Goal: Transaction & Acquisition: Purchase product/service

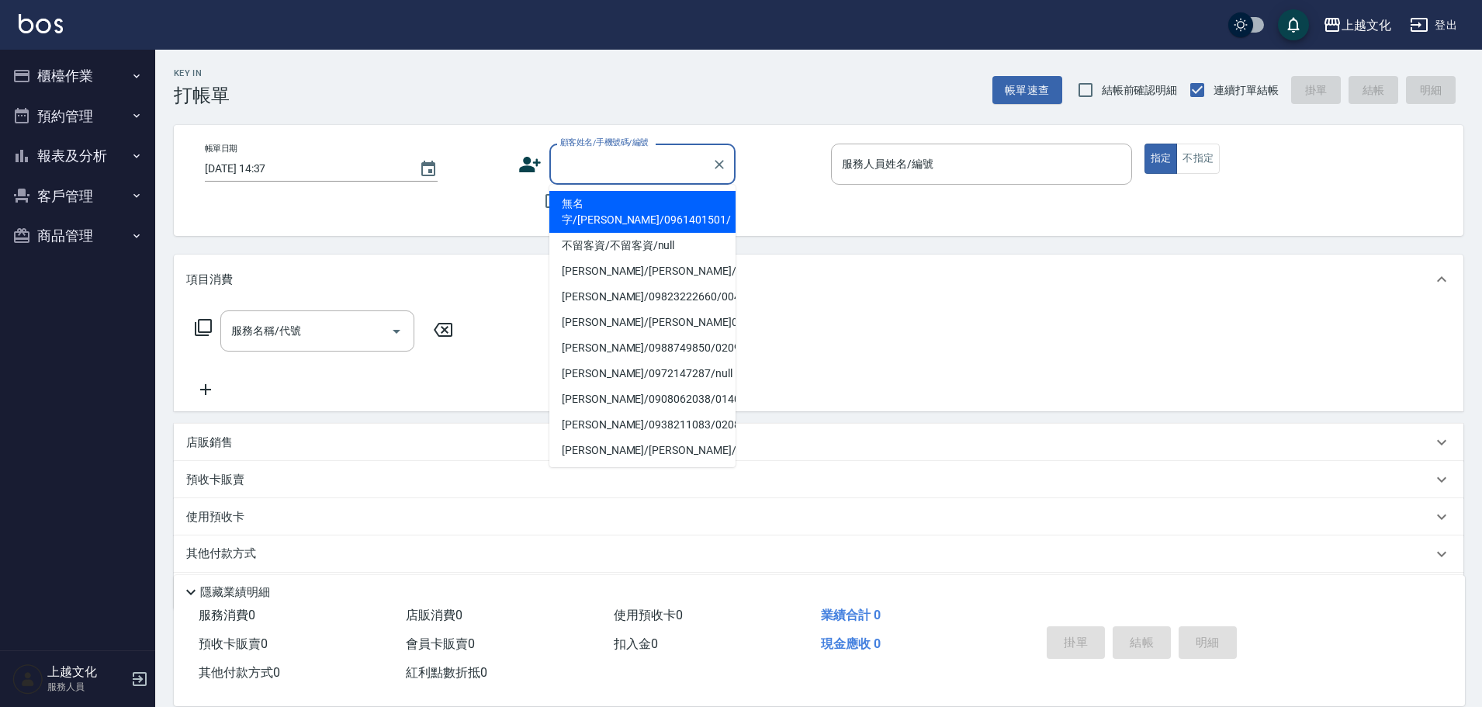
click at [569, 165] on input "顧客姓名/手機號碼/編號" at bounding box center [630, 164] width 149 height 27
click at [582, 201] on li "無名字/[PERSON_NAME]/0961401501/" at bounding box center [642, 212] width 186 height 42
type input "無名字/[PERSON_NAME]/0961401501/"
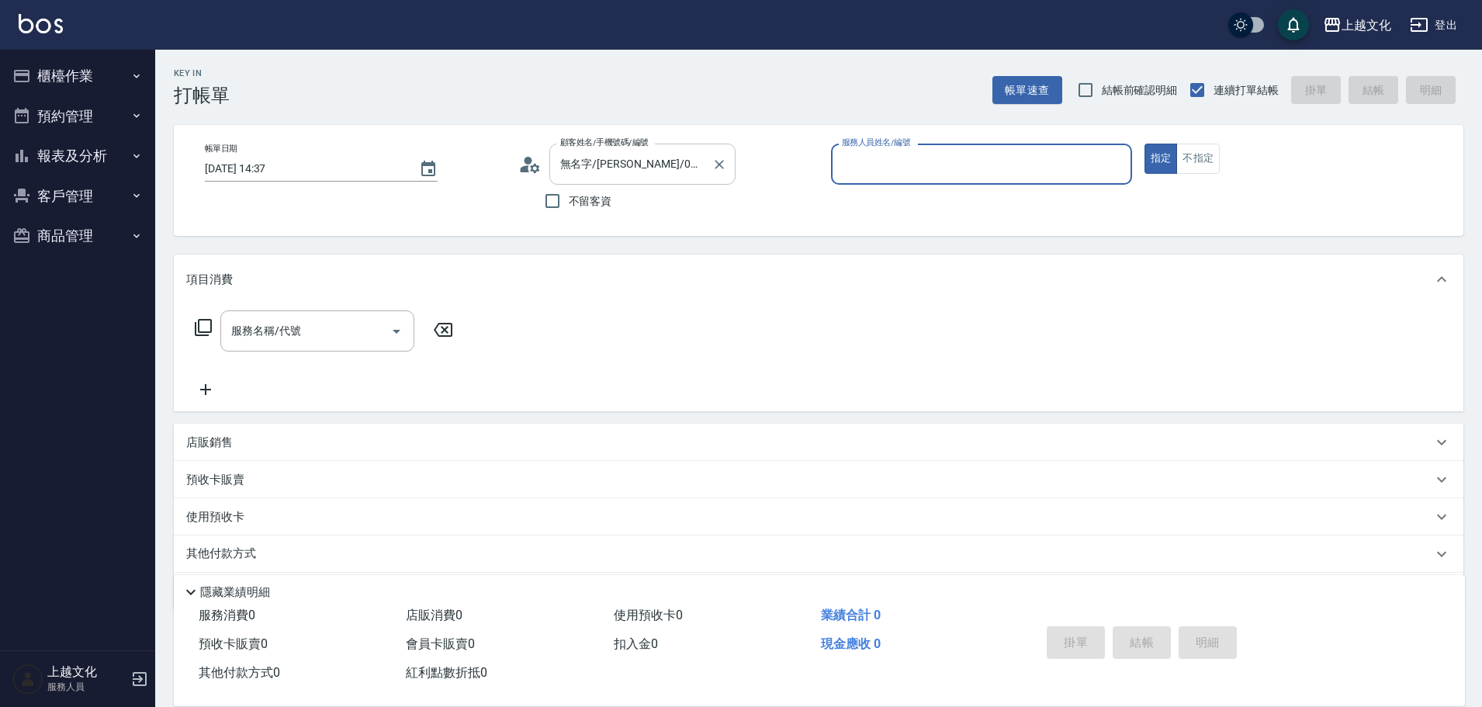
type input "茉莉-08"
click at [209, 323] on icon at bounding box center [203, 327] width 19 height 19
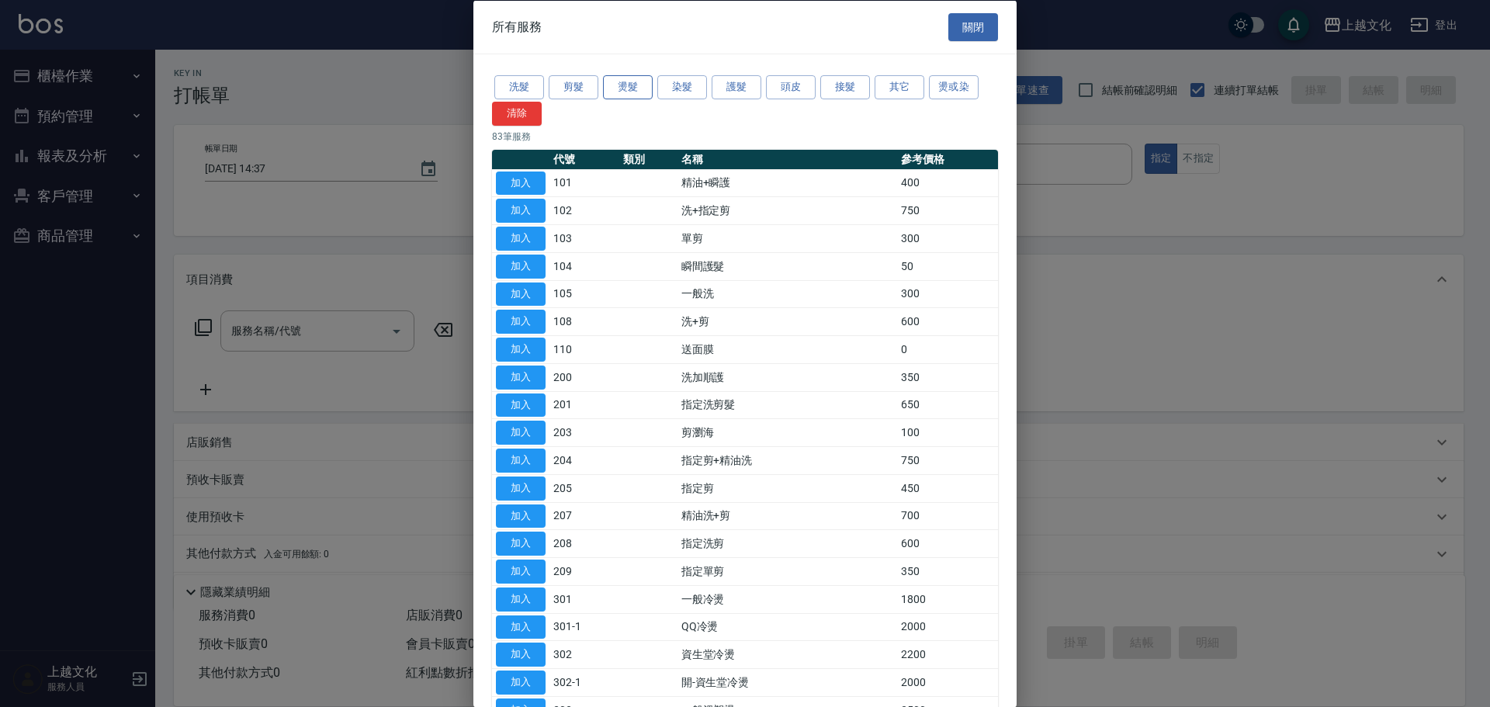
click at [629, 90] on button "燙髮" at bounding box center [628, 87] width 50 height 24
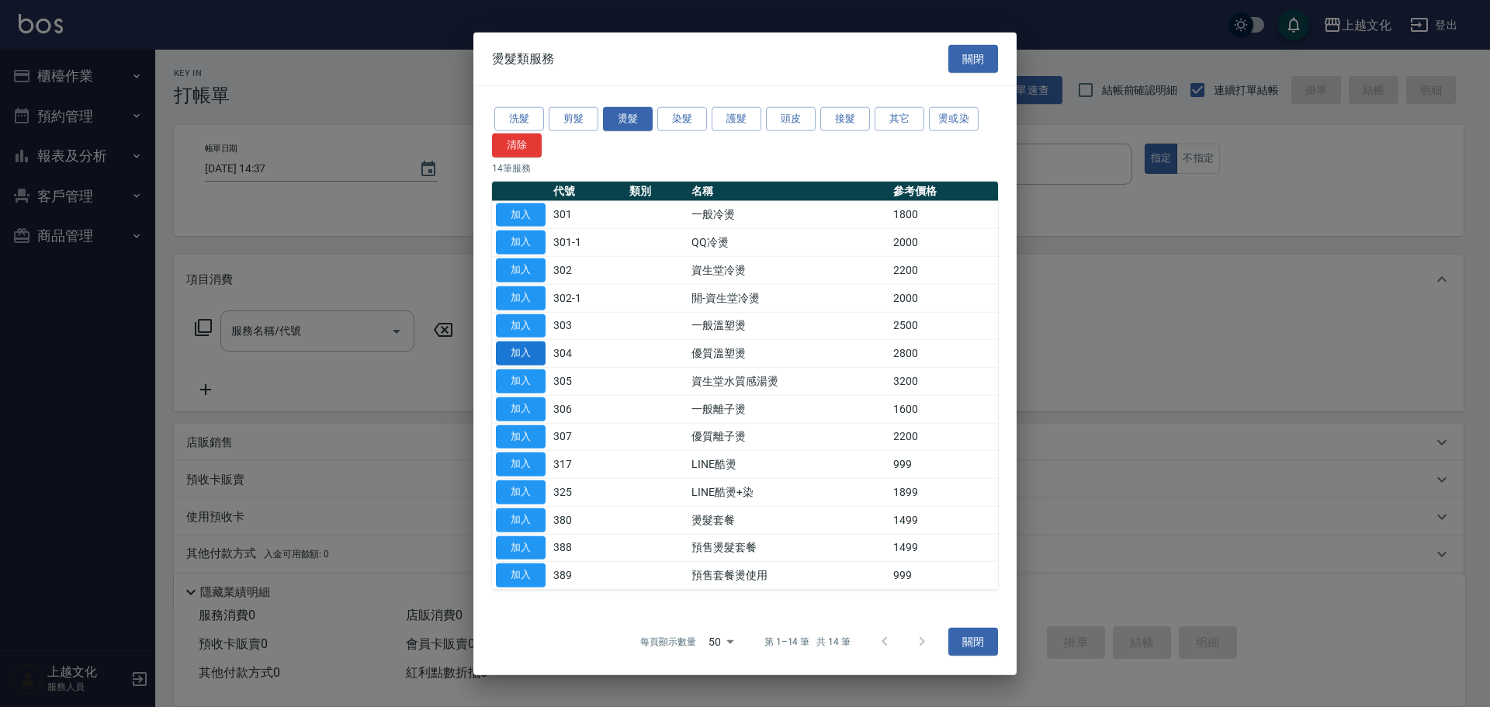
click at [505, 351] on button "加入" at bounding box center [521, 353] width 50 height 24
type input "優質溫塑燙(304)"
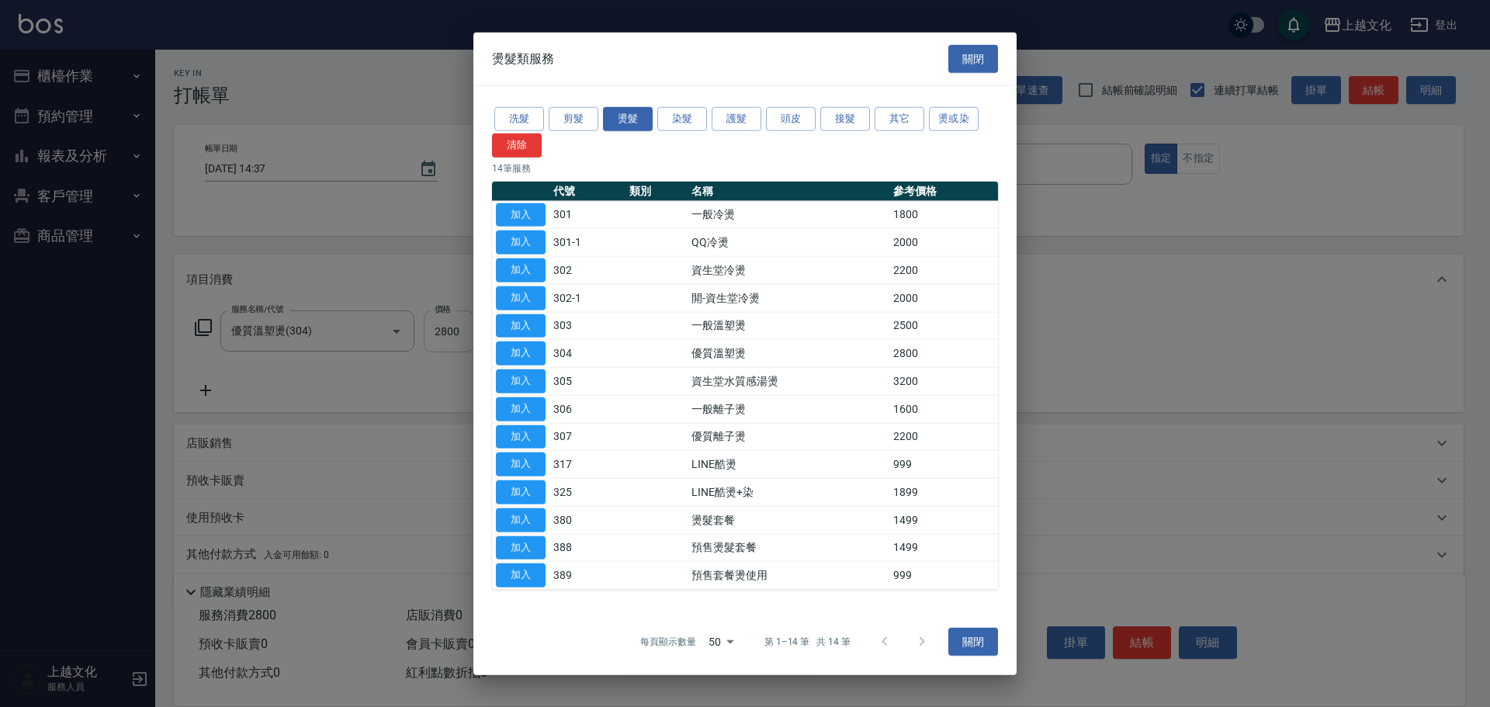
click at [462, 342] on input "2800" at bounding box center [449, 331] width 50 height 42
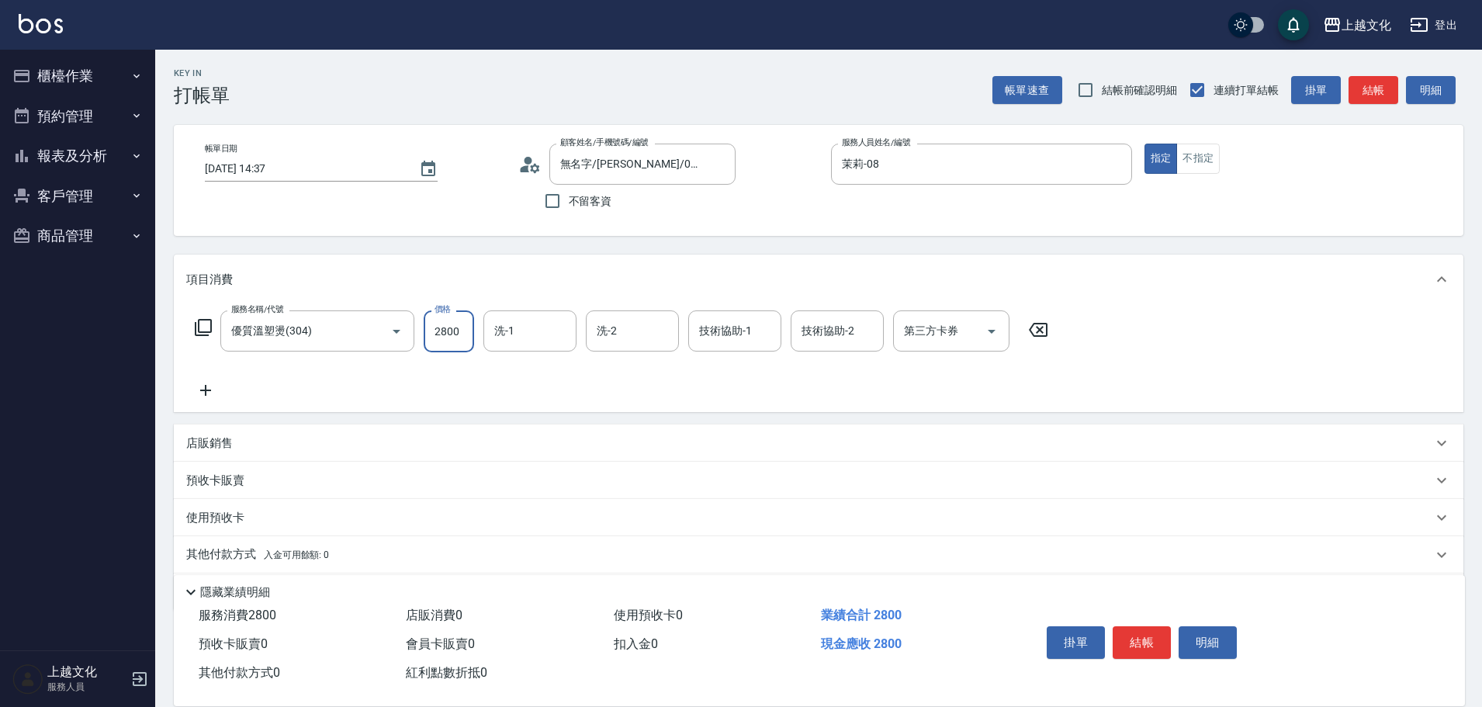
click at [462, 339] on input "2800" at bounding box center [449, 331] width 50 height 42
click at [460, 339] on input "2800" at bounding box center [449, 331] width 50 height 42
type input "3199"
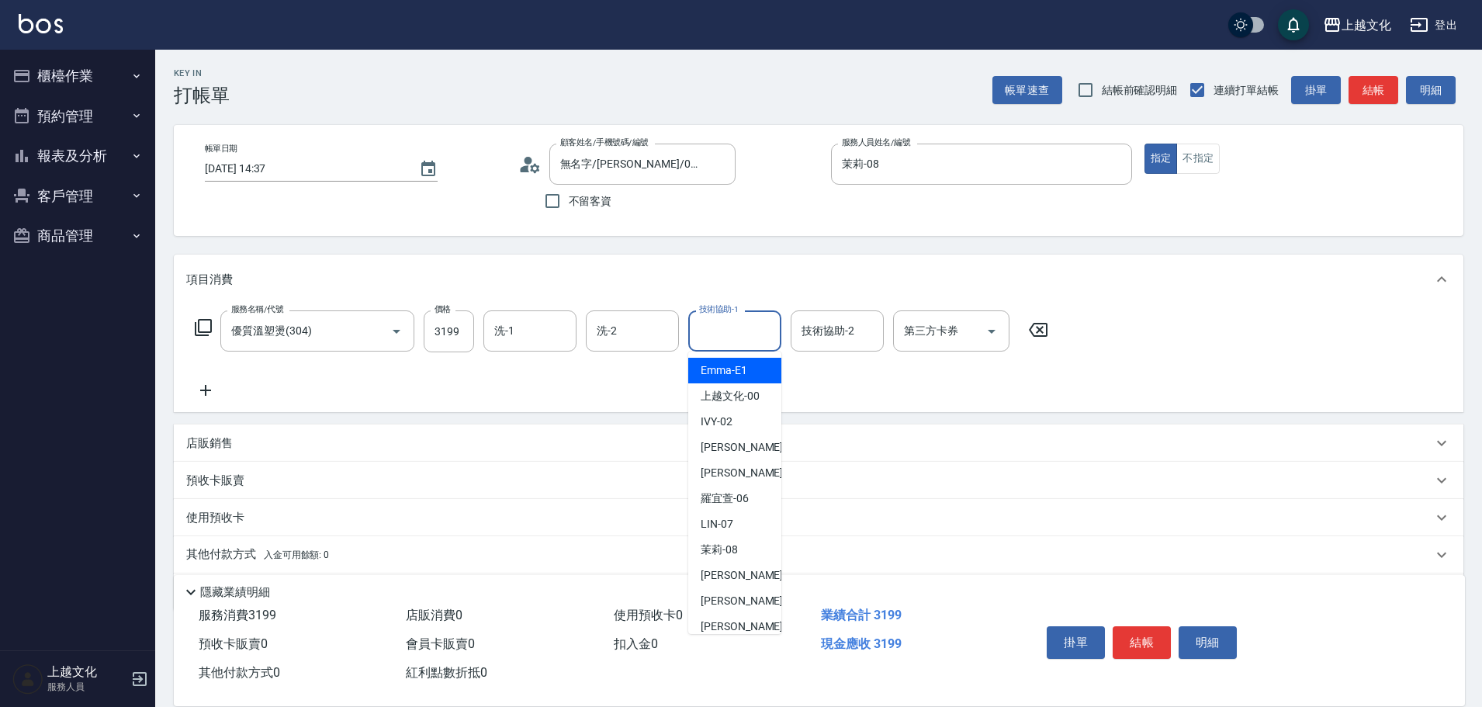
click at [748, 334] on input "技術協助-1" at bounding box center [734, 330] width 79 height 27
drag, startPoint x: 716, startPoint y: 623, endPoint x: 801, endPoint y: 482, distance: 165.0
click at [716, 622] on span "[PERSON_NAME] -11" at bounding box center [750, 626] width 98 height 16
type input "[PERSON_NAME]-11"
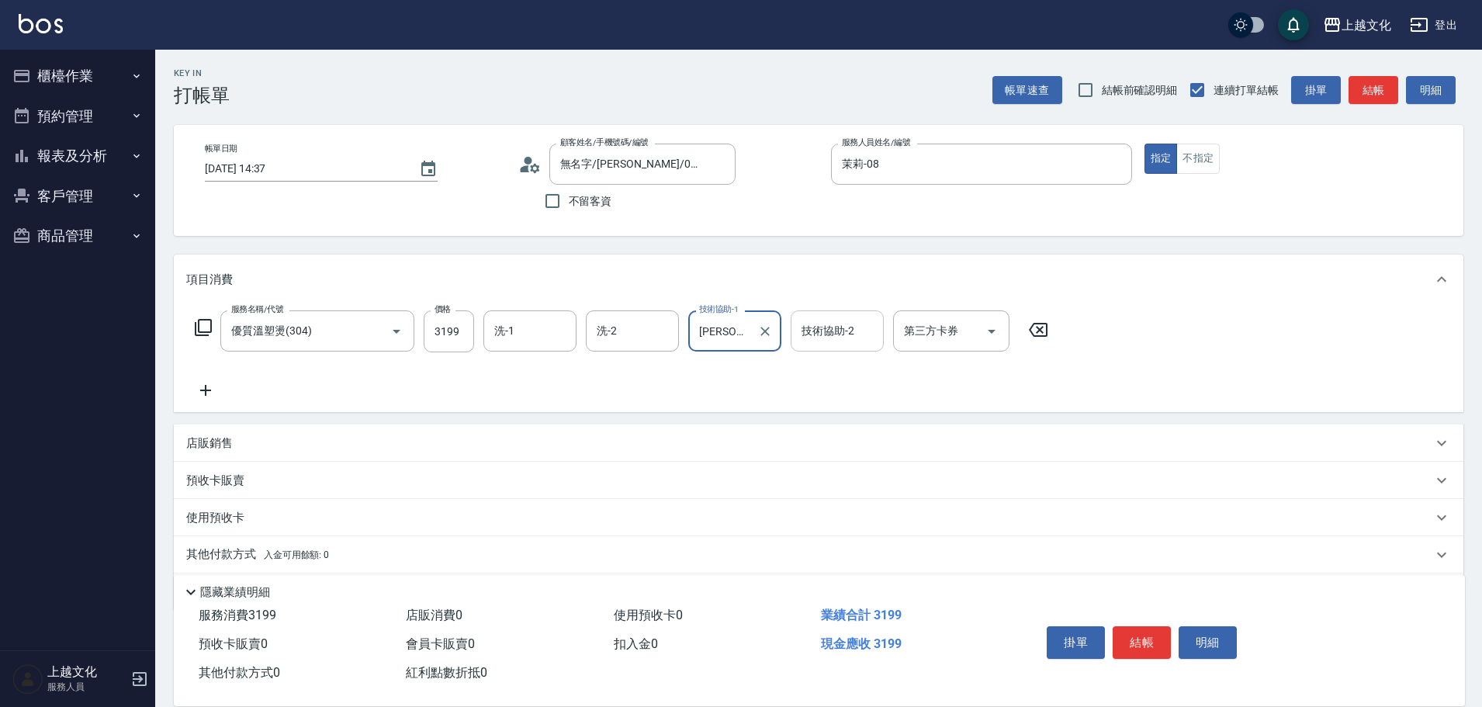
click at [829, 325] on input "技術協助-2" at bounding box center [837, 330] width 79 height 27
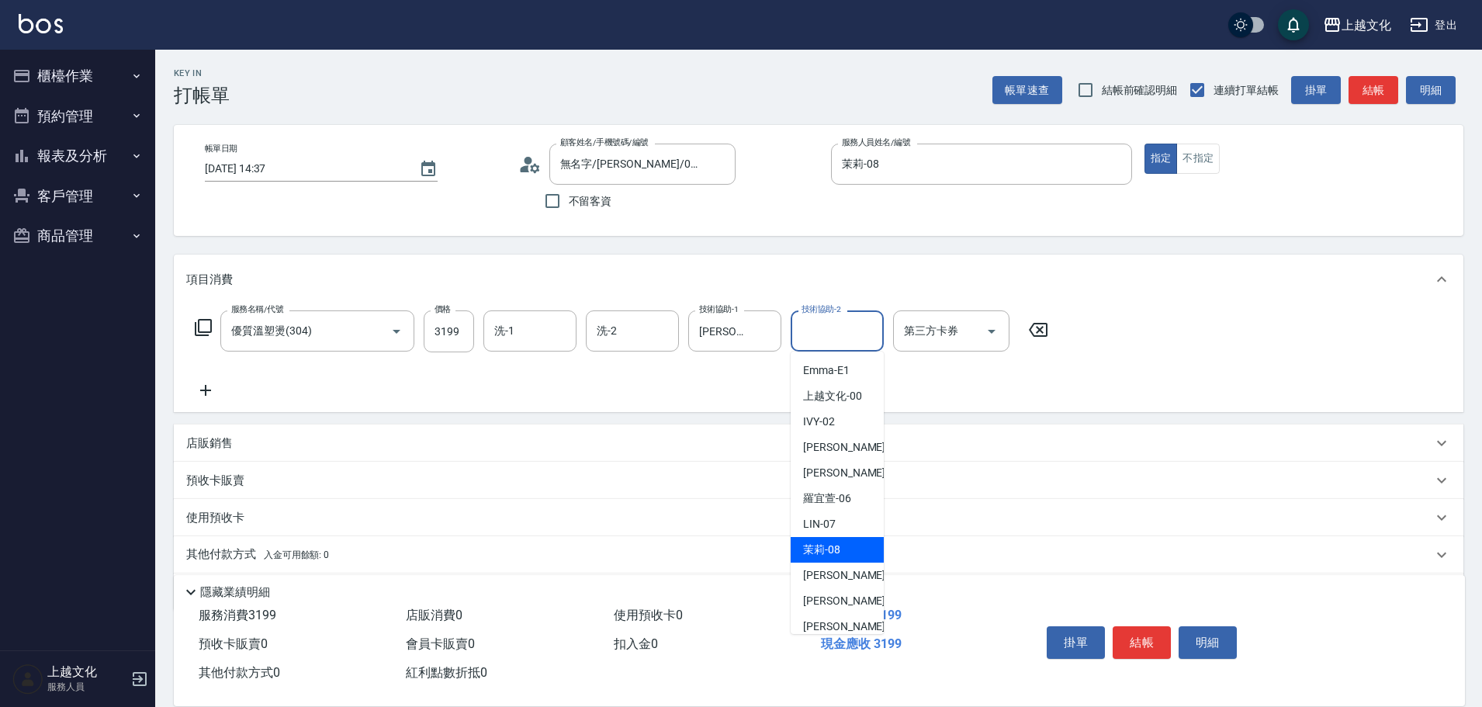
click at [827, 547] on span "茉莉 -08" at bounding box center [821, 550] width 37 height 16
type input "茉莉-08"
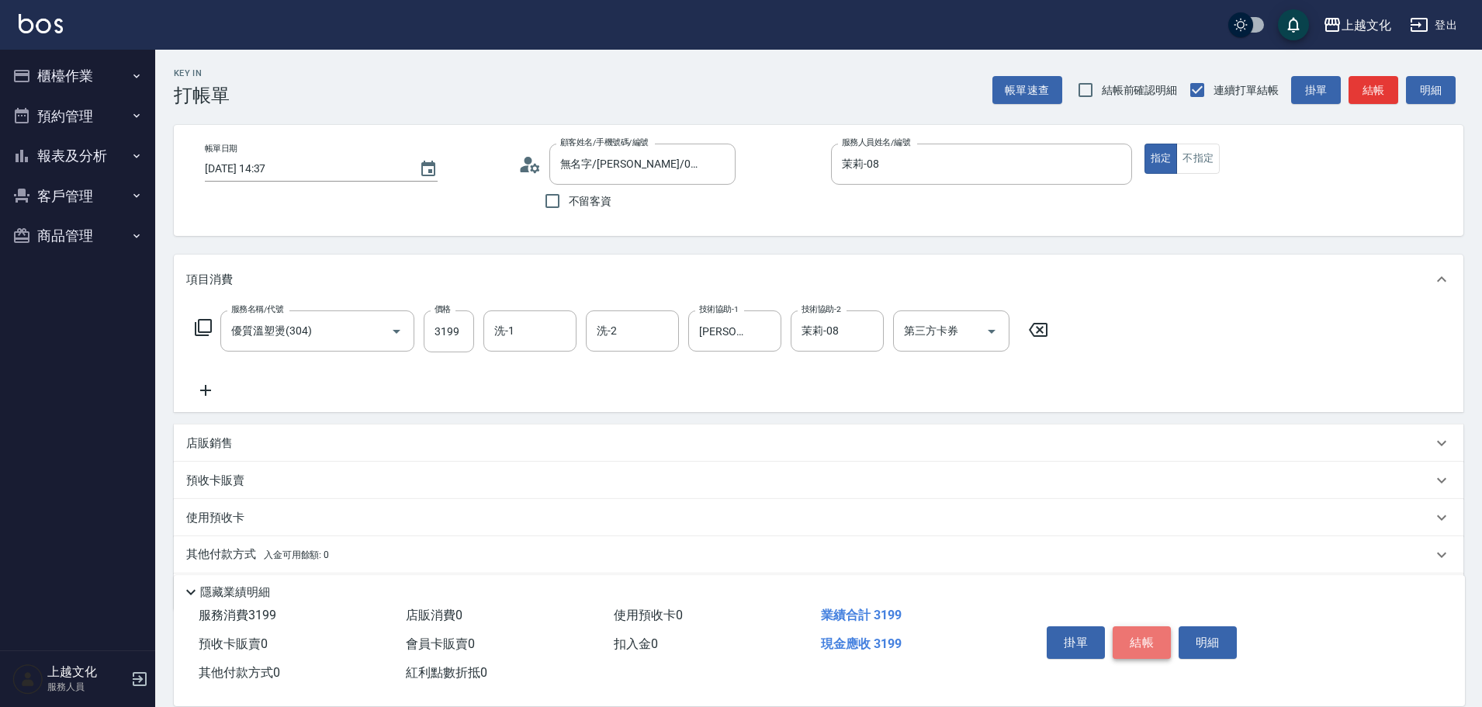
click at [1120, 635] on button "結帳" at bounding box center [1142, 642] width 58 height 33
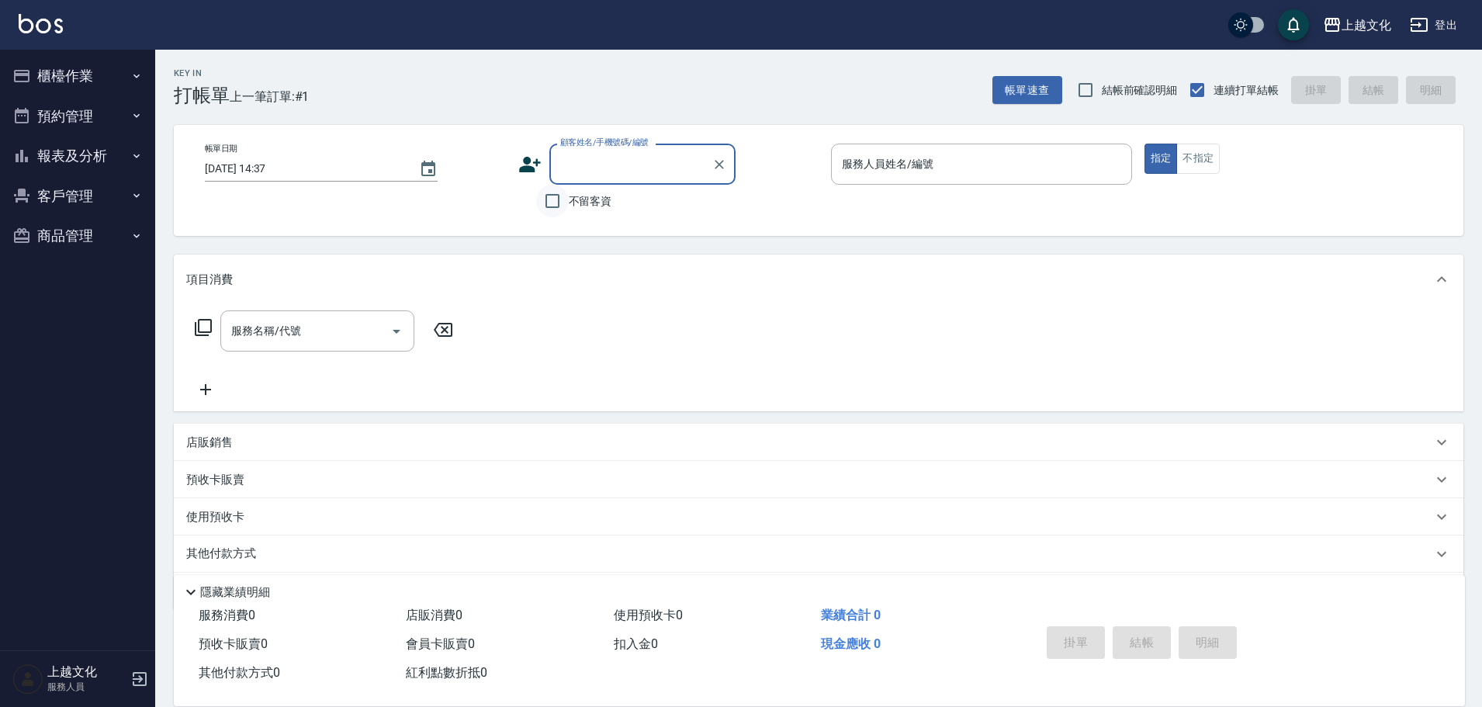
click at [554, 199] on input "不留客資" at bounding box center [552, 201] width 33 height 33
checkbox input "true"
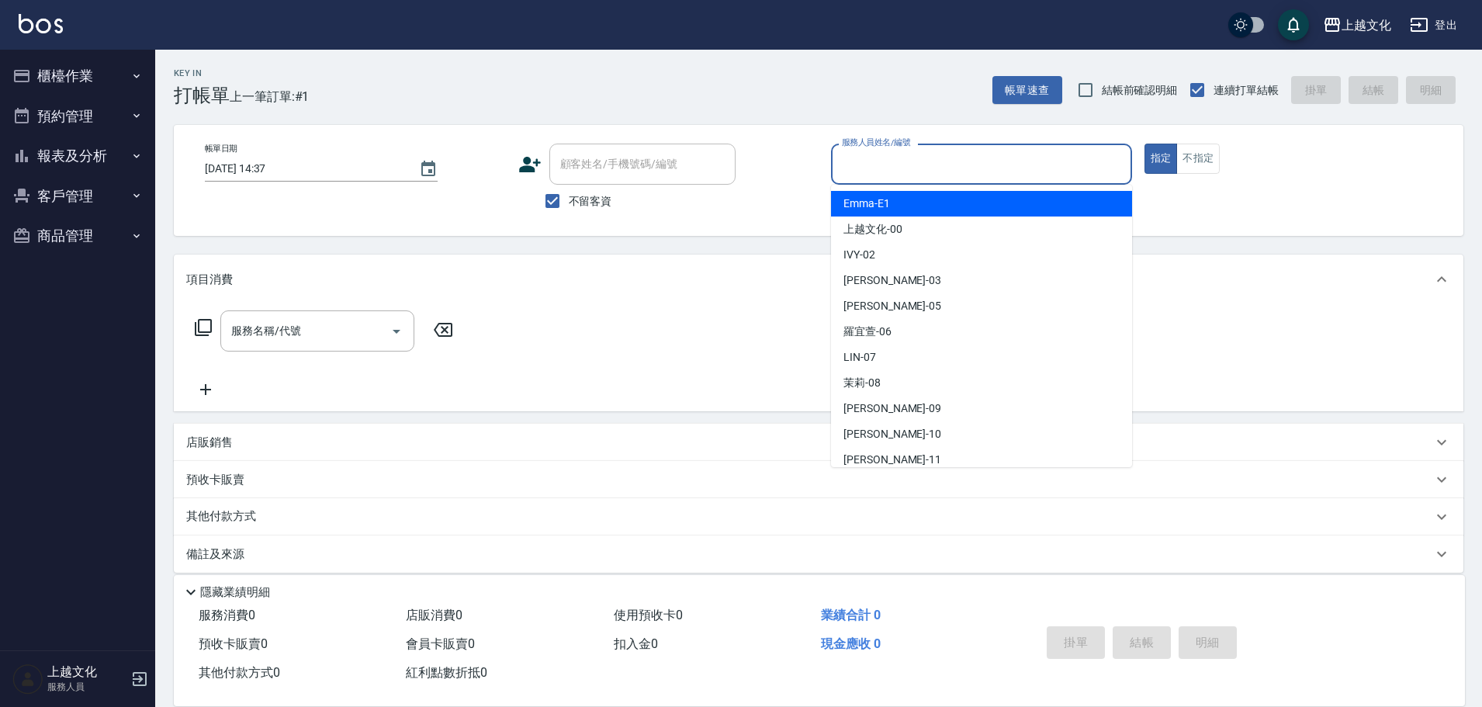
click at [871, 173] on input "服務人員姓名/編號" at bounding box center [981, 164] width 287 height 27
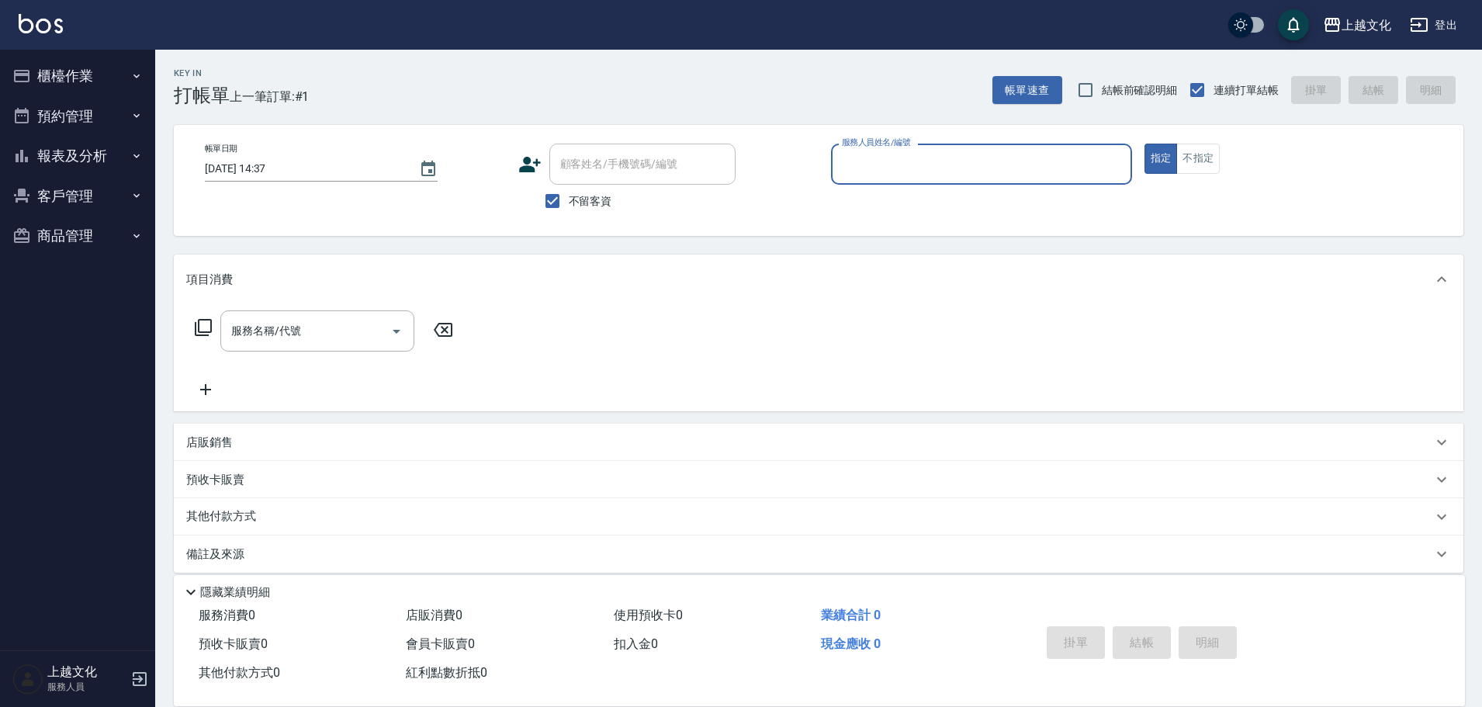
click at [904, 166] on input "服務人員姓名/編號" at bounding box center [981, 164] width 287 height 27
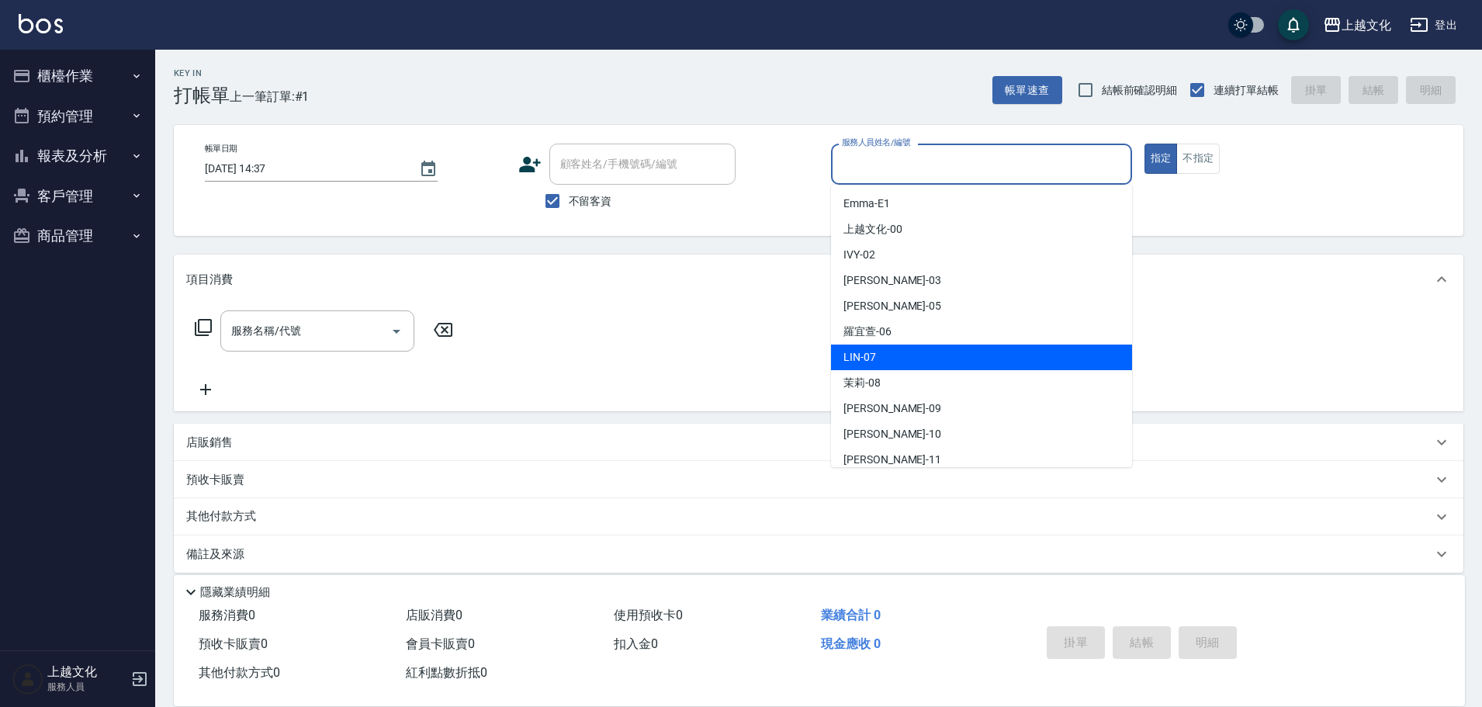
click at [905, 363] on div "[PERSON_NAME] -07" at bounding box center [981, 357] width 301 height 26
type input "[PERSON_NAME]-07"
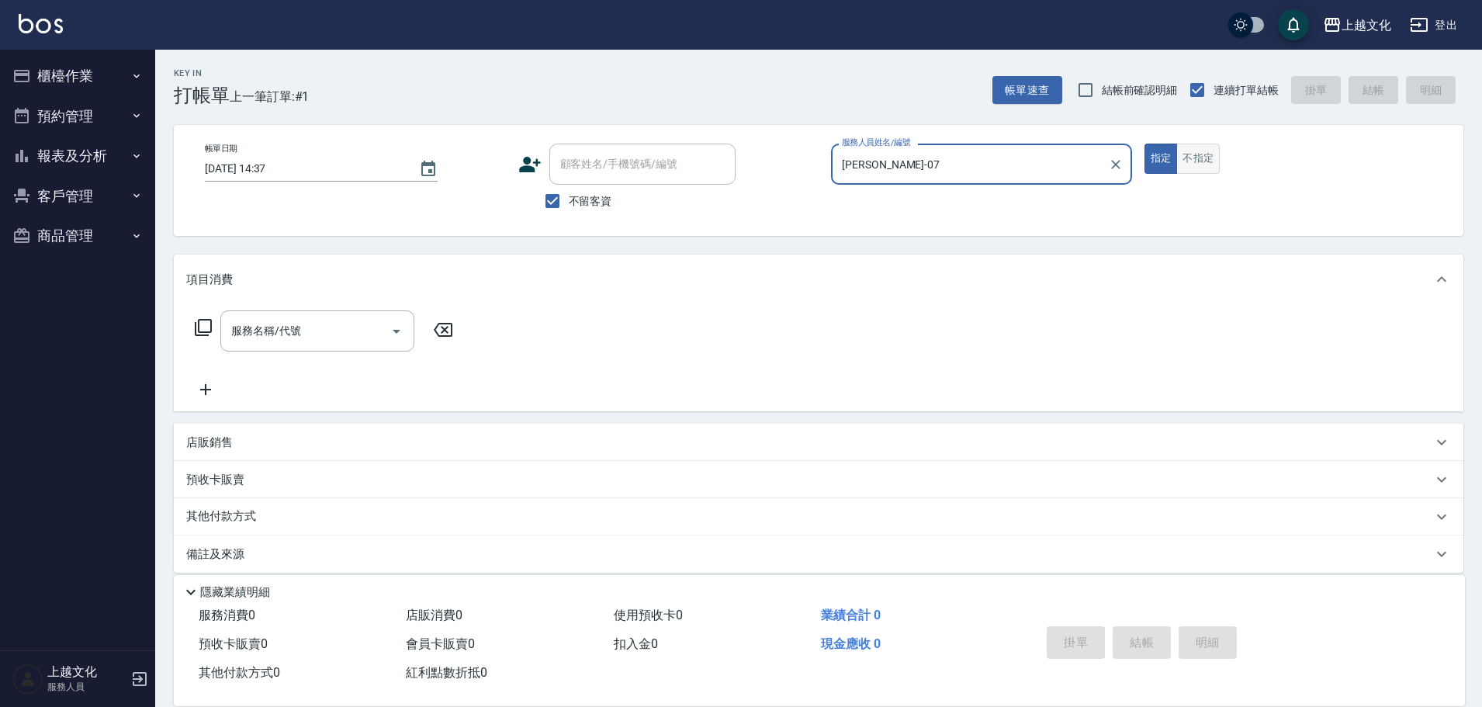
click at [1192, 158] on button "不指定" at bounding box center [1197, 159] width 43 height 30
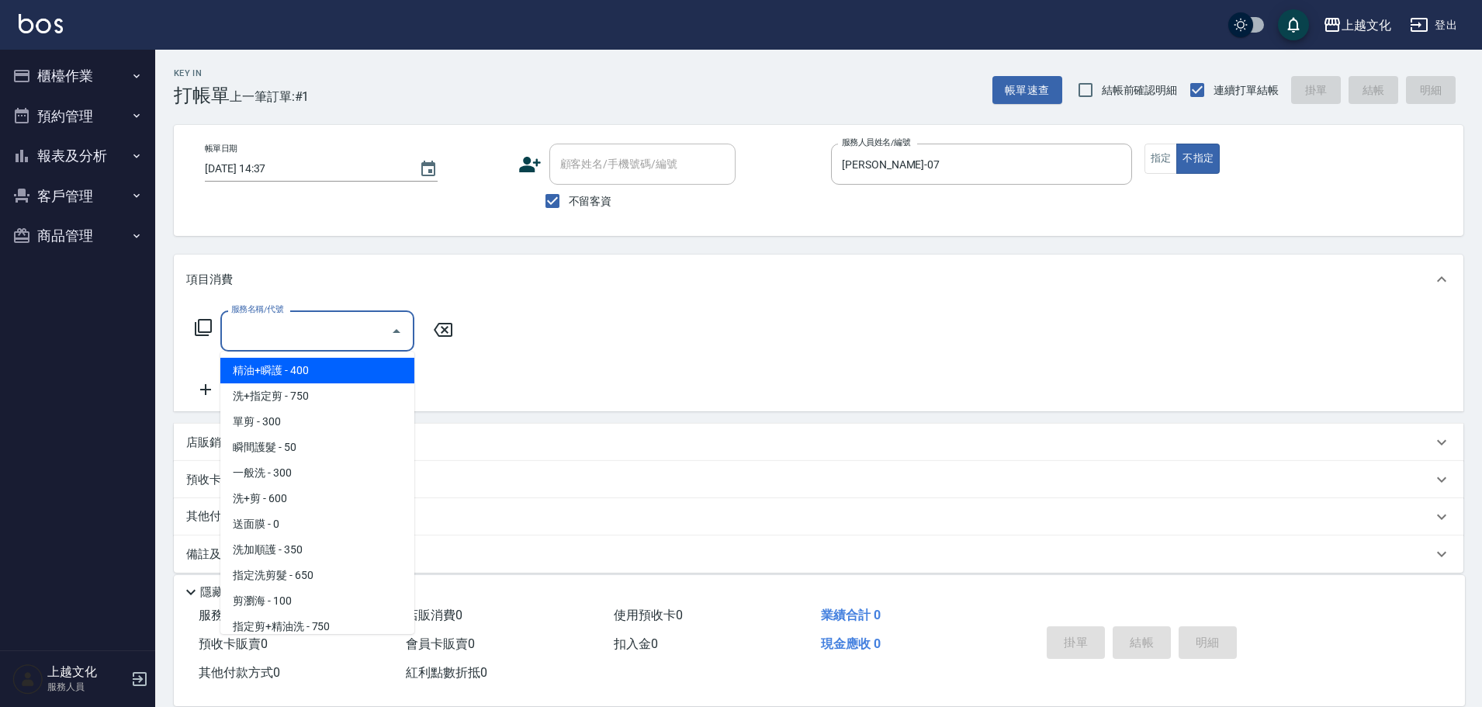
click at [332, 329] on input "服務名稱/代號" at bounding box center [305, 330] width 157 height 27
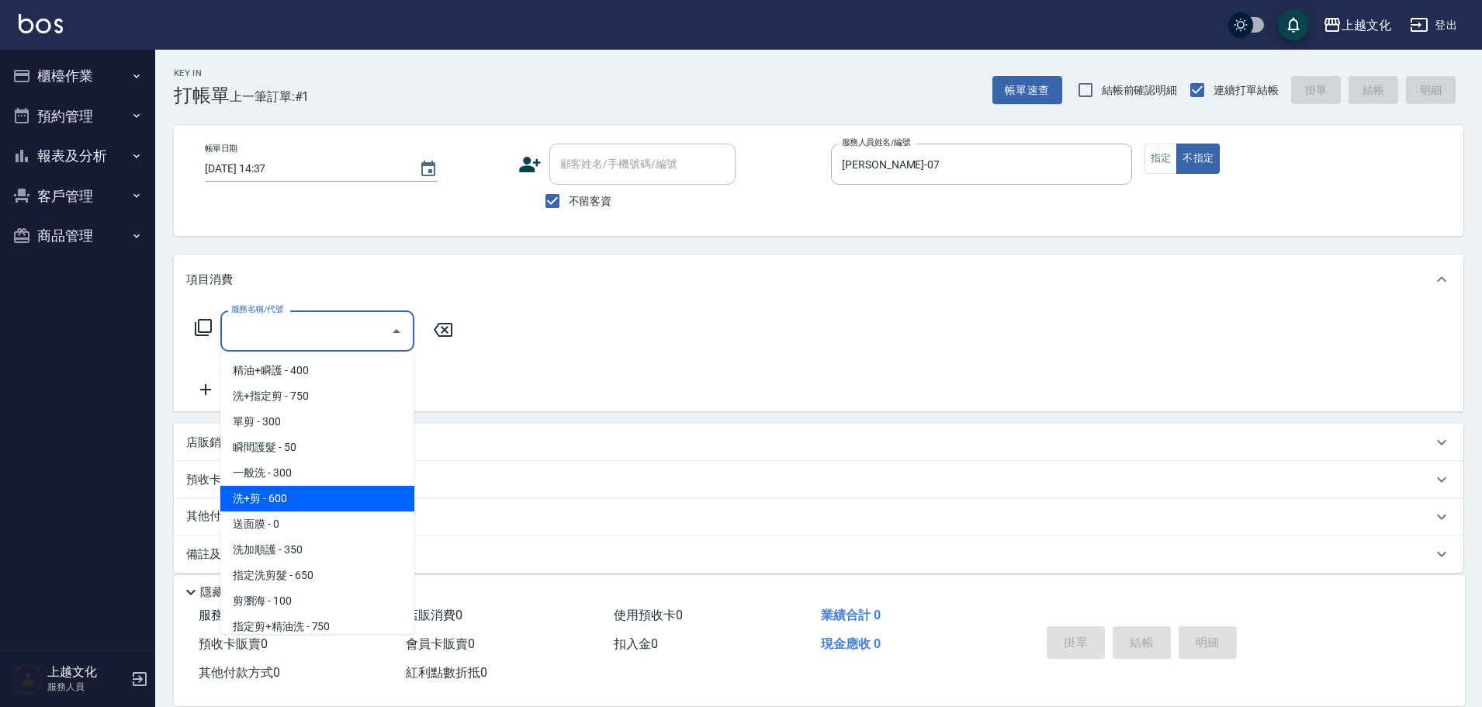
click at [327, 492] on span "洗+剪 - 600" at bounding box center [317, 499] width 194 height 26
type input "洗+剪(108)"
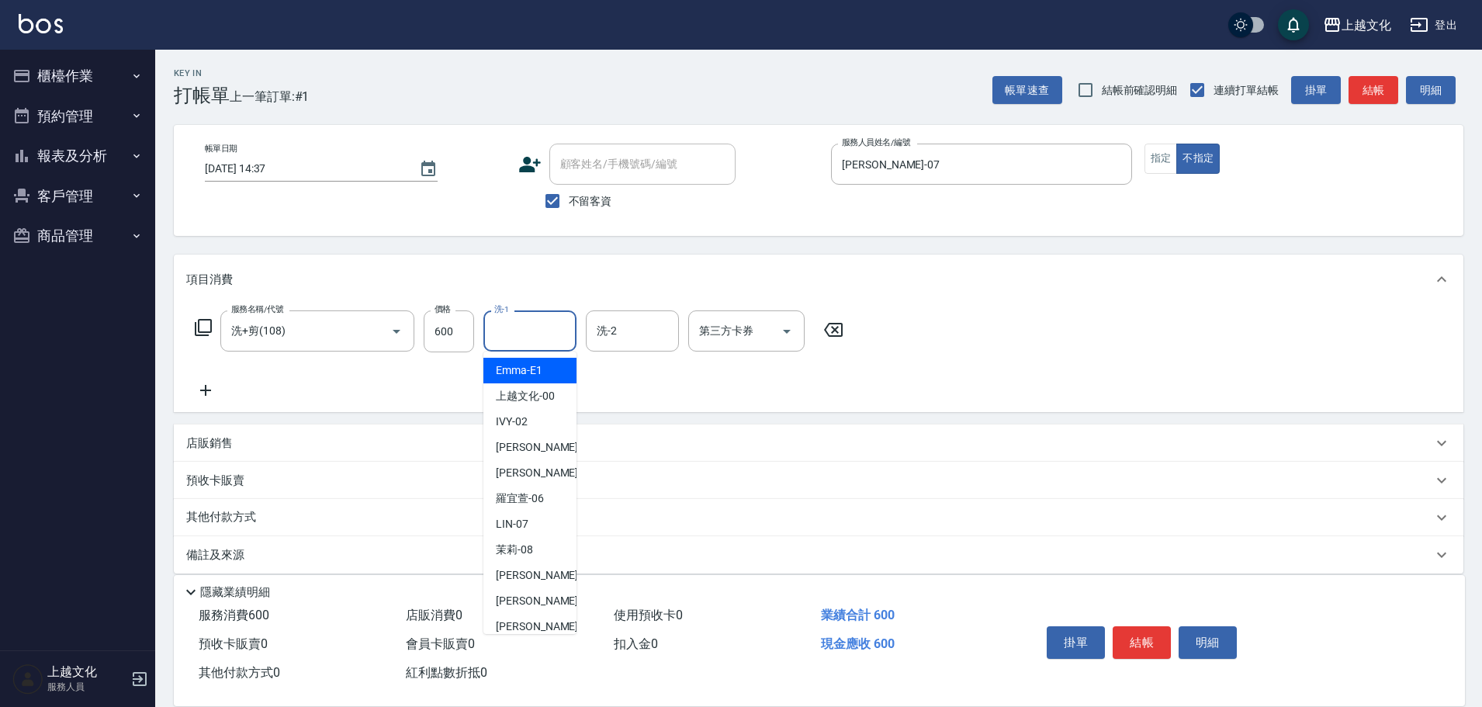
click at [508, 334] on input "洗-1" at bounding box center [529, 330] width 79 height 27
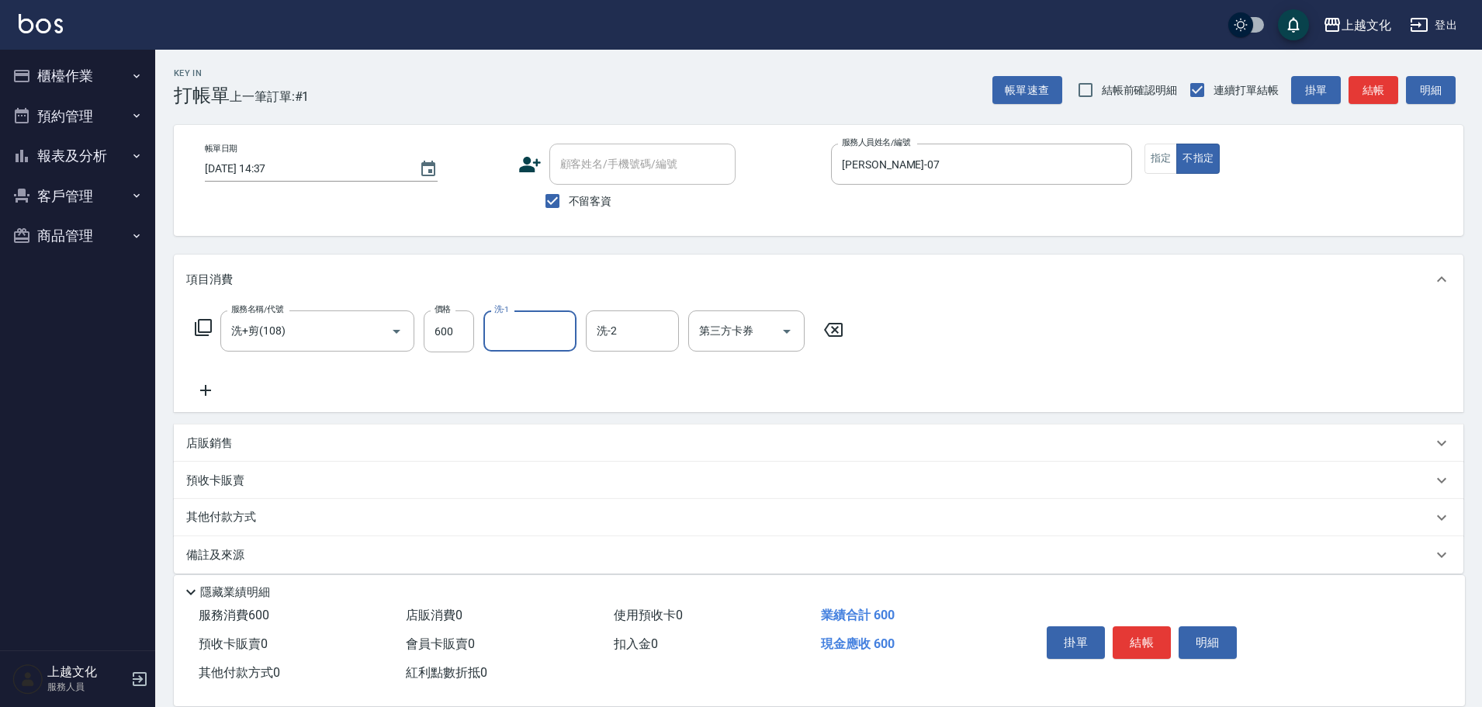
click at [516, 337] on input "洗-1" at bounding box center [529, 330] width 79 height 27
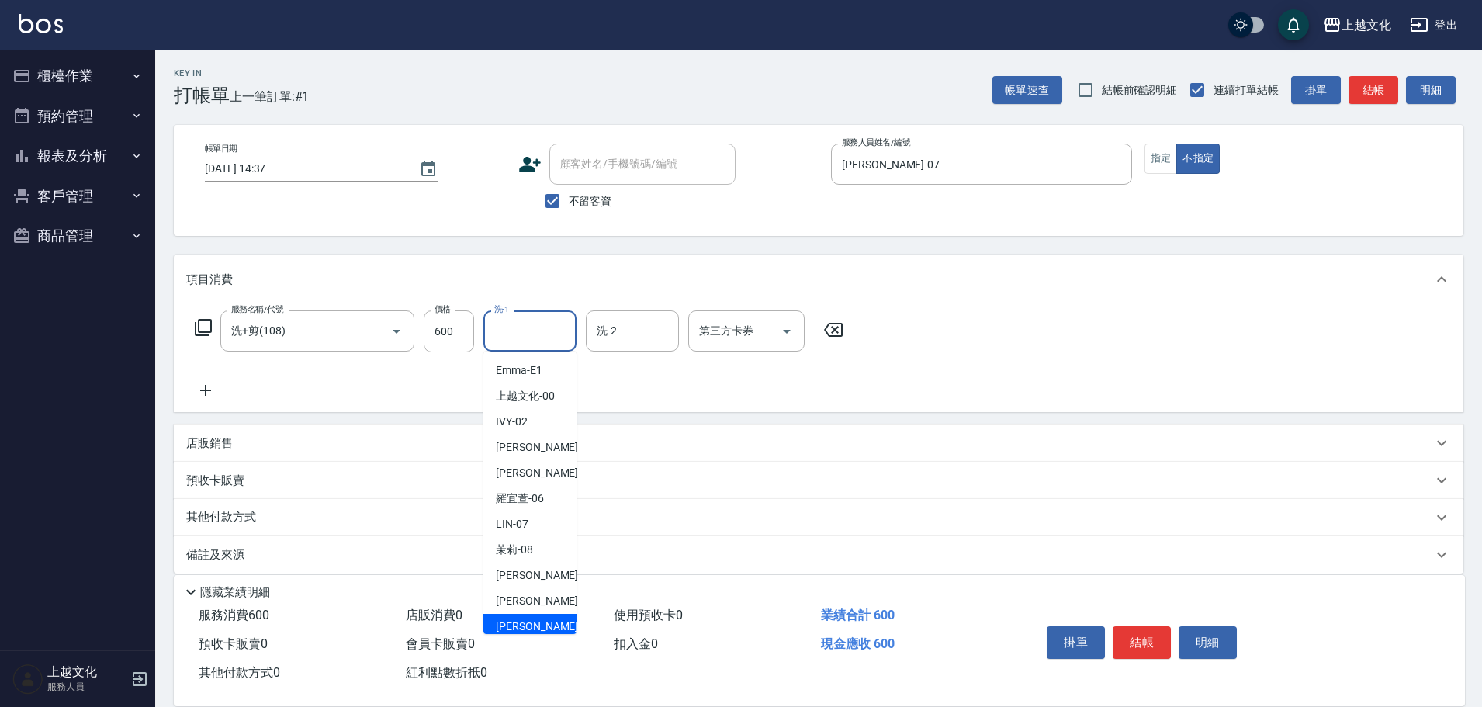
click at [514, 628] on span "[PERSON_NAME] -11" at bounding box center [545, 626] width 98 height 16
type input "[PERSON_NAME]-11"
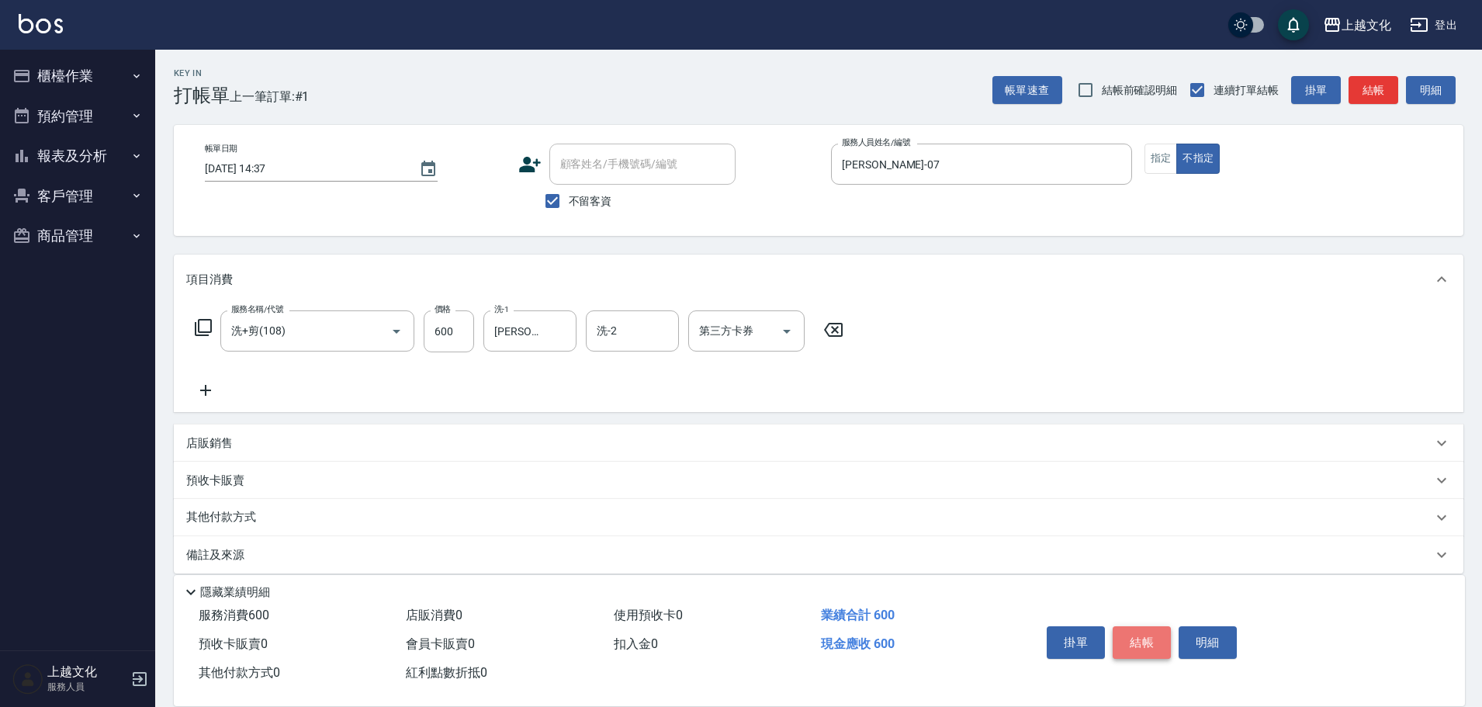
click at [1137, 635] on button "結帳" at bounding box center [1142, 642] width 58 height 33
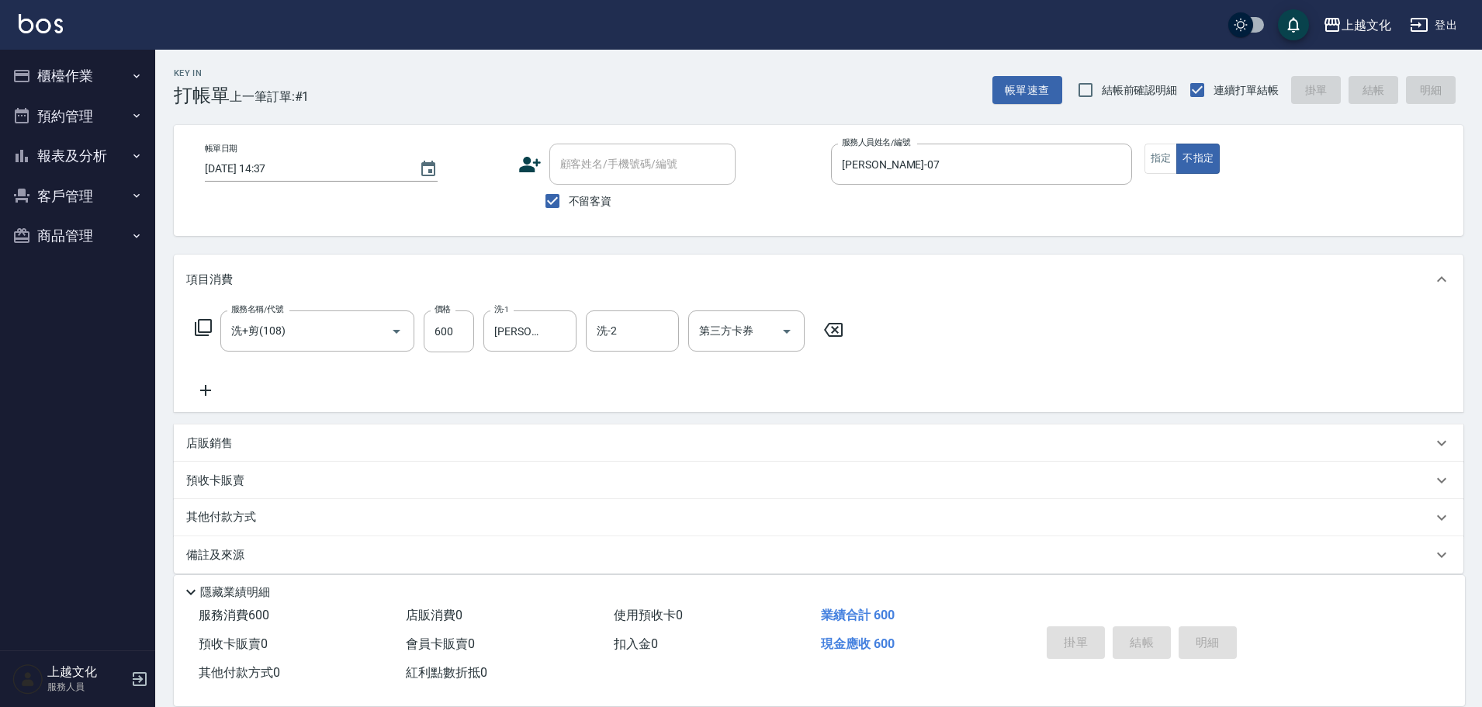
type input "[DATE] 14:38"
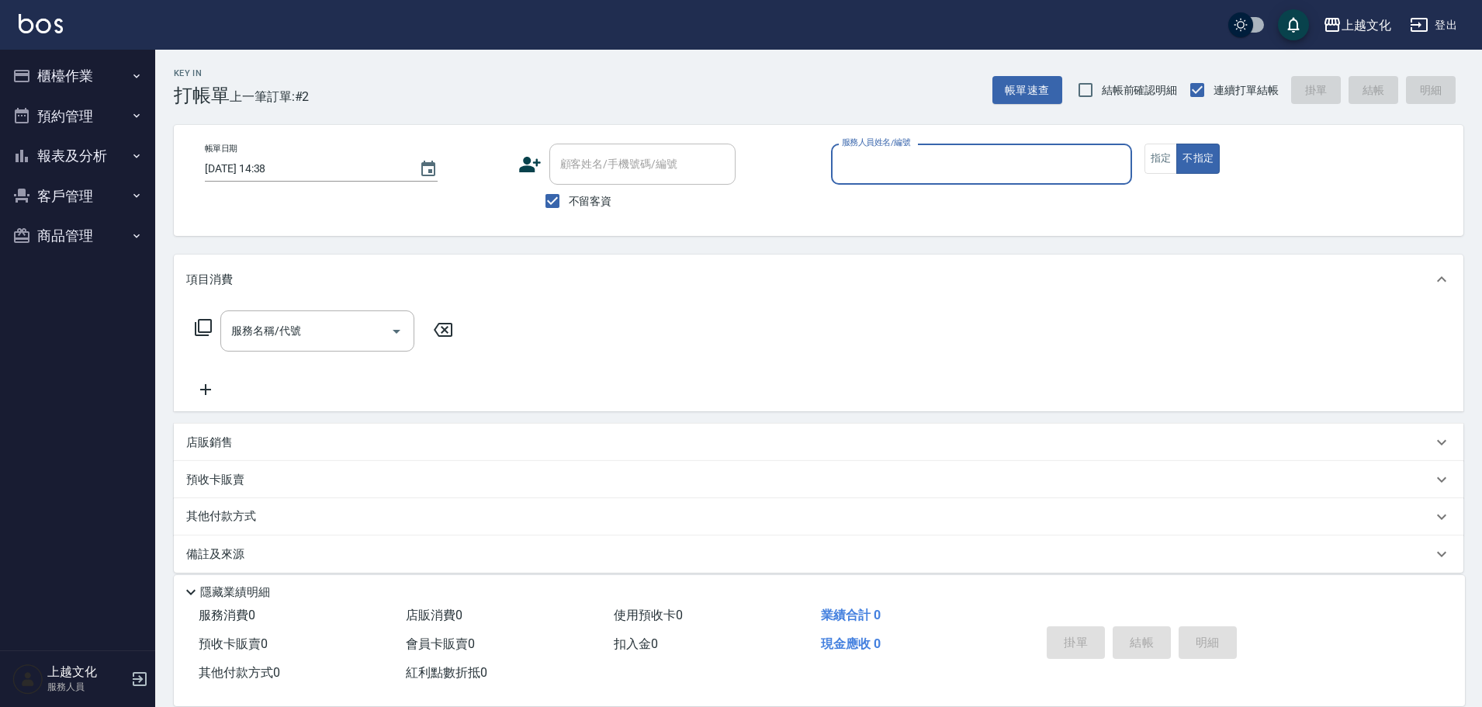
click at [899, 167] on input "服務人員姓名/編號" at bounding box center [981, 164] width 287 height 27
click at [899, 166] on input "服務人員姓名/編號" at bounding box center [981, 164] width 287 height 27
click at [899, 164] on input "服務人員姓名/編號" at bounding box center [981, 164] width 287 height 27
click at [926, 160] on input "服務人員姓名/編號" at bounding box center [981, 164] width 287 height 27
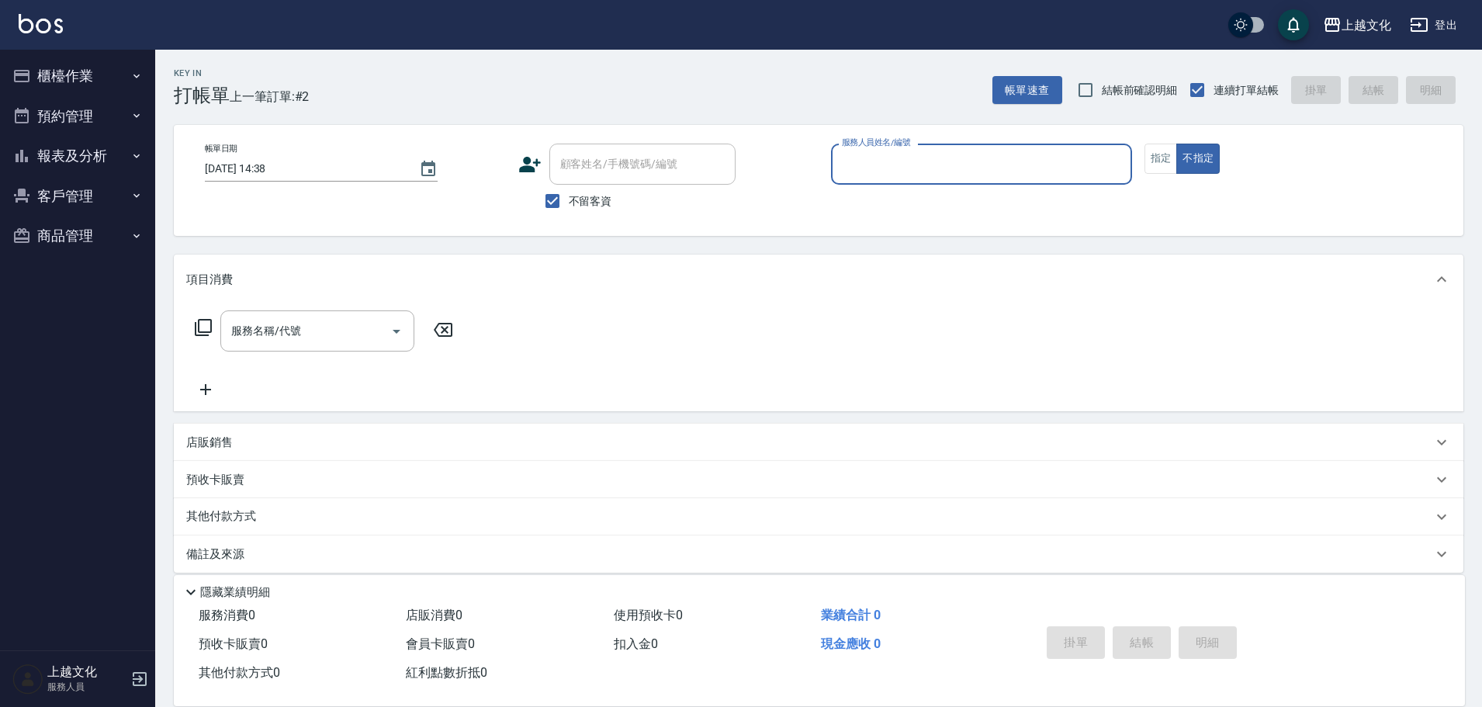
click at [926, 160] on input "服務人員姓名/編號" at bounding box center [981, 164] width 287 height 27
click at [924, 161] on input "服務人員姓名/編號" at bounding box center [981, 164] width 287 height 27
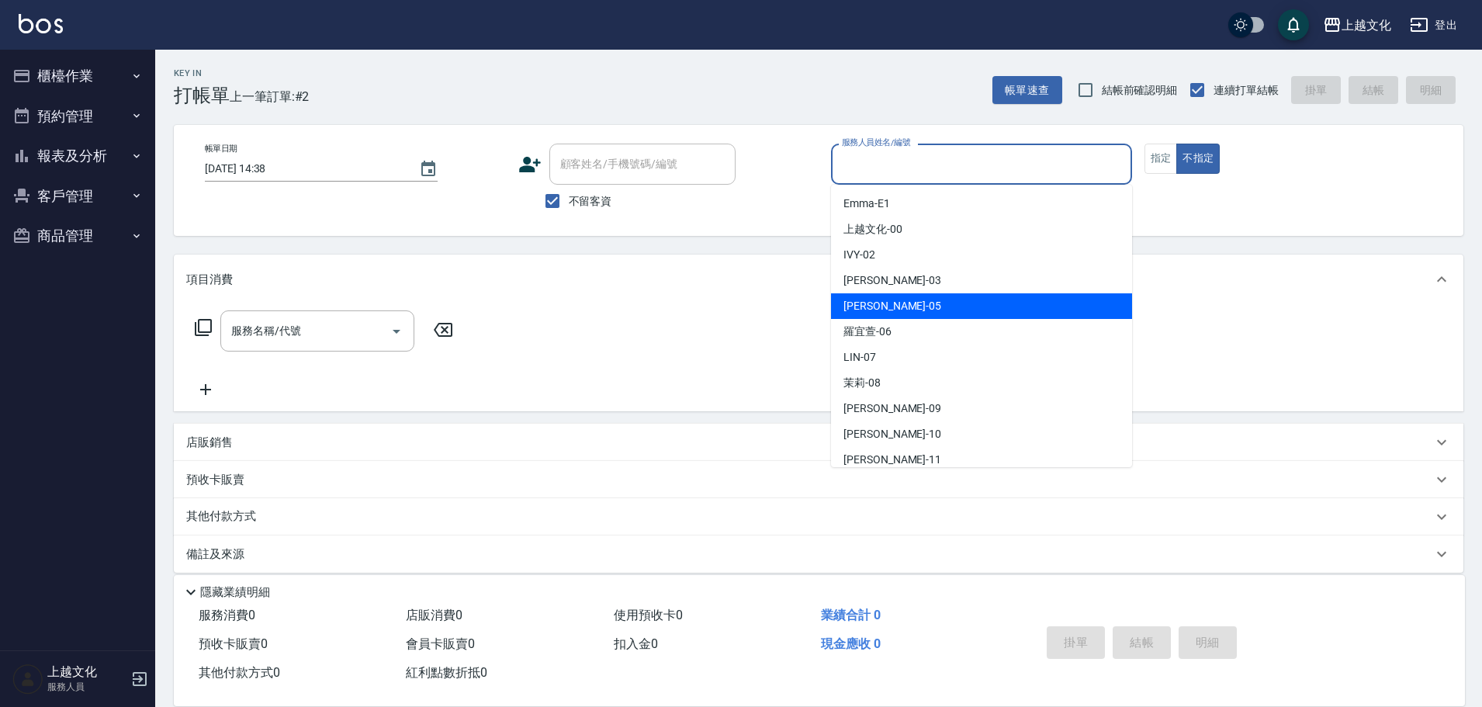
click at [921, 303] on div "[PERSON_NAME] -05" at bounding box center [981, 306] width 301 height 26
drag, startPoint x: 921, startPoint y: 303, endPoint x: 1037, endPoint y: 260, distance: 124.0
click at [921, 301] on div "項目消費" at bounding box center [818, 279] width 1289 height 50
type input "EMILY-05"
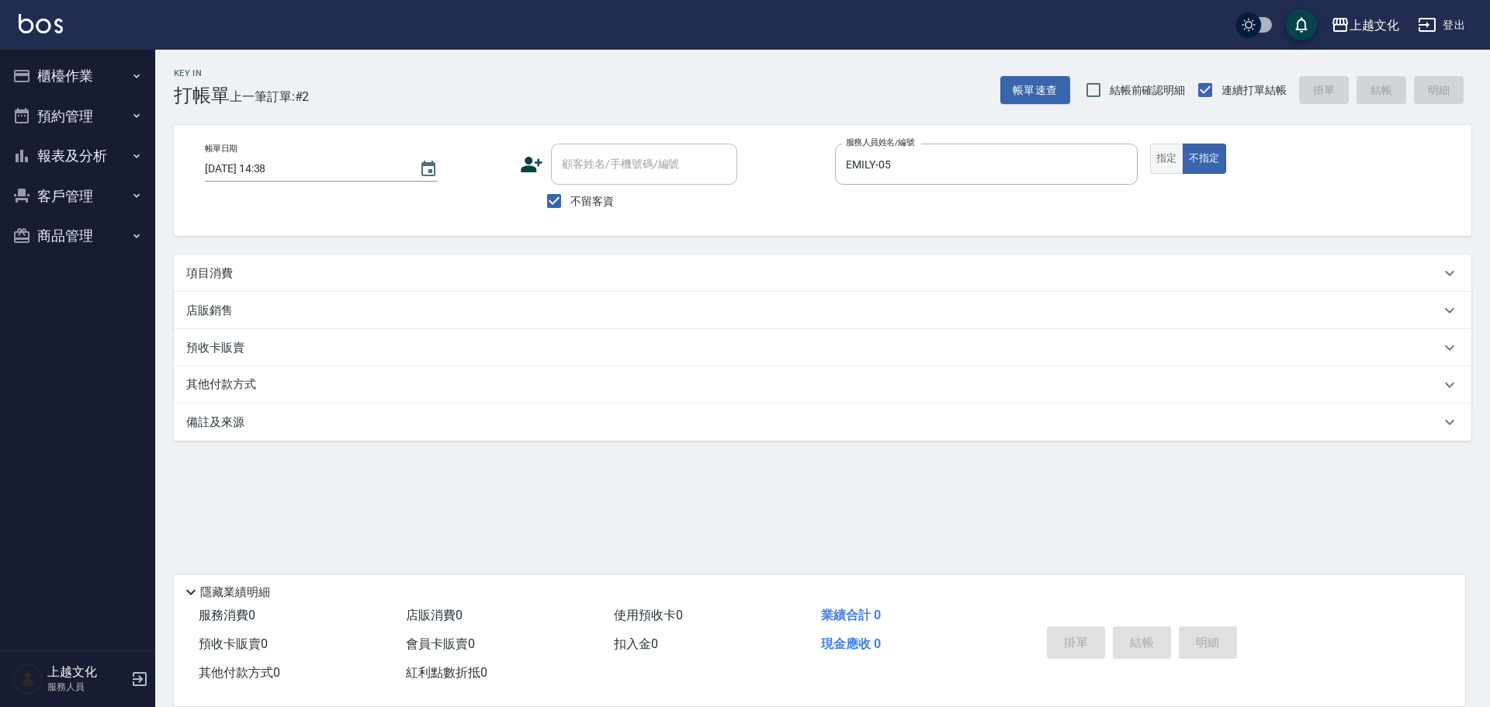
click at [1158, 161] on button "指定" at bounding box center [1166, 159] width 33 height 30
drag, startPoint x: 208, startPoint y: 277, endPoint x: 190, endPoint y: 261, distance: 23.6
click at [207, 276] on p "項目消費" at bounding box center [209, 273] width 47 height 16
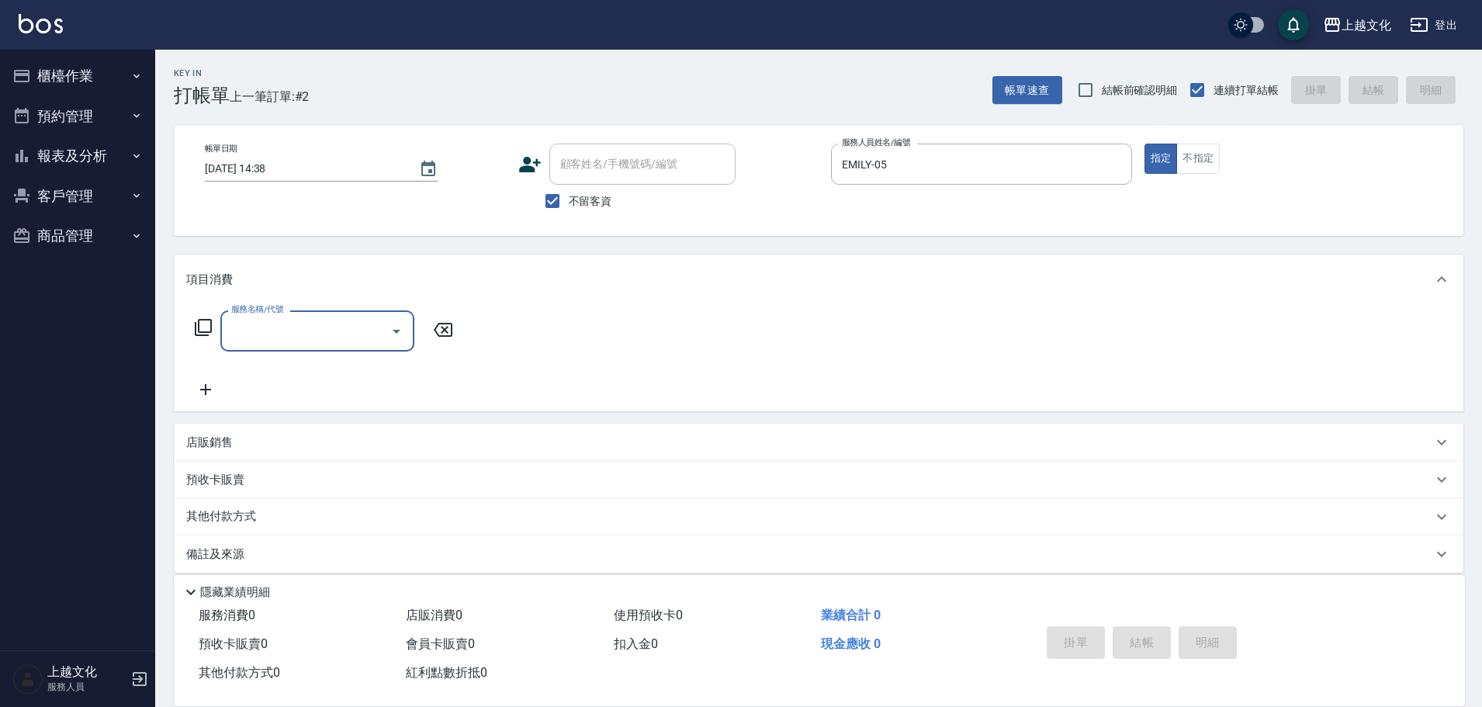
drag, startPoint x: 317, startPoint y: 334, endPoint x: 320, endPoint y: 349, distance: 15.2
click at [318, 340] on input "服務名稱/代號" at bounding box center [305, 330] width 157 height 27
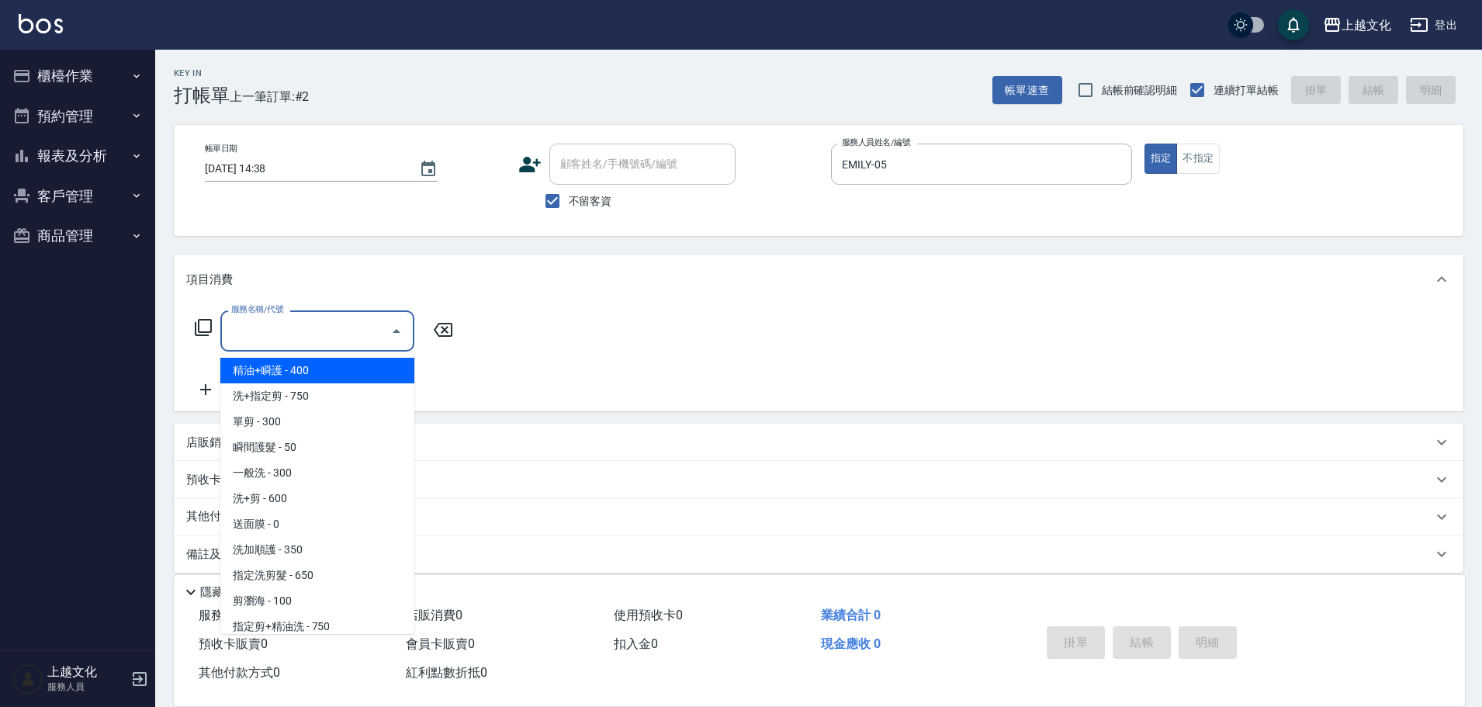
click at [320, 381] on span "精油+瞬護 - 400" at bounding box center [317, 371] width 194 height 26
type input "精油+瞬護(101)"
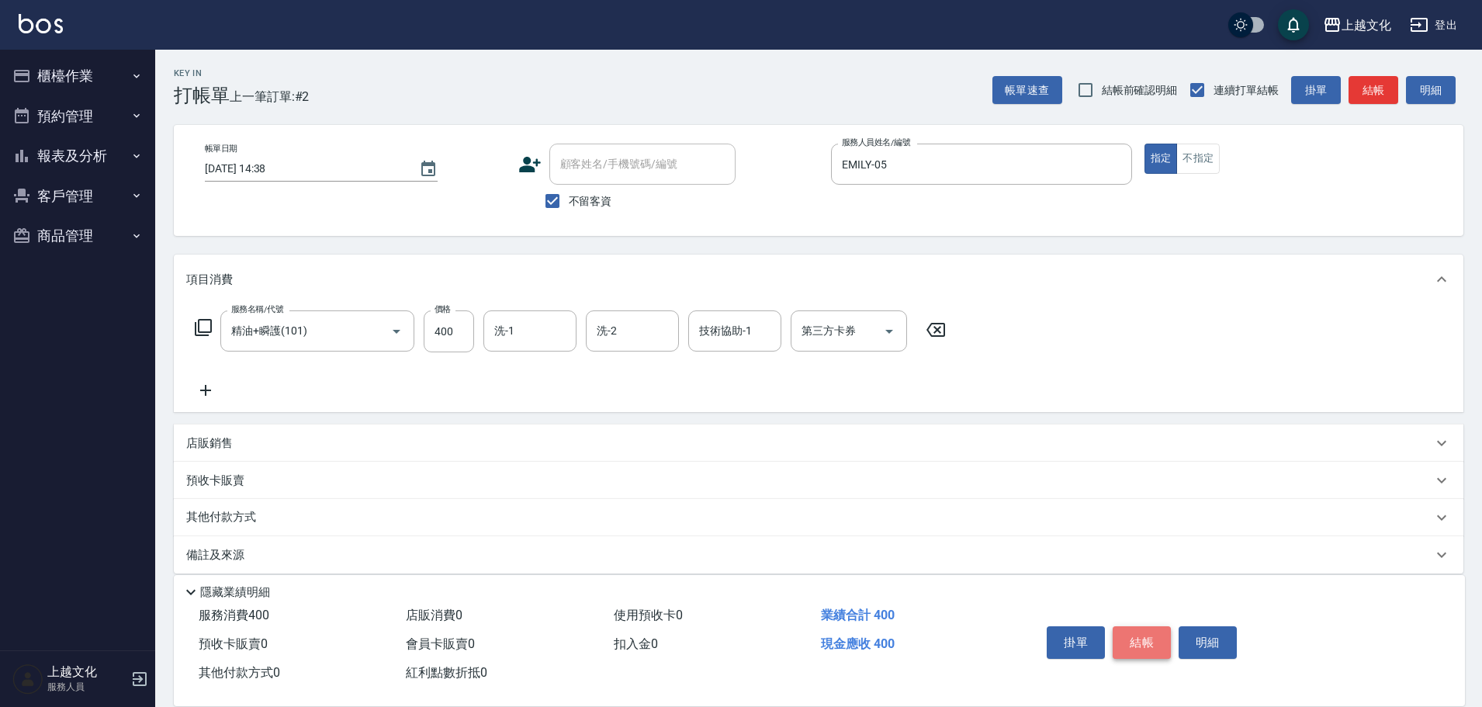
click at [1136, 637] on button "結帳" at bounding box center [1142, 642] width 58 height 33
click at [1136, 637] on div "掛單 結帳 明細" at bounding box center [1141, 644] width 202 height 49
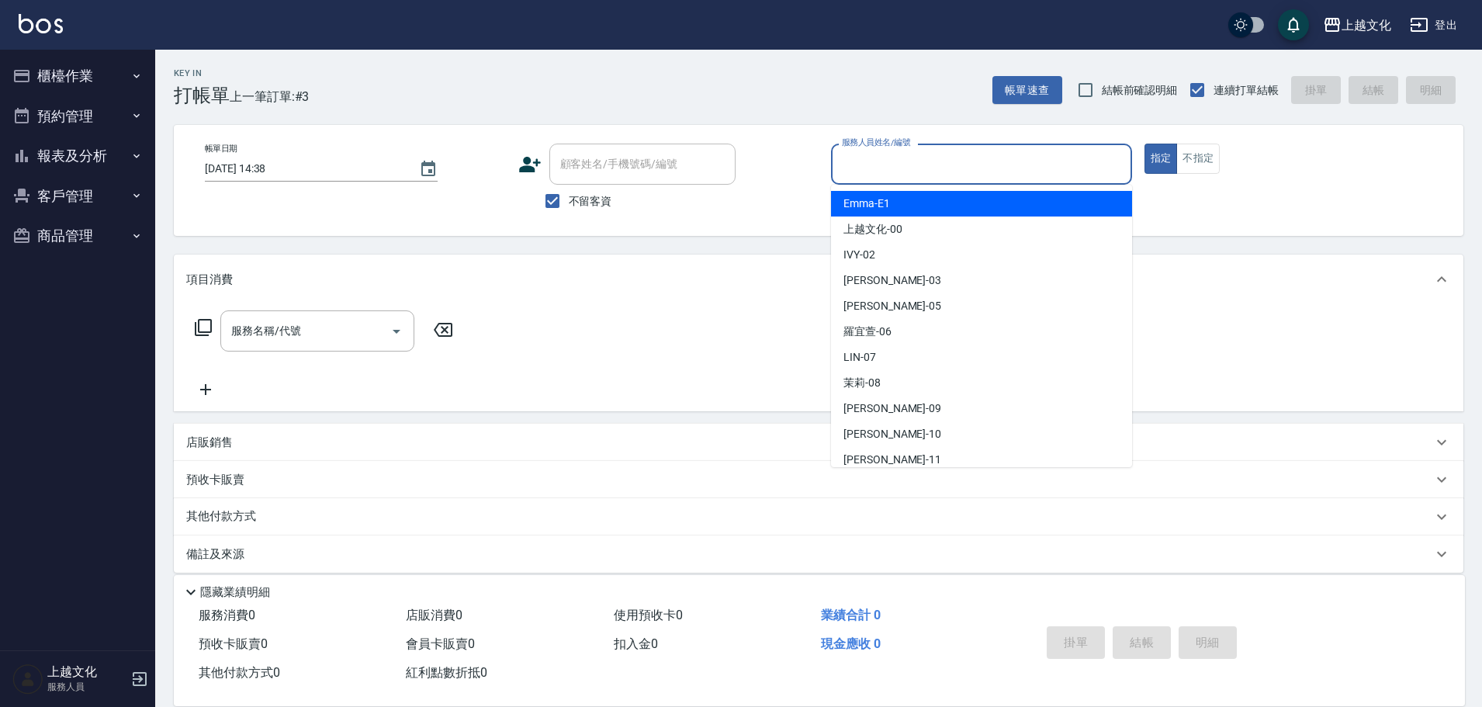
click at [889, 172] on input "服務人員姓名/編號" at bounding box center [981, 164] width 287 height 27
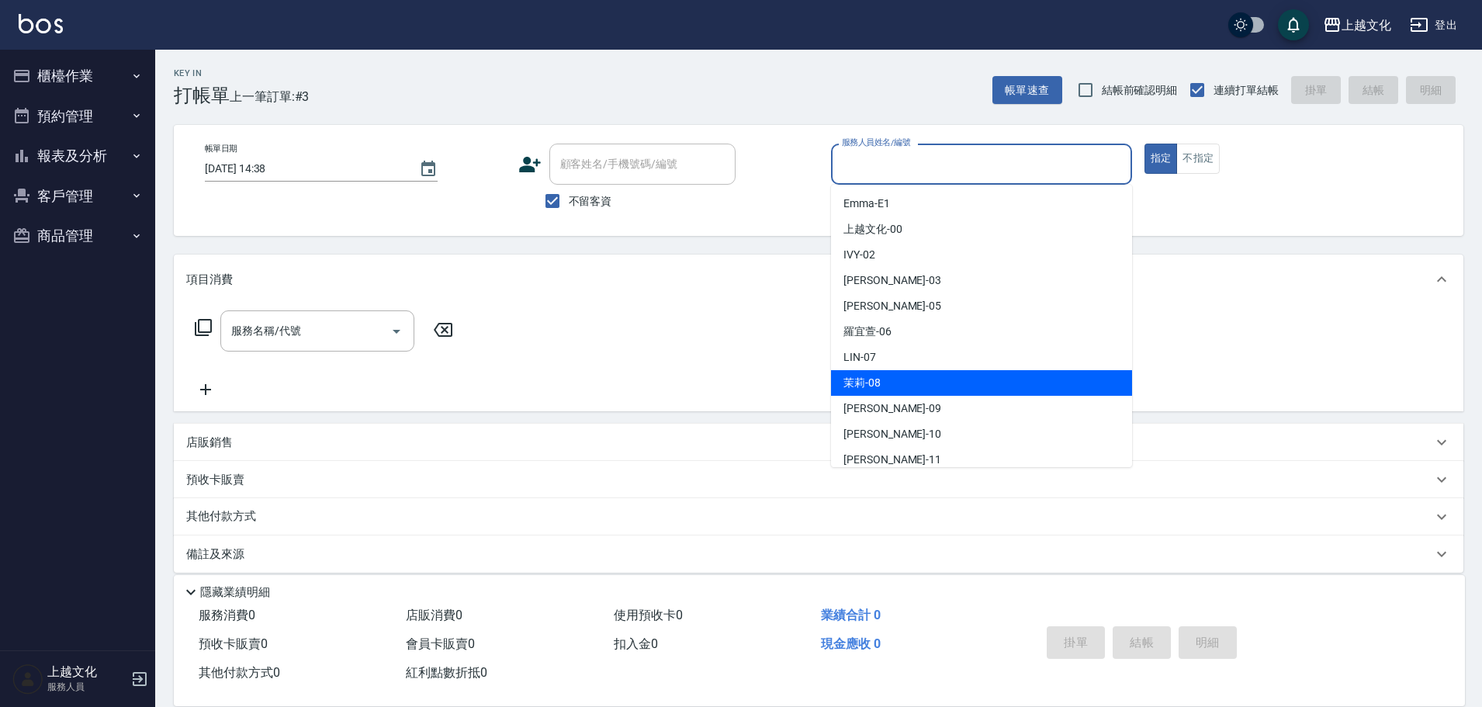
click at [888, 376] on div "茉莉 -08" at bounding box center [981, 383] width 301 height 26
click at [888, 376] on div "服務名稱/代號 服務名稱/代號" at bounding box center [818, 357] width 1289 height 107
type input "茉莉-08"
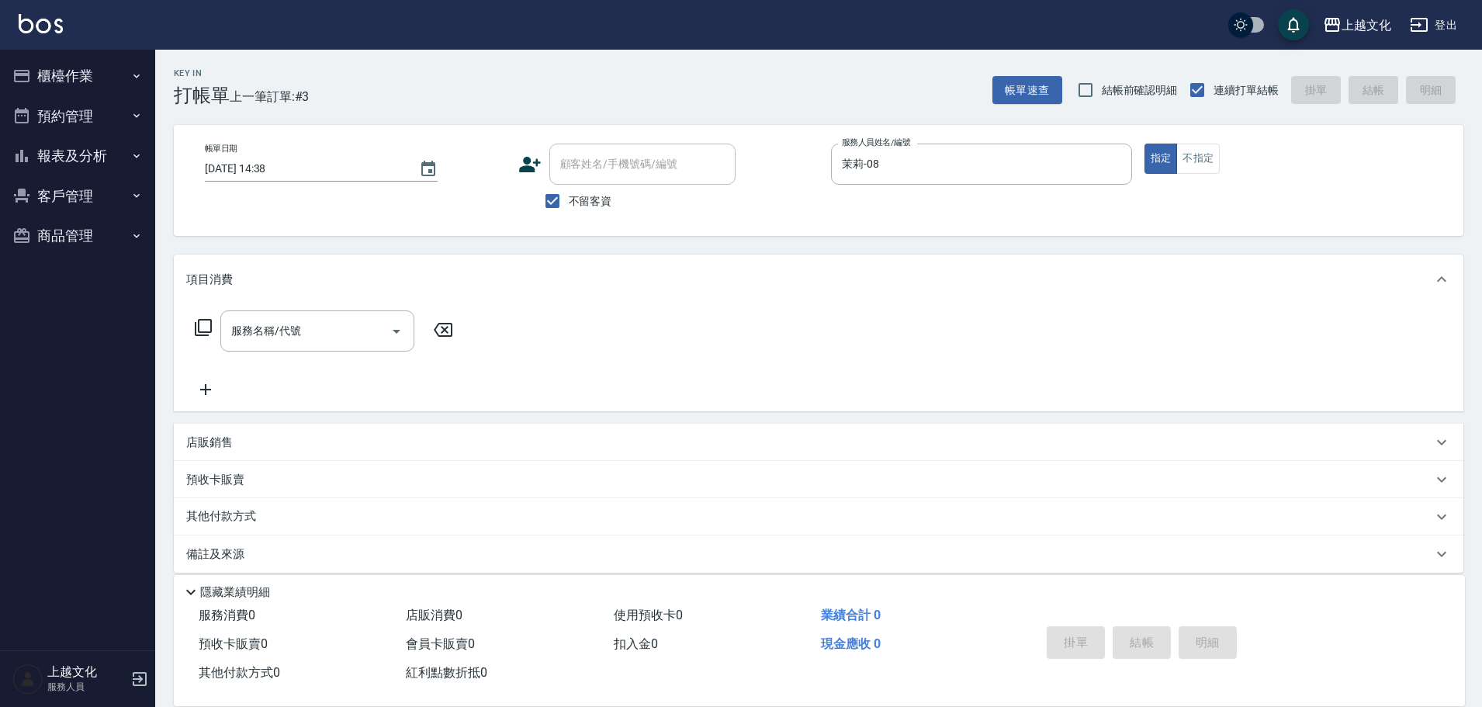
click at [206, 323] on icon at bounding box center [203, 327] width 19 height 19
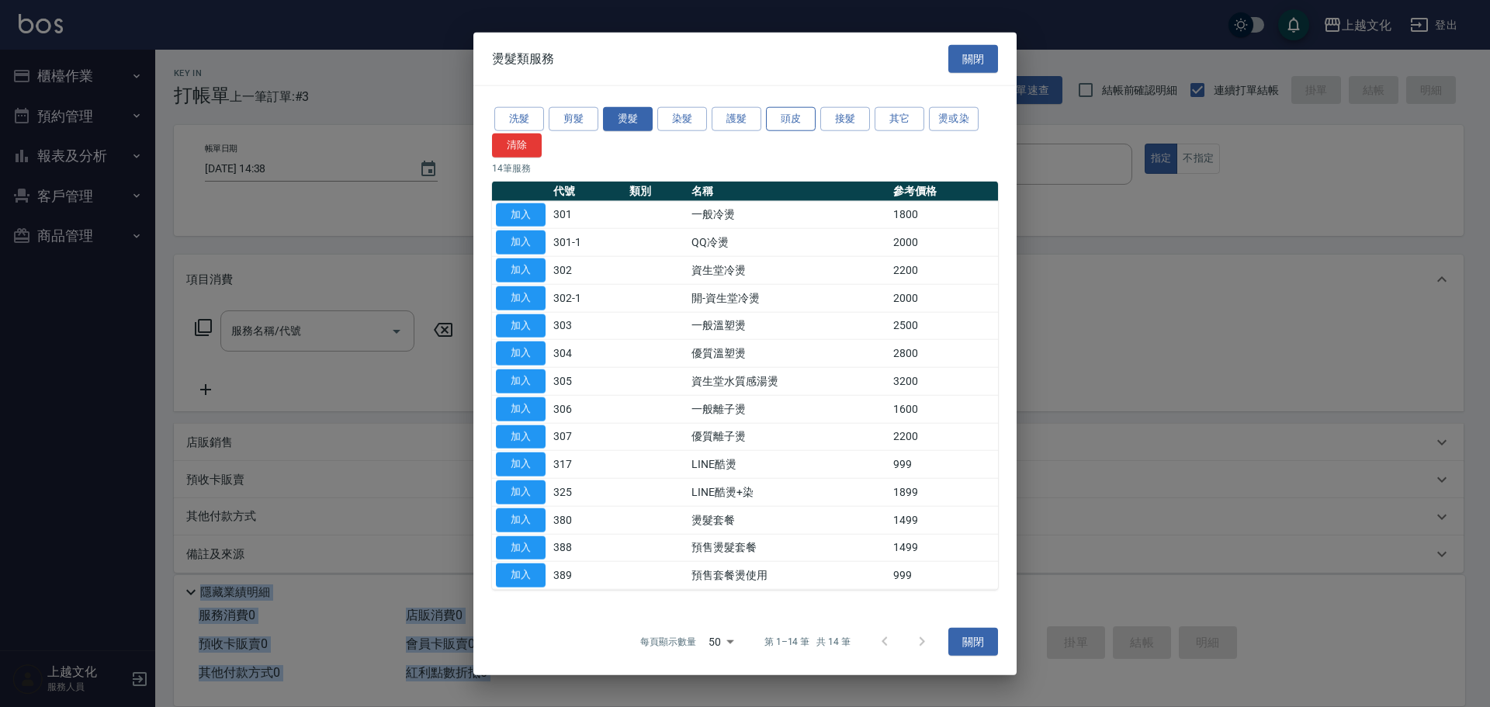
click at [787, 126] on button "頭皮" at bounding box center [791, 119] width 50 height 24
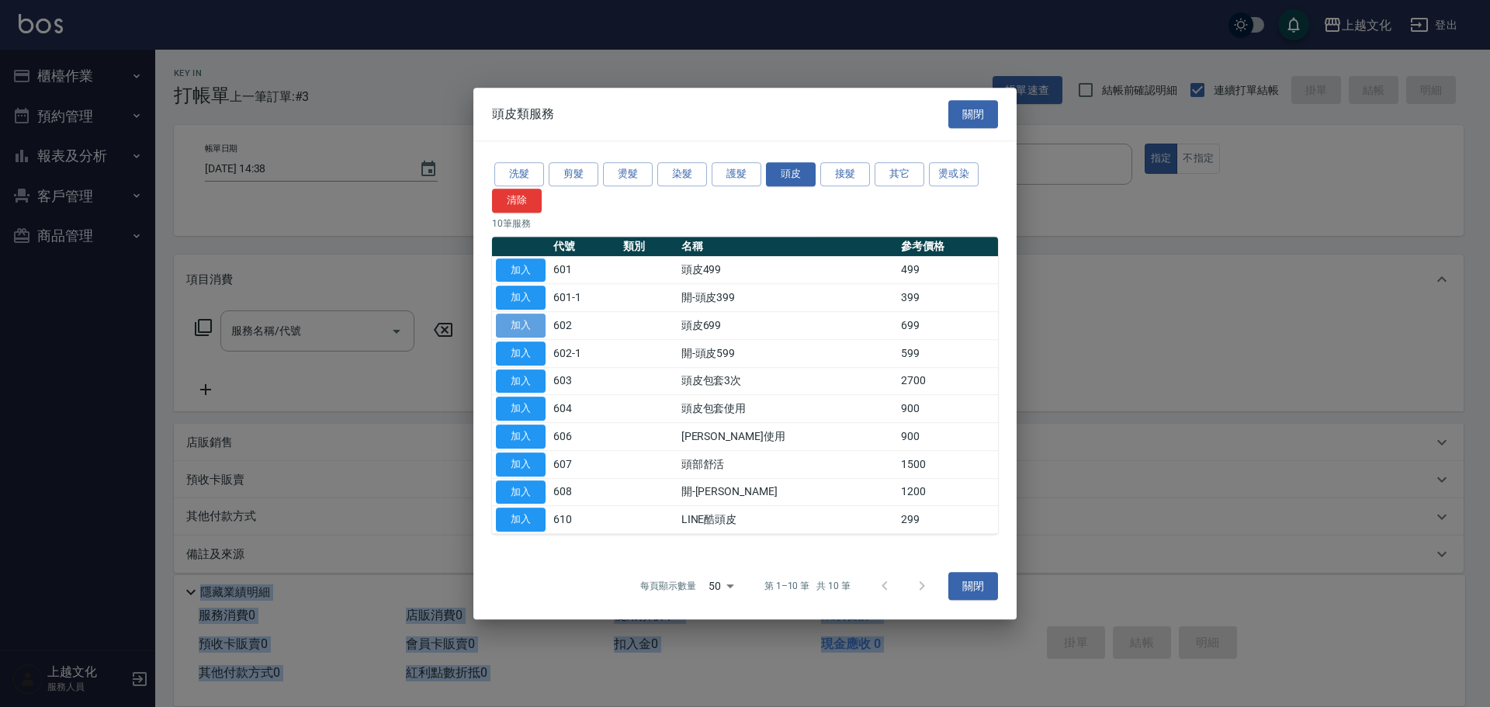
click at [535, 327] on button "加入" at bounding box center [521, 325] width 50 height 24
type input "頭皮699(602)"
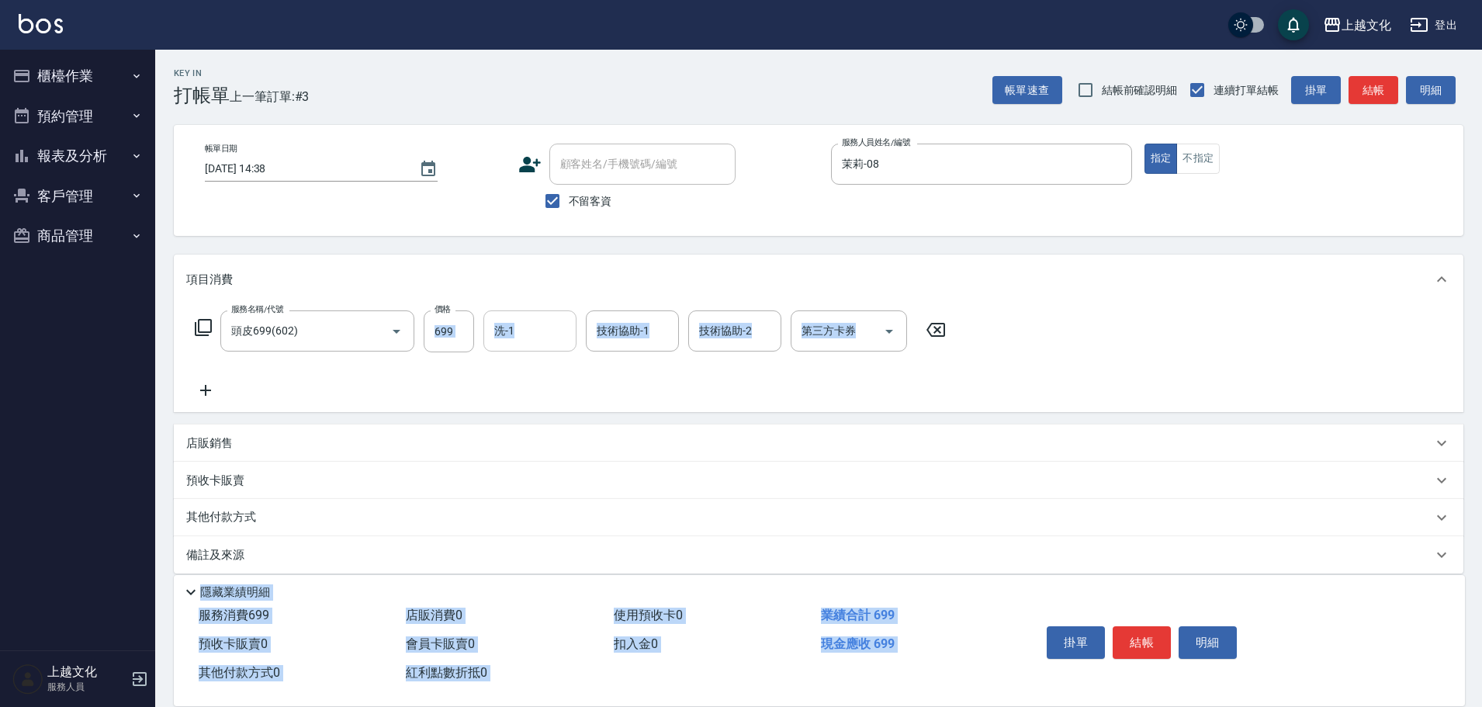
click at [550, 334] on input "洗-1" at bounding box center [529, 330] width 79 height 27
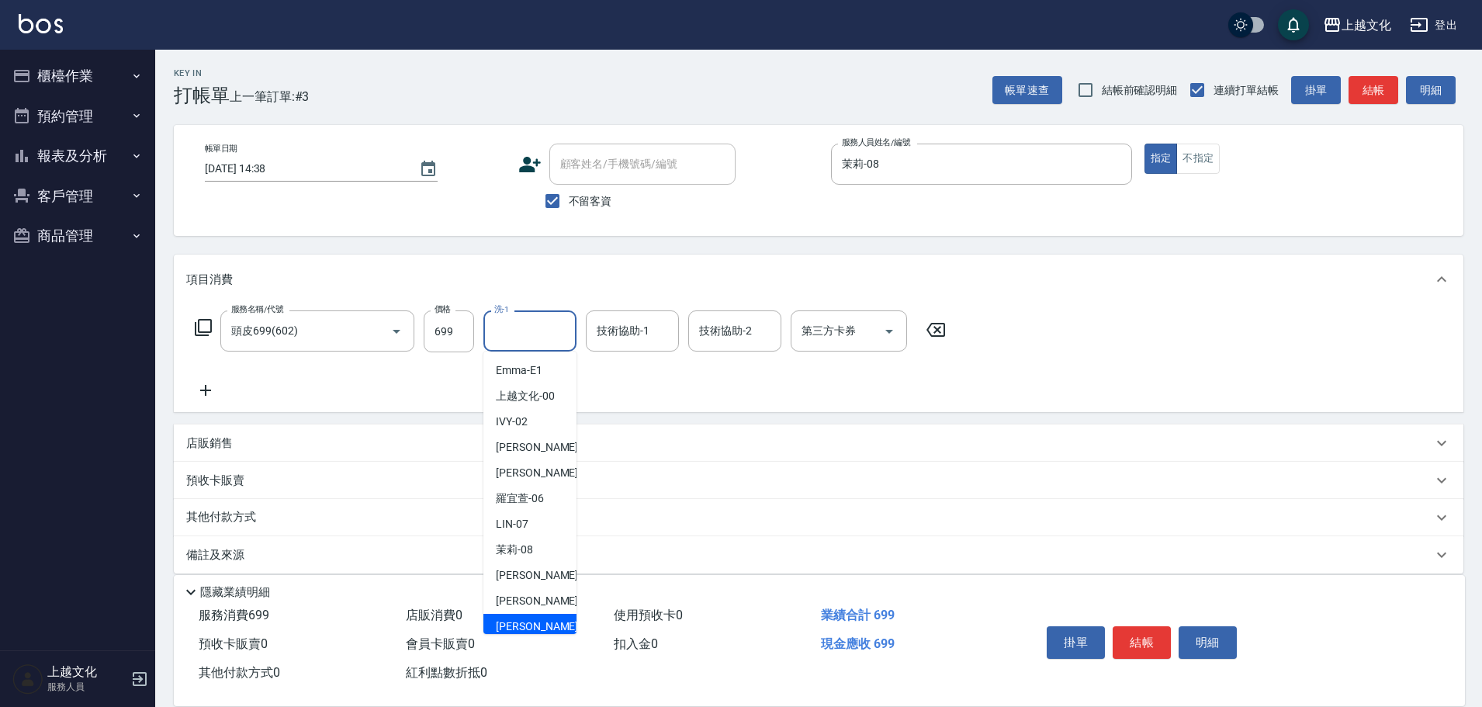
click at [542, 615] on div "[PERSON_NAME] -11" at bounding box center [529, 627] width 93 height 26
type input "[PERSON_NAME]-11"
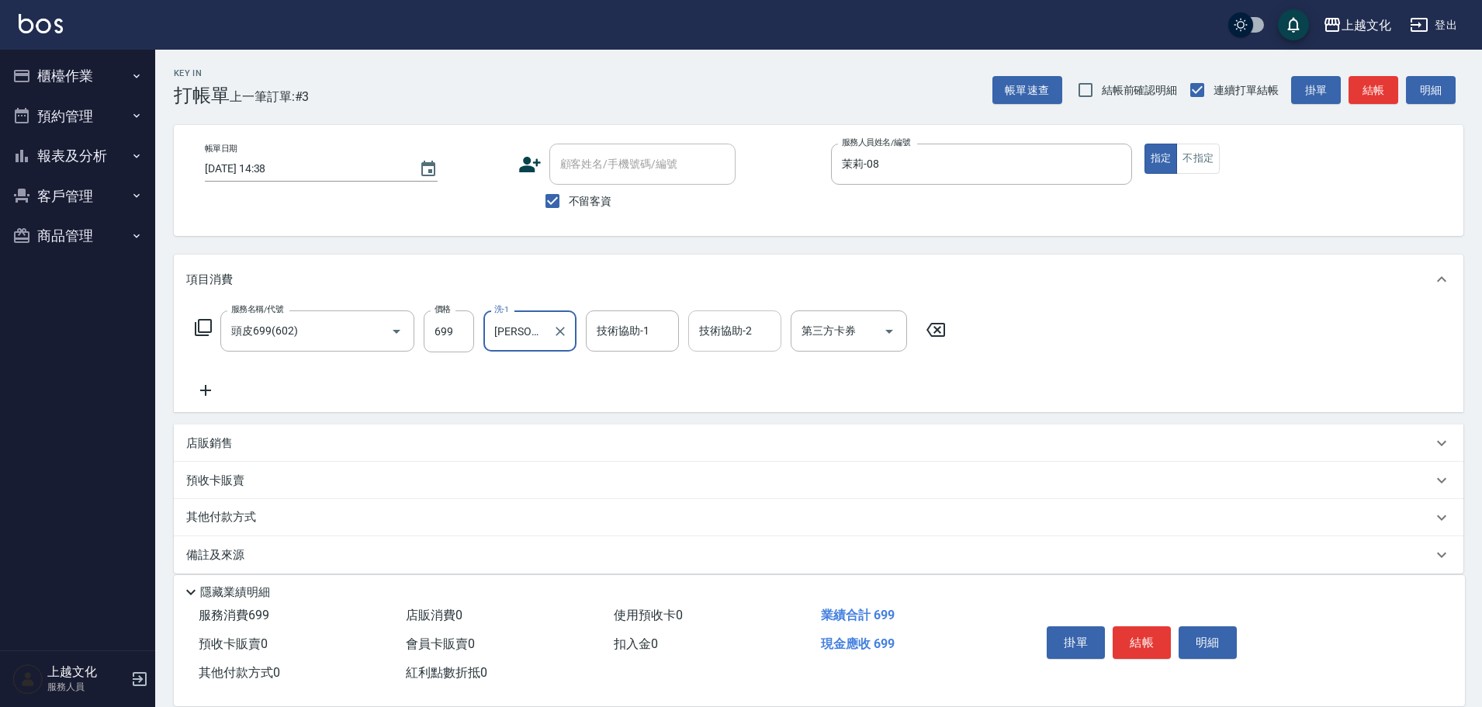
click at [725, 325] on input "技術協助-2" at bounding box center [734, 330] width 79 height 27
click at [732, 340] on input "技術協助-2" at bounding box center [734, 330] width 79 height 27
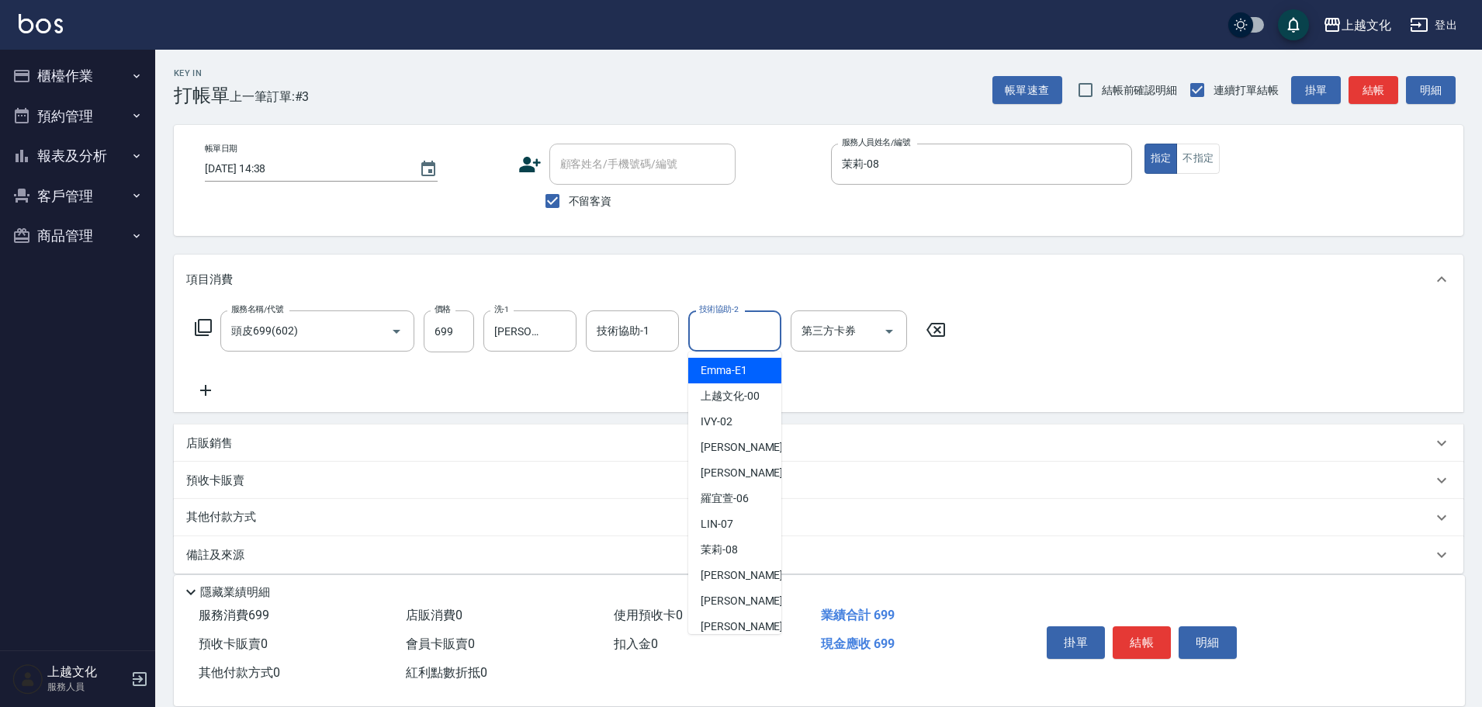
click at [746, 324] on input "技術協助-2" at bounding box center [734, 330] width 79 height 27
click at [732, 618] on div "[PERSON_NAME] -11" at bounding box center [734, 627] width 93 height 26
click at [732, 618] on div "使用預收卡 0" at bounding box center [710, 615] width 207 height 29
type input "[PERSON_NAME]-11"
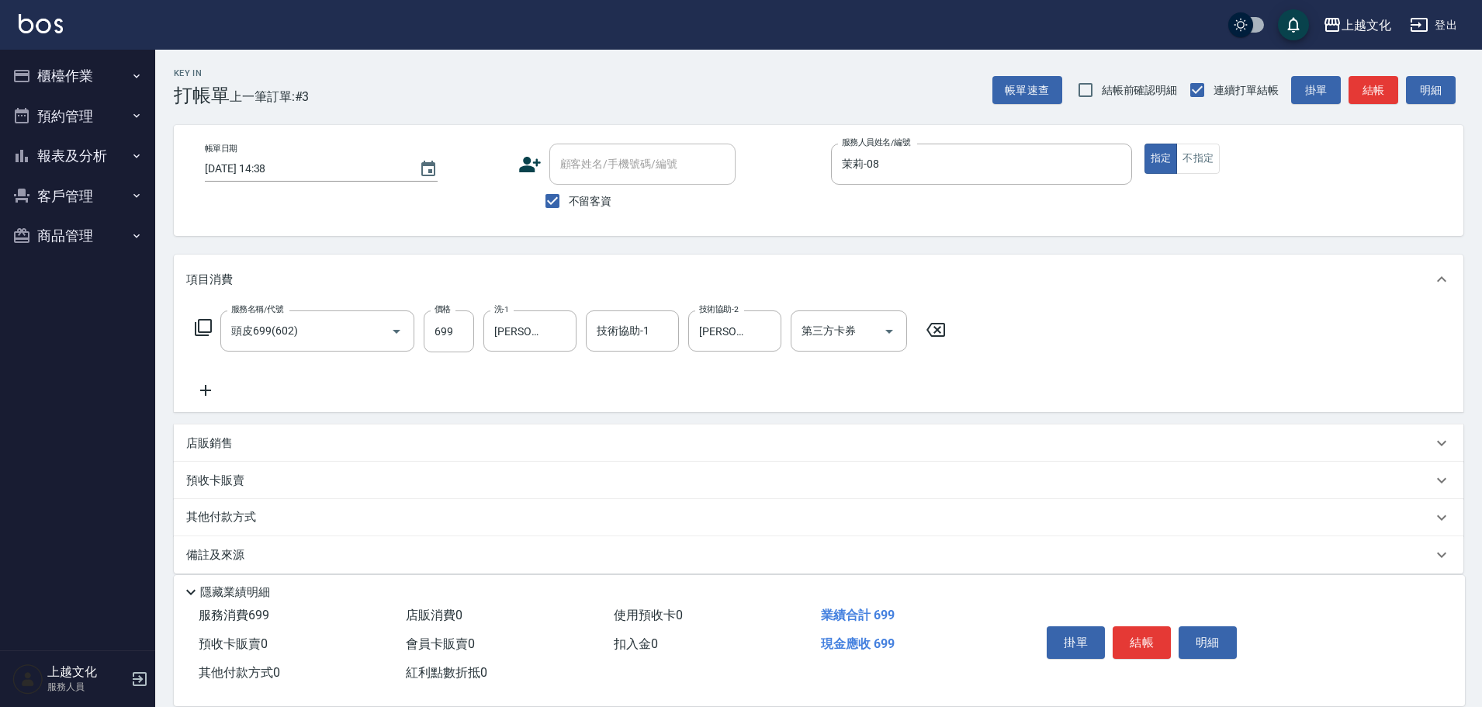
click at [204, 388] on icon at bounding box center [205, 390] width 39 height 19
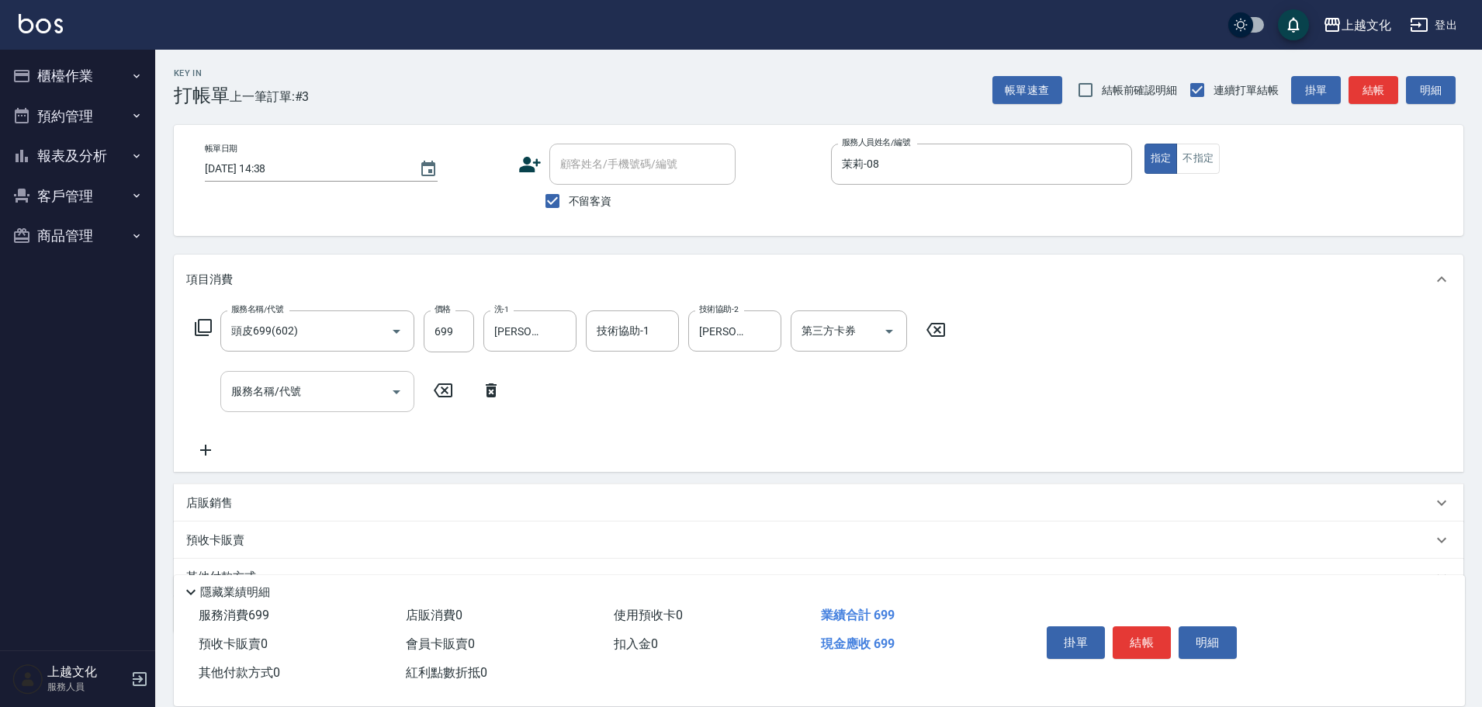
click at [325, 393] on input "服務名稱/代號" at bounding box center [305, 391] width 157 height 27
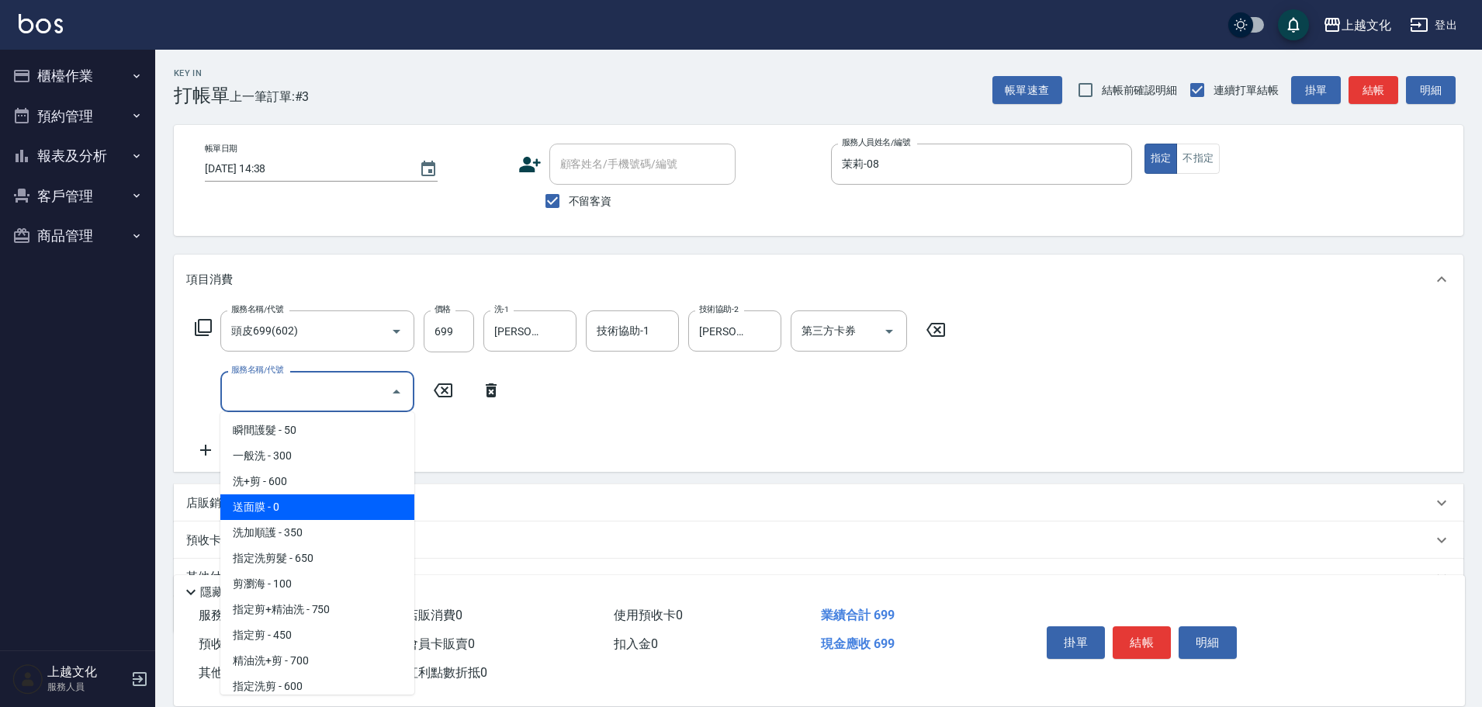
scroll to position [155, 0]
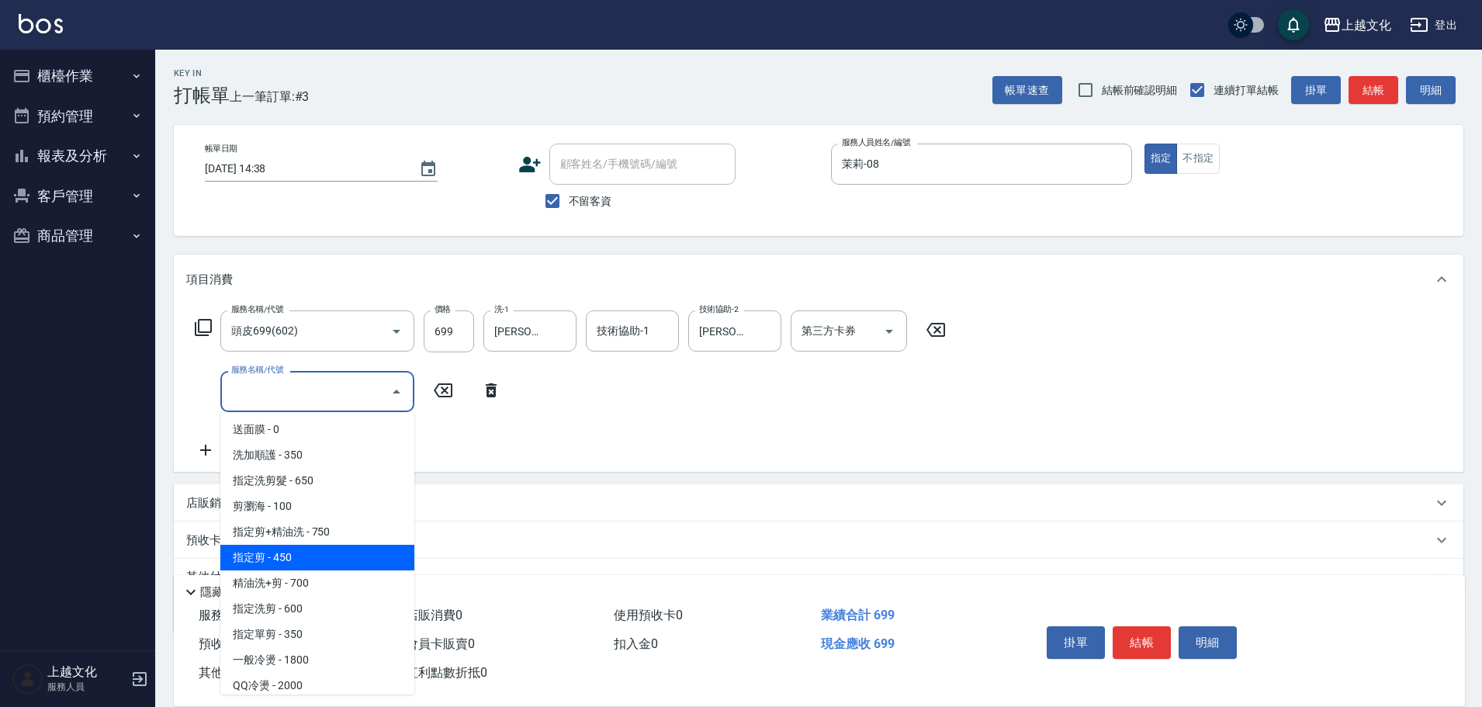
click at [341, 559] on span "指定剪 - 450" at bounding box center [317, 558] width 194 height 26
type input "指定剪(205)"
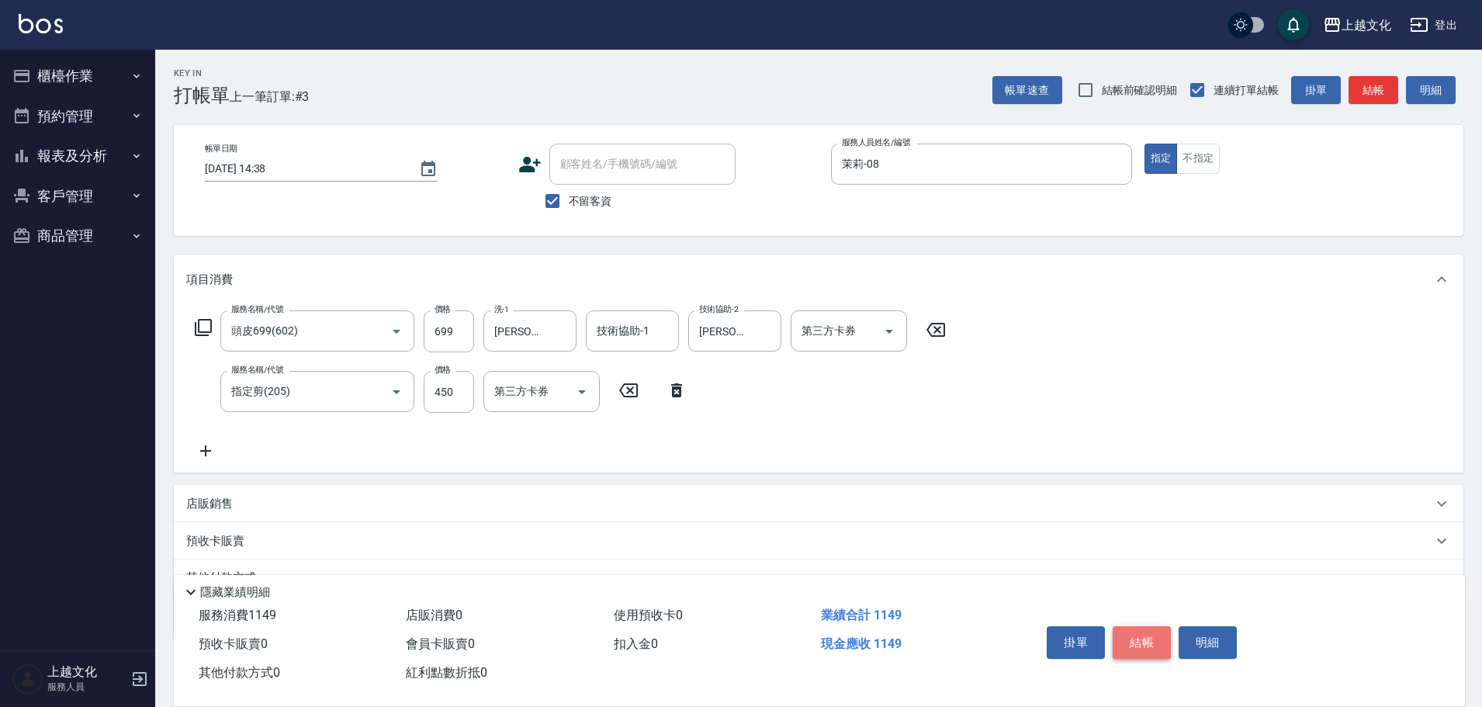
click at [1142, 639] on button "結帳" at bounding box center [1142, 642] width 58 height 33
click at [1142, 639] on div "掛單 結帳 明細" at bounding box center [1141, 644] width 202 height 49
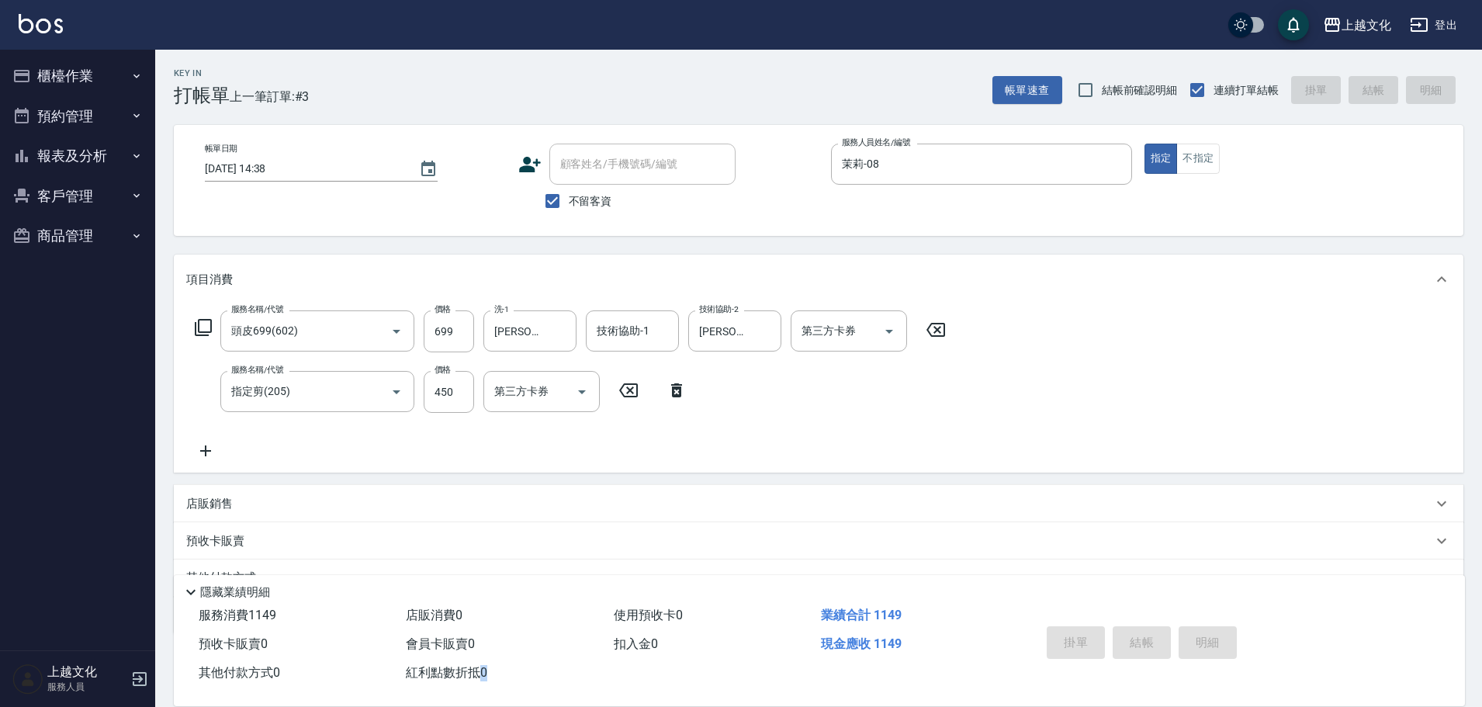
type input "[DATE] 14:39"
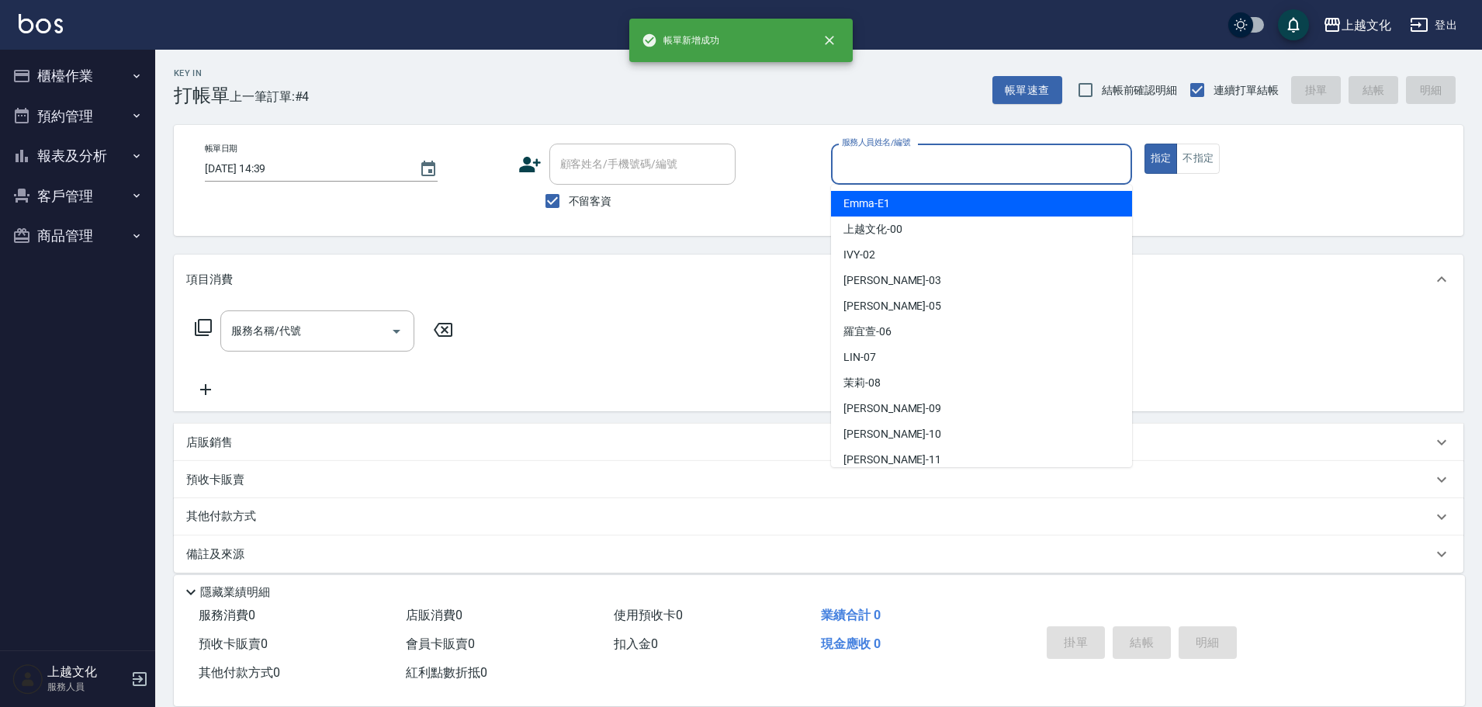
click at [871, 161] on input "服務人員姓名/編號" at bounding box center [981, 164] width 287 height 27
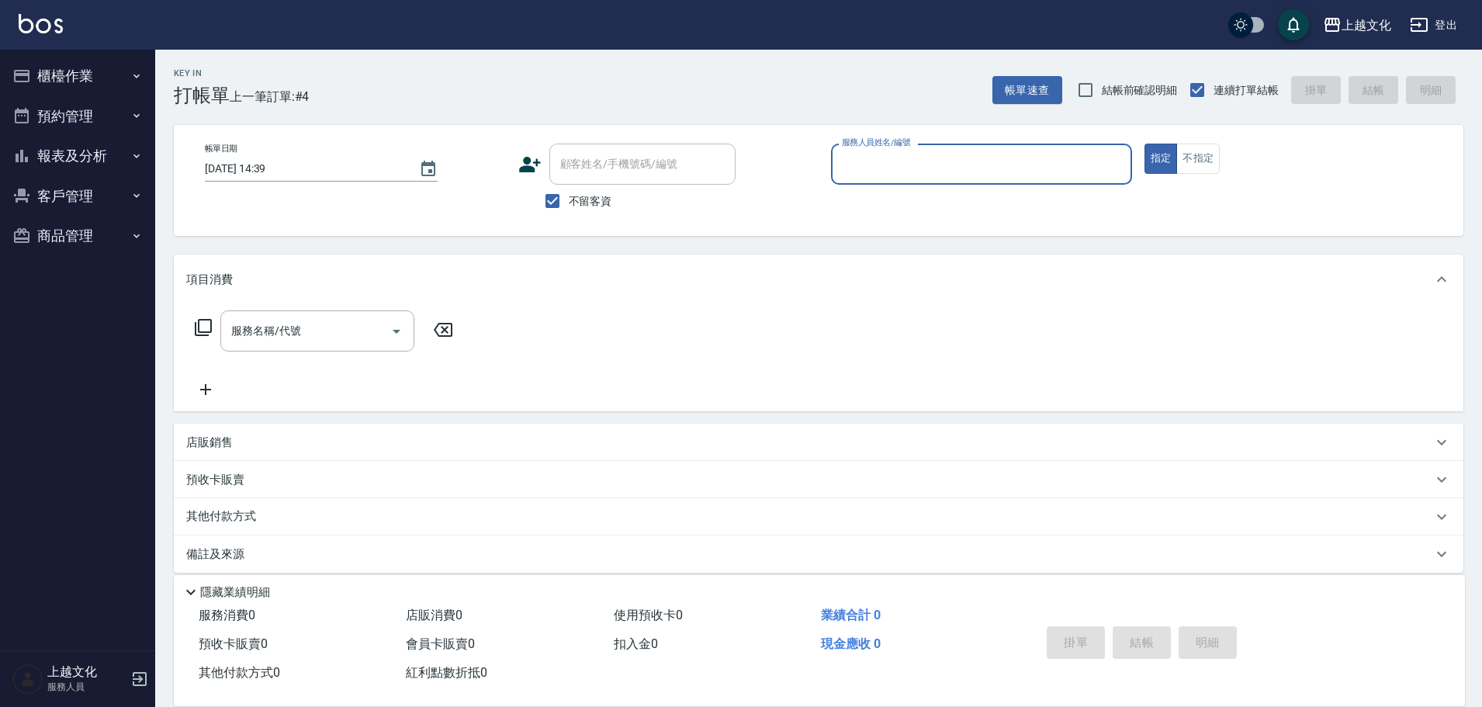
click at [908, 172] on input "服務人員姓名/編號" at bounding box center [981, 164] width 287 height 27
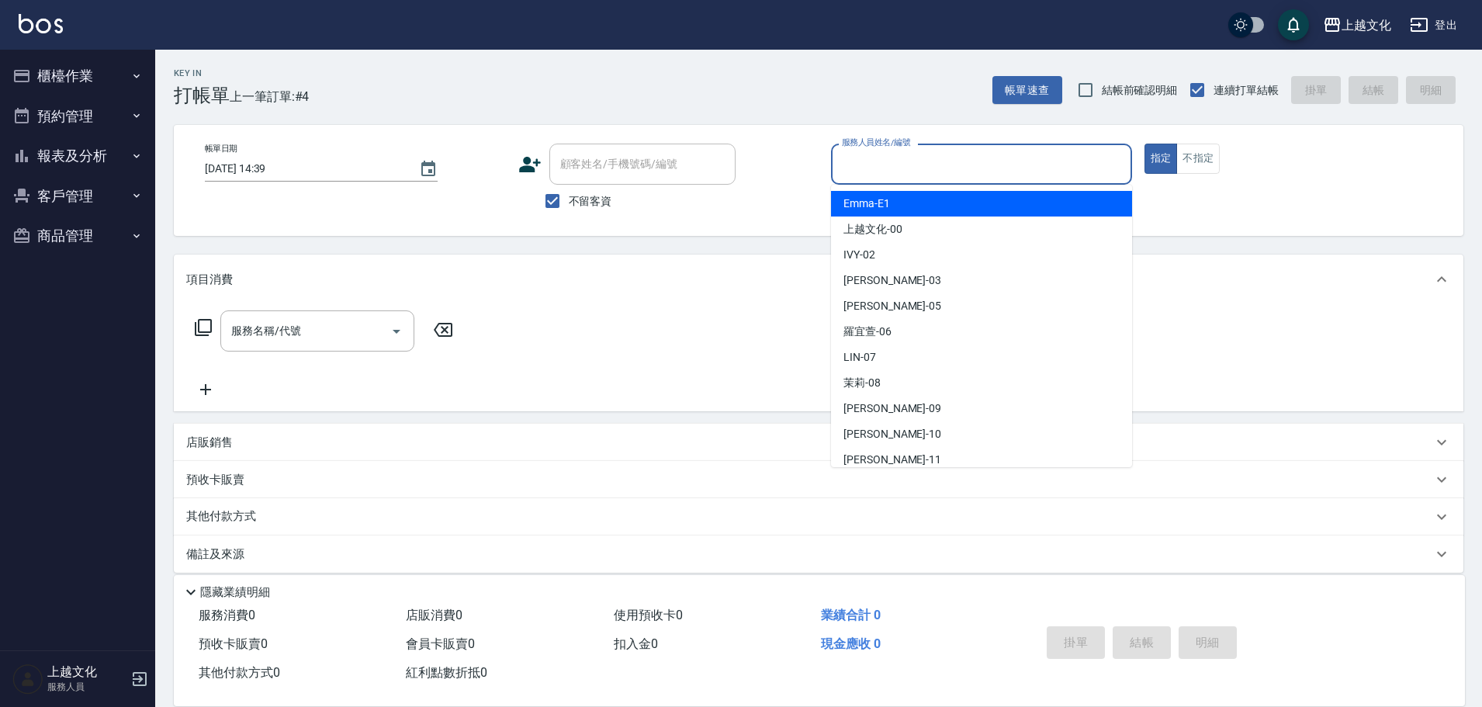
click at [908, 164] on input "服務人員姓名/編號" at bounding box center [981, 164] width 287 height 27
click at [912, 164] on input "服務人員姓名/編號" at bounding box center [981, 164] width 287 height 27
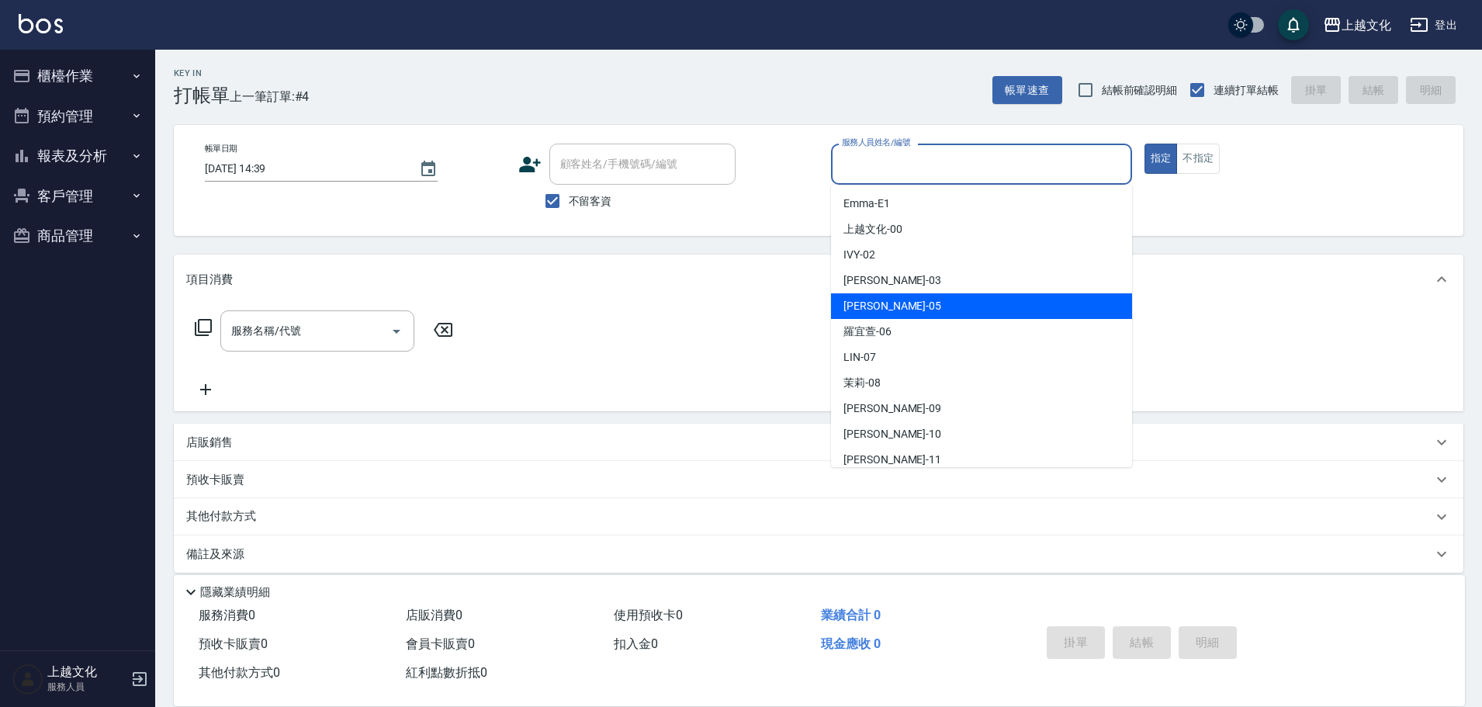
click at [918, 304] on div "[PERSON_NAME] -05" at bounding box center [981, 306] width 301 height 26
type input "EMILY-05"
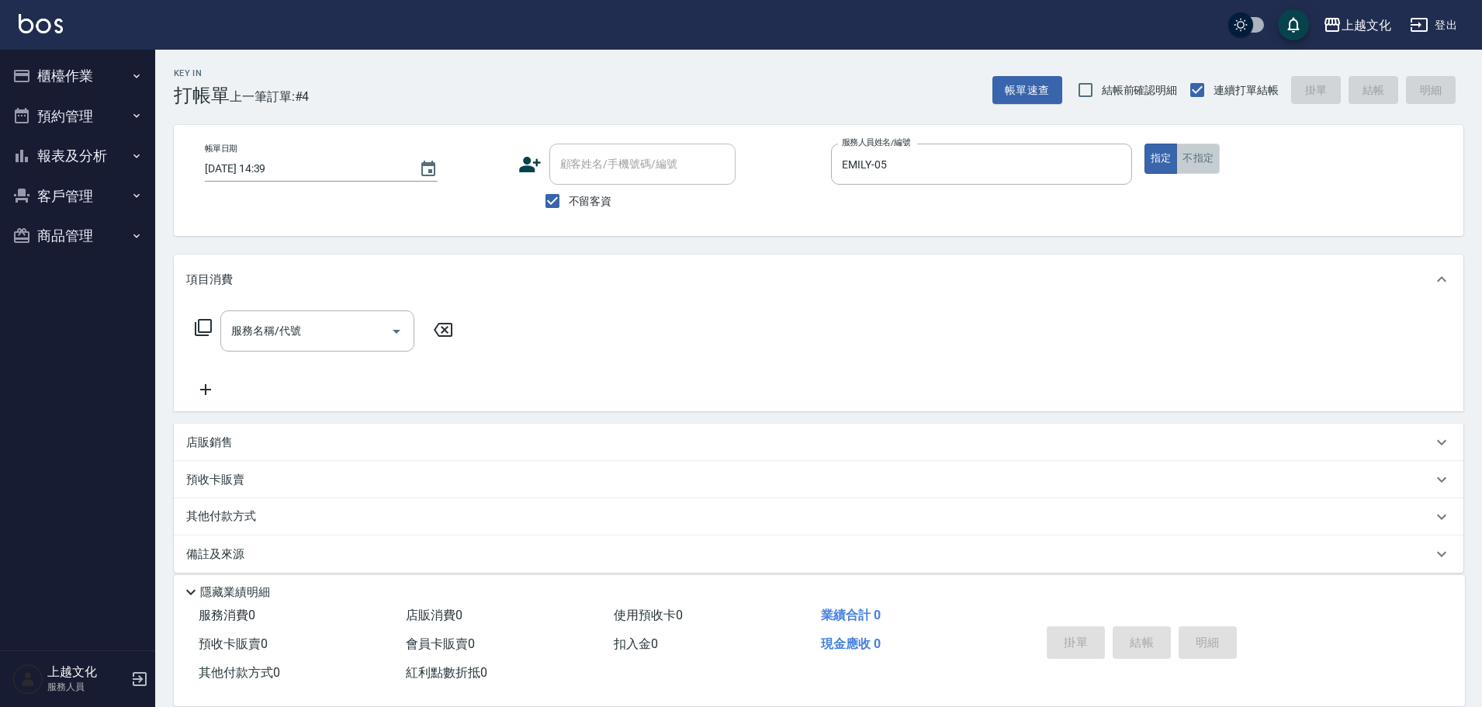
click at [1178, 155] on button "不指定" at bounding box center [1197, 159] width 43 height 30
click at [208, 324] on icon at bounding box center [203, 327] width 19 height 19
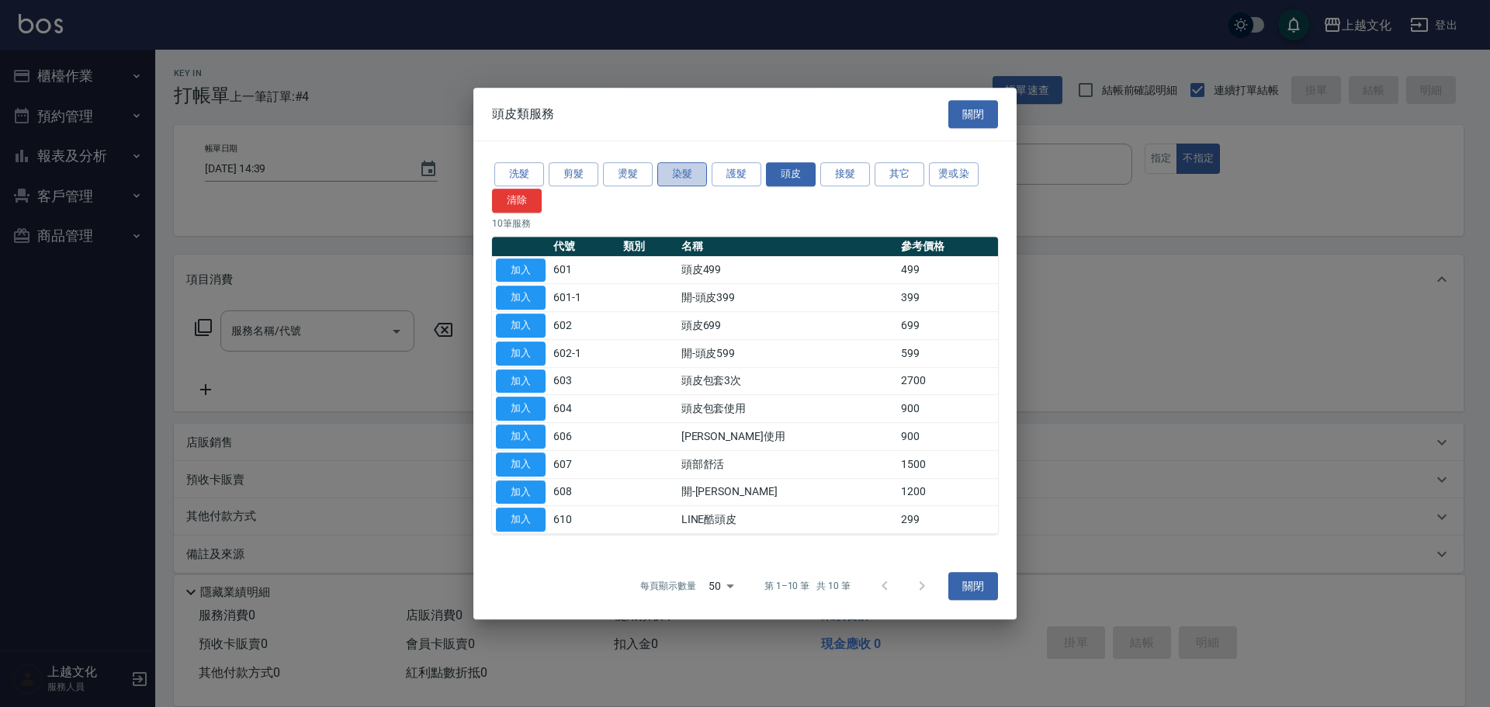
click at [686, 172] on button "染髮" at bounding box center [682, 174] width 50 height 24
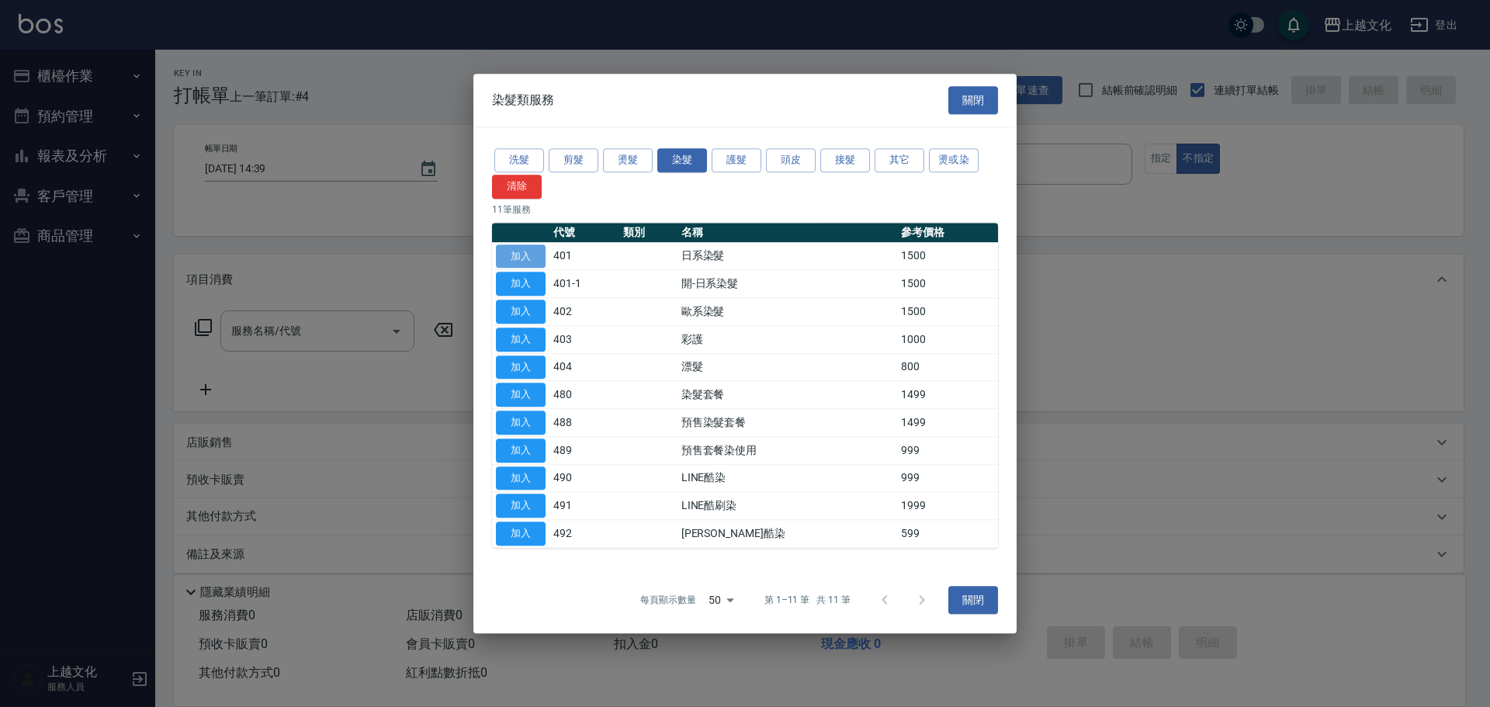
click at [517, 254] on button "加入" at bounding box center [521, 256] width 50 height 24
drag, startPoint x: 517, startPoint y: 254, endPoint x: 509, endPoint y: 266, distance: 14.6
click at [517, 254] on button "加入" at bounding box center [521, 256] width 50 height 24
type input "日系染髮(401)"
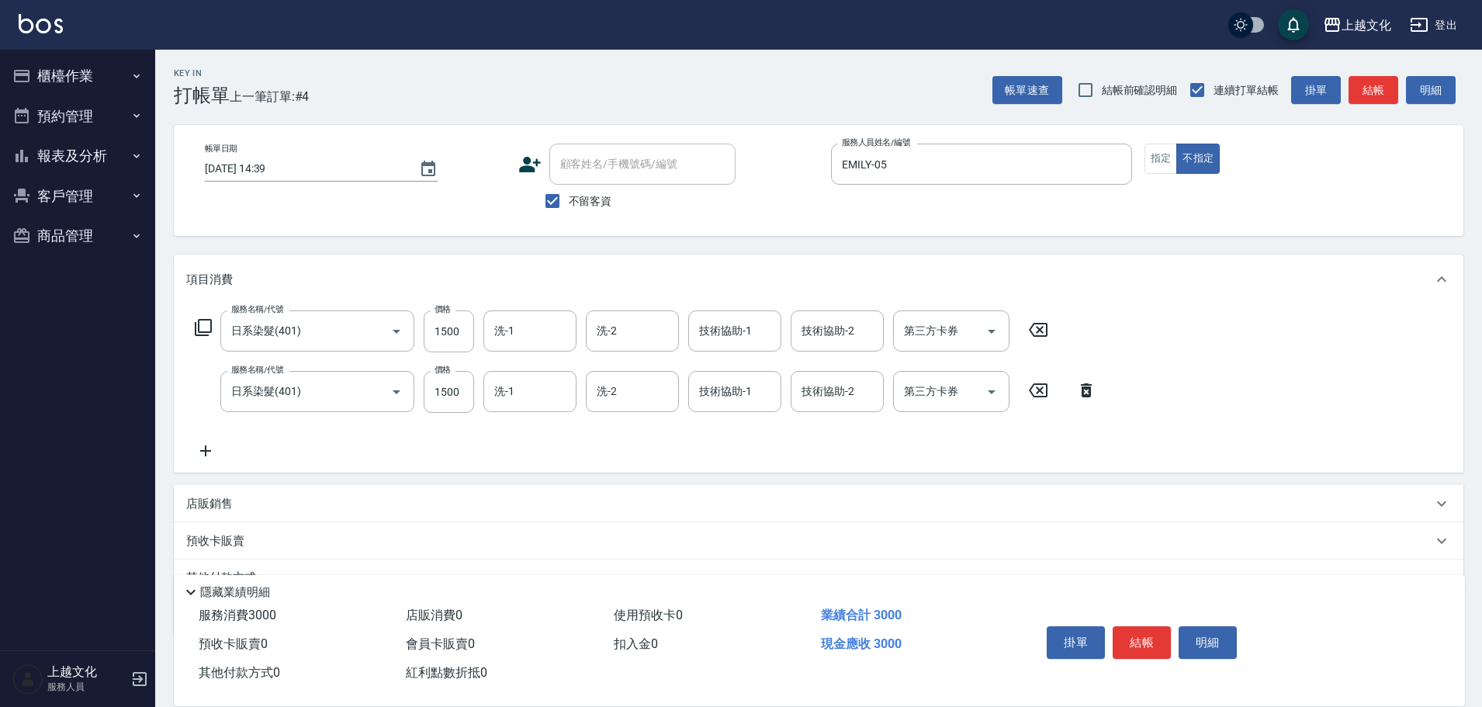
click at [1084, 393] on icon at bounding box center [1086, 390] width 39 height 19
drag, startPoint x: 1084, startPoint y: 393, endPoint x: 791, endPoint y: 388, distance: 293.3
click at [1084, 393] on div "服務名稱/代號 日系染髮(401) 服務名稱/代號 價格 1500 價格 洗-1 洗-1 洗-2 洗-2 技術協助-1 技術協助-1 技術協助-2 技術協助-…" at bounding box center [818, 388] width 1289 height 168
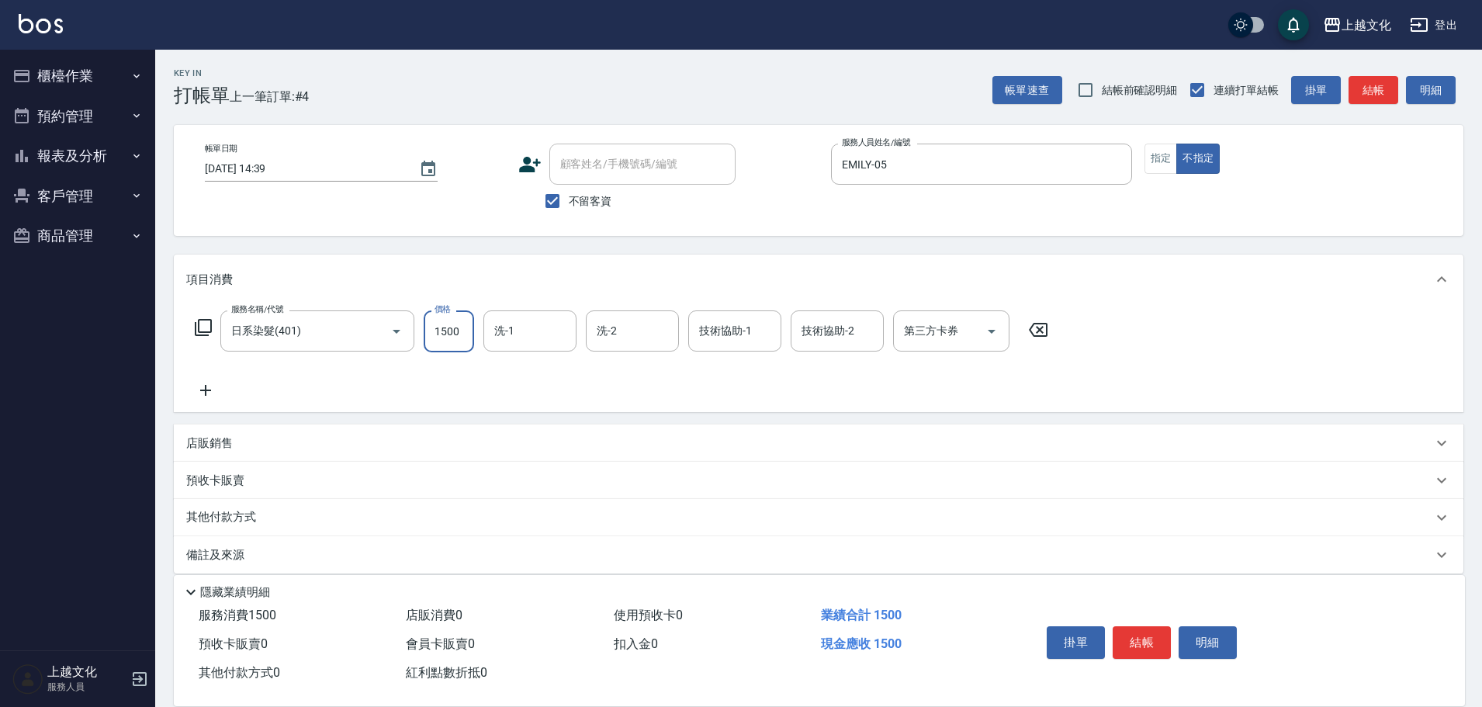
click at [446, 342] on input "1500" at bounding box center [449, 331] width 50 height 42
click at [465, 343] on input "22900" at bounding box center [449, 331] width 50 height 42
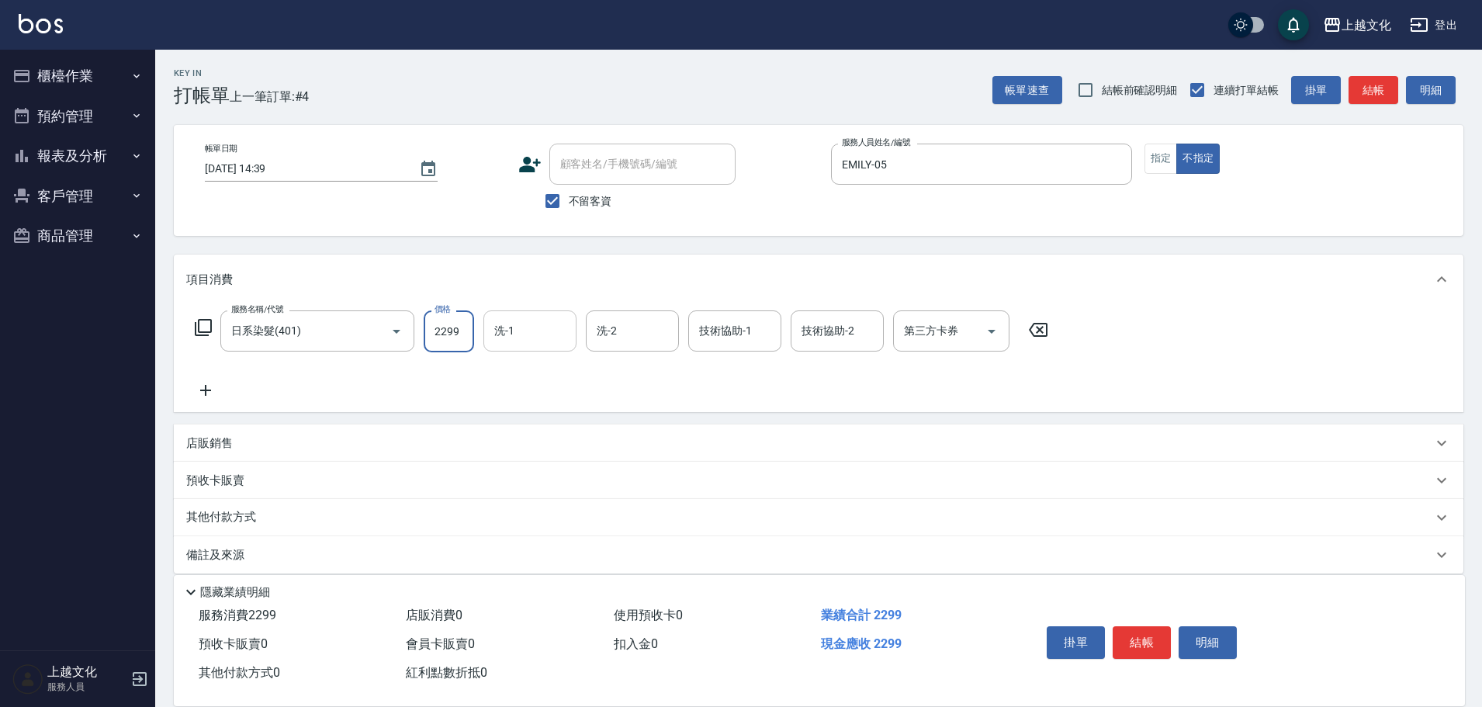
type input "2299"
click at [497, 323] on input "洗-1" at bounding box center [529, 330] width 79 height 27
click at [492, 330] on input "洗-1" at bounding box center [529, 330] width 79 height 27
click at [491, 330] on input "洗-1" at bounding box center [529, 330] width 79 height 27
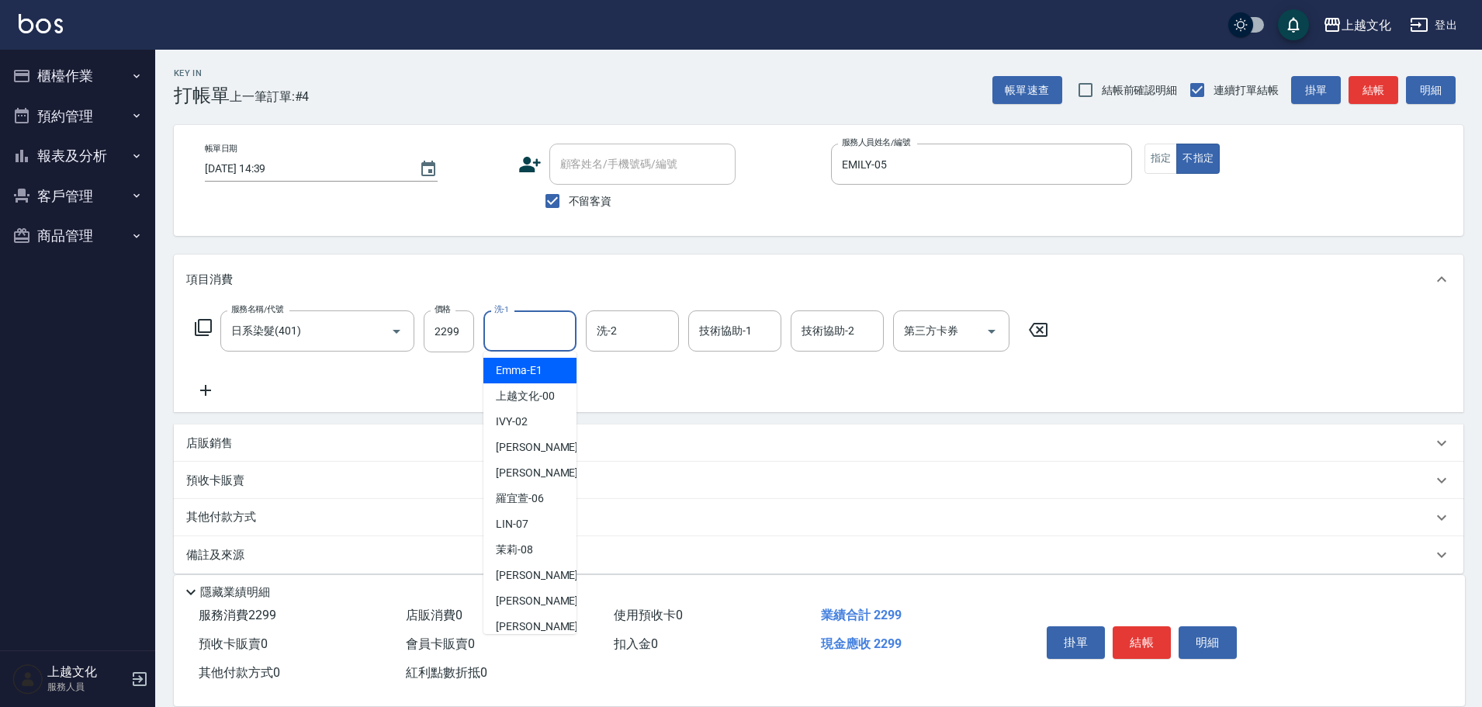
click at [516, 337] on input "洗-1" at bounding box center [529, 330] width 79 height 27
click at [538, 468] on span "[PERSON_NAME] -05" at bounding box center [545, 473] width 98 height 16
type input "EMILY-05"
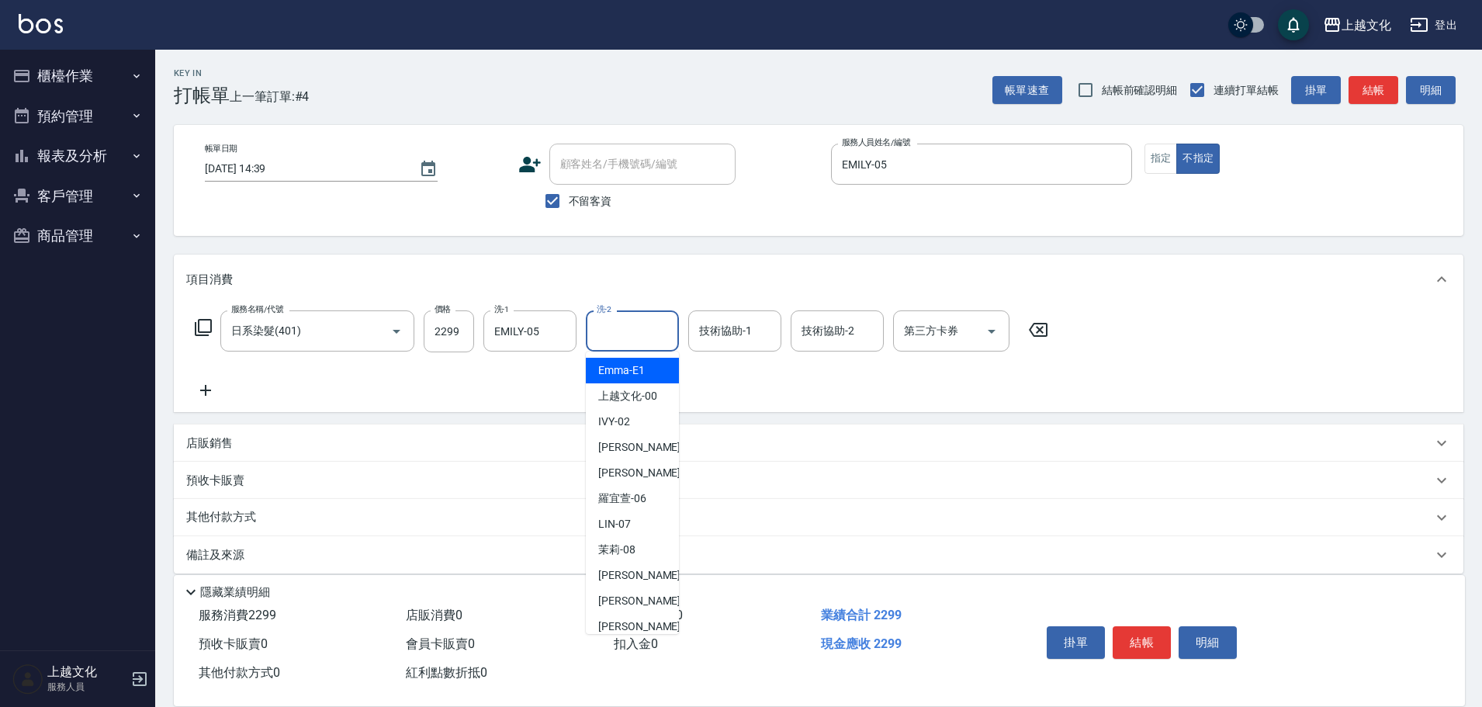
drag, startPoint x: 640, startPoint y: 340, endPoint x: 626, endPoint y: 414, distance: 75.8
click at [639, 340] on input "洗-2" at bounding box center [632, 330] width 79 height 27
click at [630, 625] on span "[PERSON_NAME] -11" at bounding box center [647, 626] width 98 height 16
type input "[PERSON_NAME]-11"
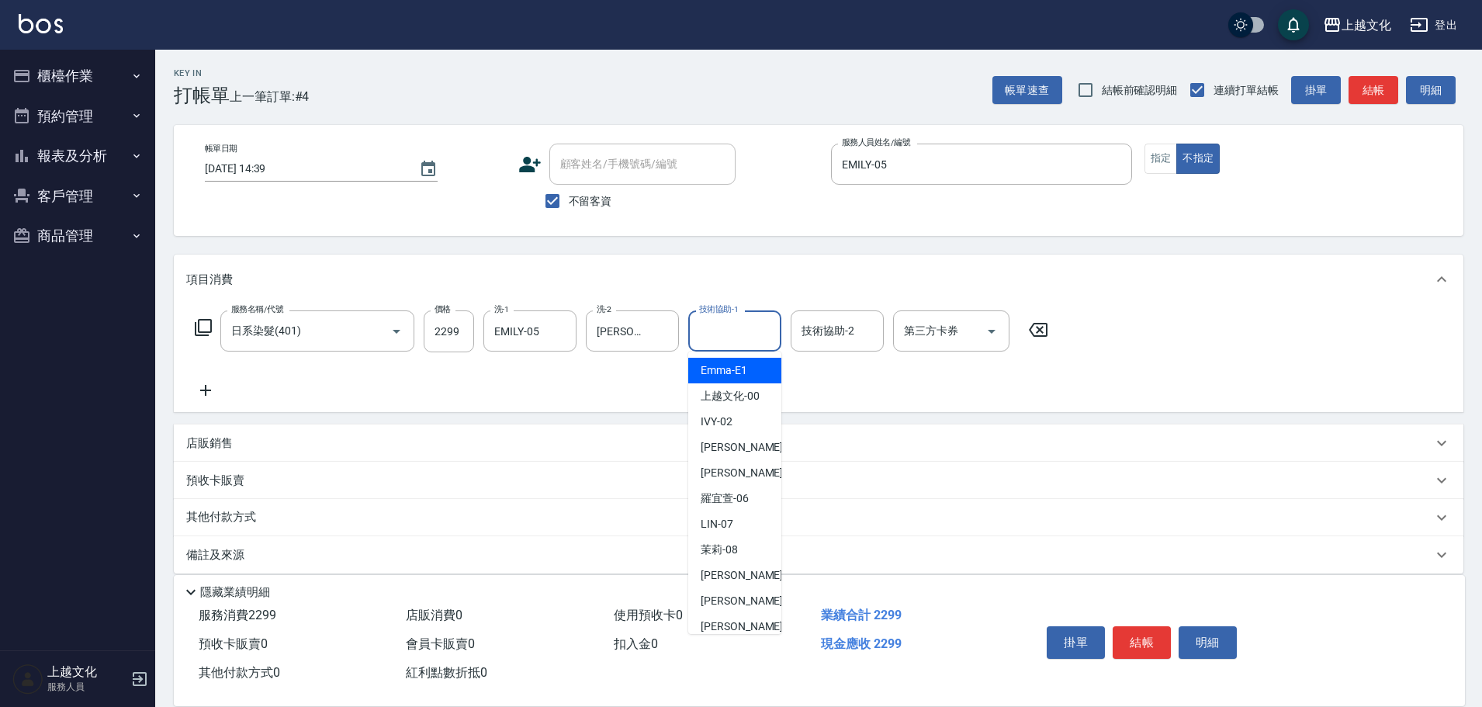
click at [746, 338] on input "技術協助-1" at bounding box center [734, 330] width 79 height 27
click at [725, 624] on span "[PERSON_NAME] -11" at bounding box center [750, 626] width 98 height 16
type input "[PERSON_NAME]-11"
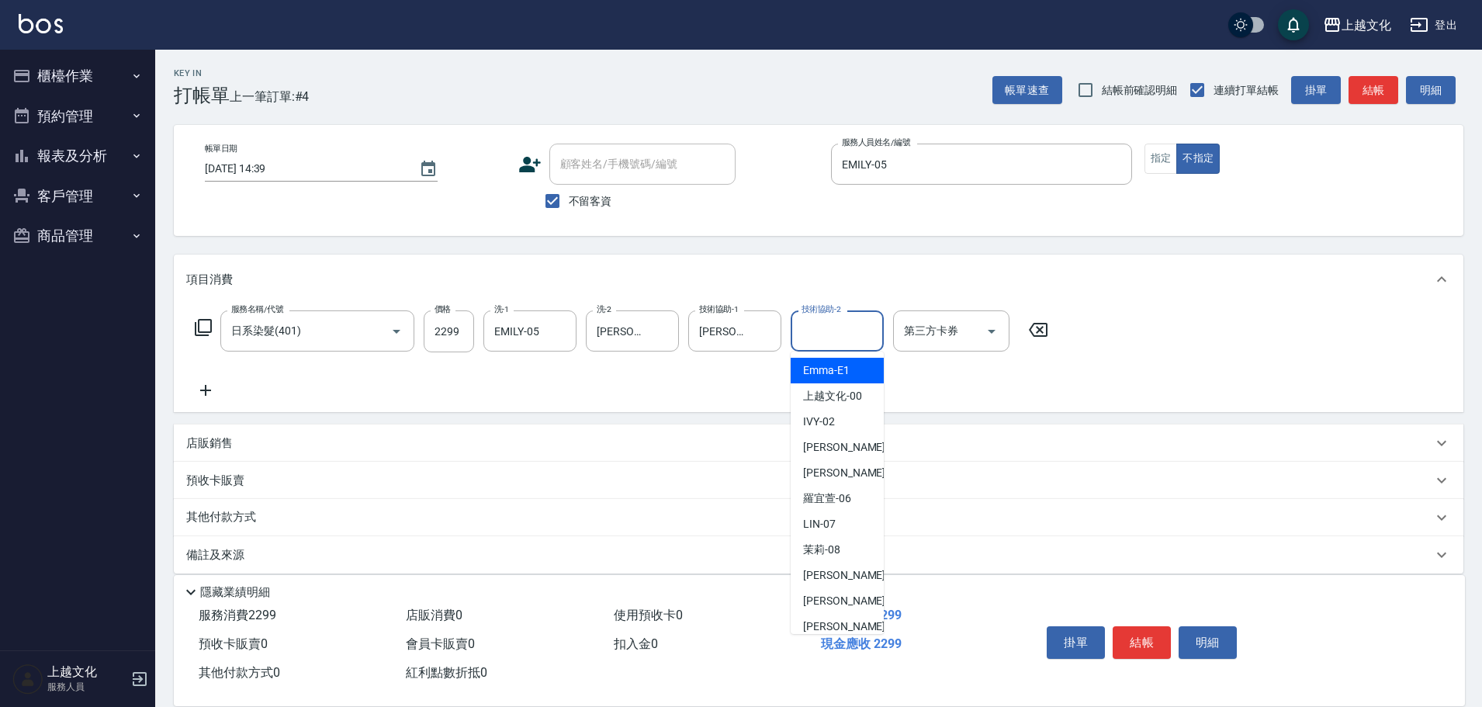
click at [824, 337] on input "技術協助-2" at bounding box center [837, 330] width 79 height 27
click at [832, 518] on span "[PERSON_NAME] -07" at bounding box center [819, 524] width 33 height 16
type input "[PERSON_NAME]-07"
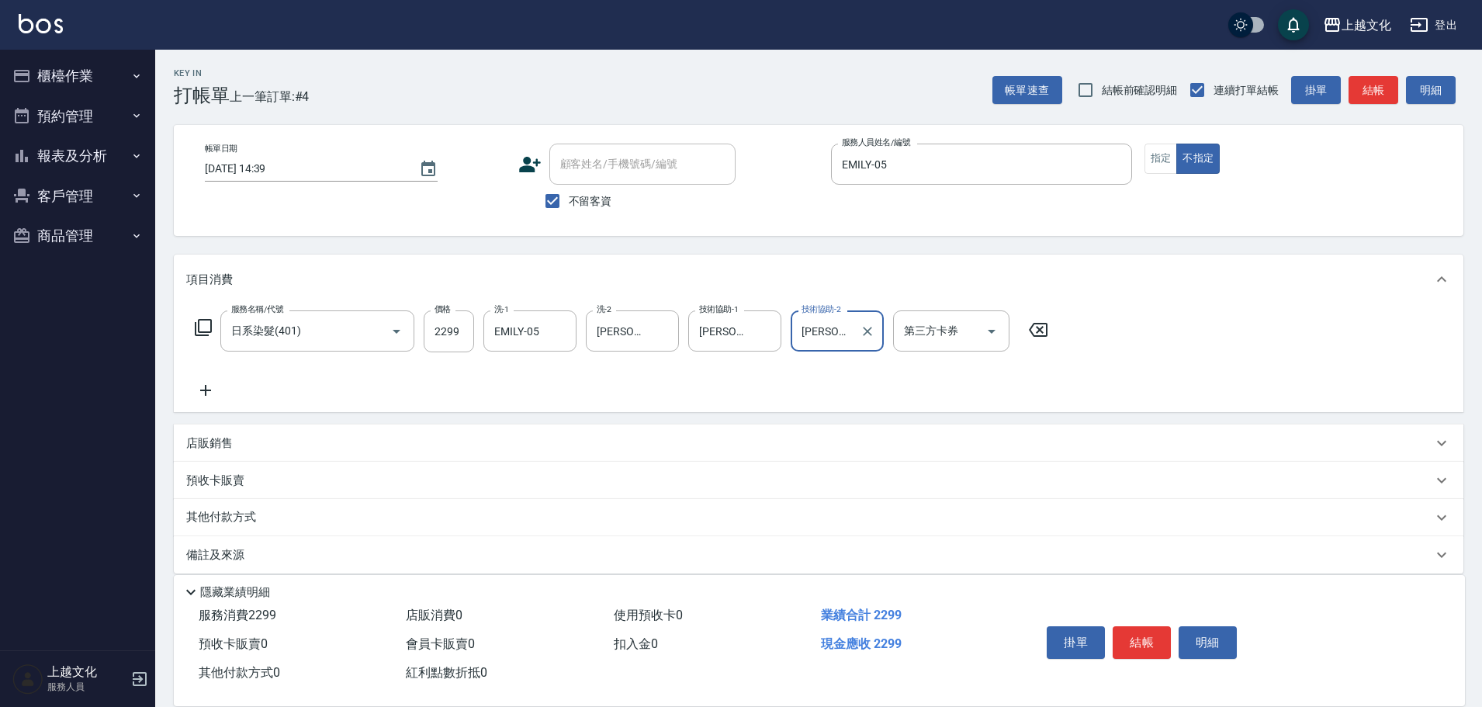
click at [201, 392] on icon at bounding box center [205, 390] width 39 height 19
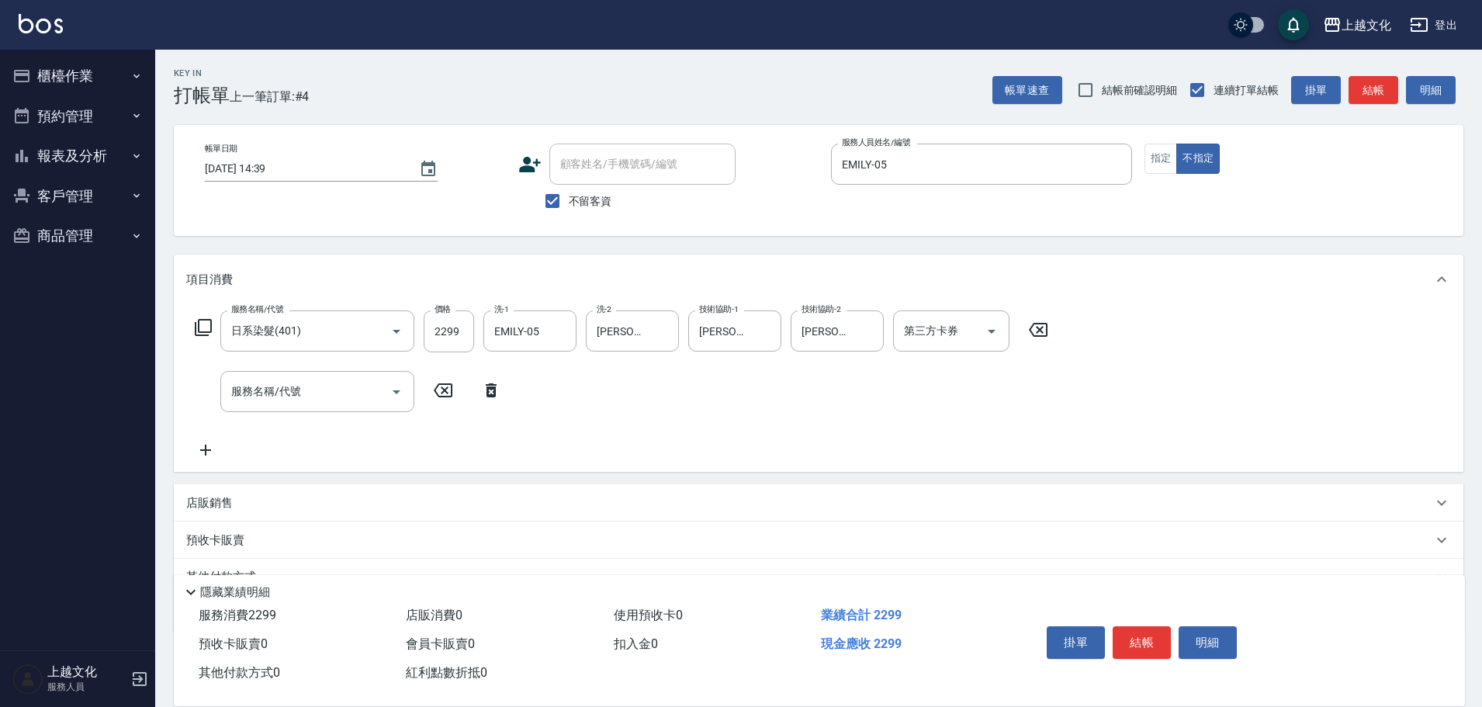
click at [203, 327] on icon at bounding box center [203, 327] width 19 height 19
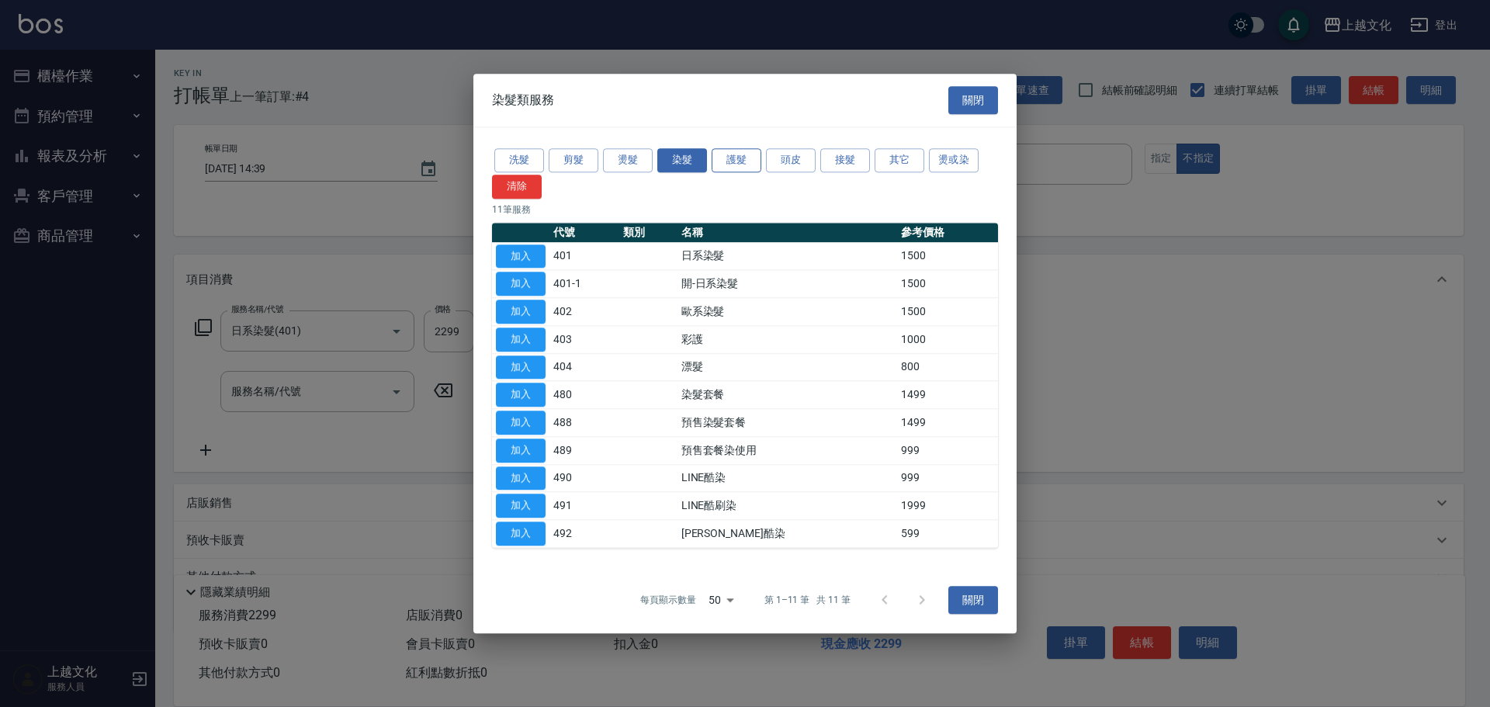
click at [747, 154] on button "護髮" at bounding box center [736, 160] width 50 height 24
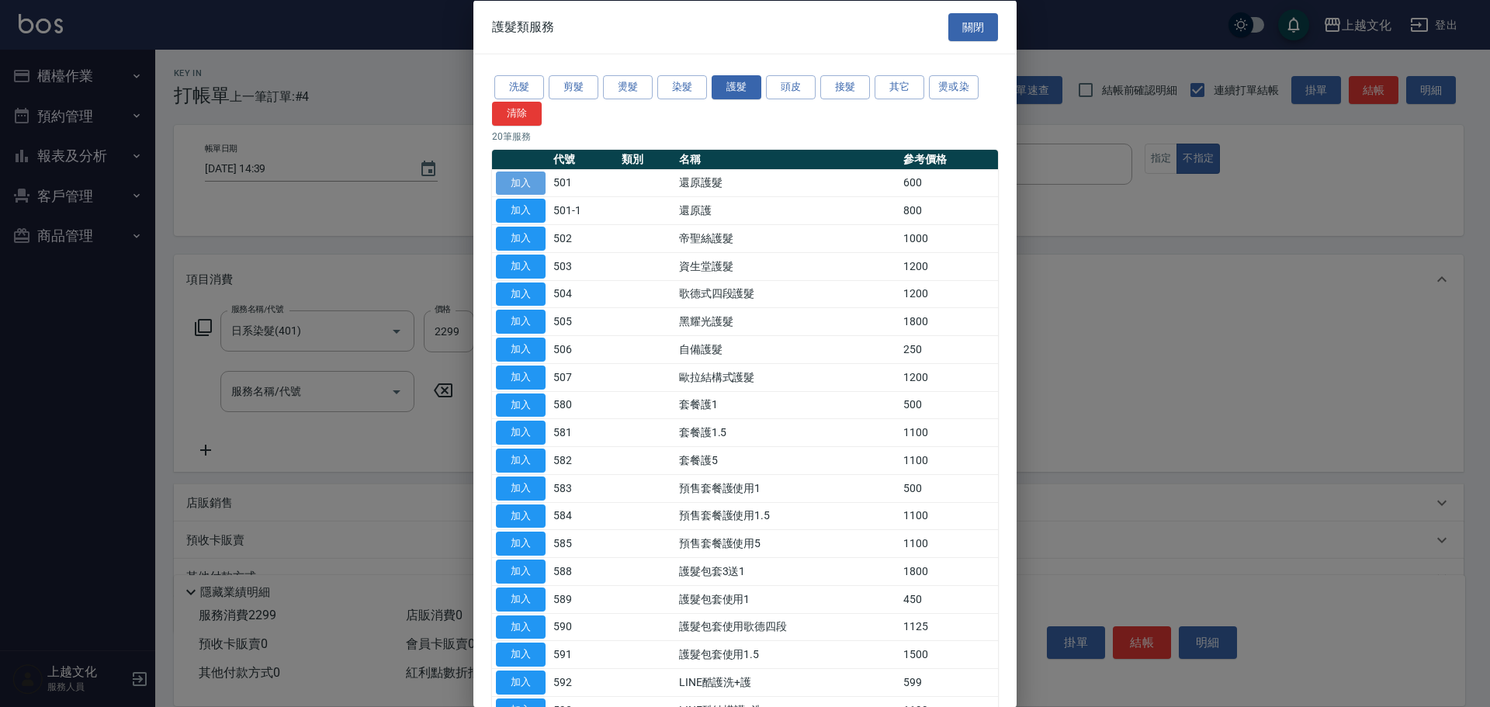
click at [532, 192] on button "加入" at bounding box center [521, 183] width 50 height 24
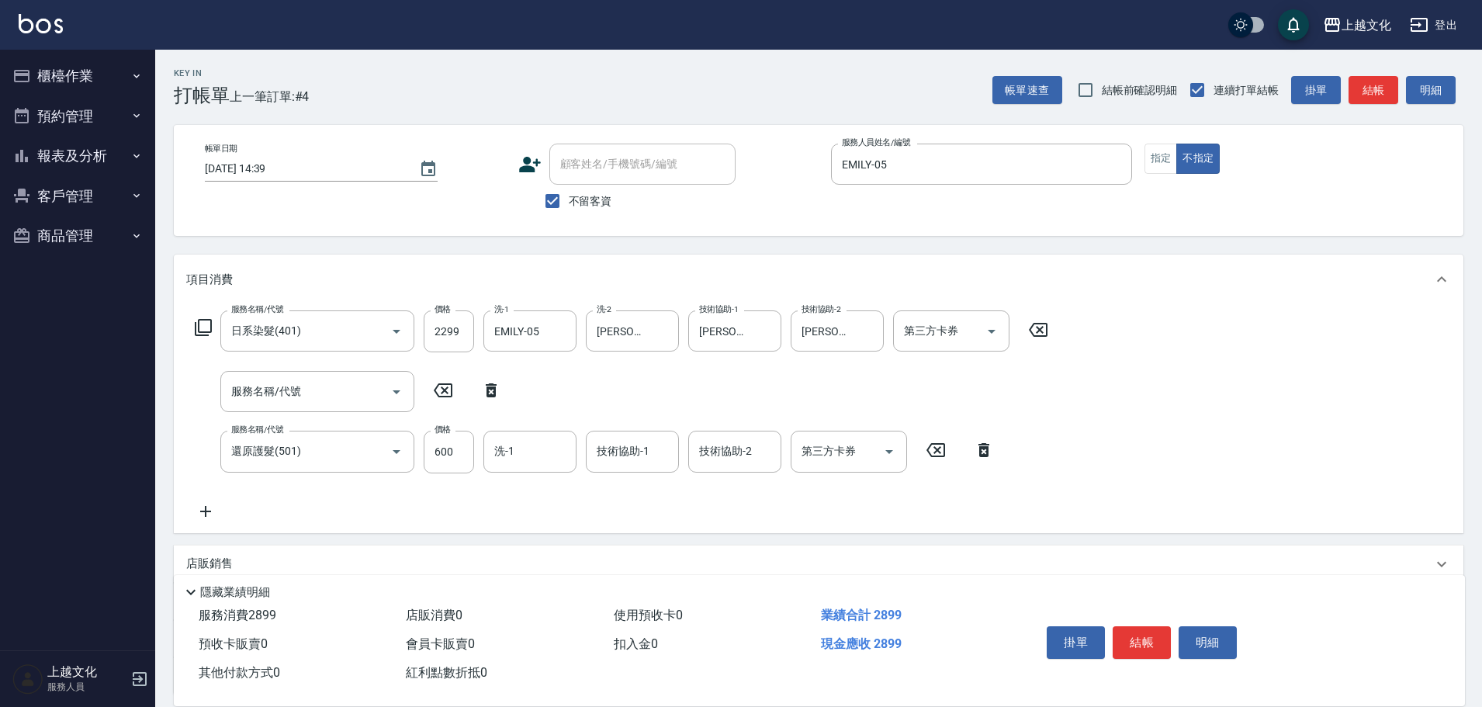
click at [493, 387] on icon at bounding box center [491, 390] width 11 height 14
type input "還原護髮(501)"
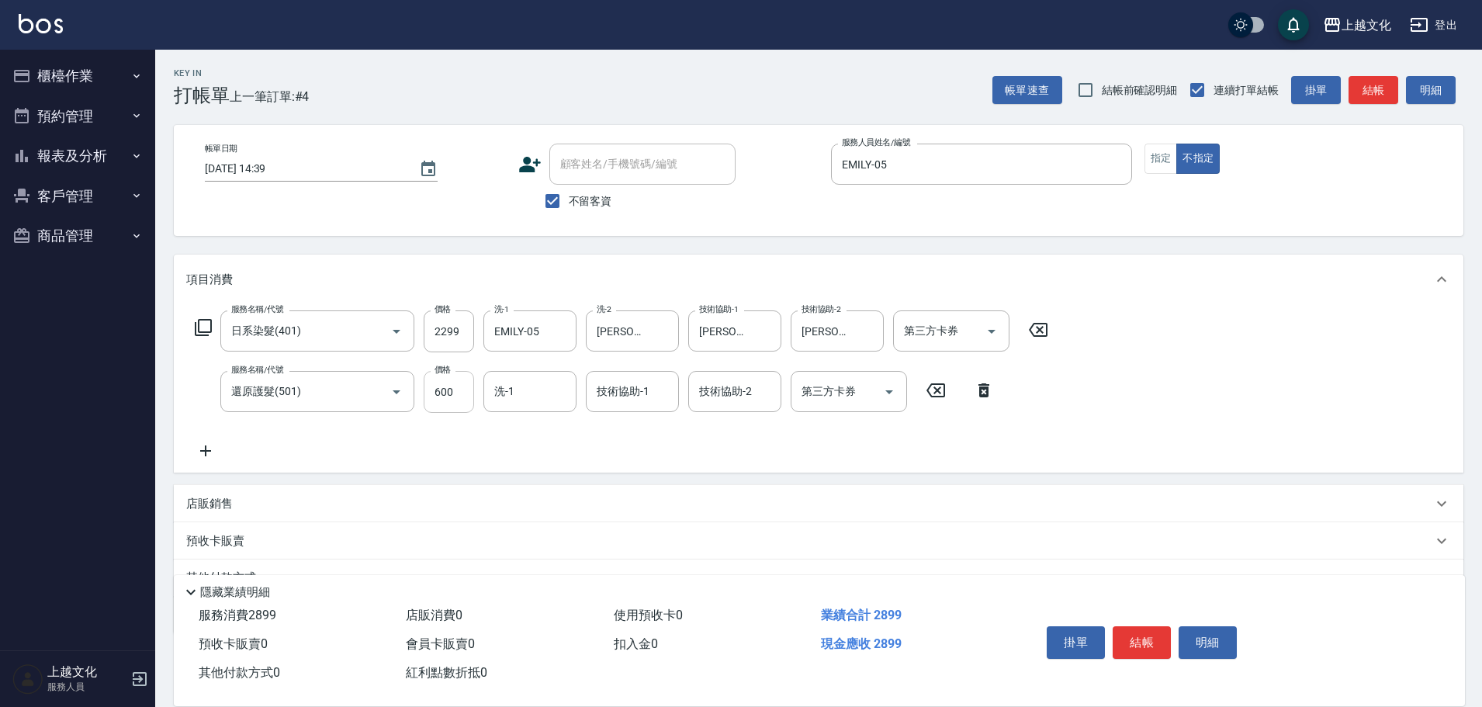
click at [465, 403] on input "600" at bounding box center [449, 392] width 50 height 42
type input "0"
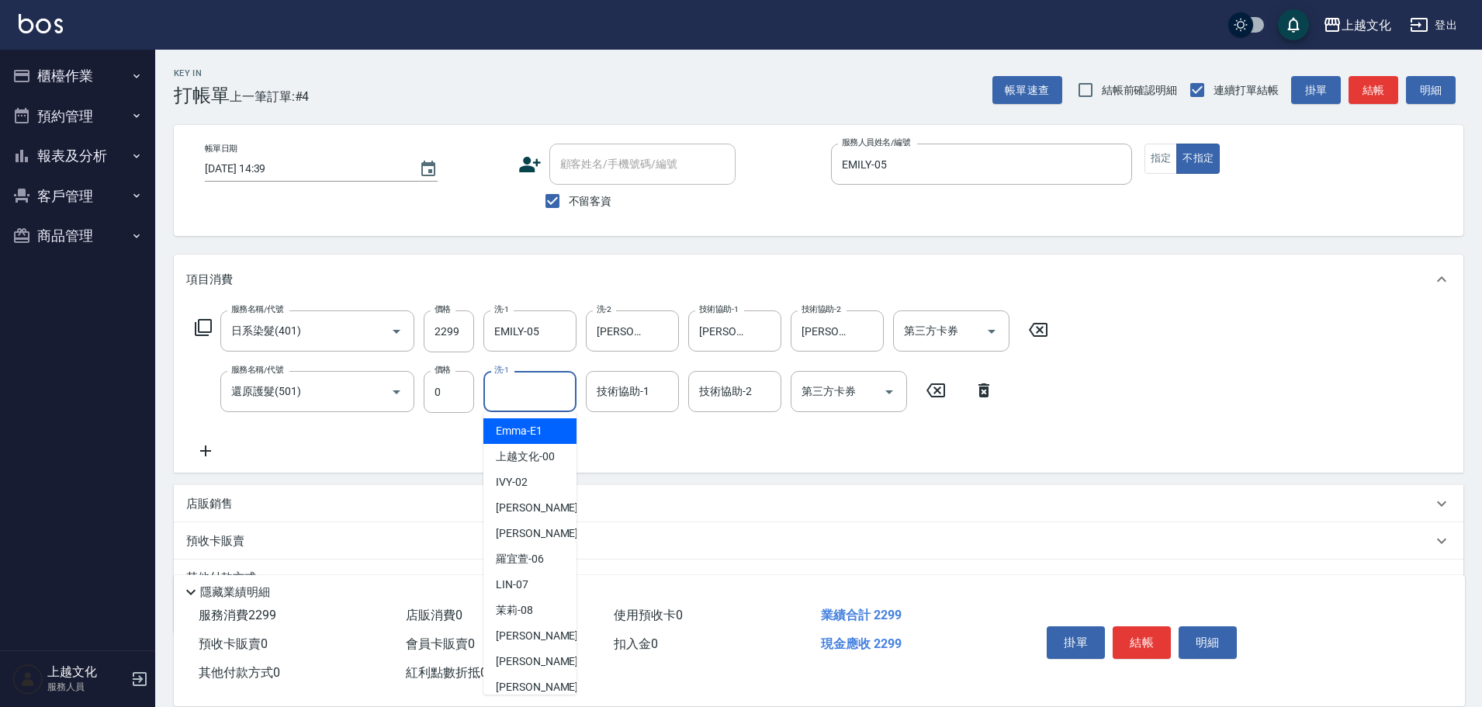
click at [523, 389] on input "洗-1" at bounding box center [529, 391] width 79 height 27
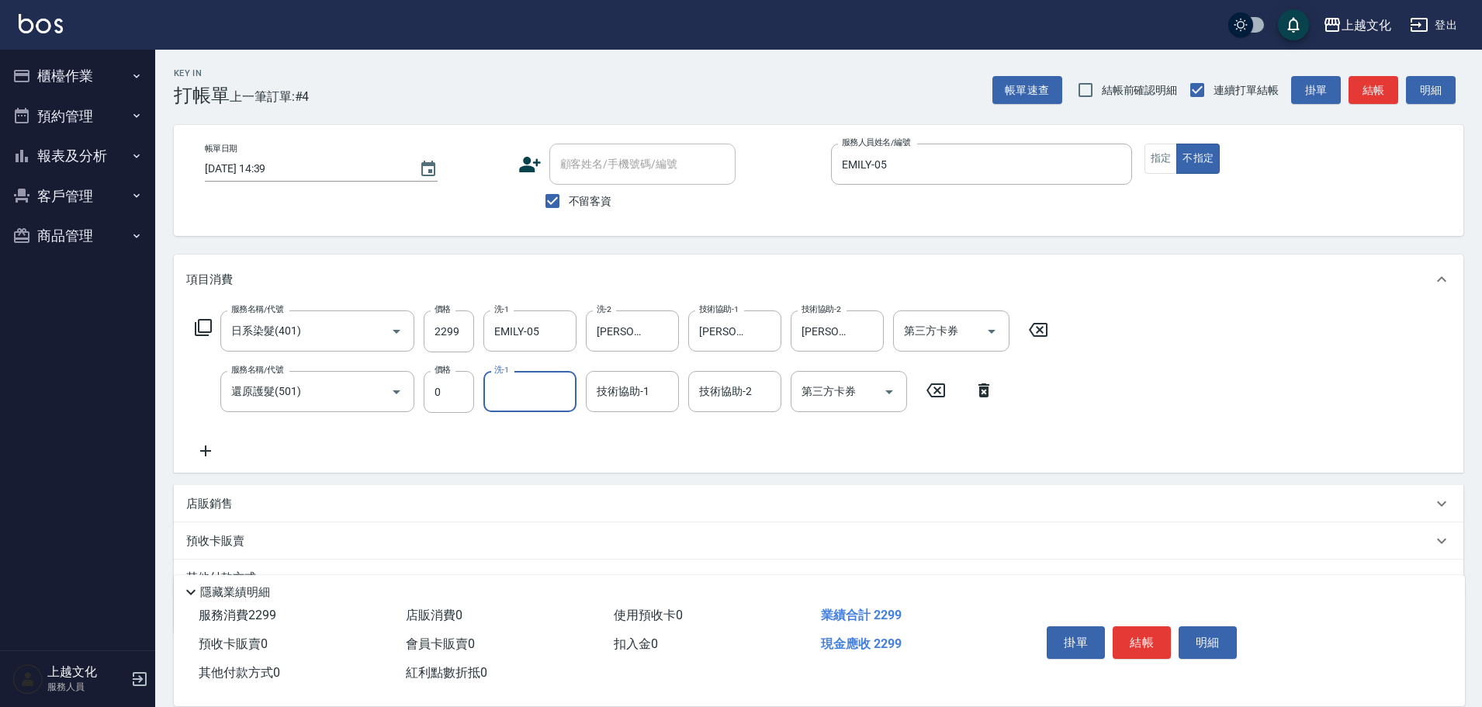
click at [523, 389] on input "洗-1" at bounding box center [529, 391] width 79 height 27
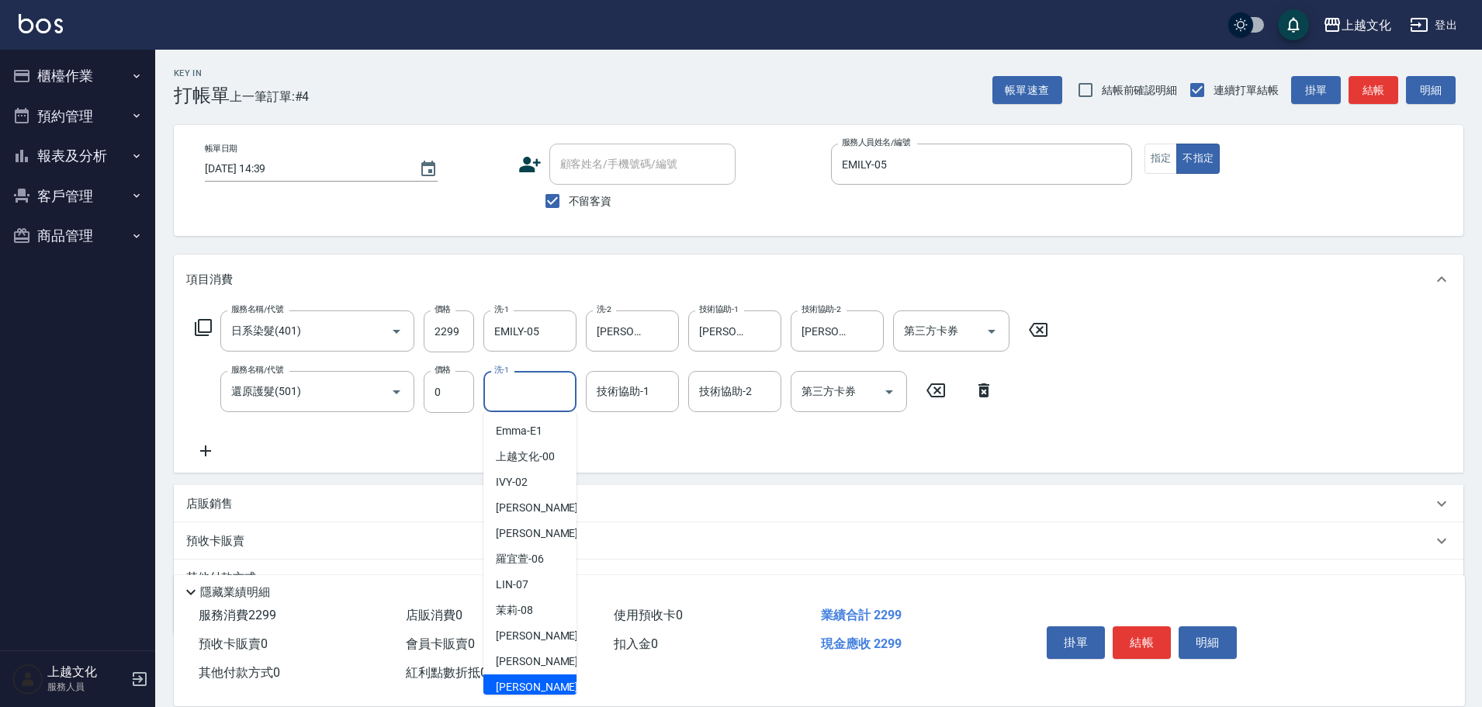
click at [543, 674] on div "[PERSON_NAME] -11" at bounding box center [529, 687] width 93 height 26
type input "[PERSON_NAME]-11"
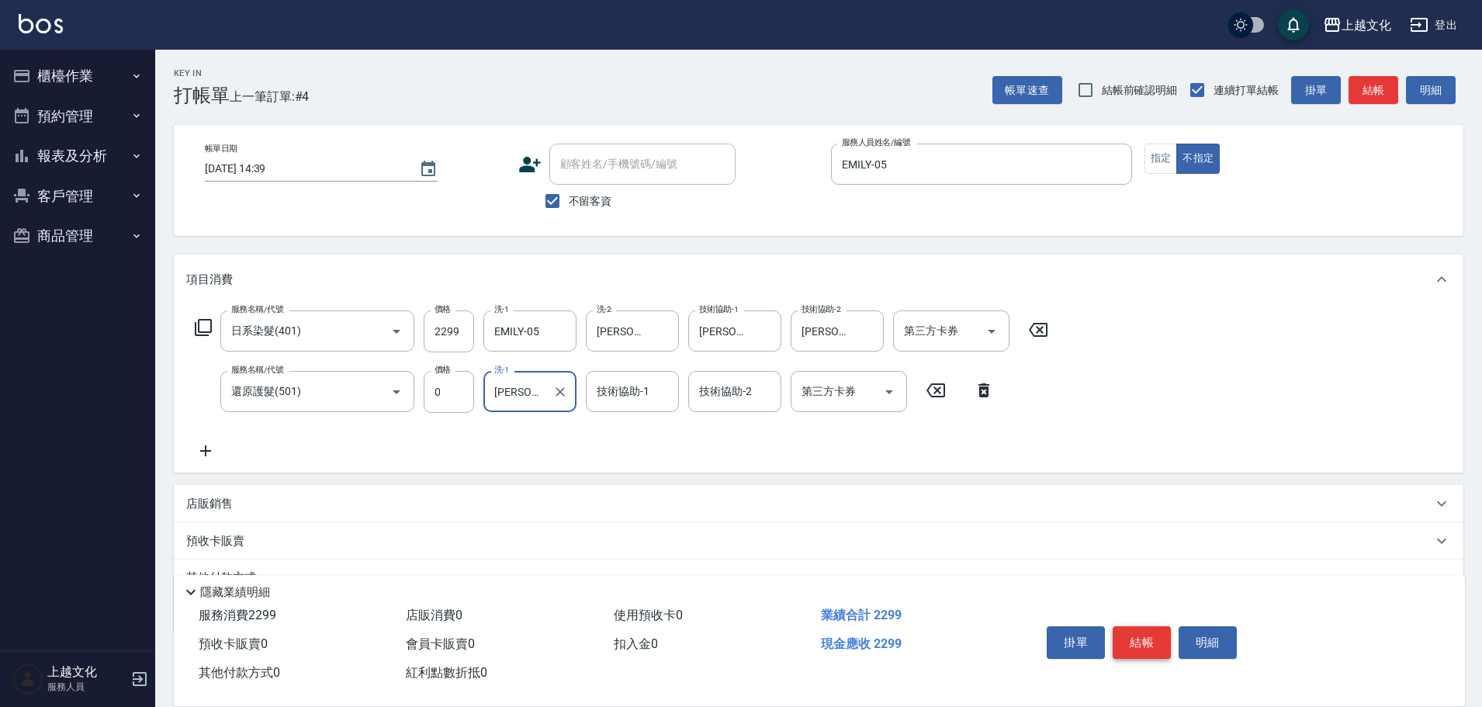
click at [1145, 640] on button "結帳" at bounding box center [1142, 642] width 58 height 33
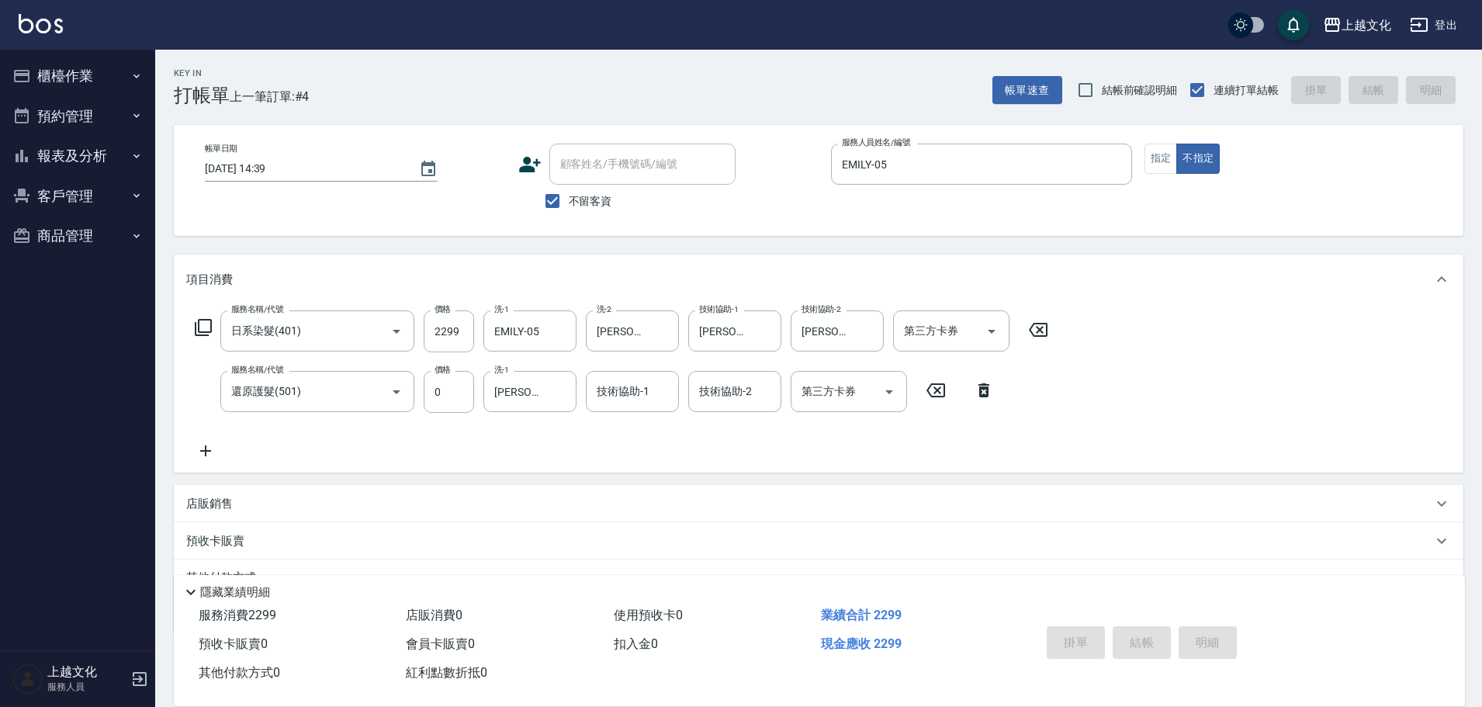
type input "[DATE] 14:40"
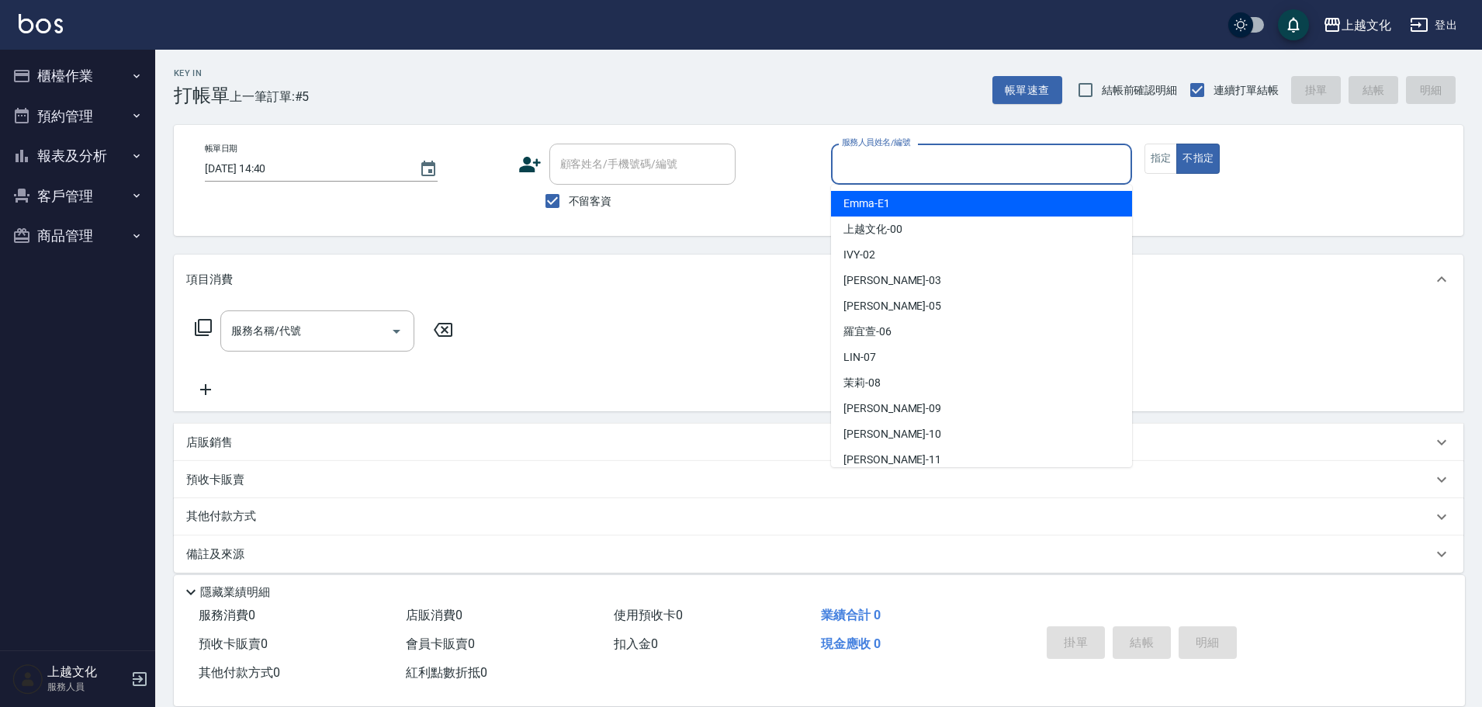
click at [926, 168] on input "服務人員姓名/編號" at bounding box center [981, 164] width 287 height 27
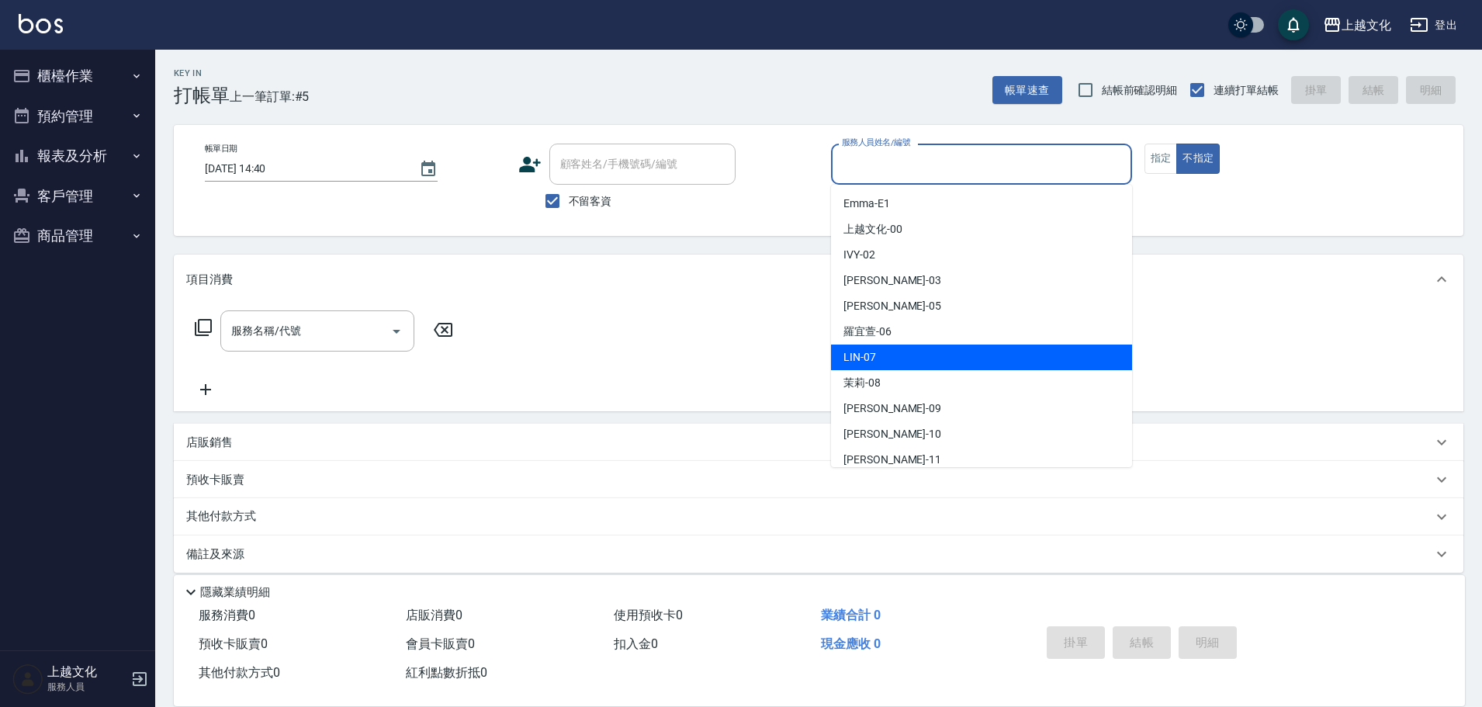
click at [901, 358] on div "[PERSON_NAME] -07" at bounding box center [981, 357] width 301 height 26
type input "[PERSON_NAME]-07"
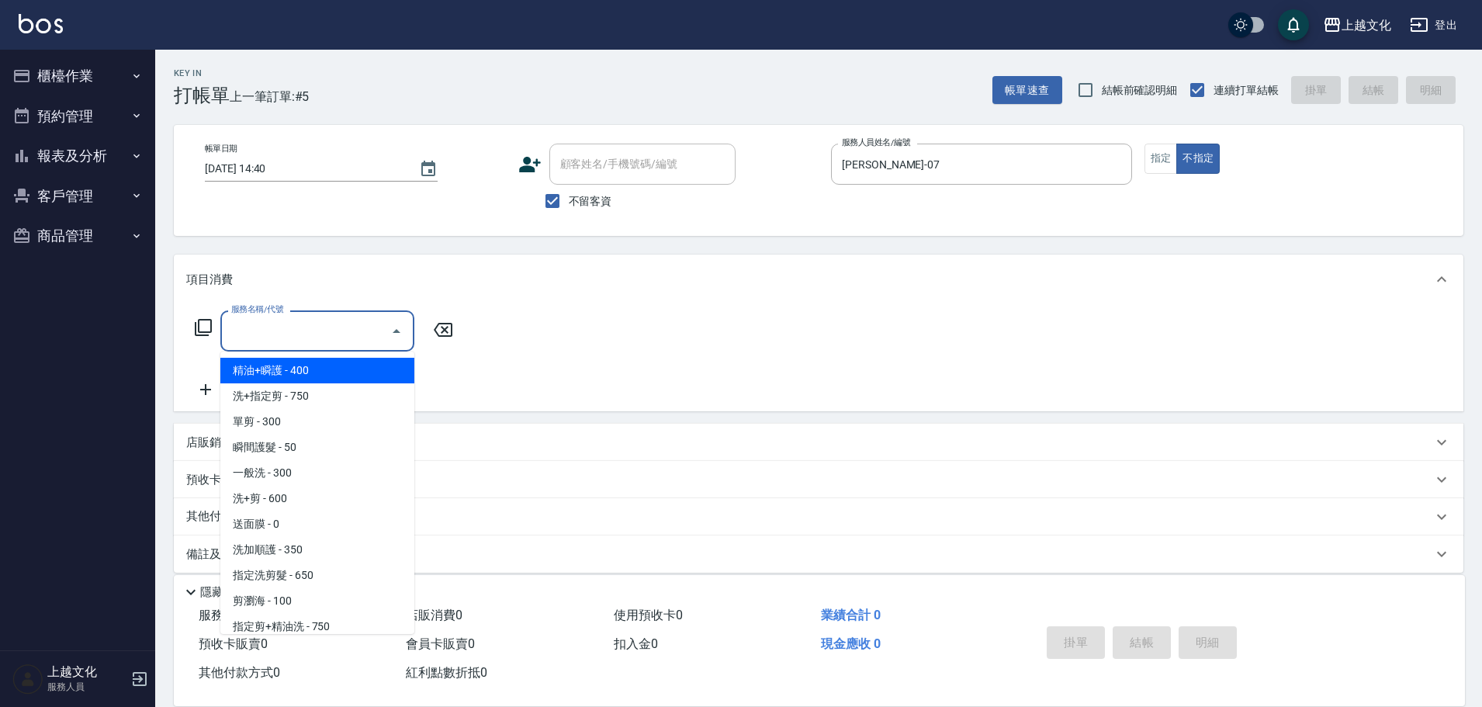
drag, startPoint x: 265, startPoint y: 334, endPoint x: 300, endPoint y: 400, distance: 75.0
click at [265, 334] on input "服務名稱/代號" at bounding box center [305, 330] width 157 height 27
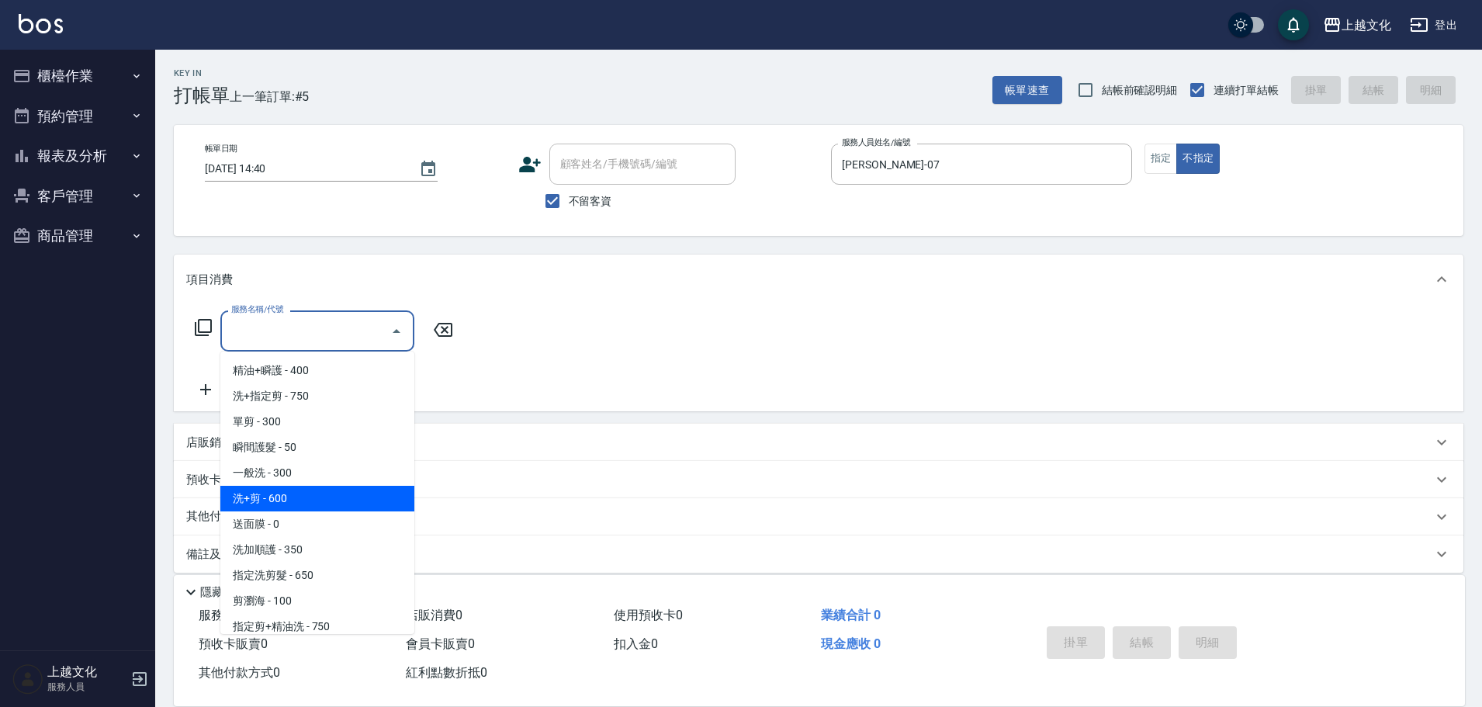
click at [309, 497] on span "洗+剪 - 600" at bounding box center [317, 499] width 194 height 26
type input "洗+剪(108)"
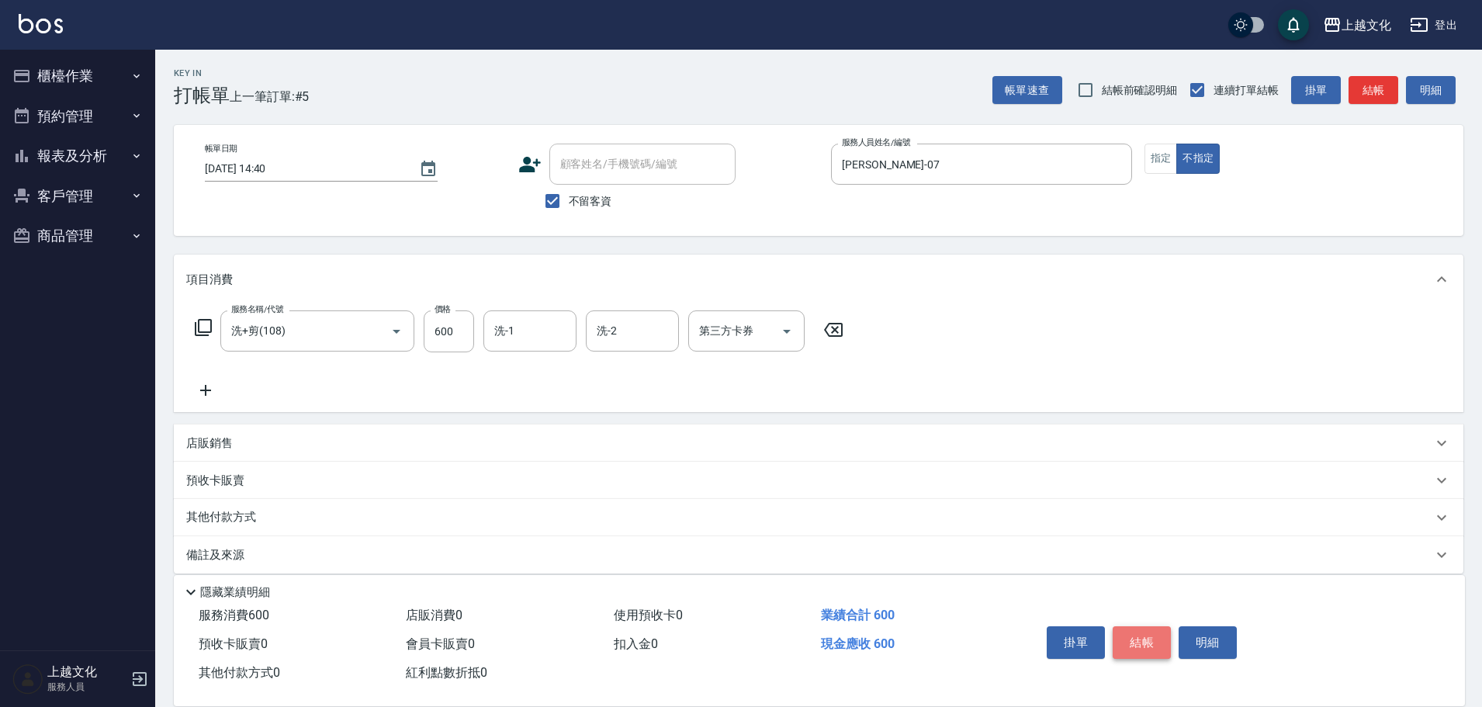
click at [1123, 640] on button "結帳" at bounding box center [1142, 642] width 58 height 33
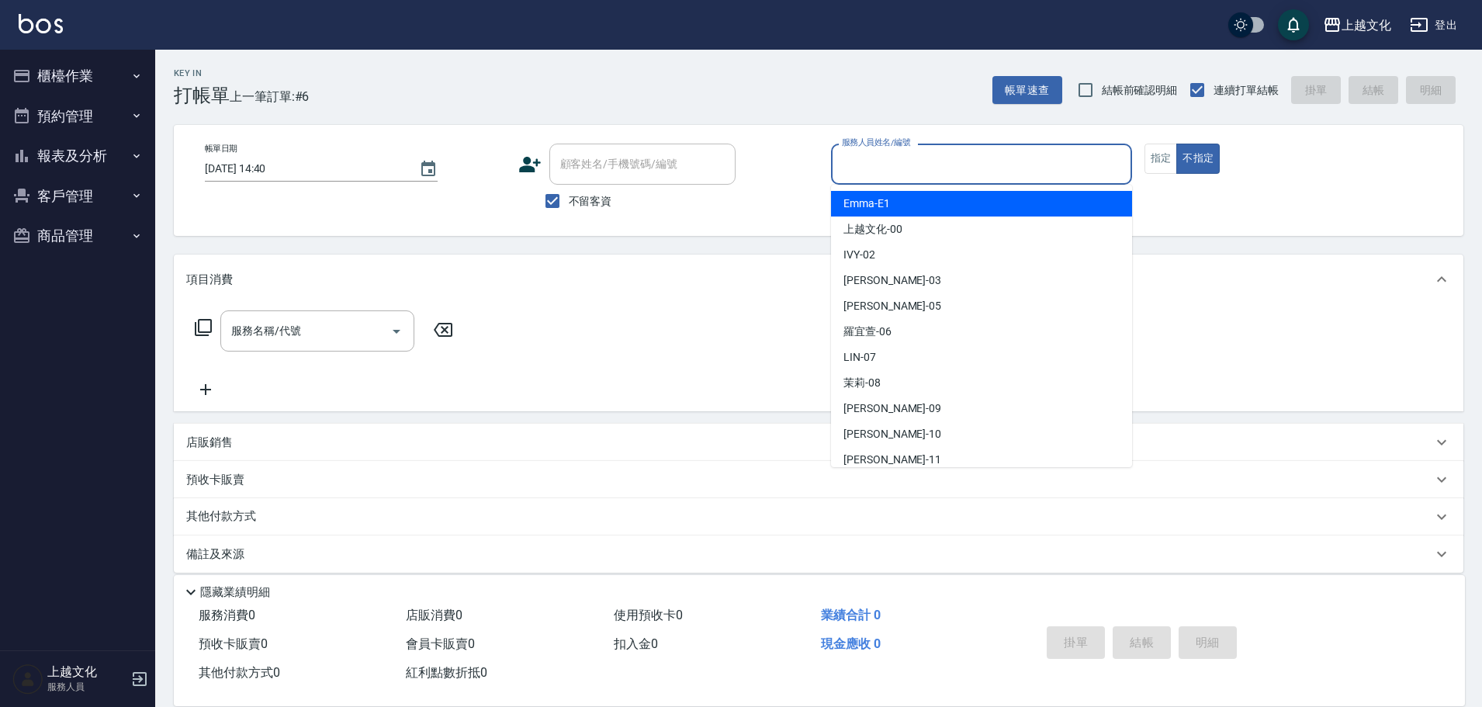
click at [938, 163] on input "服務人員姓名/編號" at bounding box center [981, 164] width 287 height 27
drag, startPoint x: 938, startPoint y: 163, endPoint x: 935, endPoint y: 172, distance: 9.8
click at [938, 163] on input "服務人員姓名/編號" at bounding box center [981, 164] width 287 height 27
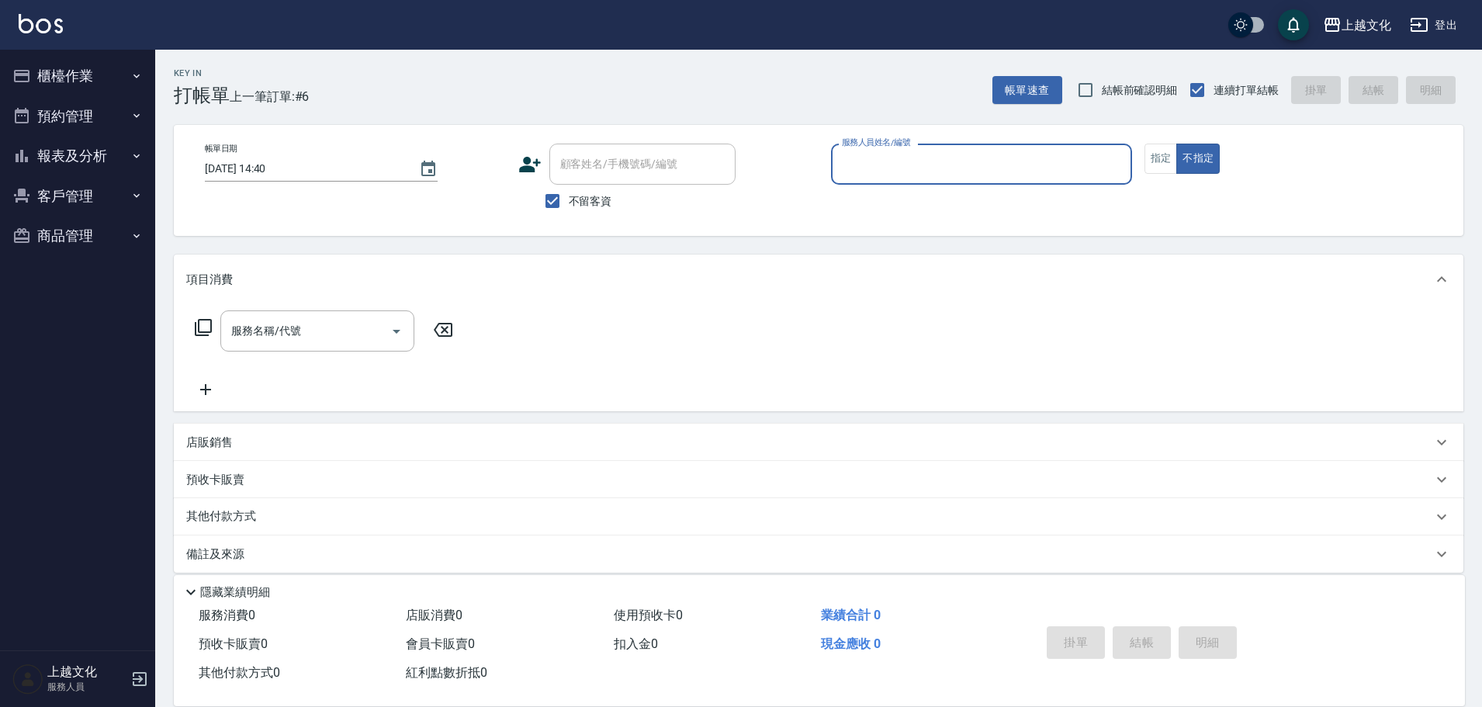
click at [935, 157] on input "服務人員姓名/編號" at bounding box center [981, 164] width 287 height 27
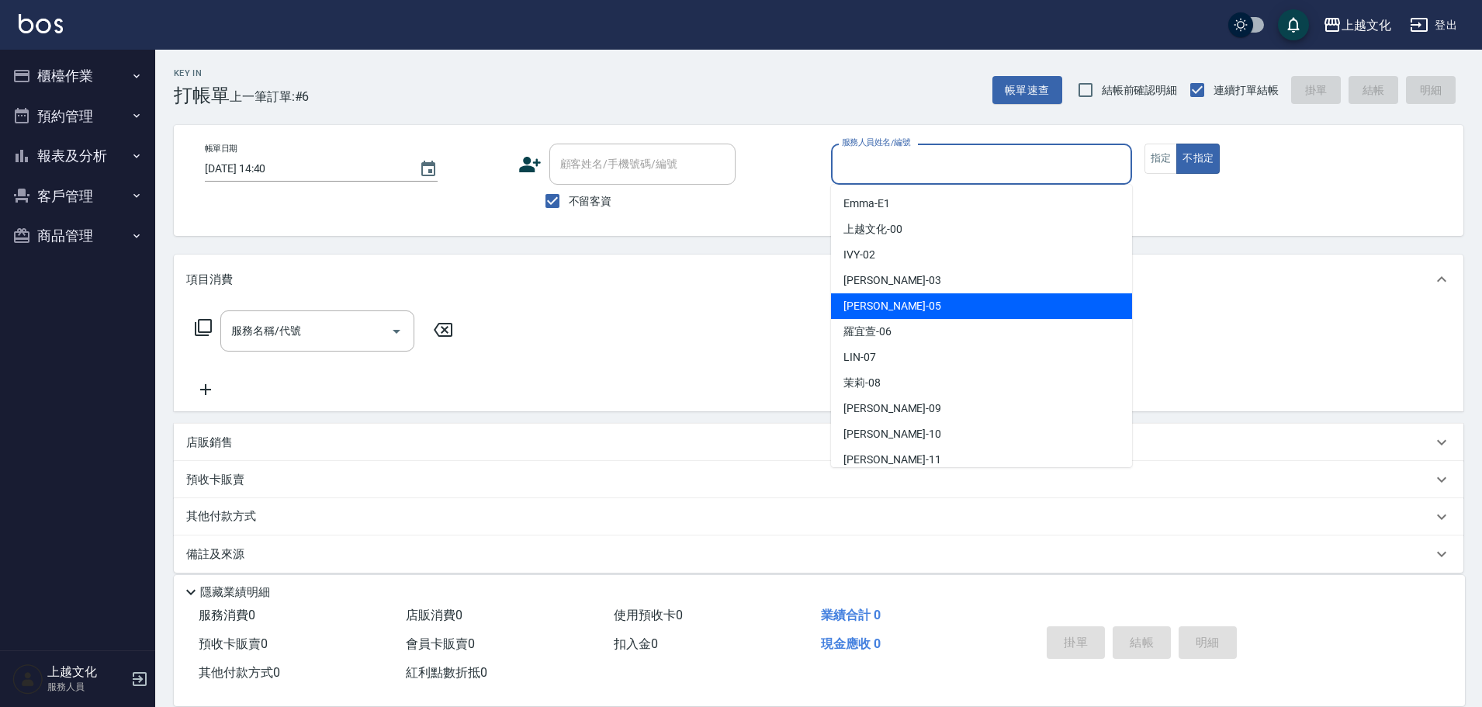
click at [901, 298] on div "[PERSON_NAME] -05" at bounding box center [981, 306] width 301 height 26
type input "EMILY-05"
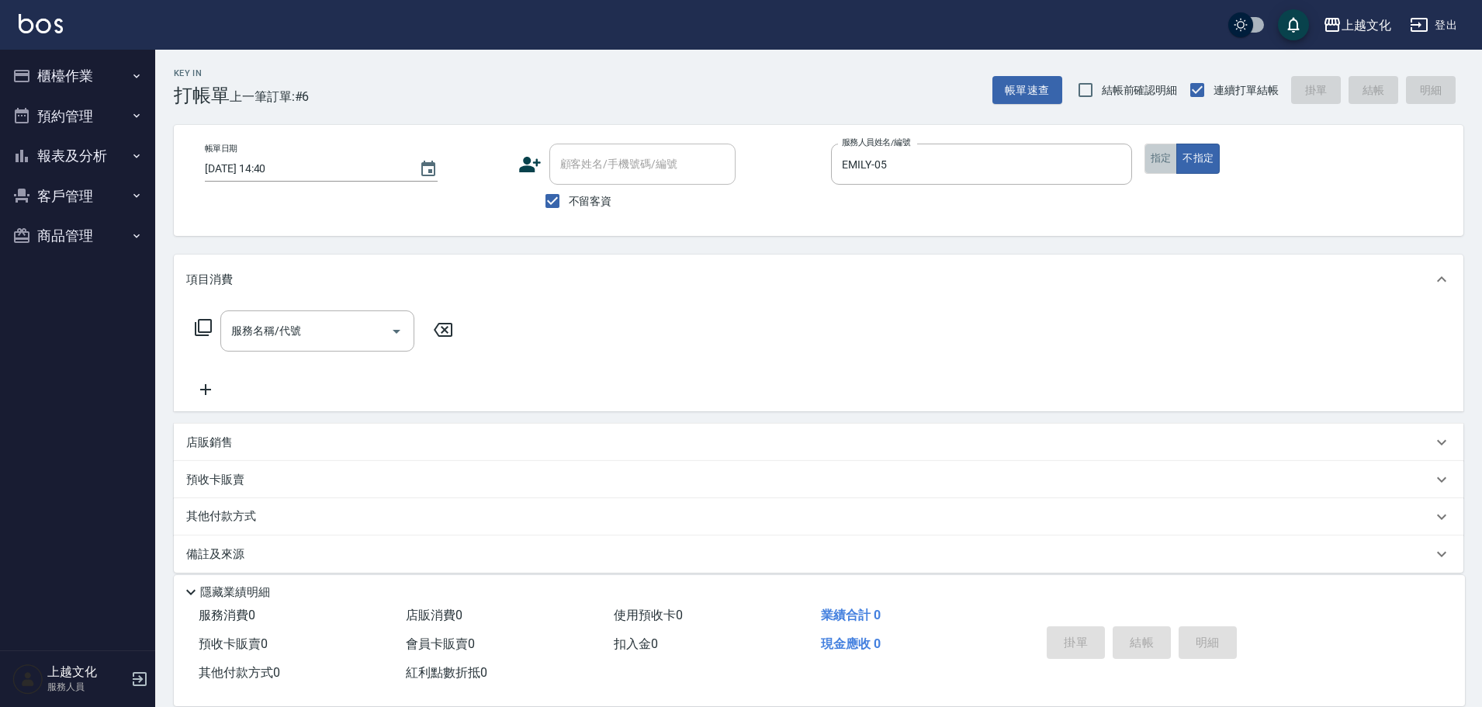
drag, startPoint x: 1166, startPoint y: 155, endPoint x: 1161, endPoint y: 162, distance: 8.8
click at [1161, 162] on button "指定" at bounding box center [1160, 159] width 33 height 30
click at [205, 322] on icon at bounding box center [203, 327] width 19 height 19
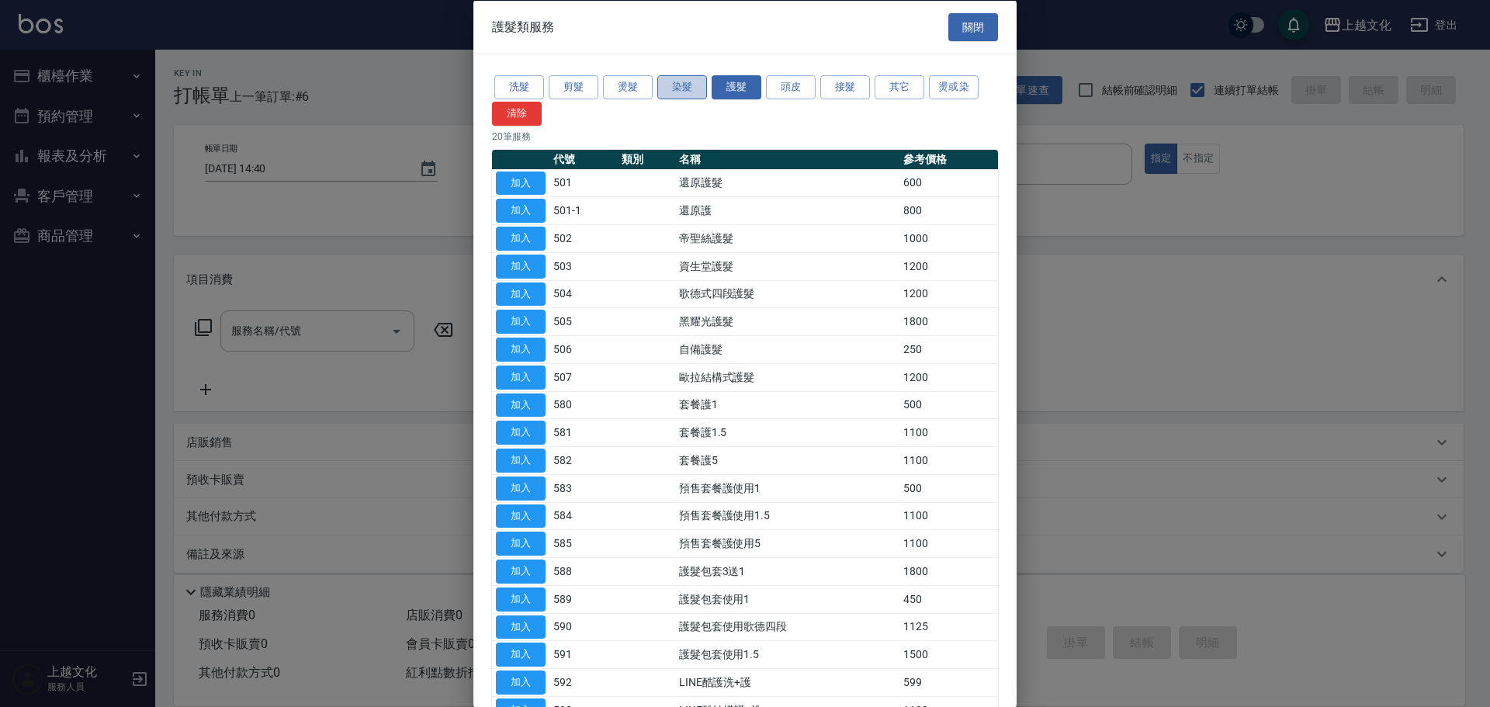
click at [670, 84] on button "染髮" at bounding box center [682, 87] width 50 height 24
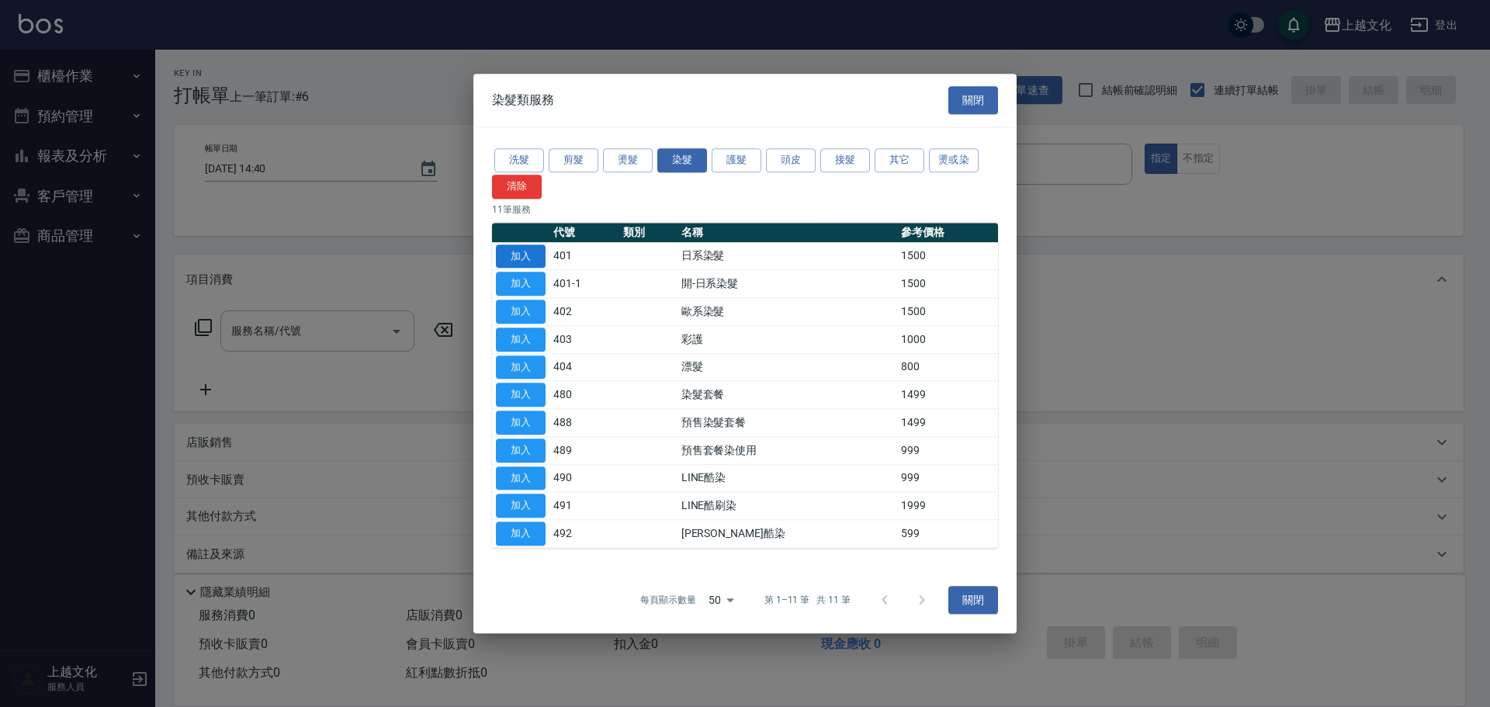
click at [533, 253] on button "加入" at bounding box center [521, 256] width 50 height 24
type input "日系染髮(401)"
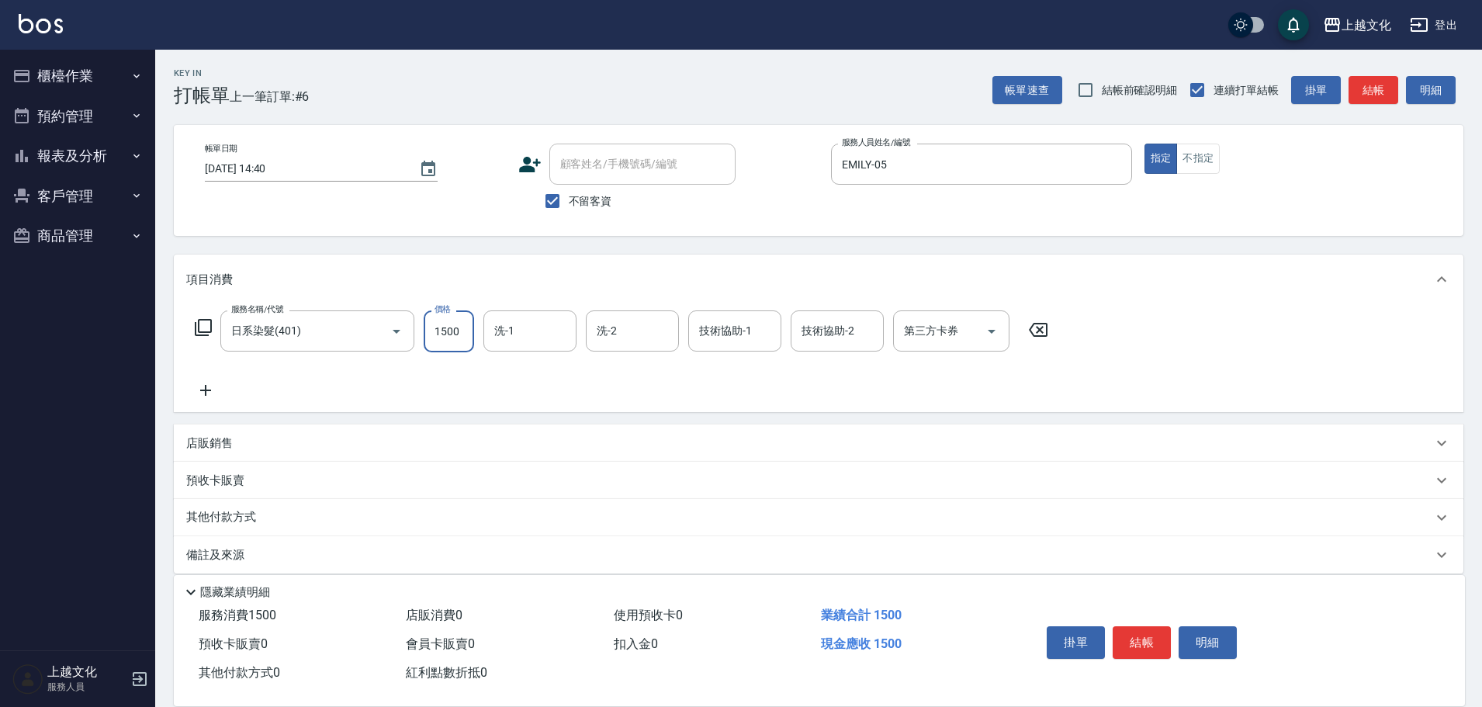
click at [467, 341] on input "1500" at bounding box center [449, 331] width 50 height 42
type input "1550"
click at [1147, 634] on button "結帳" at bounding box center [1142, 642] width 58 height 33
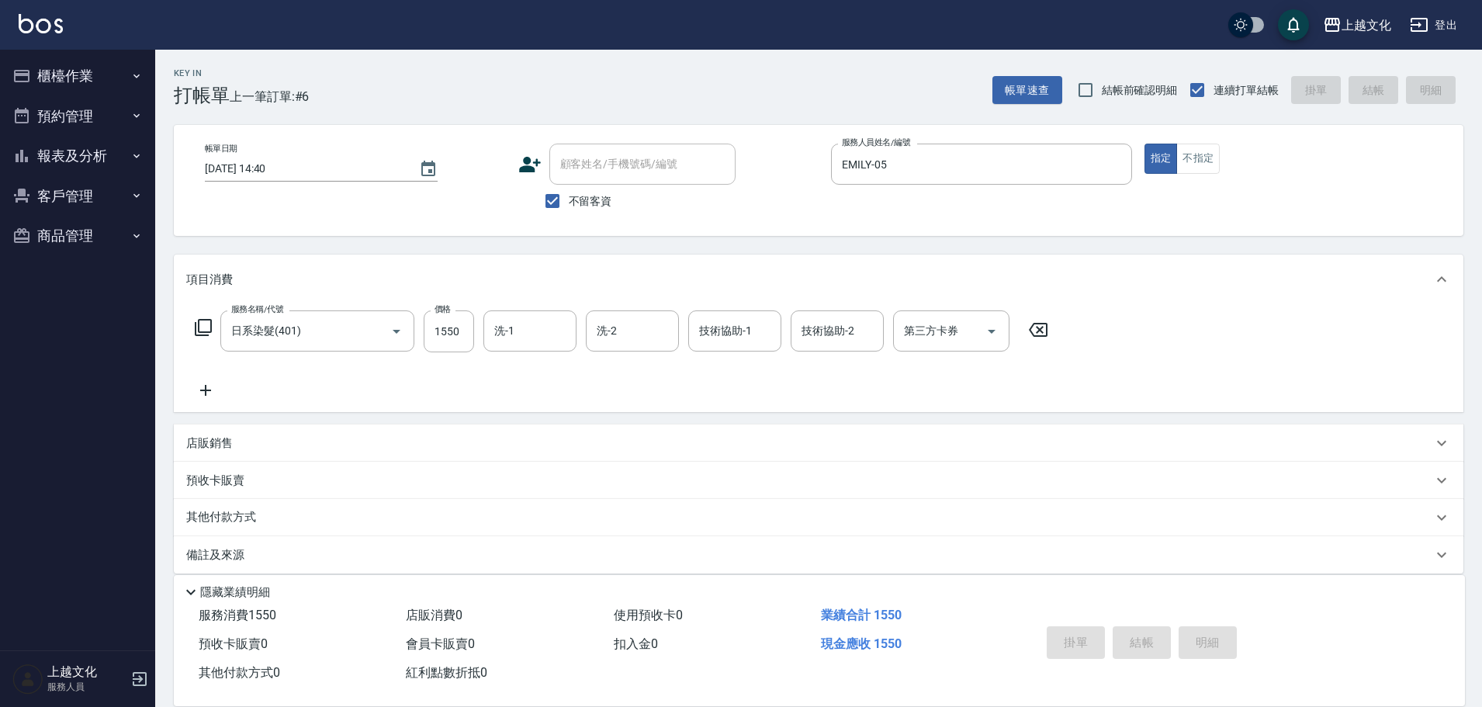
type input "[DATE] 14:41"
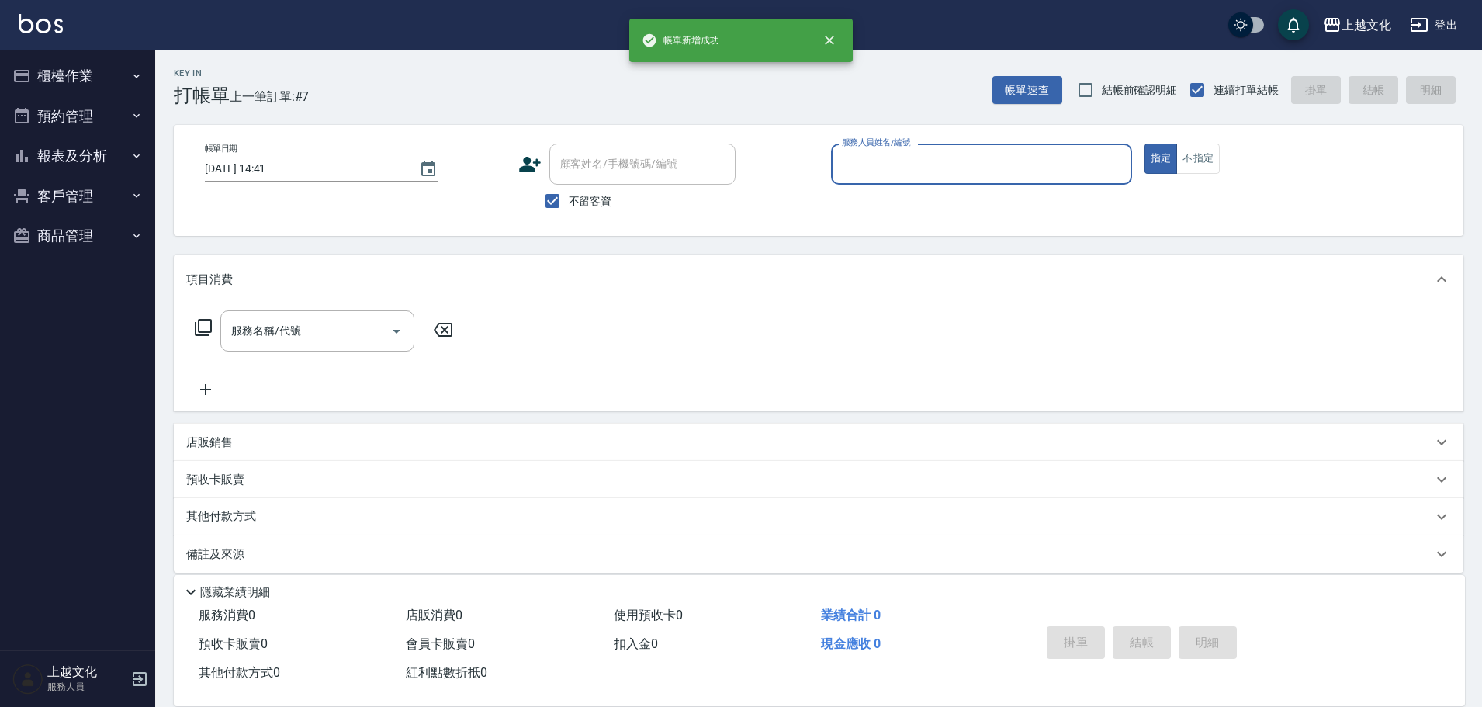
click at [951, 163] on input "服務人員姓名/編號" at bounding box center [981, 164] width 287 height 27
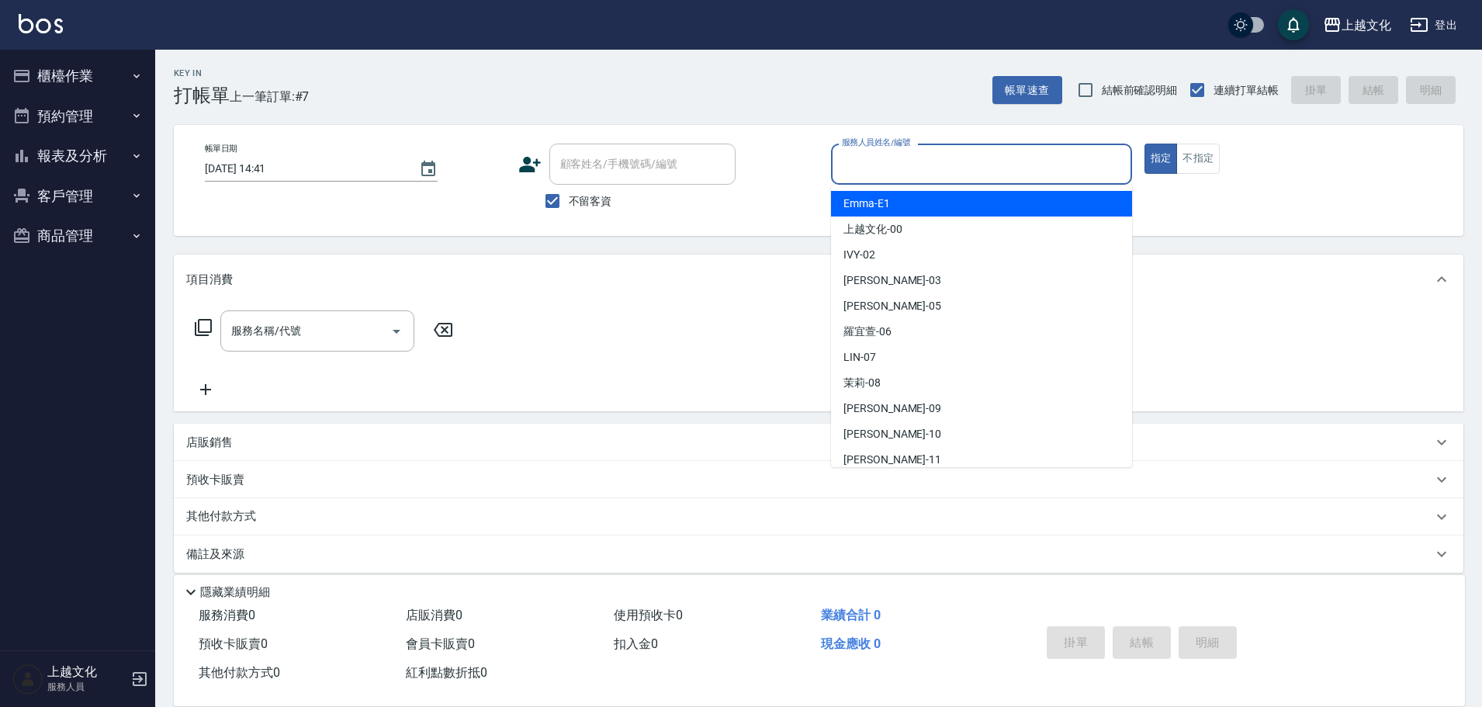
click at [926, 175] on input "服務人員姓名/編號" at bounding box center [981, 164] width 287 height 27
click at [913, 165] on input "服務人員姓名/編號" at bounding box center [981, 164] width 287 height 27
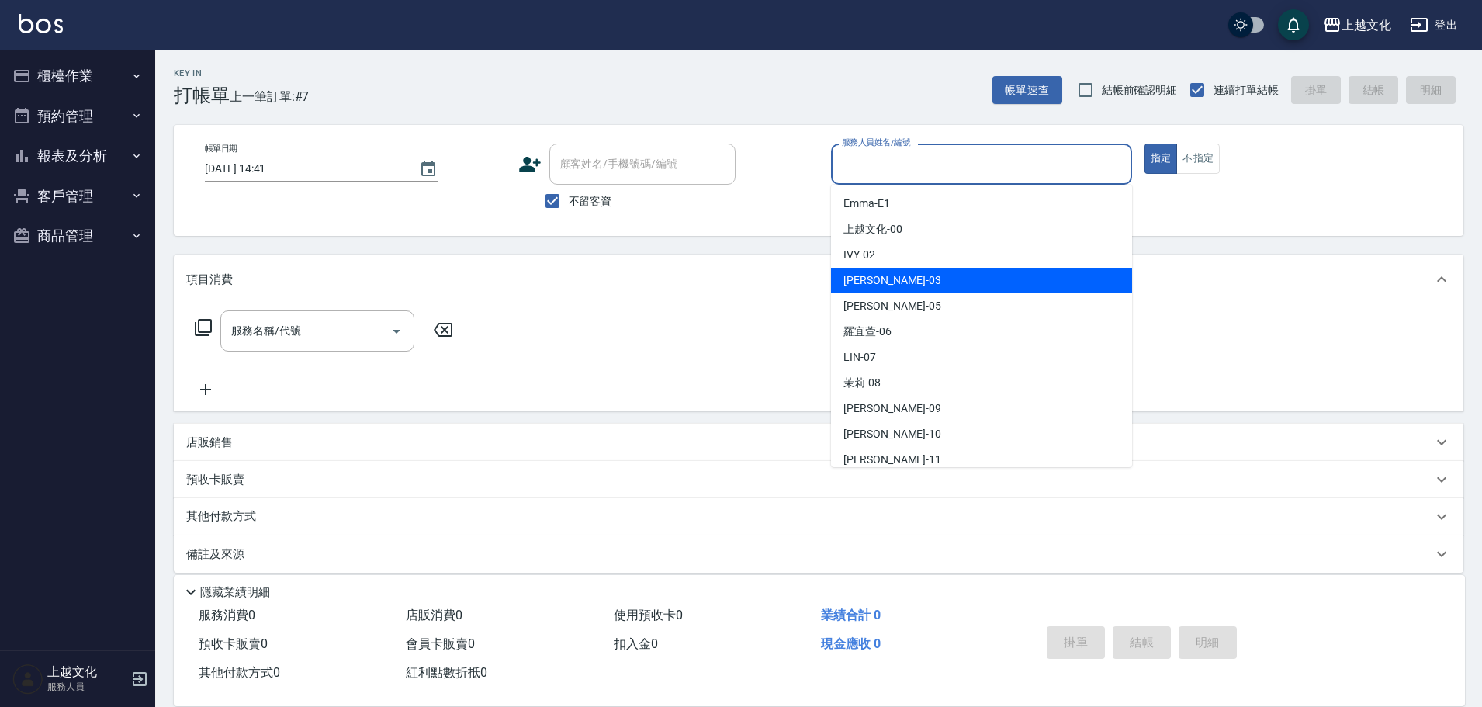
click at [903, 265] on div "IVY -02" at bounding box center [981, 255] width 301 height 26
type input "IVY-02"
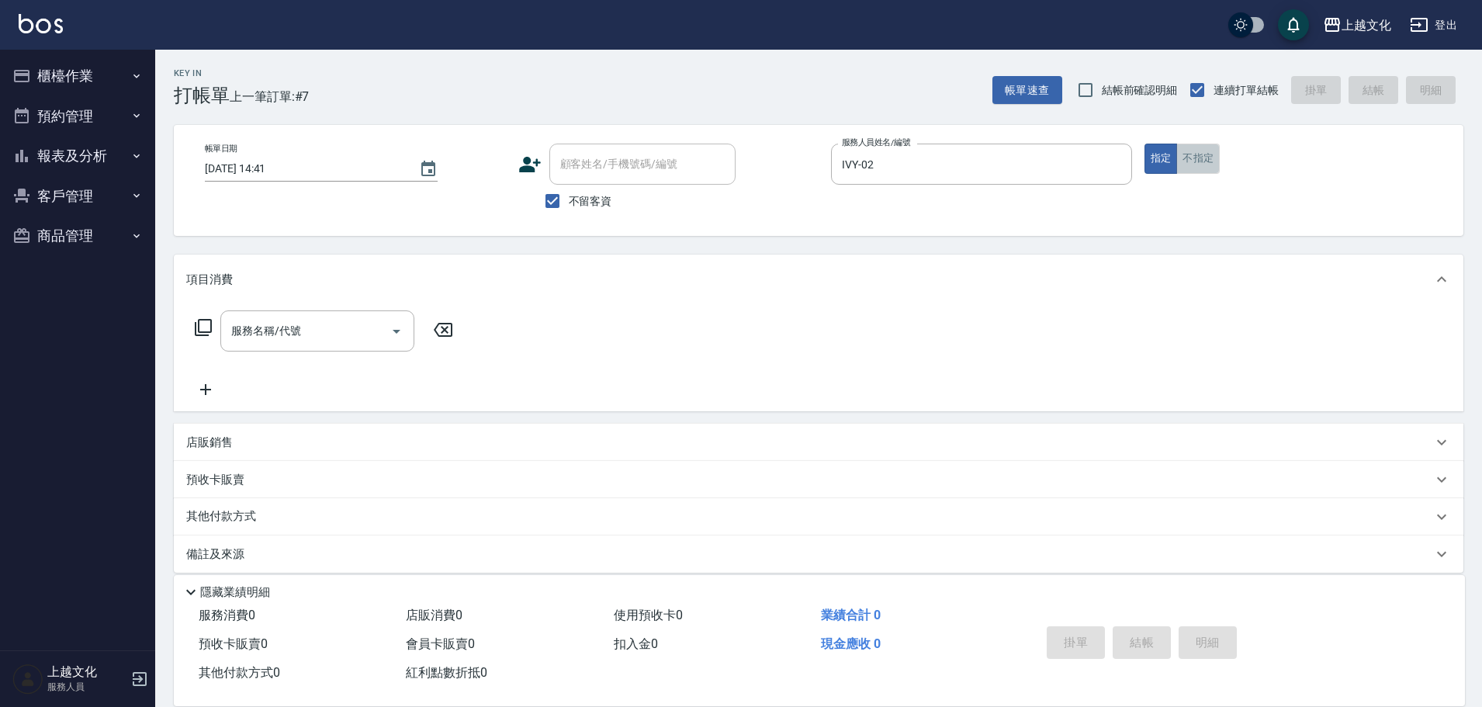
click at [1192, 160] on button "不指定" at bounding box center [1197, 159] width 43 height 30
click at [198, 327] on icon at bounding box center [203, 327] width 17 height 17
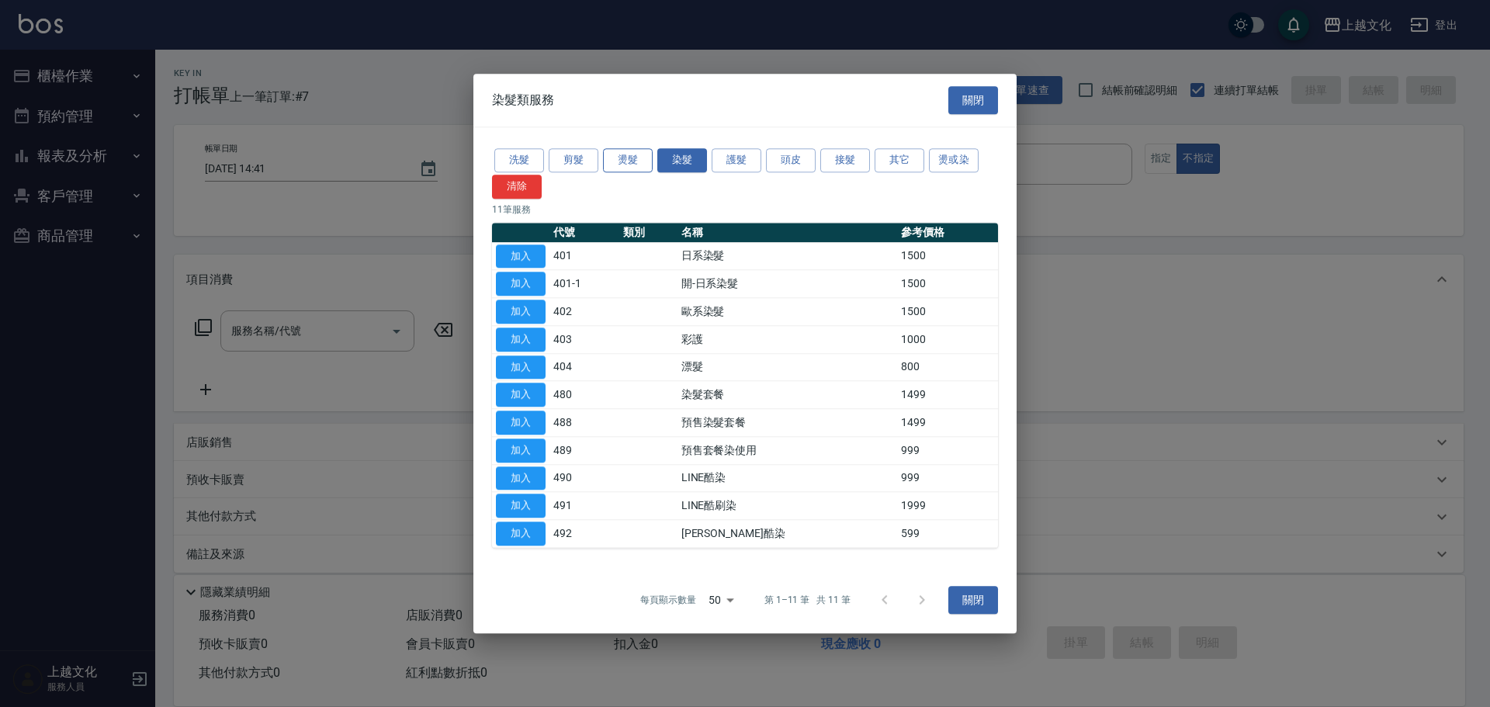
click at [628, 161] on button "燙髮" at bounding box center [628, 160] width 50 height 24
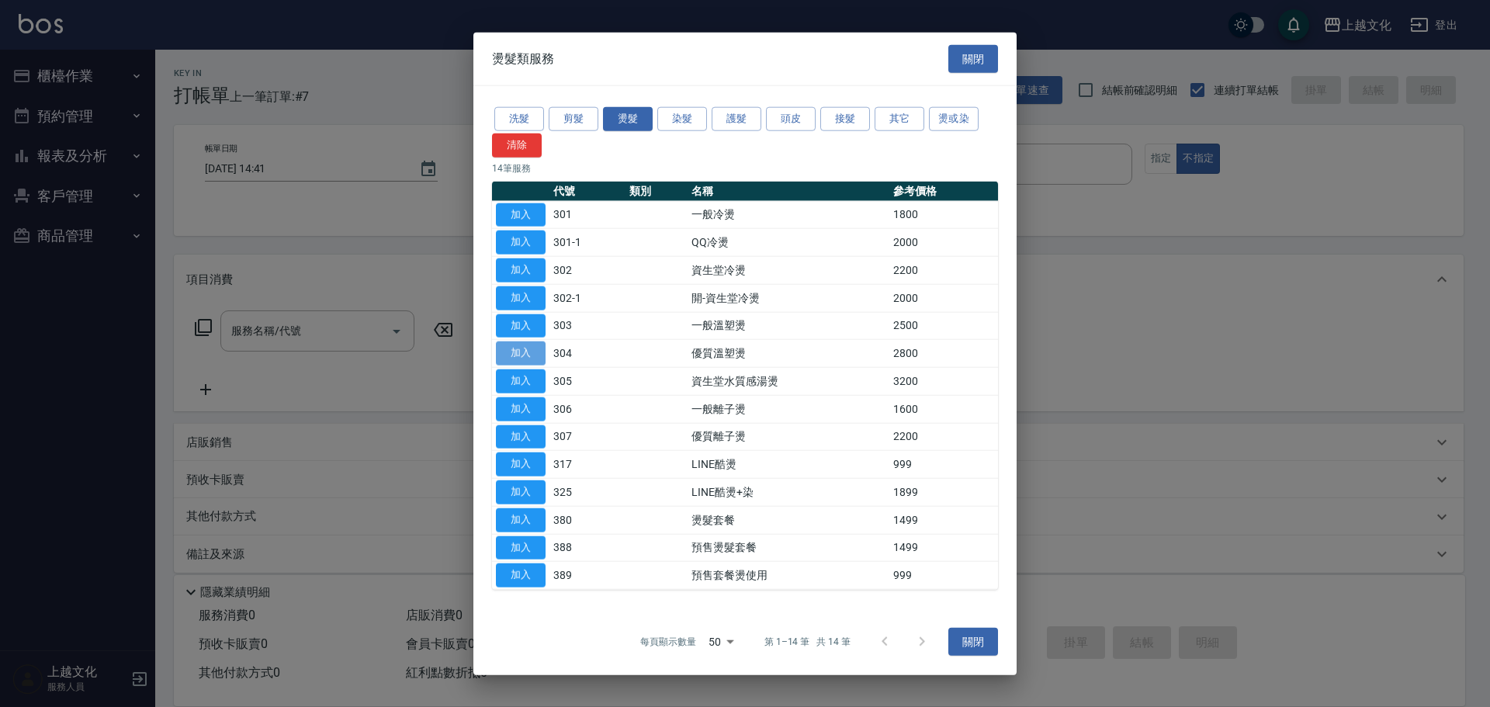
click at [515, 352] on button "加入" at bounding box center [521, 353] width 50 height 24
type input "優質溫塑燙(304)"
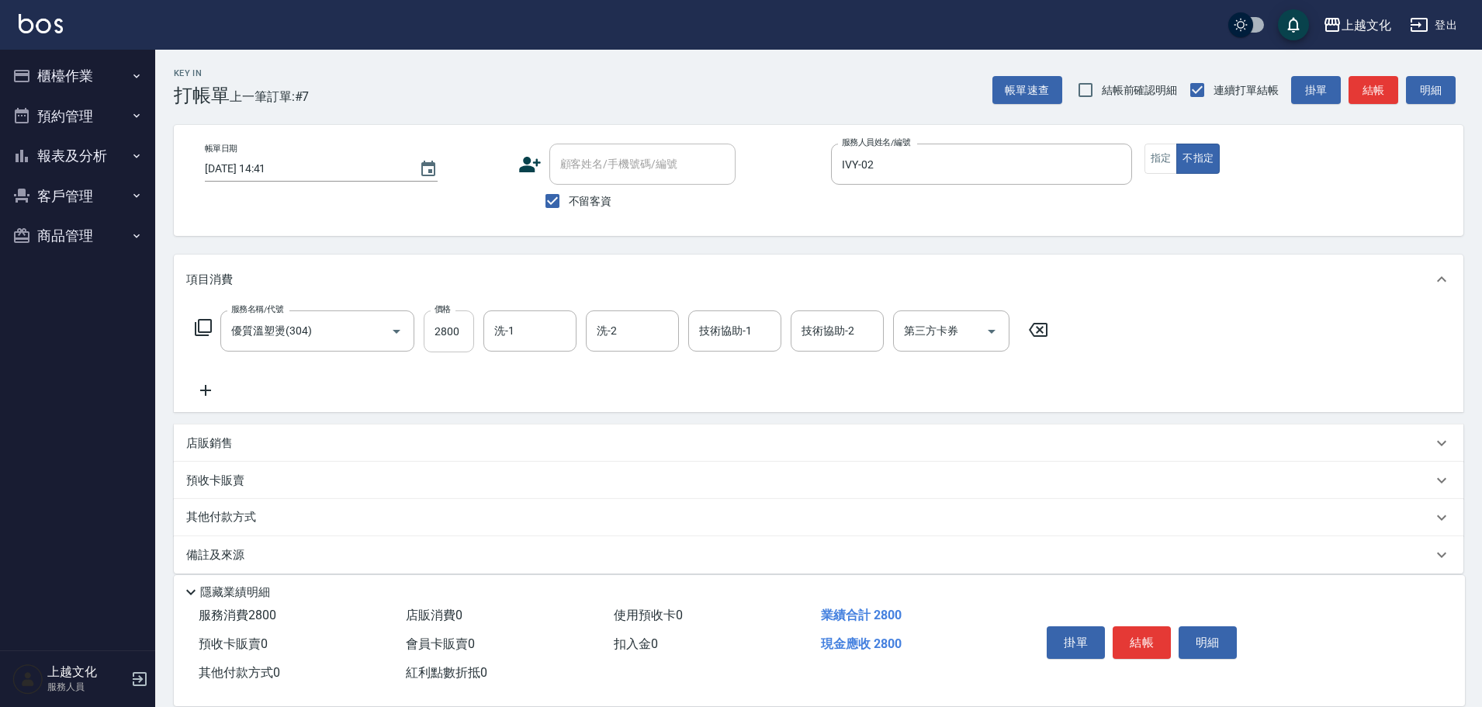
click at [458, 344] on input "2800" at bounding box center [449, 331] width 50 height 42
type input "3799"
click at [1150, 642] on button "結帳" at bounding box center [1142, 642] width 58 height 33
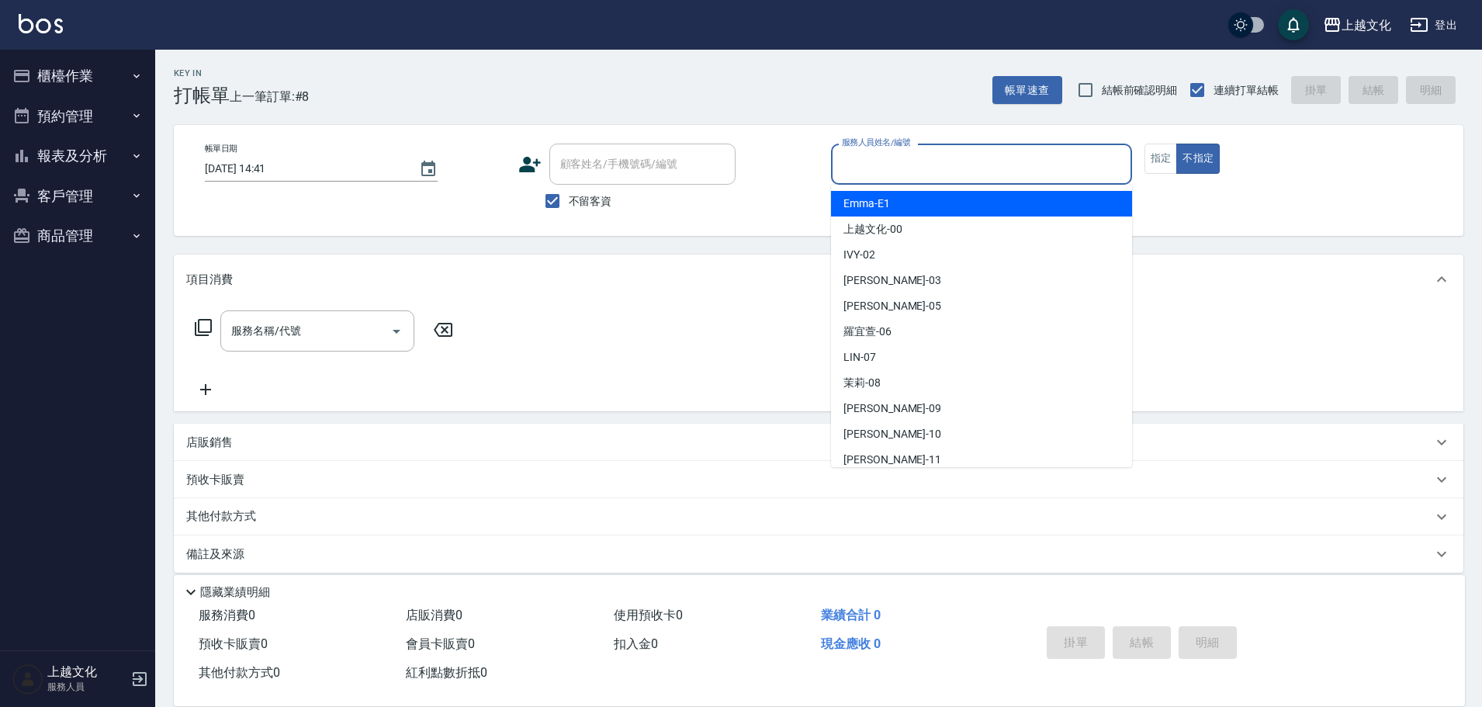
click at [896, 164] on input "服務人員姓名/編號" at bounding box center [981, 164] width 287 height 27
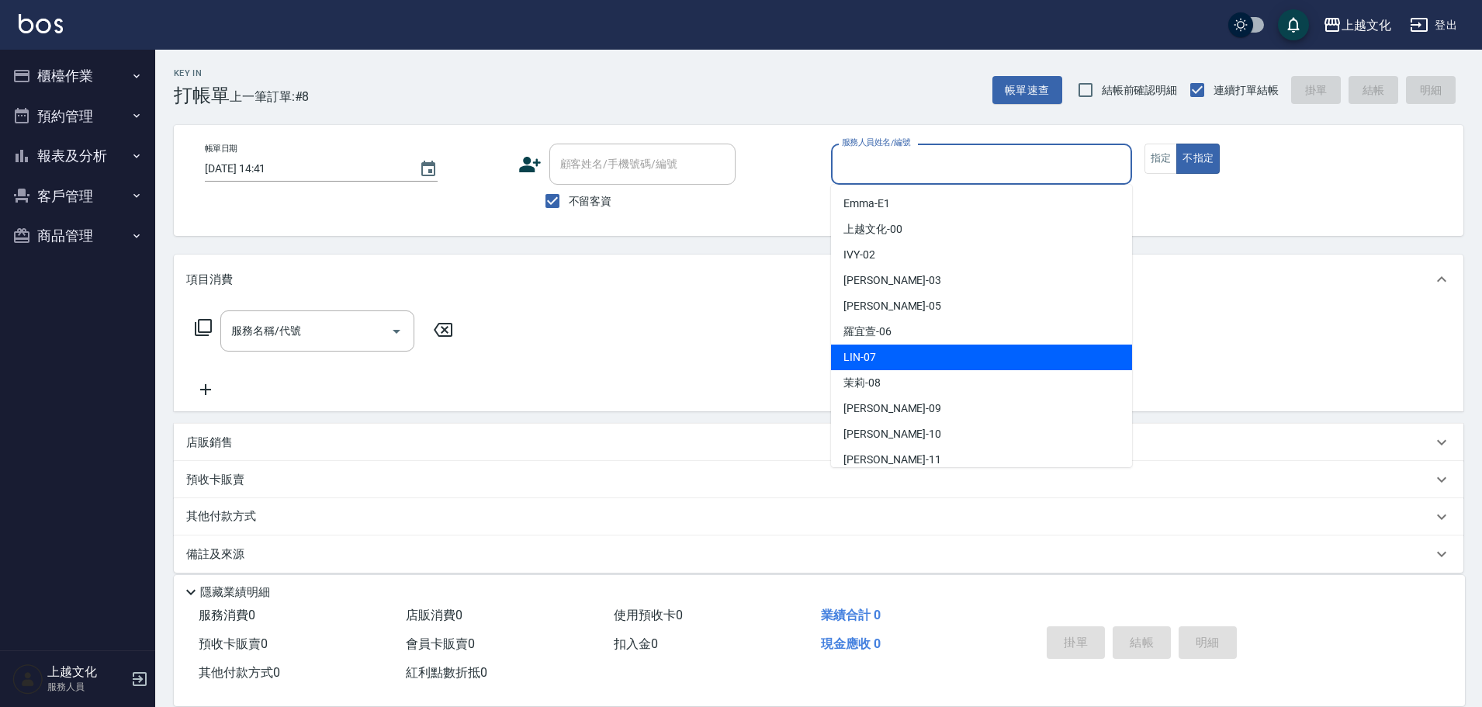
click at [897, 364] on div "[PERSON_NAME] -07" at bounding box center [981, 357] width 301 height 26
type input "[PERSON_NAME]-07"
click at [896, 363] on div "服務名稱/代號 服務名稱/代號" at bounding box center [818, 357] width 1289 height 107
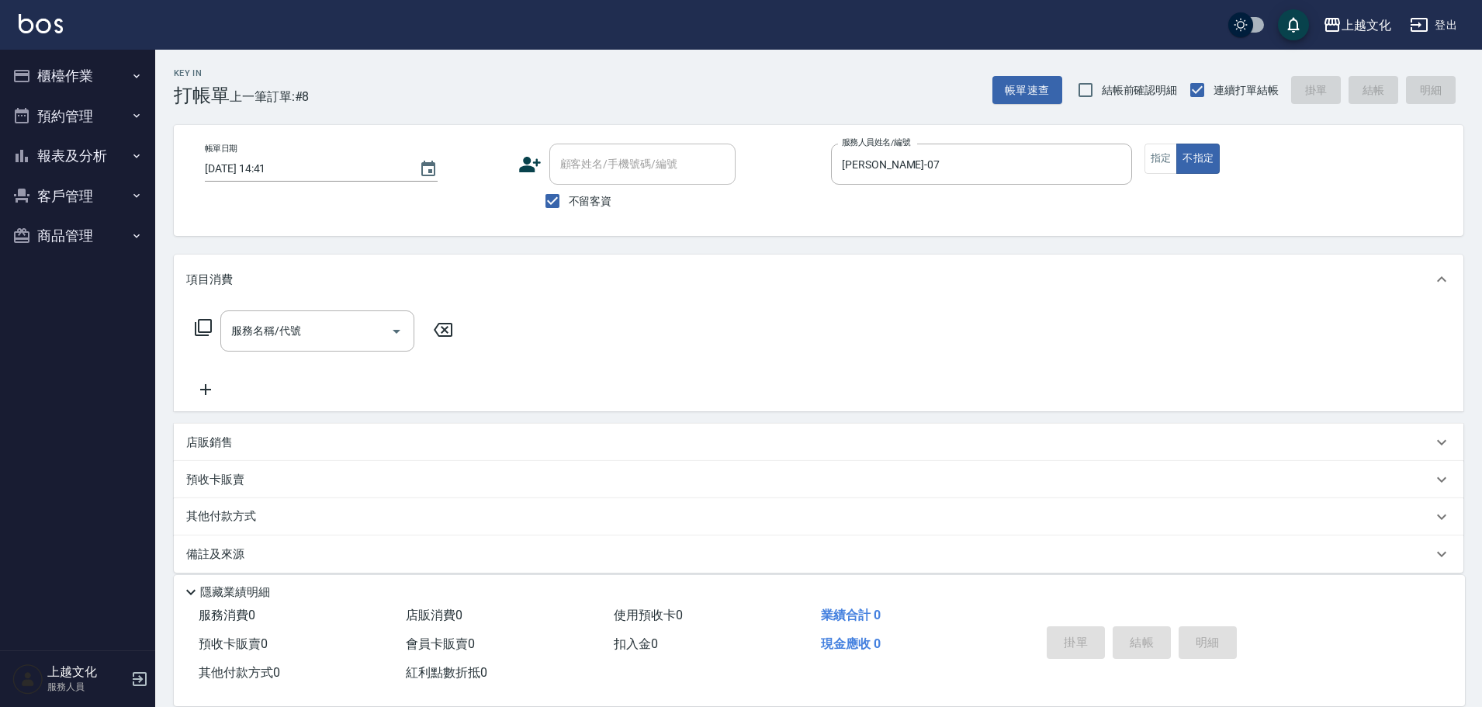
click at [197, 326] on icon at bounding box center [203, 327] width 19 height 19
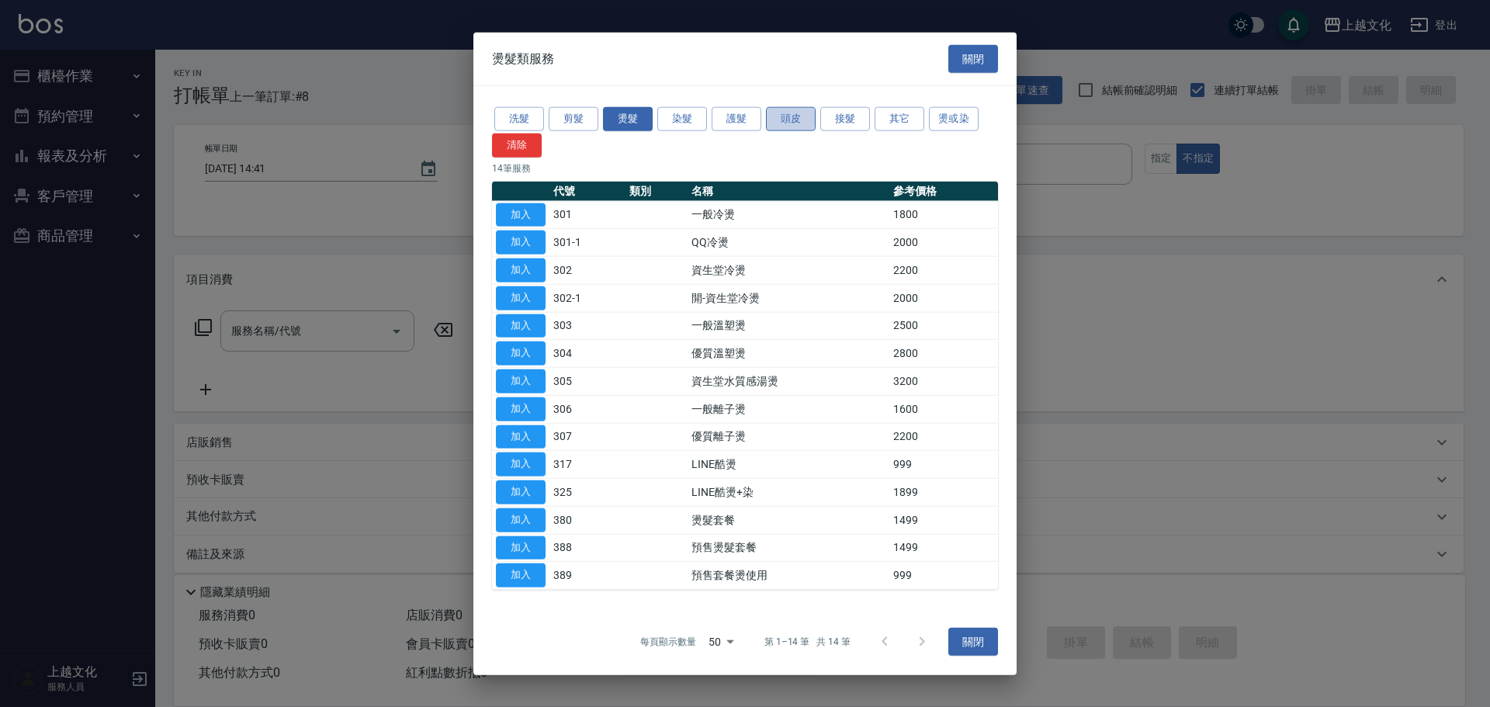
click at [801, 117] on button "頭皮" at bounding box center [791, 119] width 50 height 24
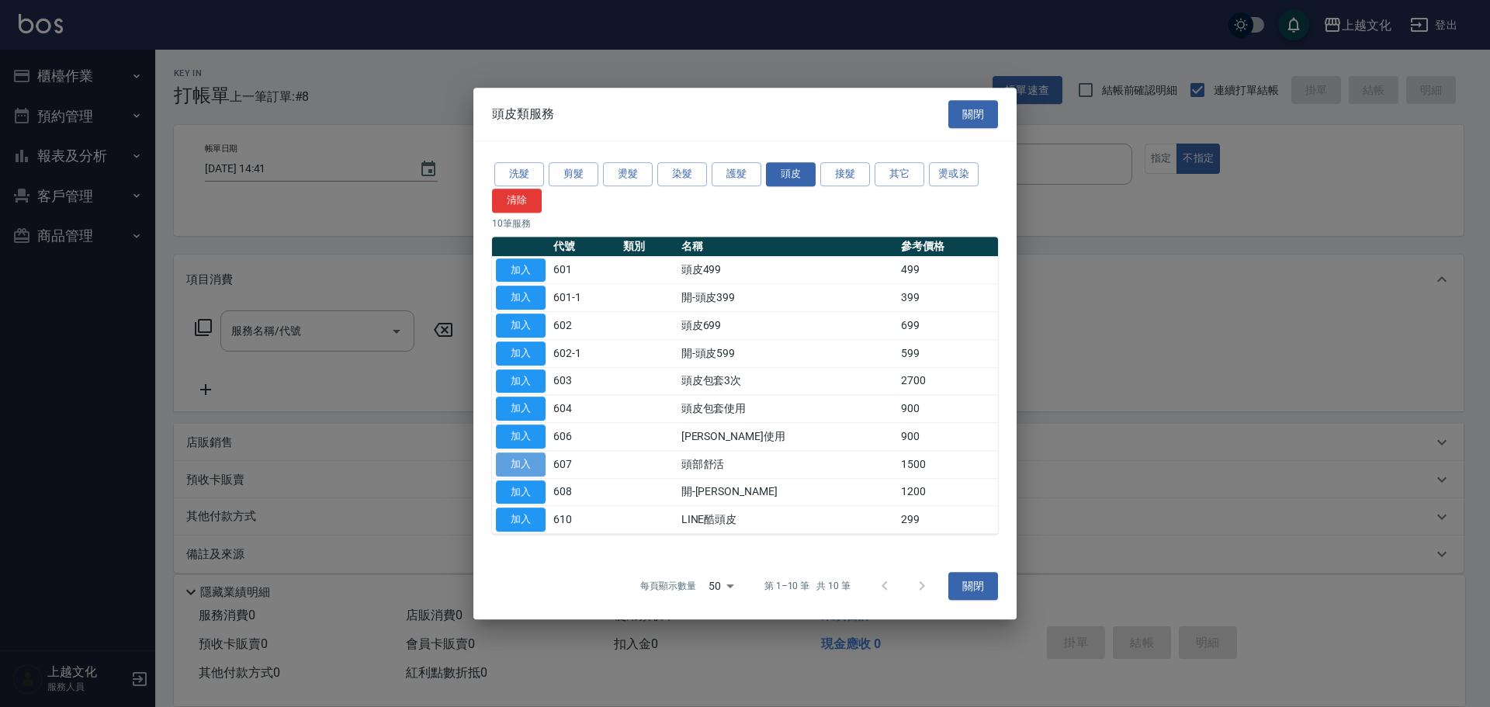
click at [525, 455] on button "加入" at bounding box center [521, 464] width 50 height 24
type input "頭部舒活(607)"
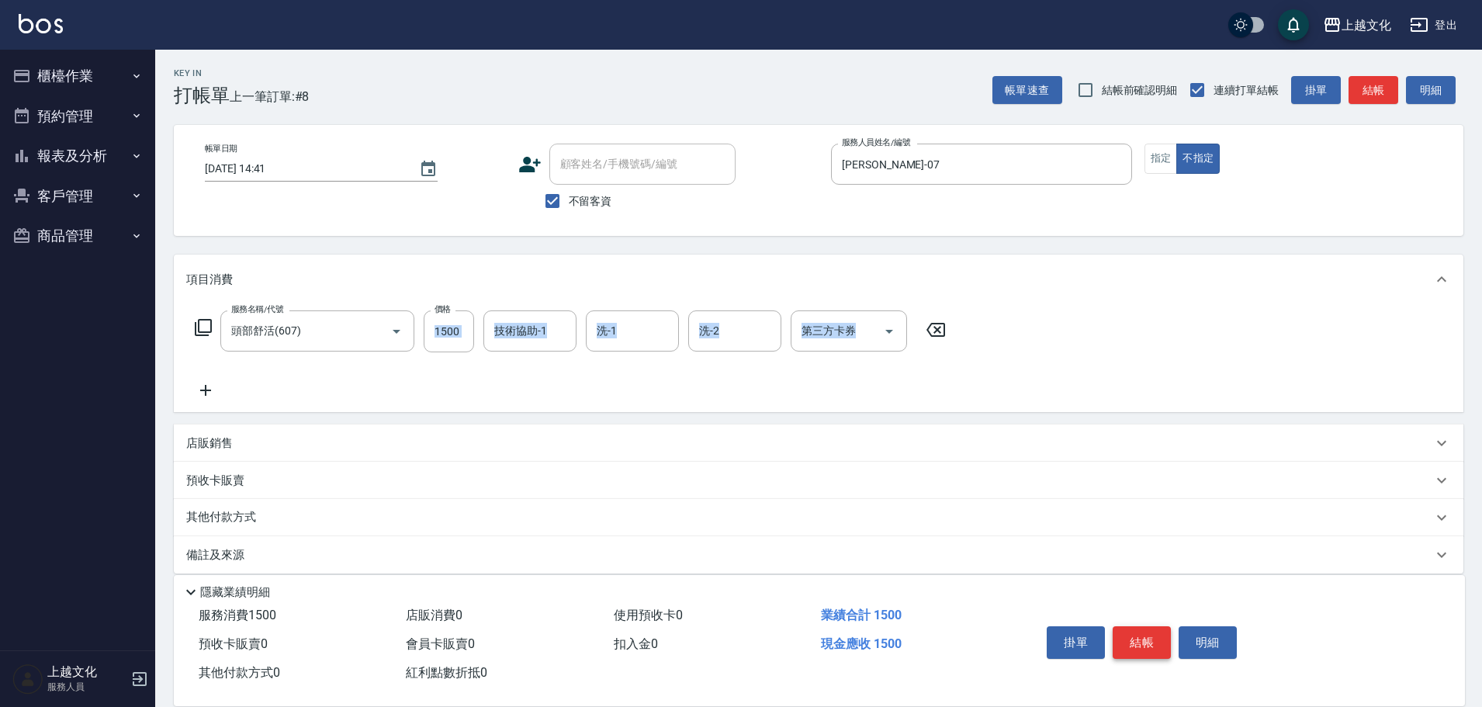
click at [1144, 639] on button "結帳" at bounding box center [1142, 642] width 58 height 33
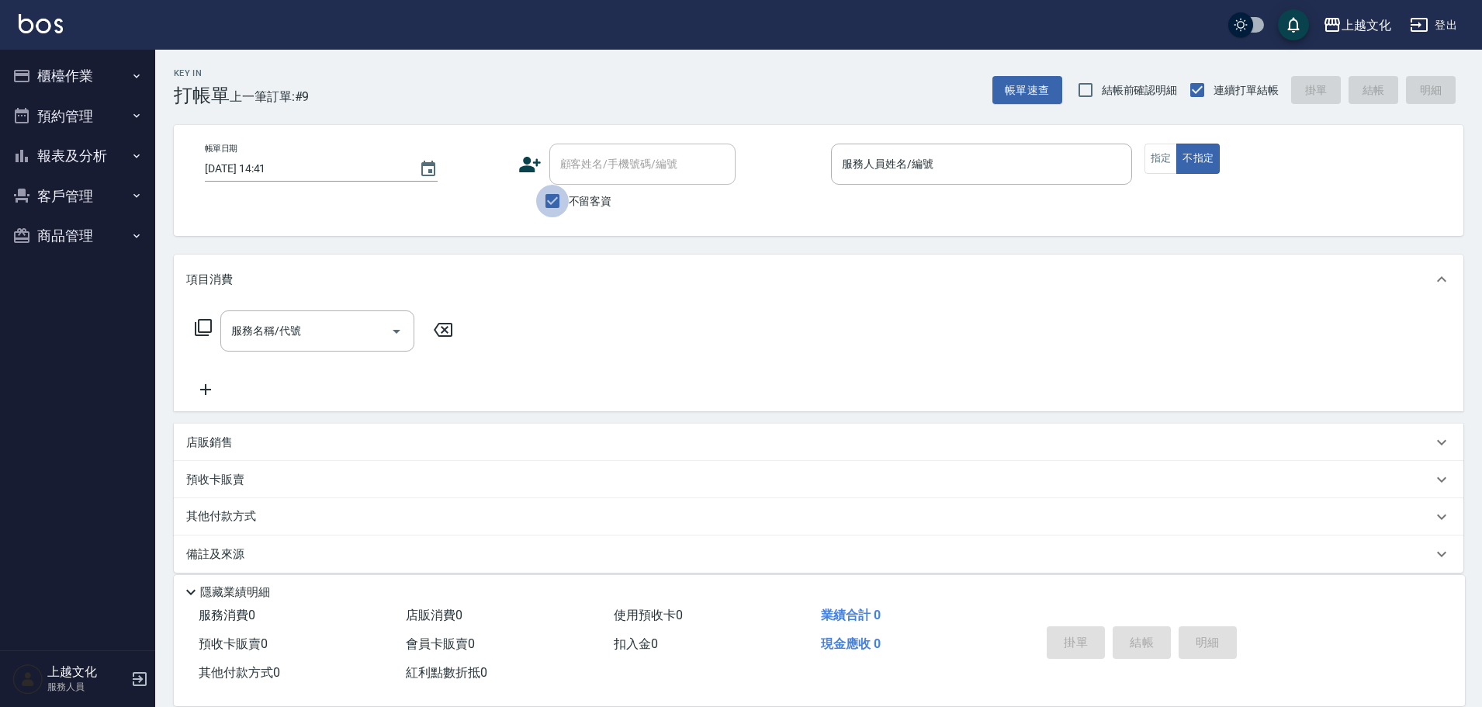
click at [554, 196] on input "不留客資" at bounding box center [552, 201] width 33 height 33
checkbox input "false"
click at [535, 165] on icon at bounding box center [529, 164] width 23 height 23
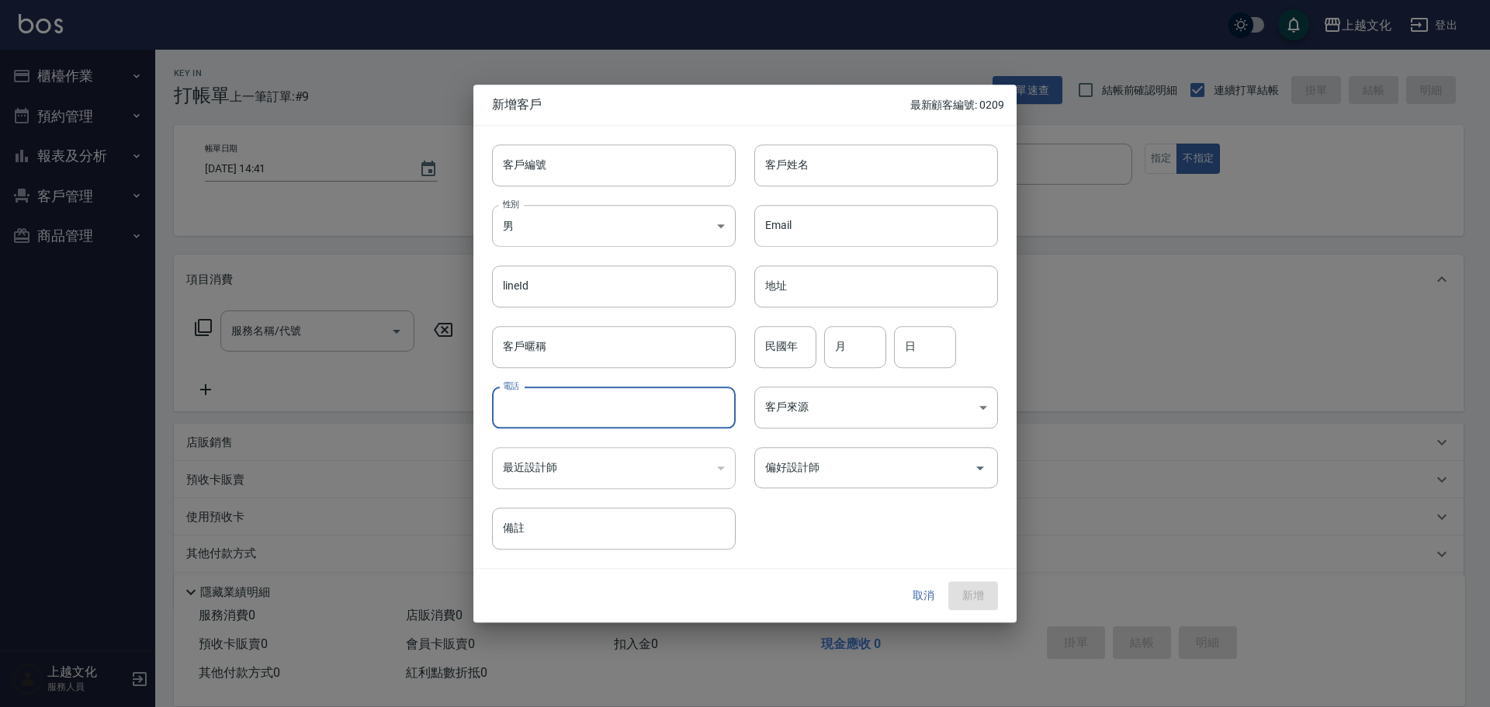
click at [584, 398] on input "電話" at bounding box center [614, 407] width 244 height 42
type input "0988226518"
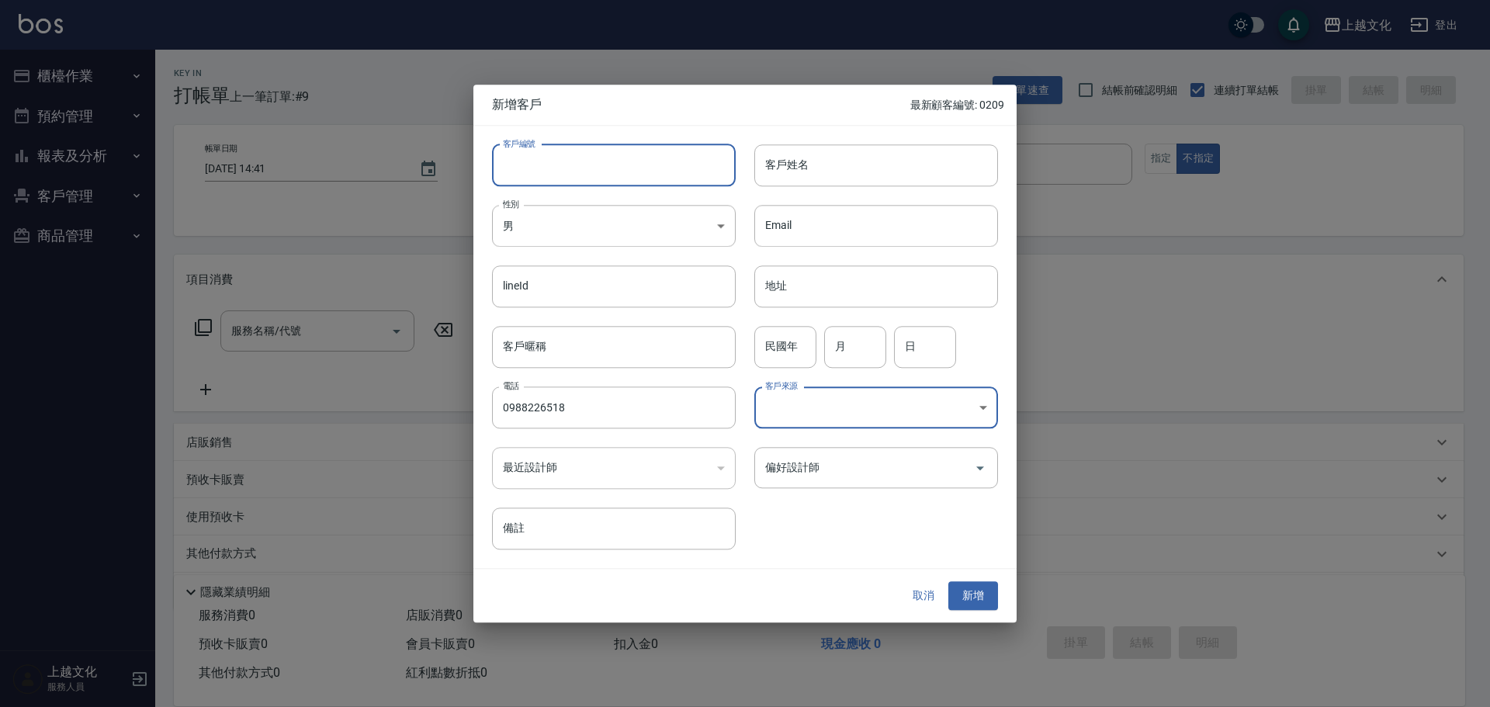
click at [568, 167] on input "客戶編號" at bounding box center [614, 165] width 244 height 42
type input "0210"
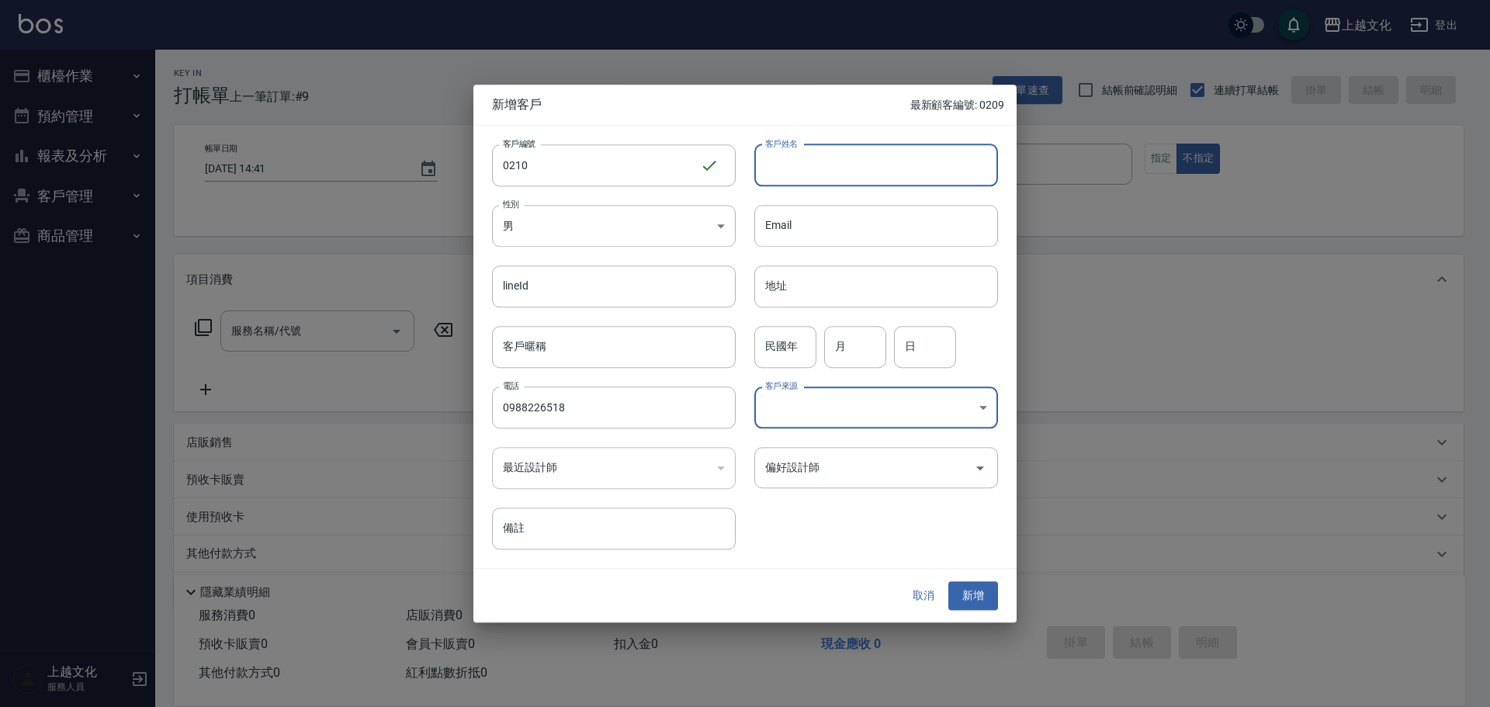
click at [876, 161] on input "客戶姓名" at bounding box center [876, 165] width 244 height 42
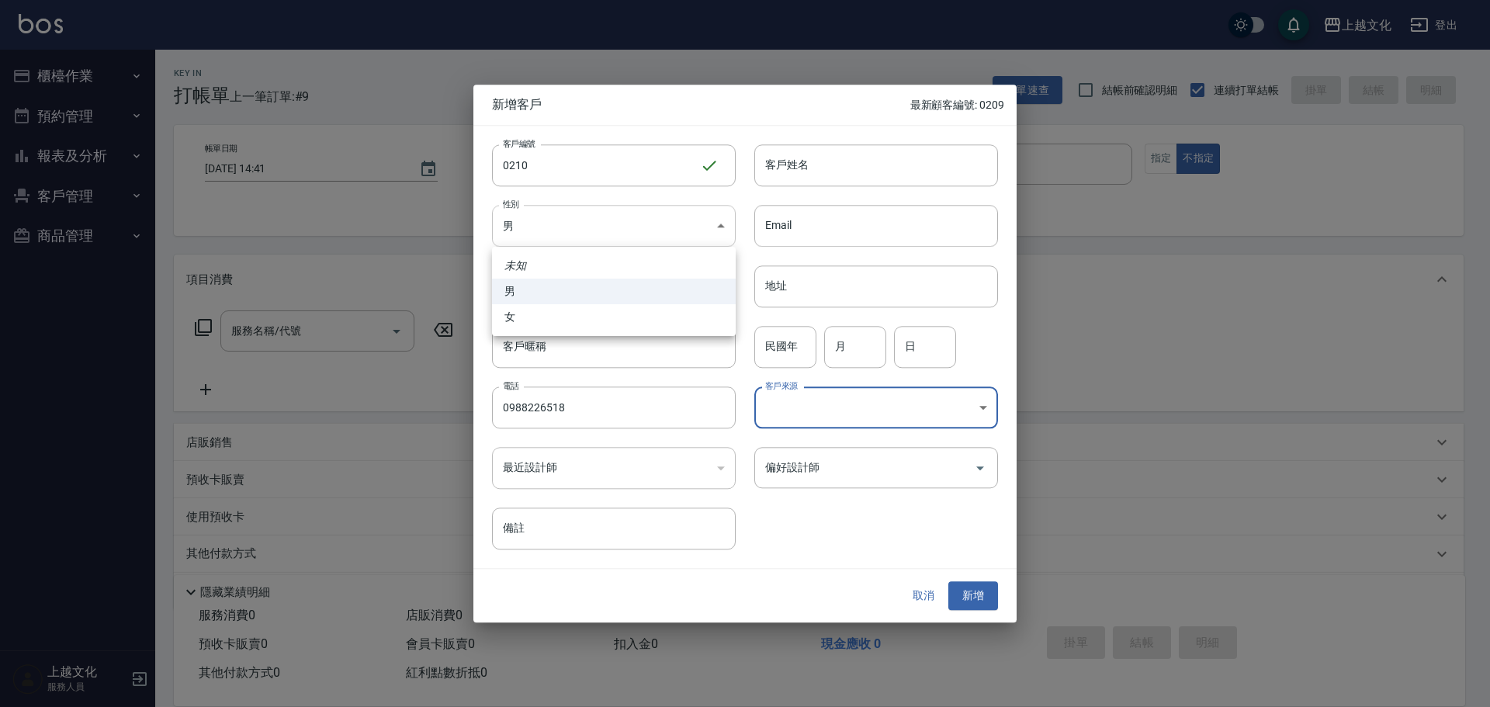
click at [604, 231] on body "上越文化 登出 櫃檯作業 打帳單 帳單列表 現金收支登錄 高階收支登錄 材料自購登錄 每日結帳 排班表 現場電腦打卡 預約管理 預約管理 單日預約紀錄 單週預…" at bounding box center [745, 379] width 1490 height 759
click at [571, 311] on li "女" at bounding box center [614, 317] width 244 height 26
type input "[DEMOGRAPHIC_DATA]"
click at [855, 172] on input "客戶姓名" at bounding box center [876, 165] width 244 height 42
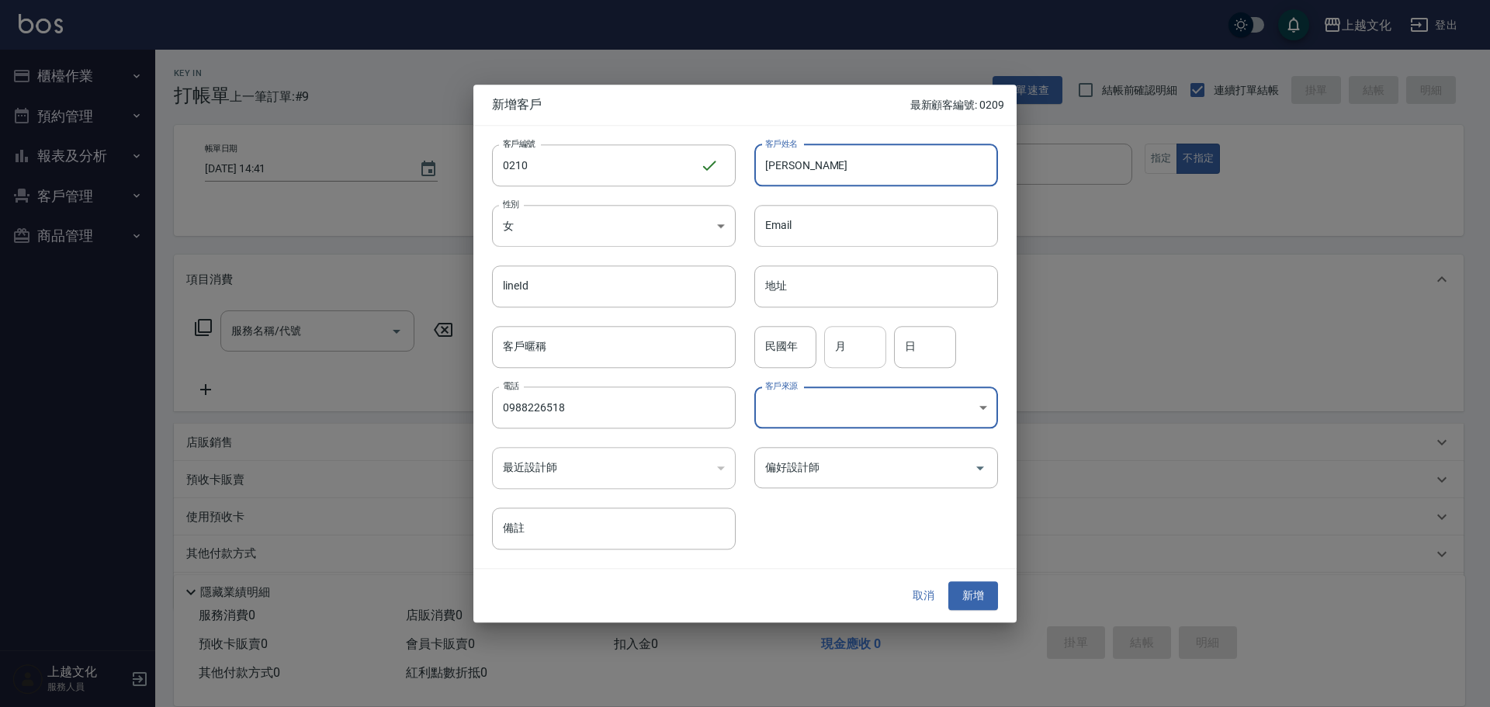
type input "[PERSON_NAME]"
click at [848, 360] on input "月" at bounding box center [855, 347] width 62 height 42
type input "12"
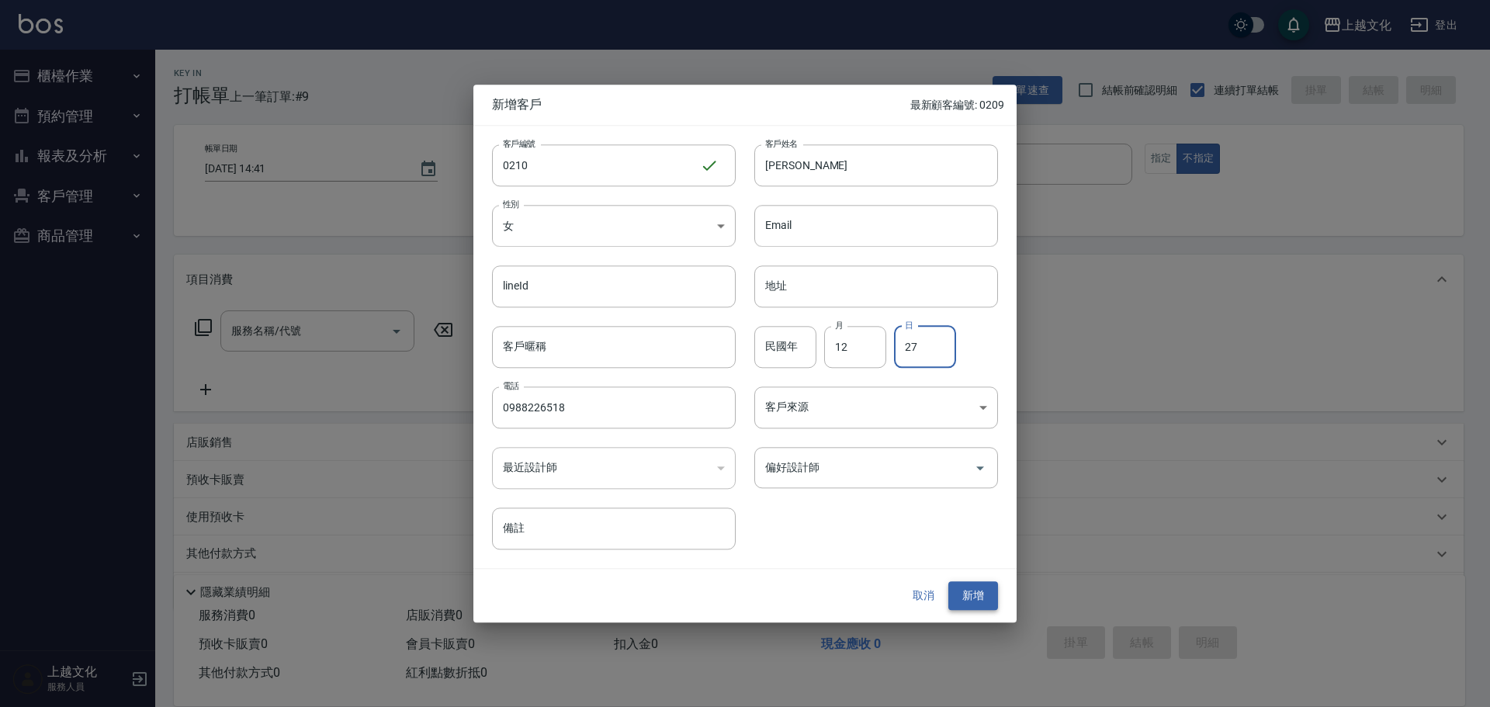
type input "27"
click at [972, 594] on button "新增" at bounding box center [973, 596] width 50 height 29
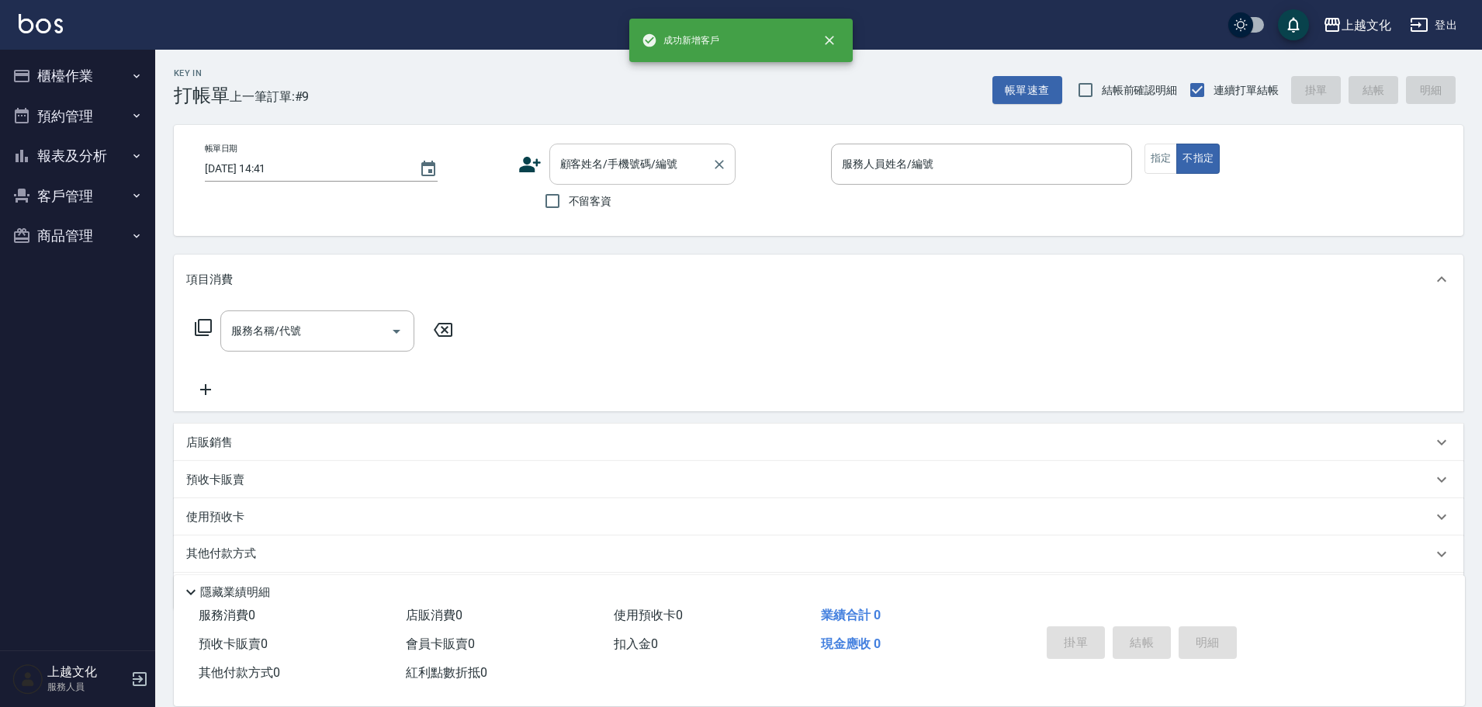
click at [620, 166] on input "顧客姓名/手機號碼/編號" at bounding box center [630, 164] width 149 height 27
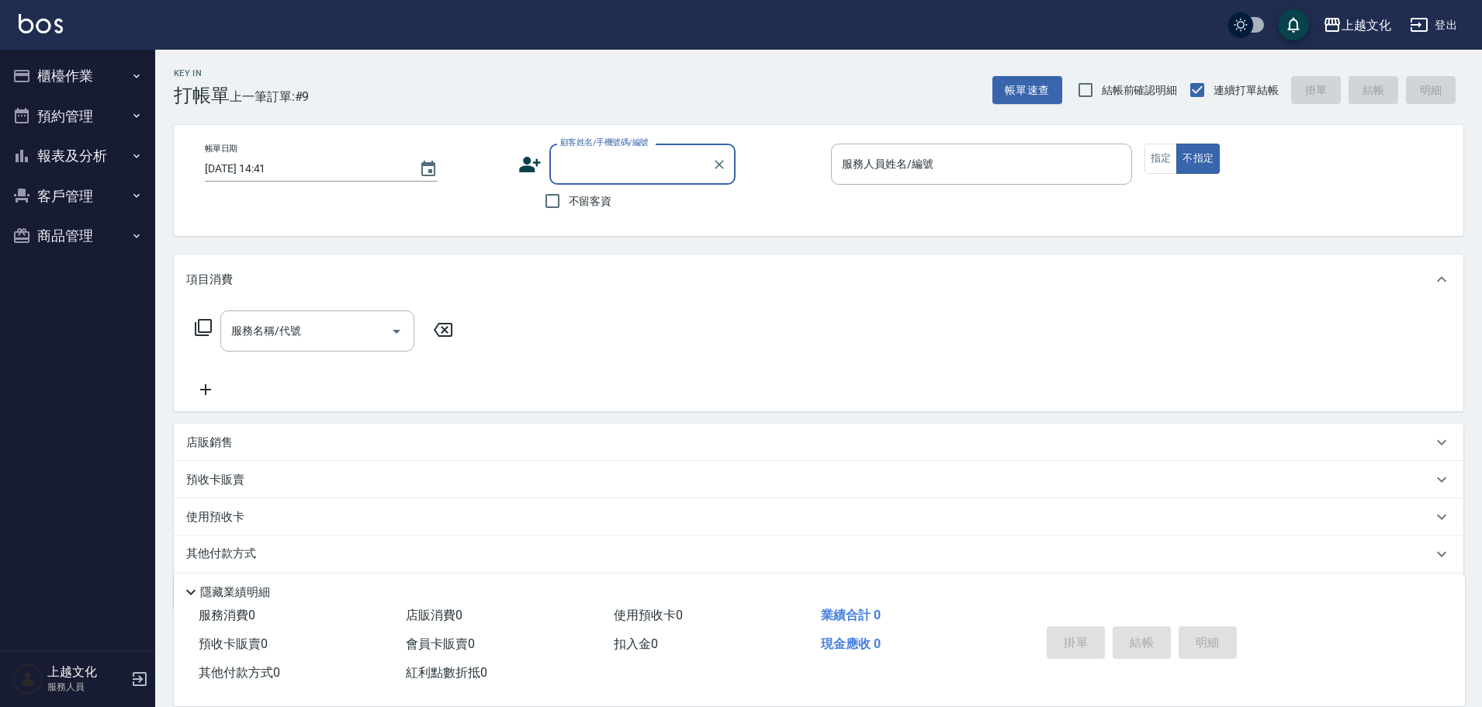
click at [620, 166] on input "顧客姓名/手機號碼/編號" at bounding box center [630, 164] width 149 height 27
type input "[PERSON_NAME]/0988226518/0210"
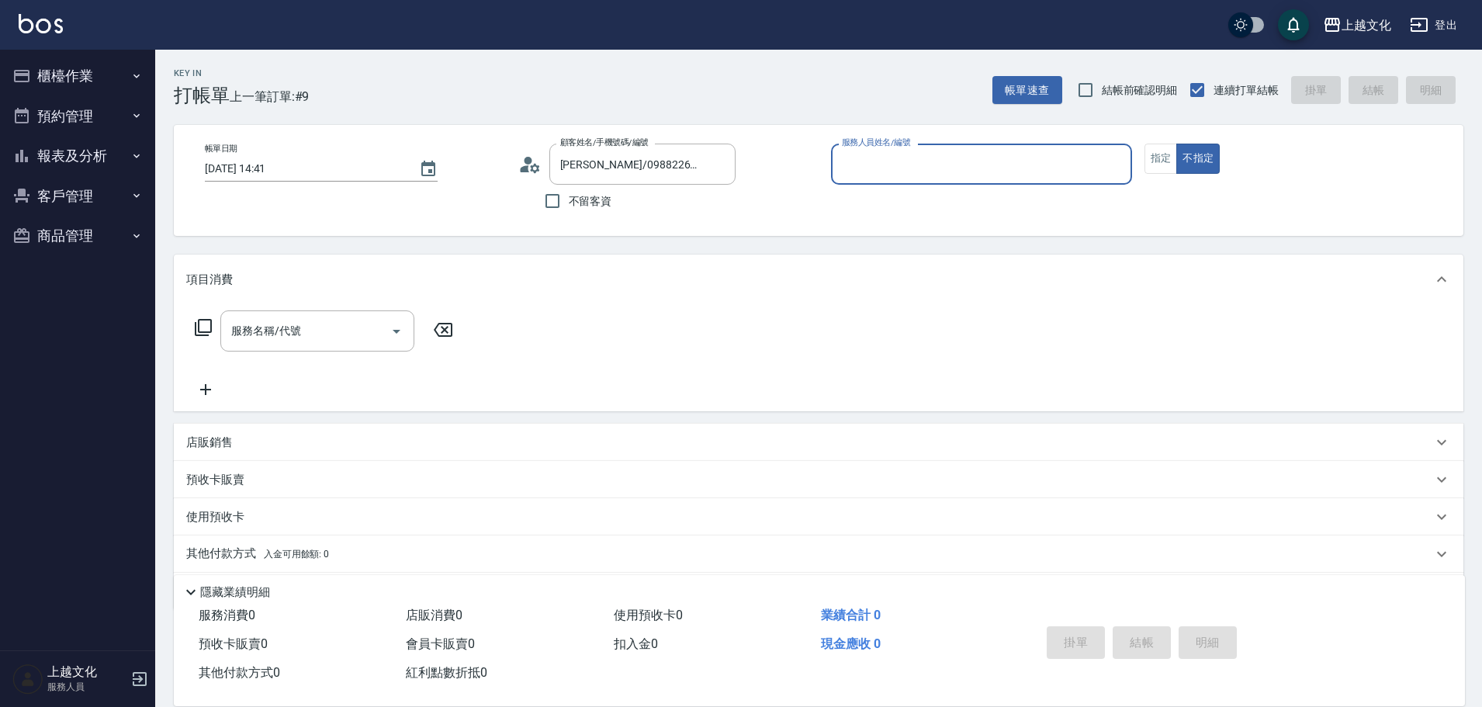
click at [916, 161] on input "服務人員姓名/編號" at bounding box center [981, 164] width 287 height 27
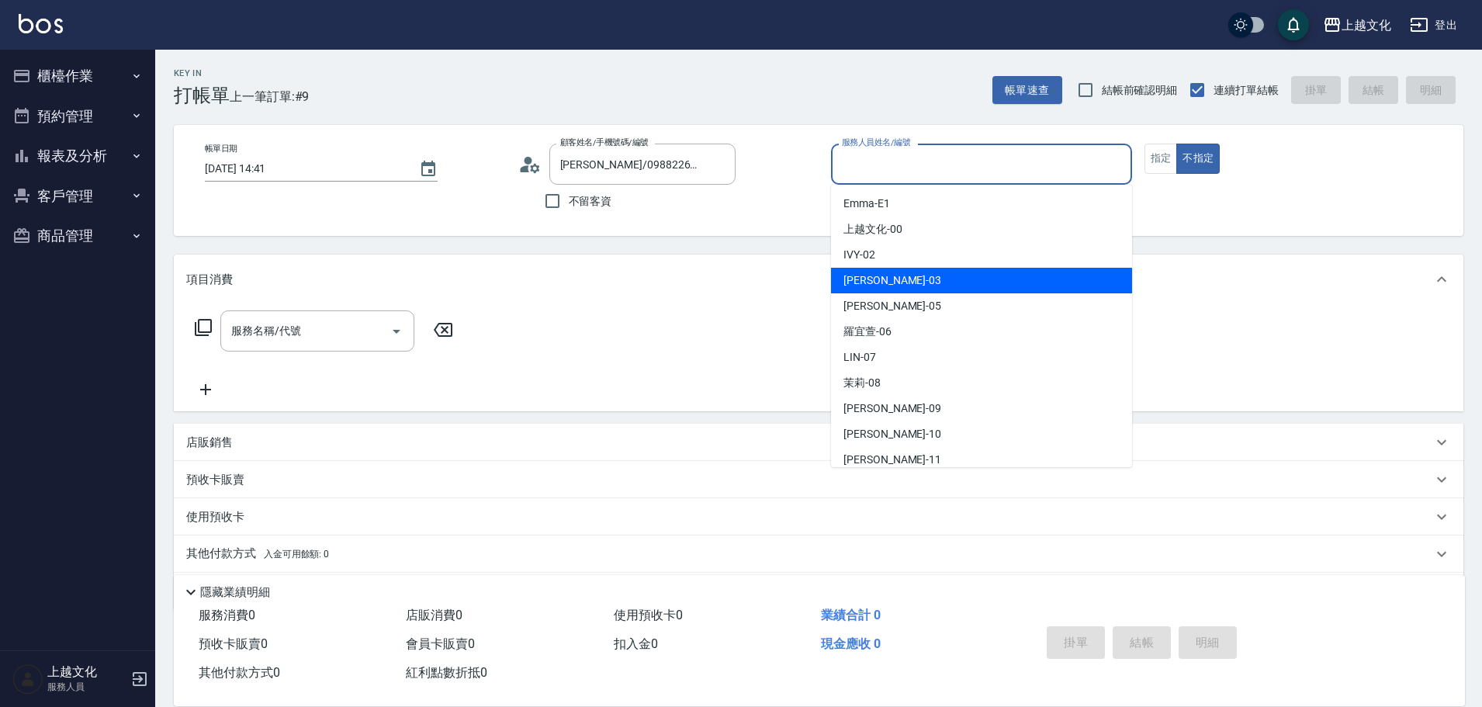
click at [899, 272] on div "[PERSON_NAME] -03" at bounding box center [981, 281] width 301 height 26
click at [899, 272] on div "項目消費" at bounding box center [809, 280] width 1246 height 16
type input "[PERSON_NAME]-03"
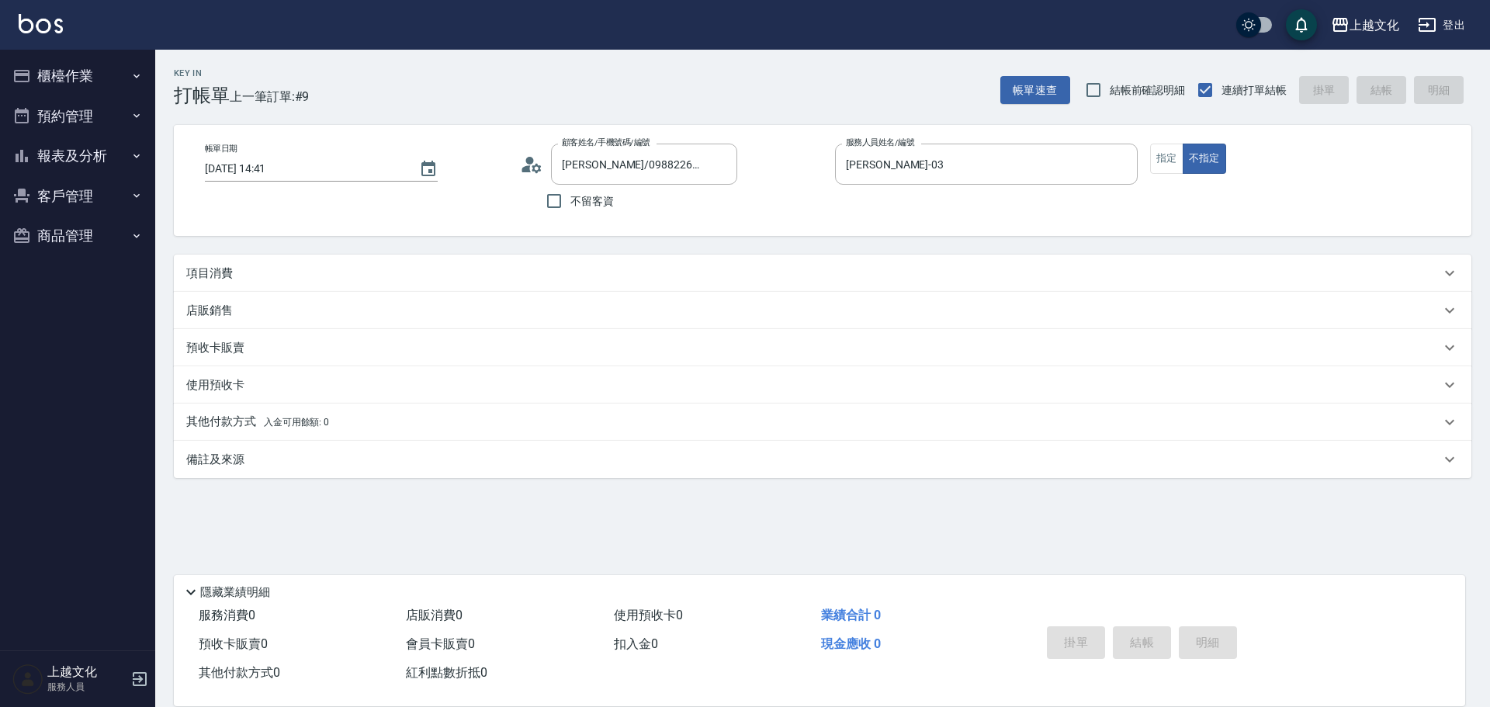
click at [344, 270] on div "項目消費" at bounding box center [813, 273] width 1254 height 16
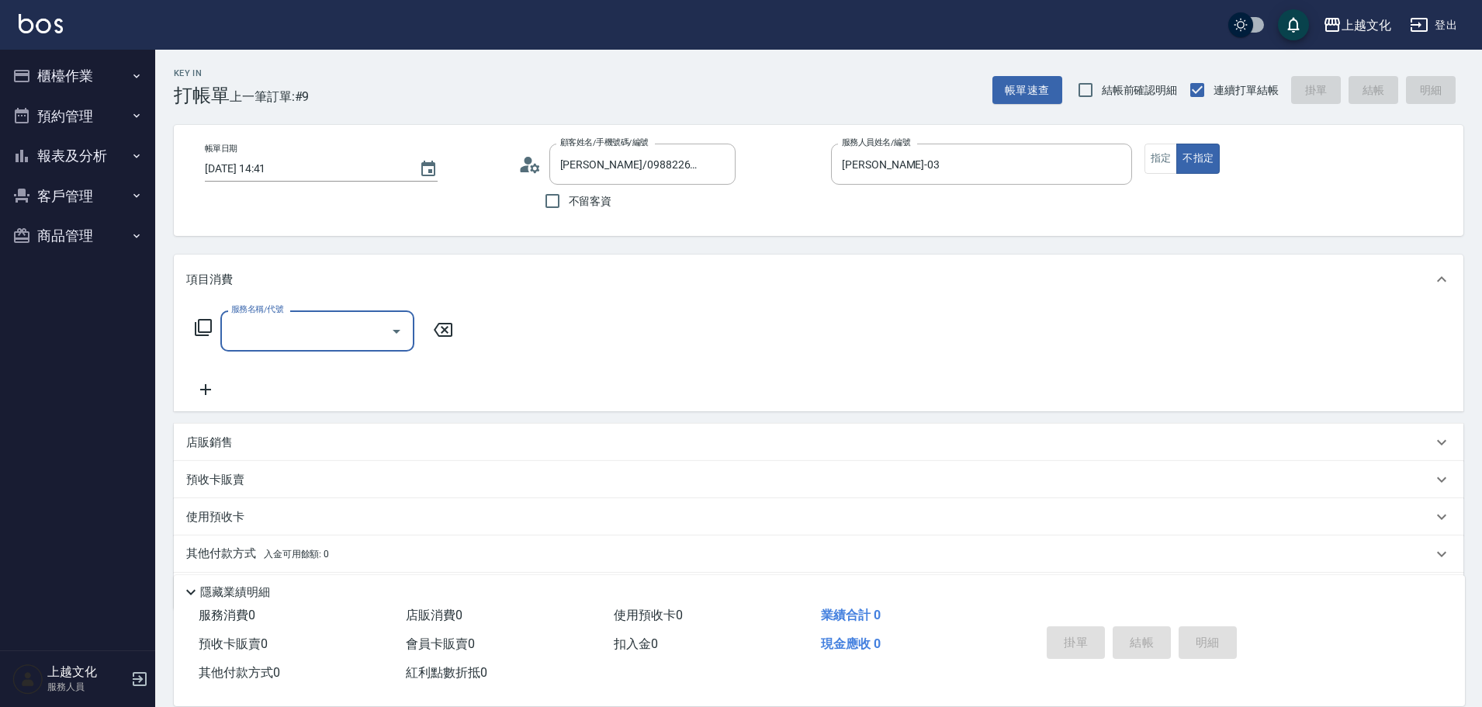
click at [198, 483] on p "預收卡販賣" at bounding box center [215, 480] width 58 height 16
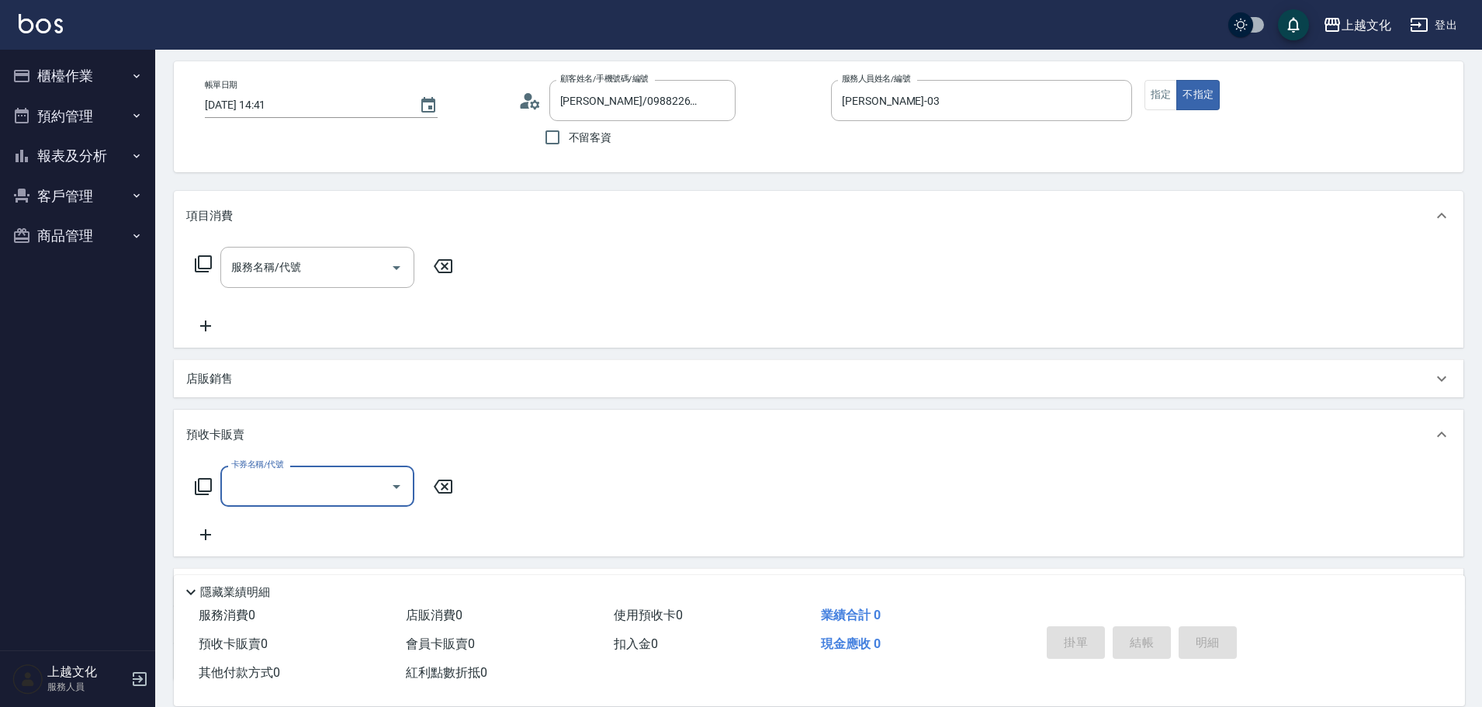
scroll to position [186, 0]
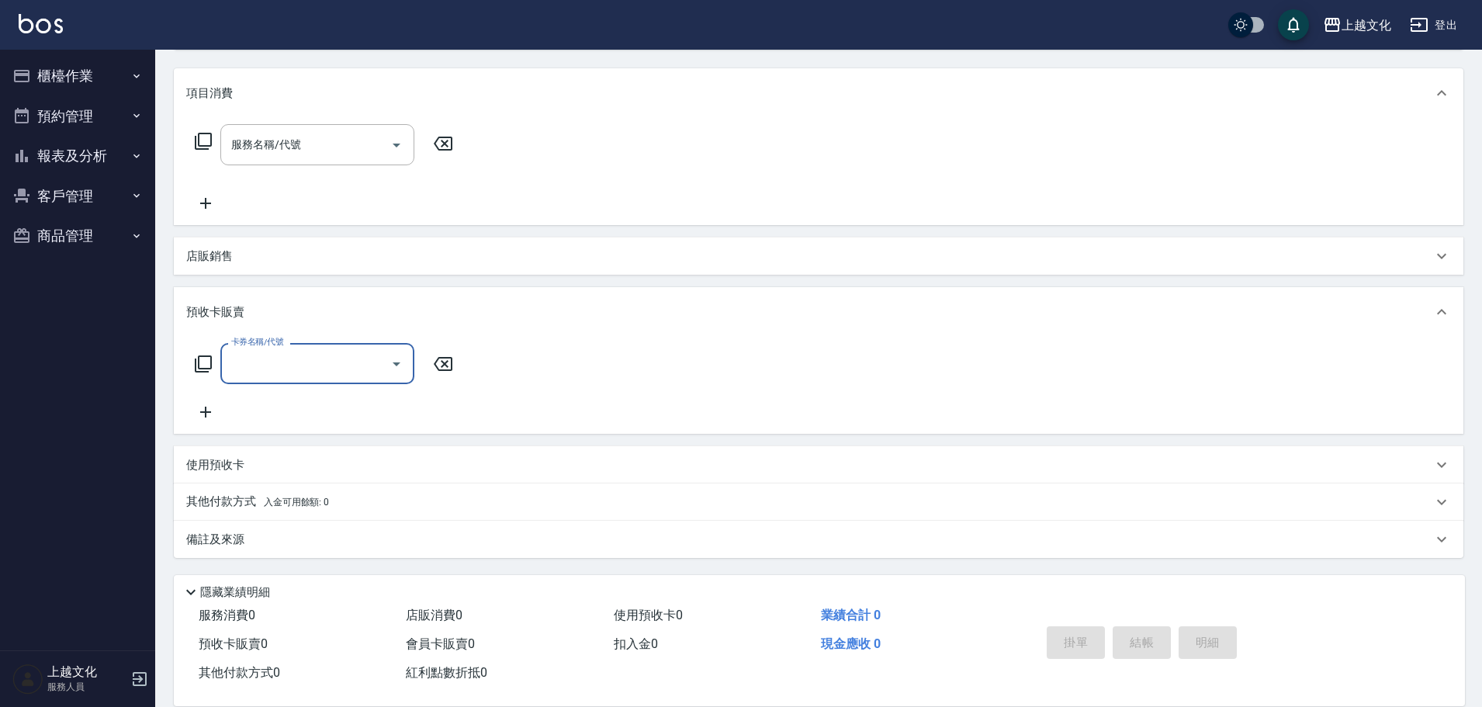
click at [256, 365] on input "卡券名稱/代號" at bounding box center [305, 363] width 157 height 27
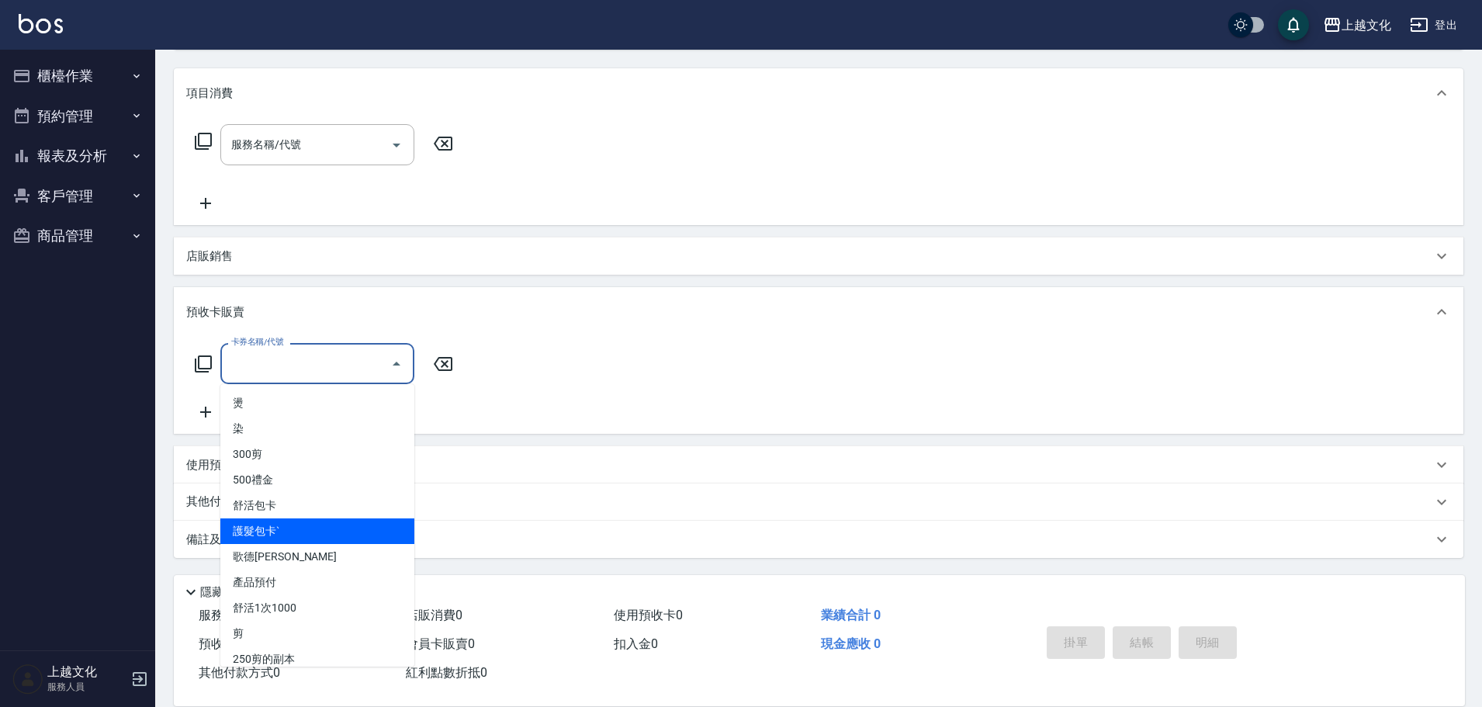
click at [273, 538] on span "護髮包卡ˋ" at bounding box center [317, 531] width 194 height 26
type input "護髮包卡ˋ(002)"
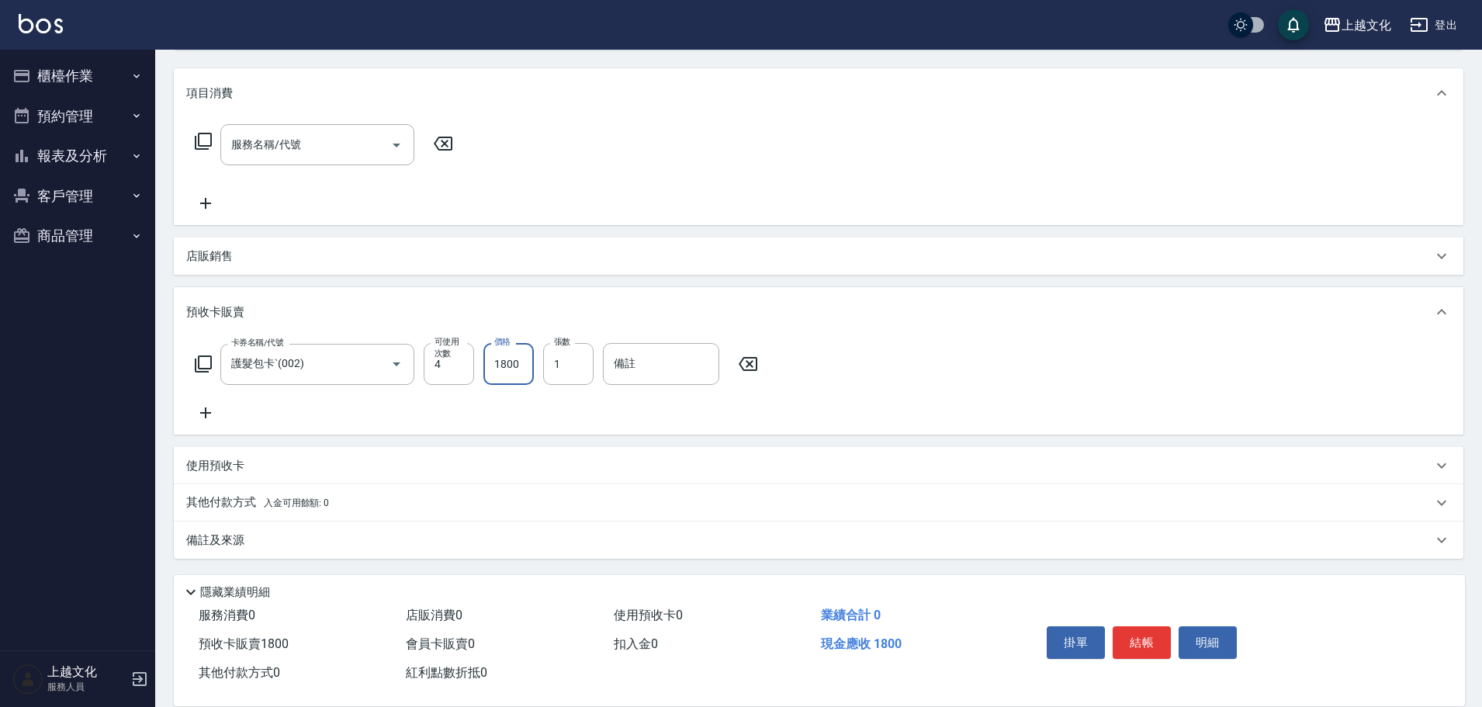
click at [518, 361] on input "1800" at bounding box center [508, 364] width 50 height 42
type input "3600"
click at [1133, 630] on button "結帳" at bounding box center [1142, 642] width 58 height 33
type input "[DATE] 14:44"
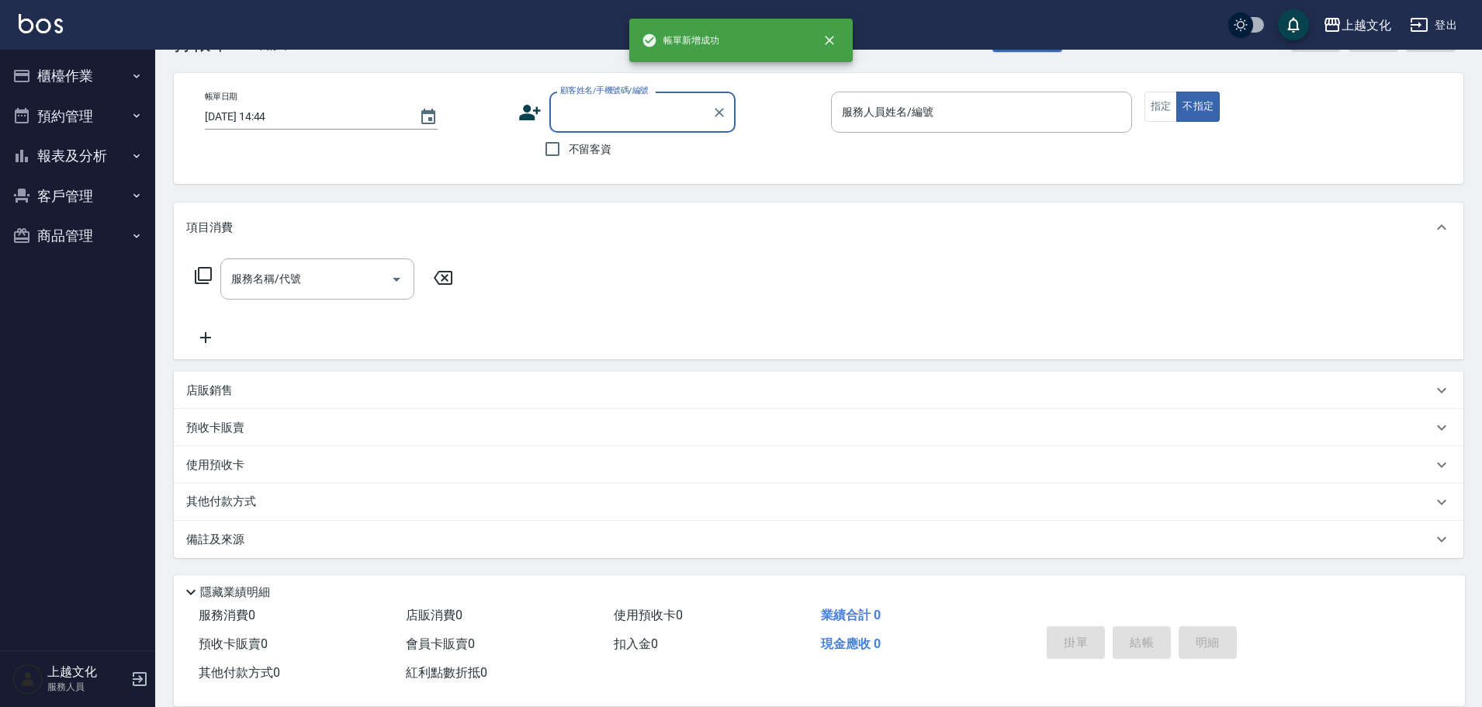
scroll to position [0, 0]
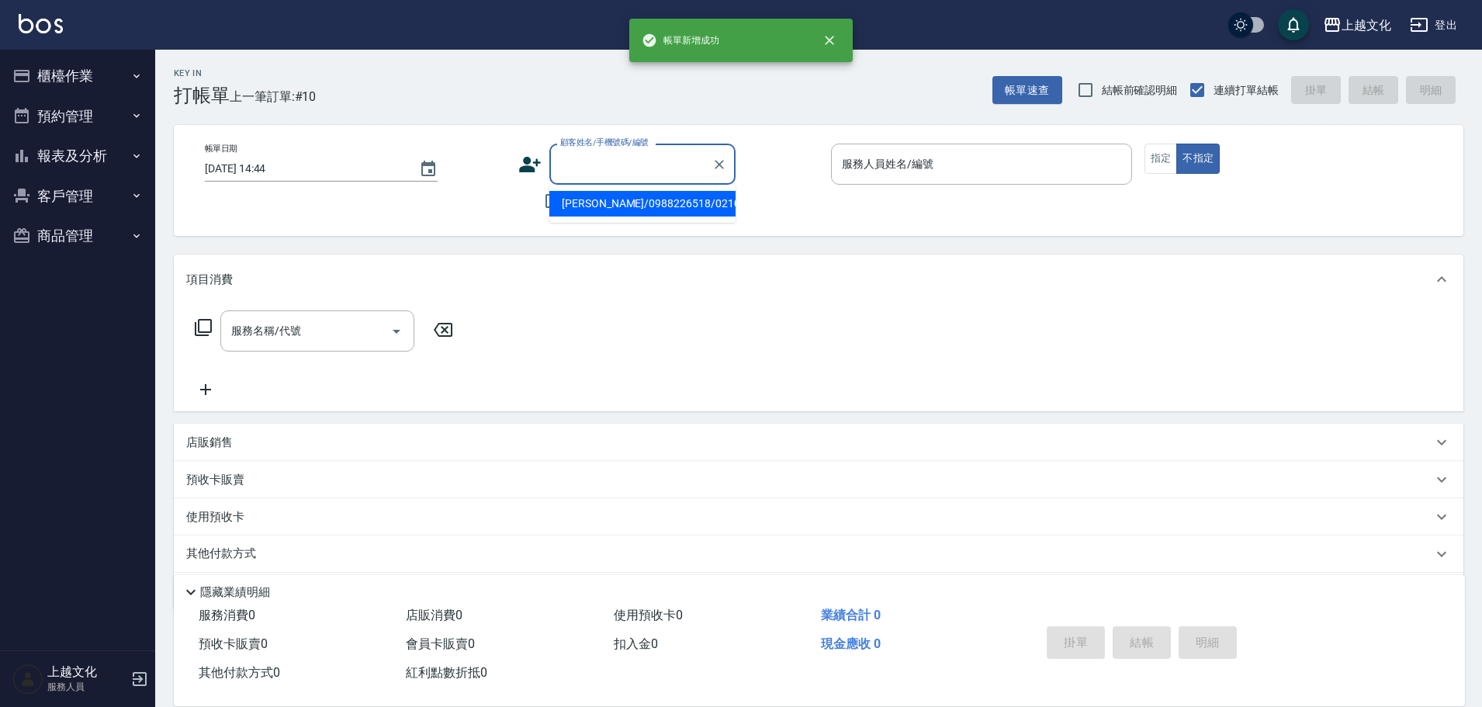
click at [609, 172] on input "顧客姓名/手機號碼/編號" at bounding box center [630, 164] width 149 height 27
click at [607, 202] on li "[PERSON_NAME]/0988226518/0210" at bounding box center [642, 204] width 186 height 26
type input "[PERSON_NAME]/0988226518/0210"
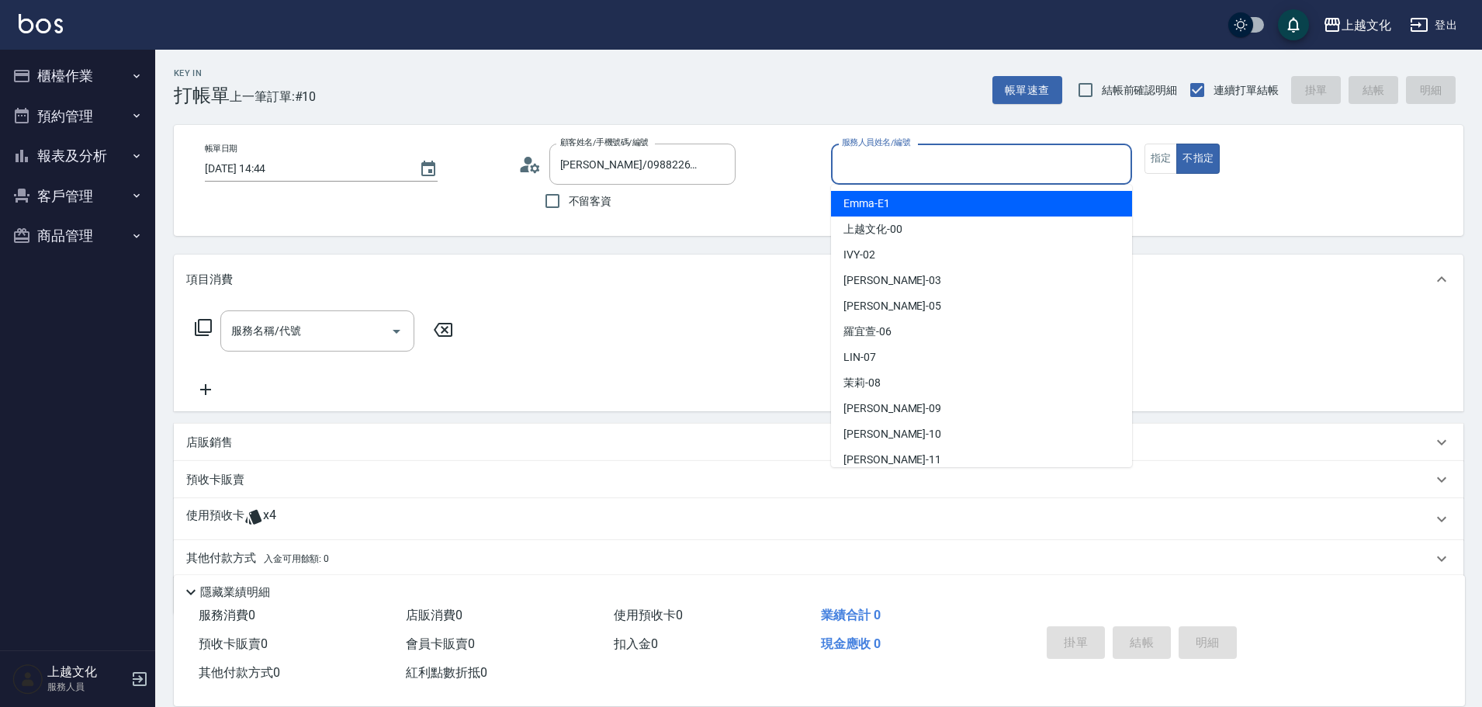
click at [971, 170] on input "服務人員姓名/編號" at bounding box center [981, 164] width 287 height 27
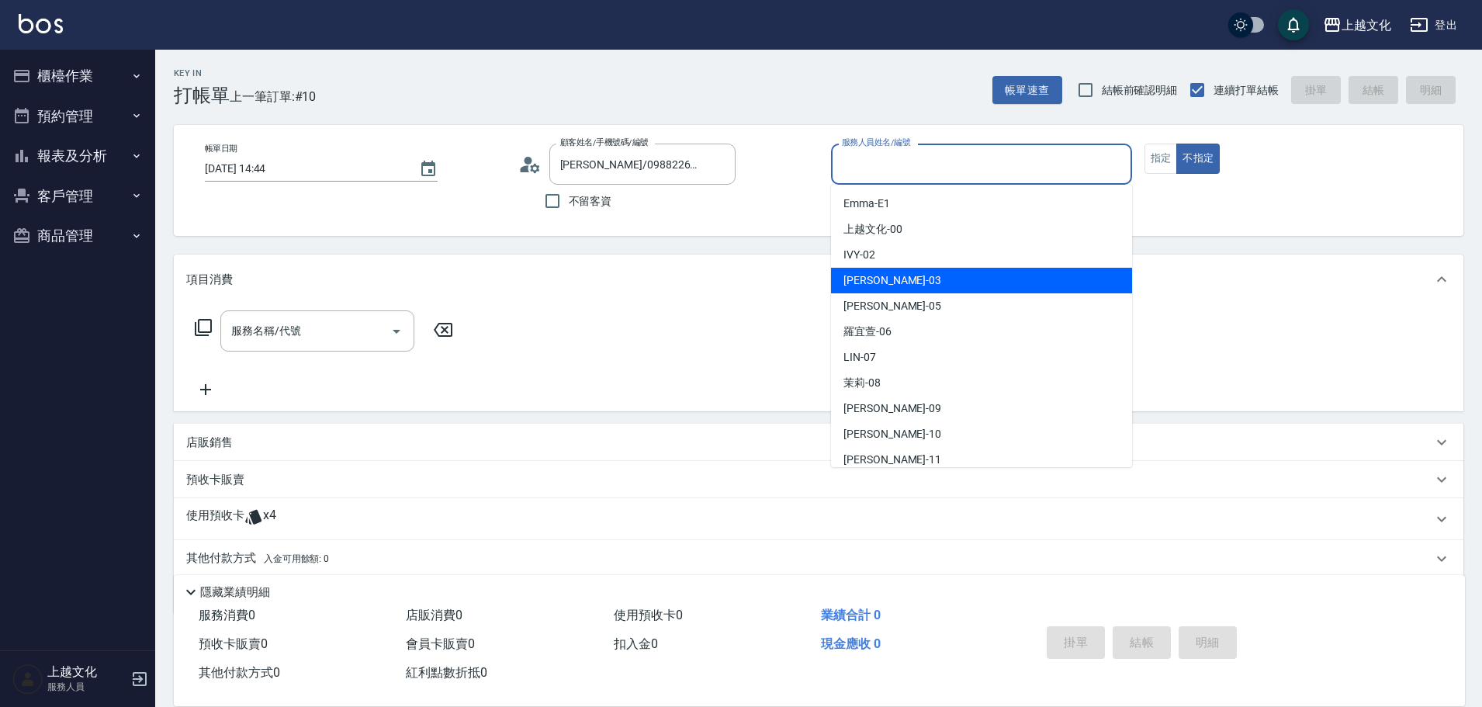
click at [957, 272] on div "[PERSON_NAME] -03" at bounding box center [981, 281] width 301 height 26
type input "[PERSON_NAME]-03"
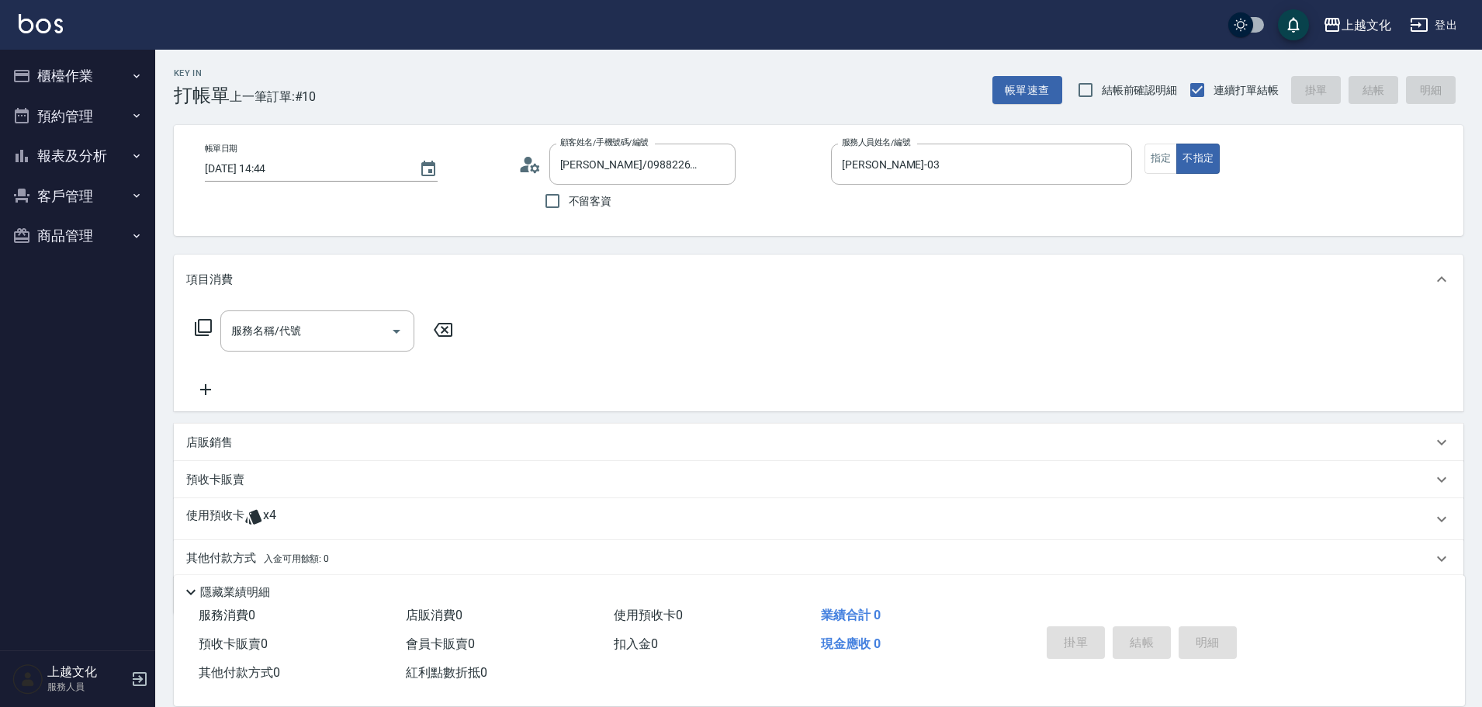
click at [199, 324] on icon at bounding box center [203, 327] width 17 height 17
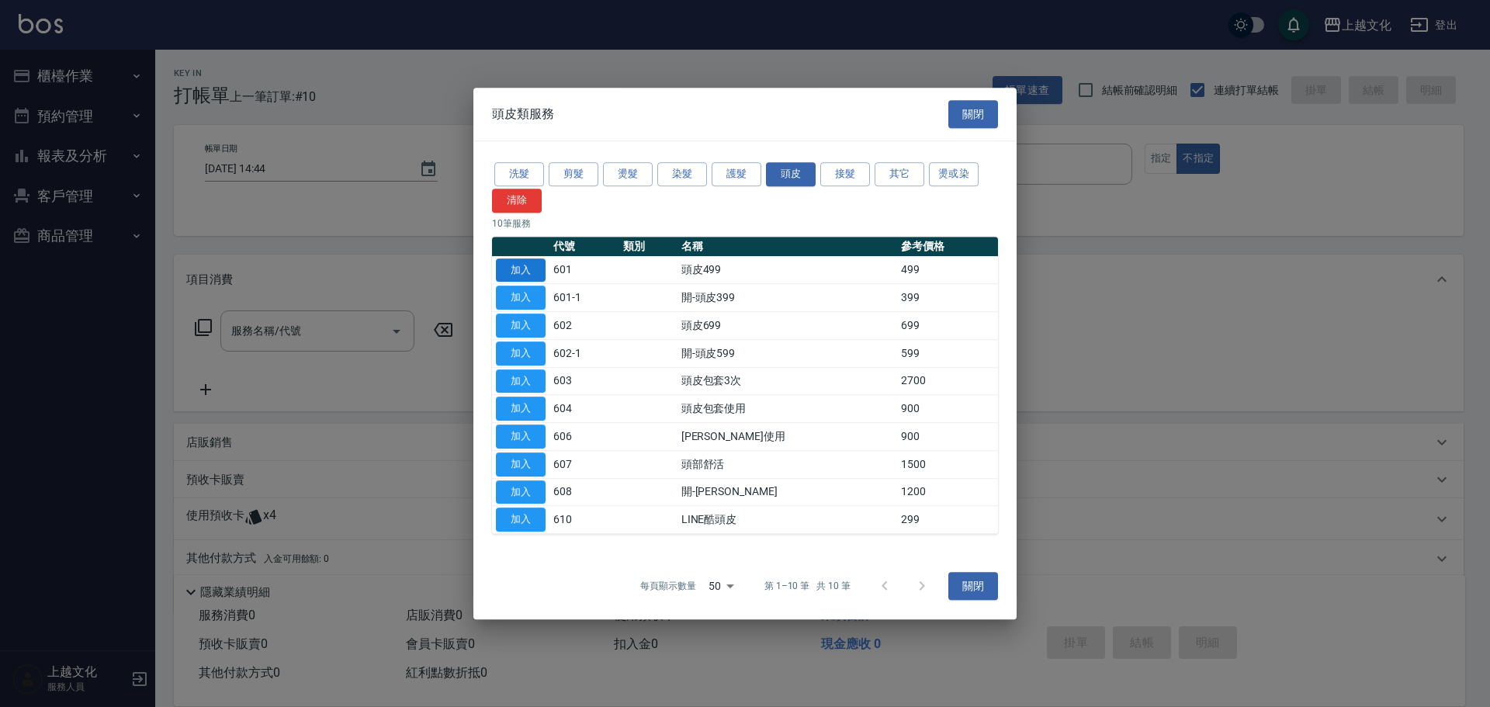
click at [529, 270] on button "加入" at bounding box center [521, 270] width 50 height 24
type input "頭皮499(601)"
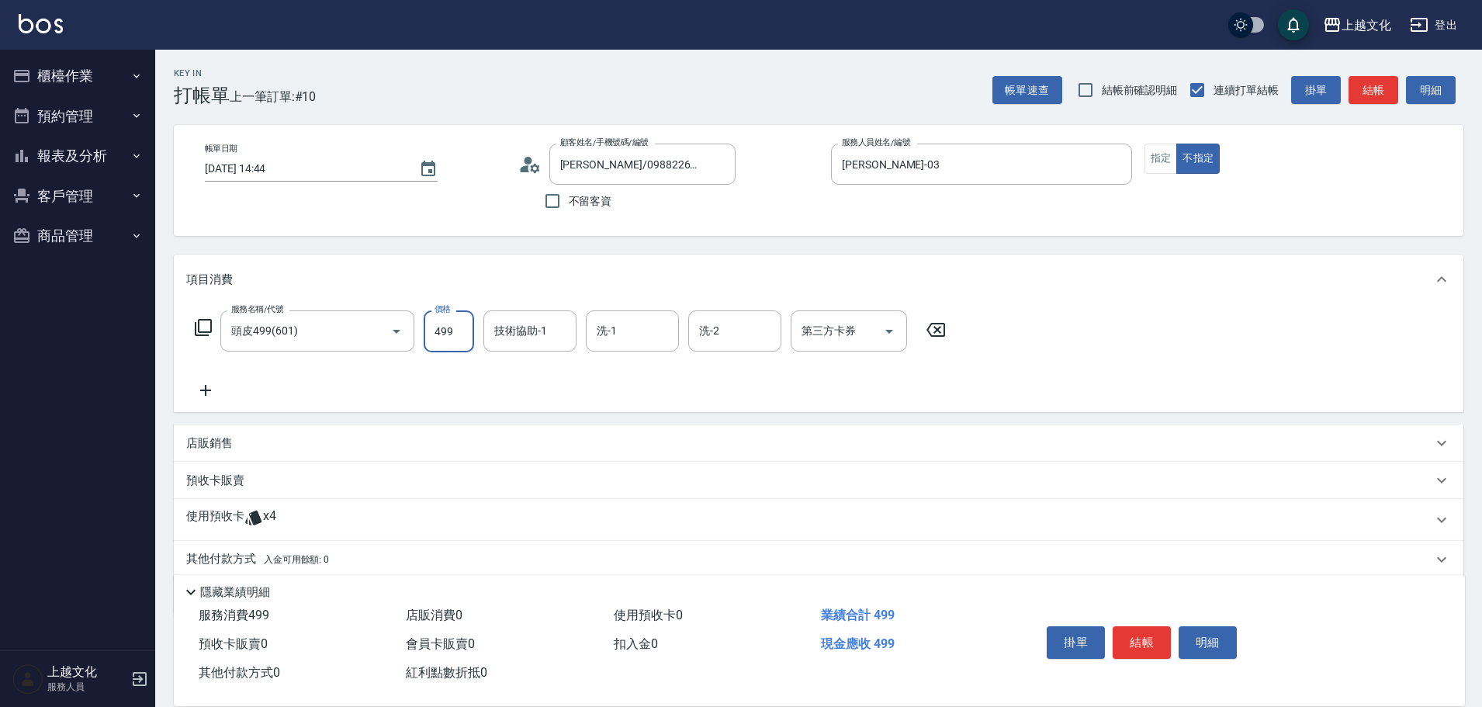
click at [436, 341] on input "499" at bounding box center [449, 331] width 50 height 42
type input "199"
click at [209, 386] on icon at bounding box center [205, 390] width 39 height 19
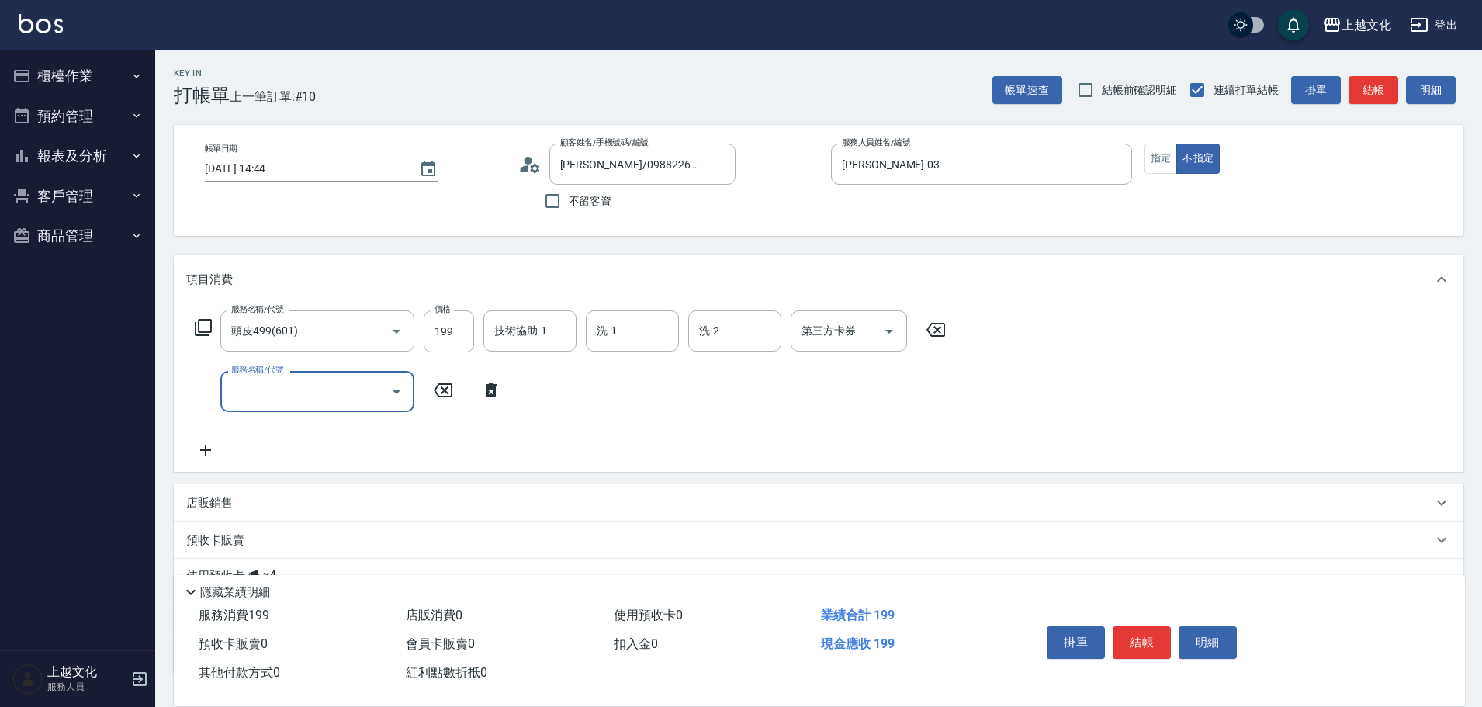
click at [247, 381] on input "服務名稱/代號" at bounding box center [305, 391] width 157 height 27
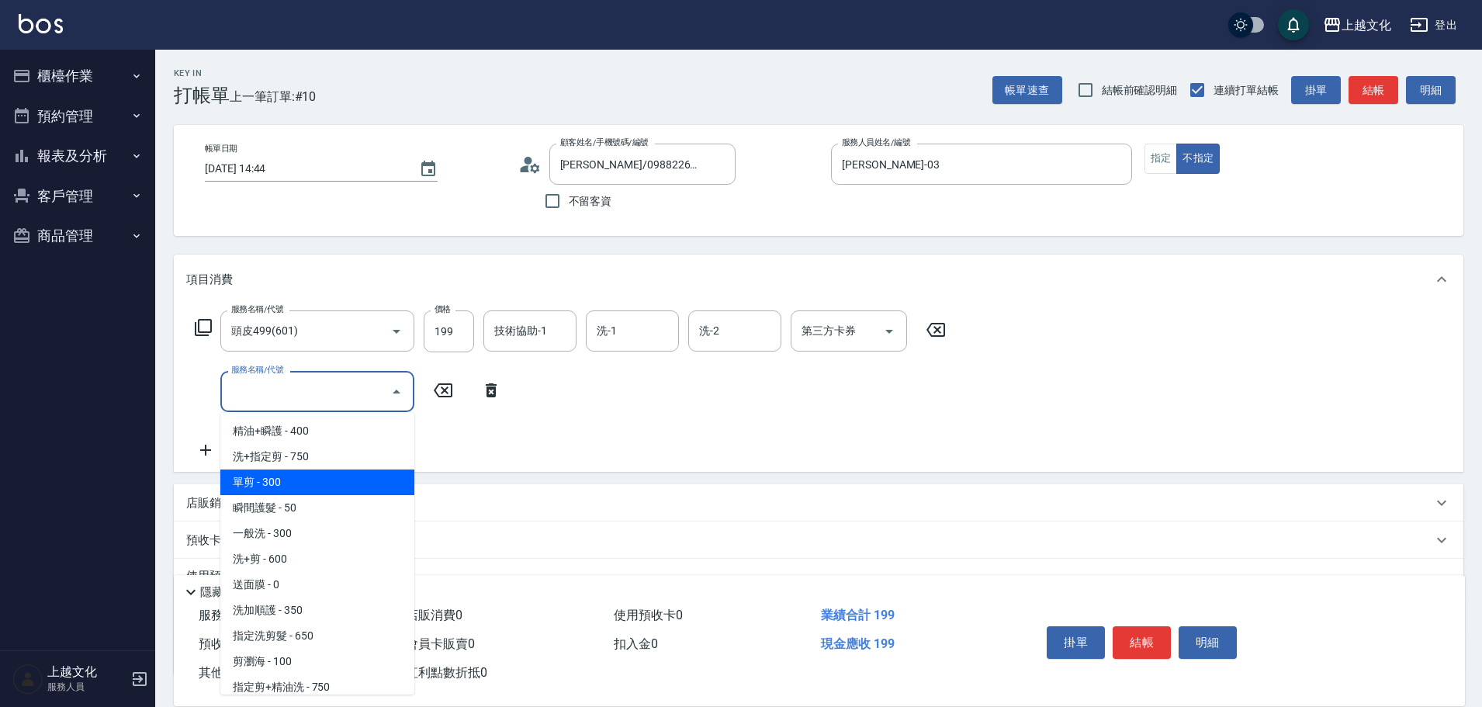
click at [317, 487] on span "單剪 - 300" at bounding box center [317, 482] width 194 height 26
type input "單剪(103)"
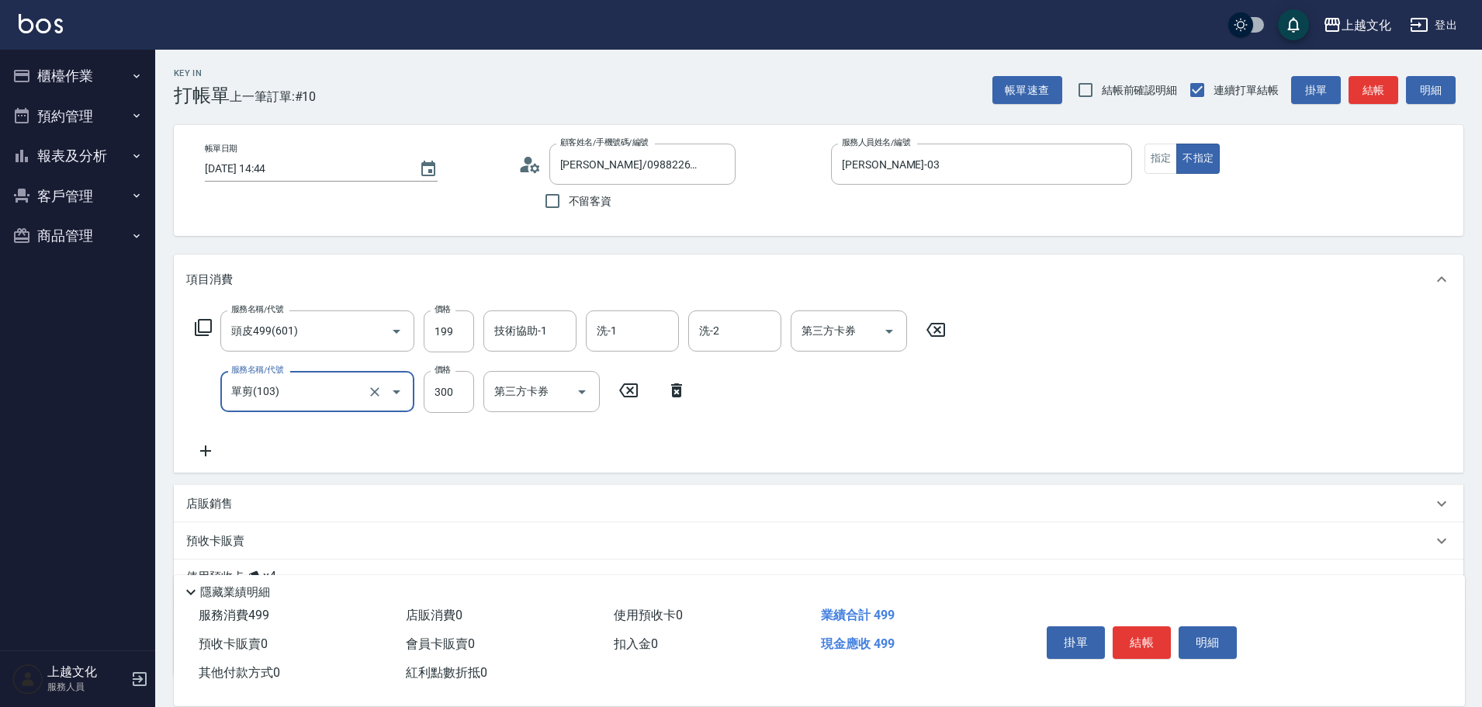
scroll to position [118, 0]
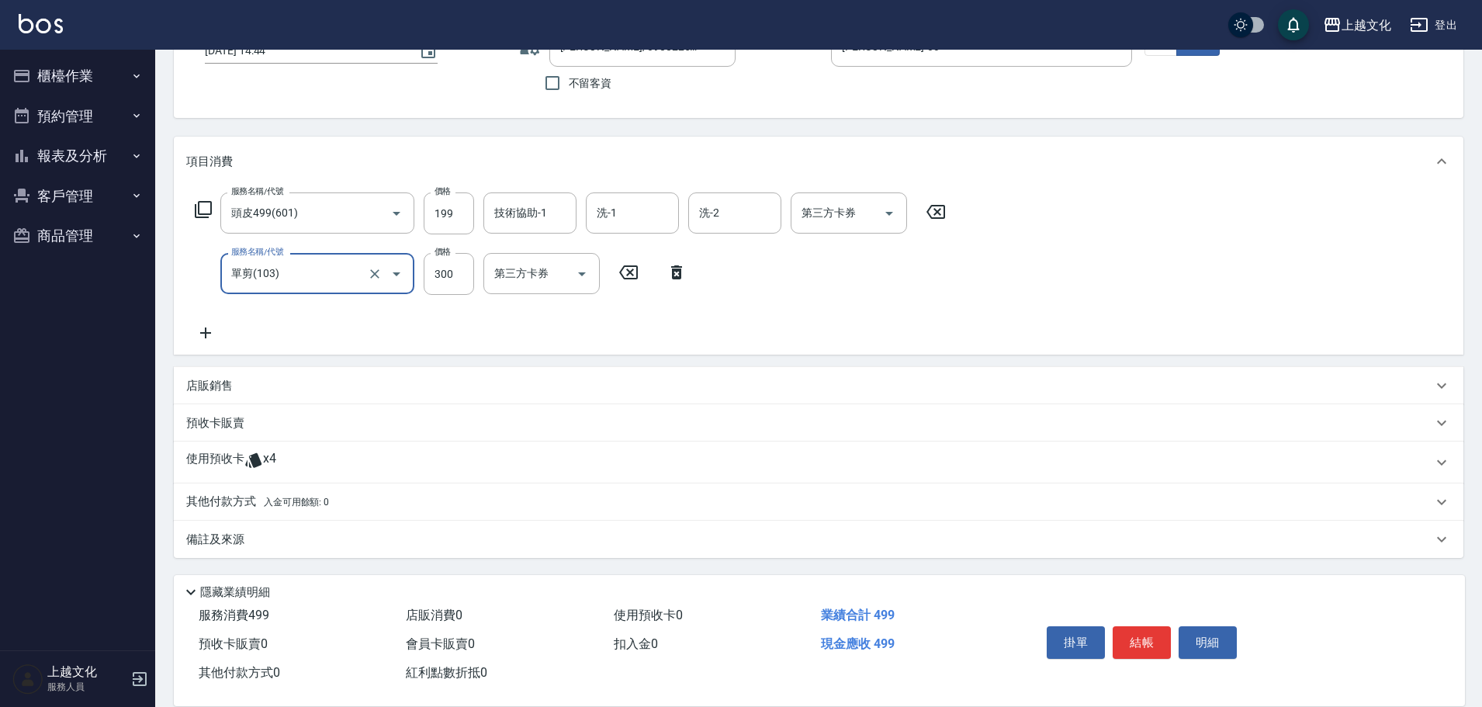
click at [234, 462] on p "使用預收卡" at bounding box center [215, 462] width 58 height 23
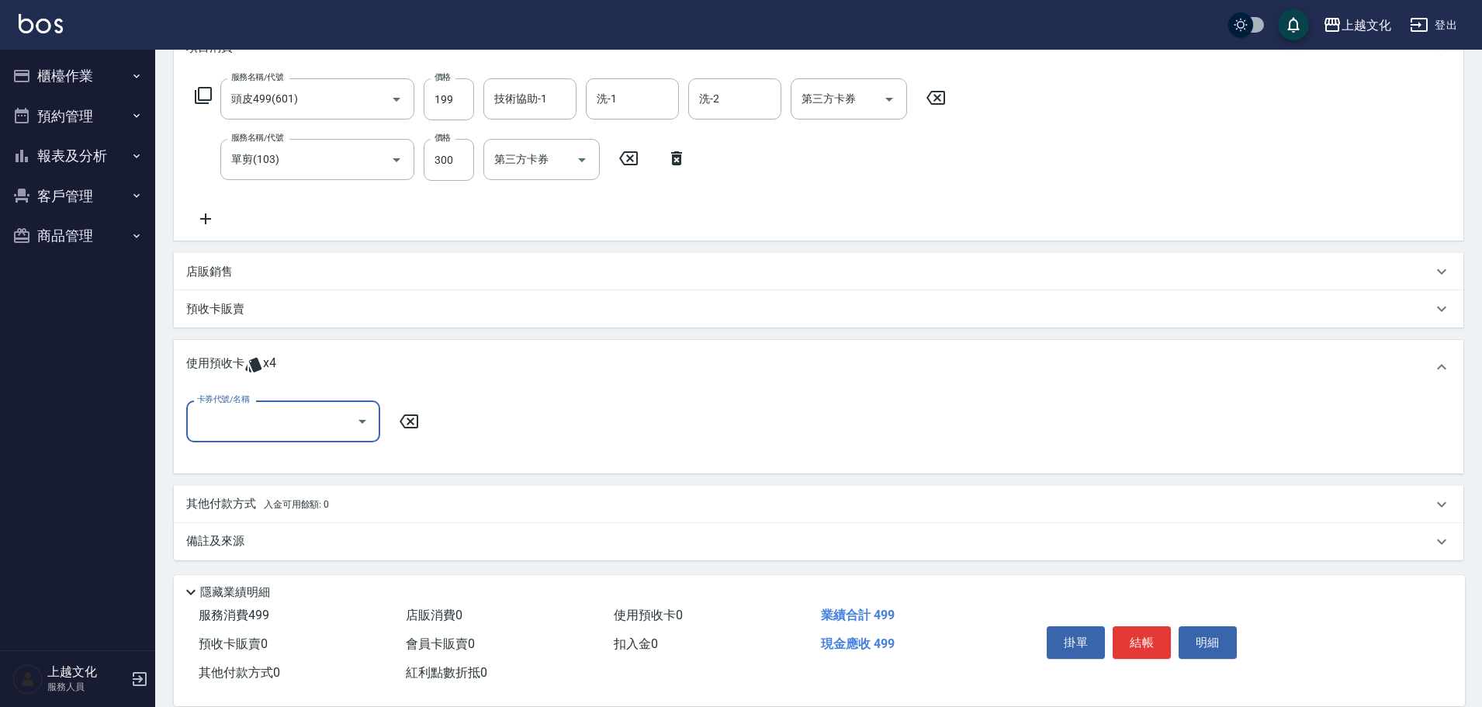
scroll to position [234, 0]
click at [213, 414] on input "卡券代號/名稱" at bounding box center [271, 418] width 157 height 27
drag, startPoint x: 220, startPoint y: 430, endPoint x: 224, endPoint y: 448, distance: 18.3
click at [221, 428] on input "卡券代號/名稱" at bounding box center [271, 418] width 157 height 27
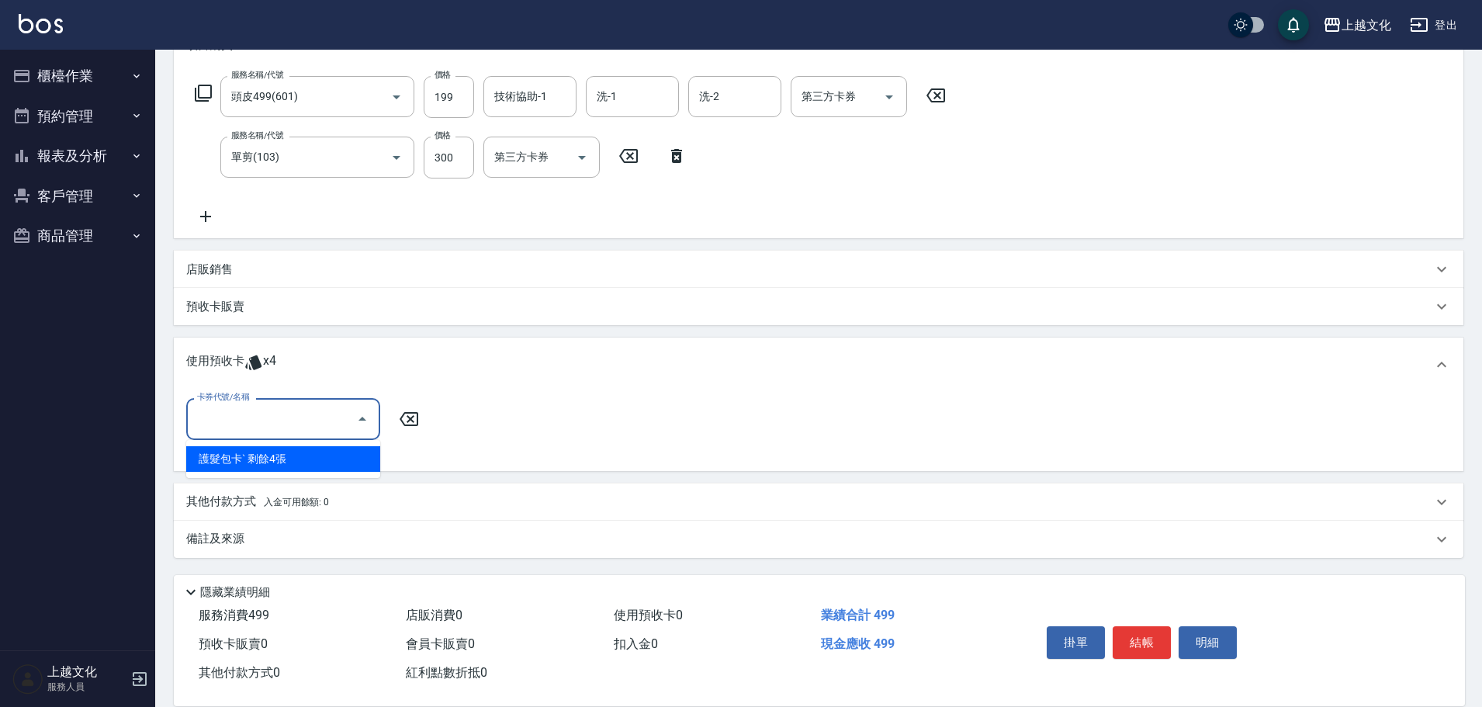
click at [225, 452] on div "護髮包卡ˋ 剩餘4張" at bounding box center [283, 459] width 194 height 26
type input "護髮包卡ˋ"
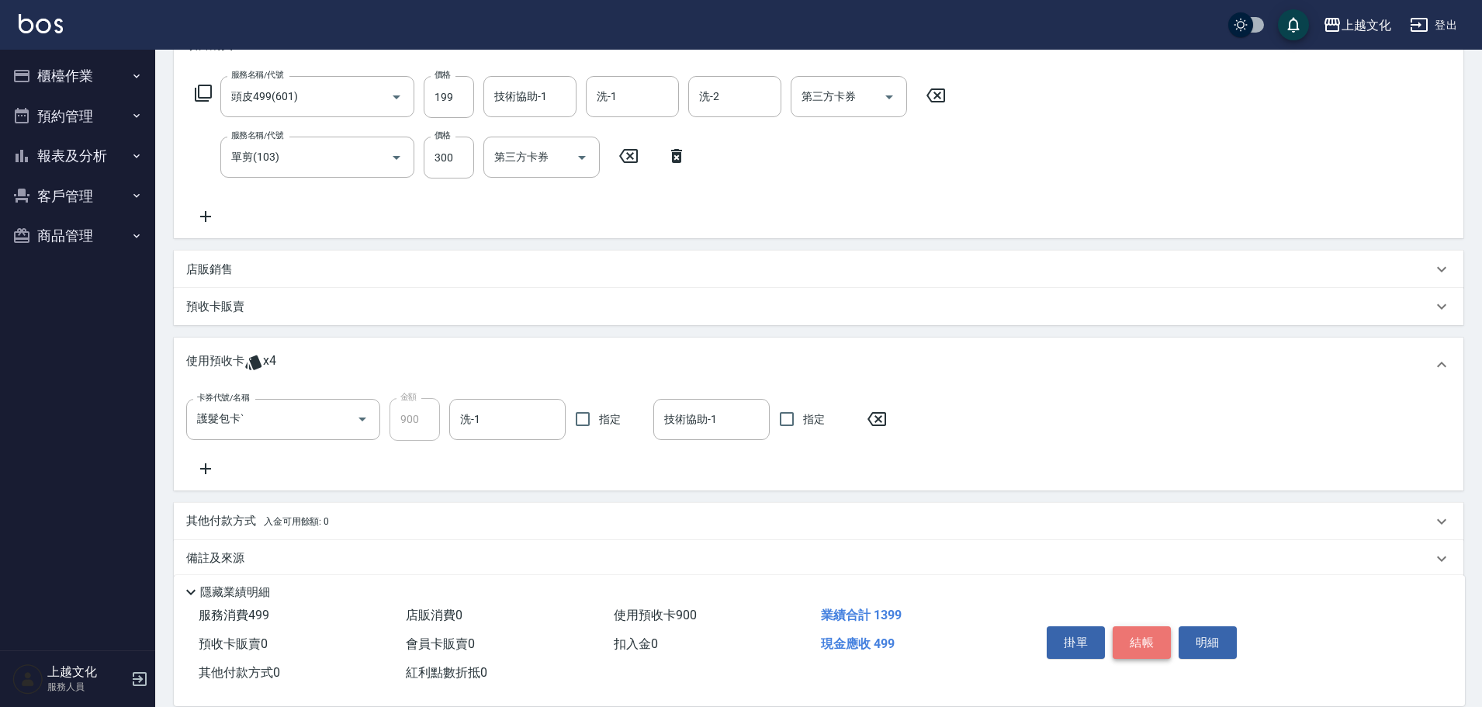
click at [1143, 641] on button "結帳" at bounding box center [1142, 642] width 58 height 33
drag, startPoint x: 1143, startPoint y: 641, endPoint x: 1113, endPoint y: 651, distance: 31.2
click at [1143, 641] on div "掛單 結帳 明細" at bounding box center [1141, 644] width 202 height 49
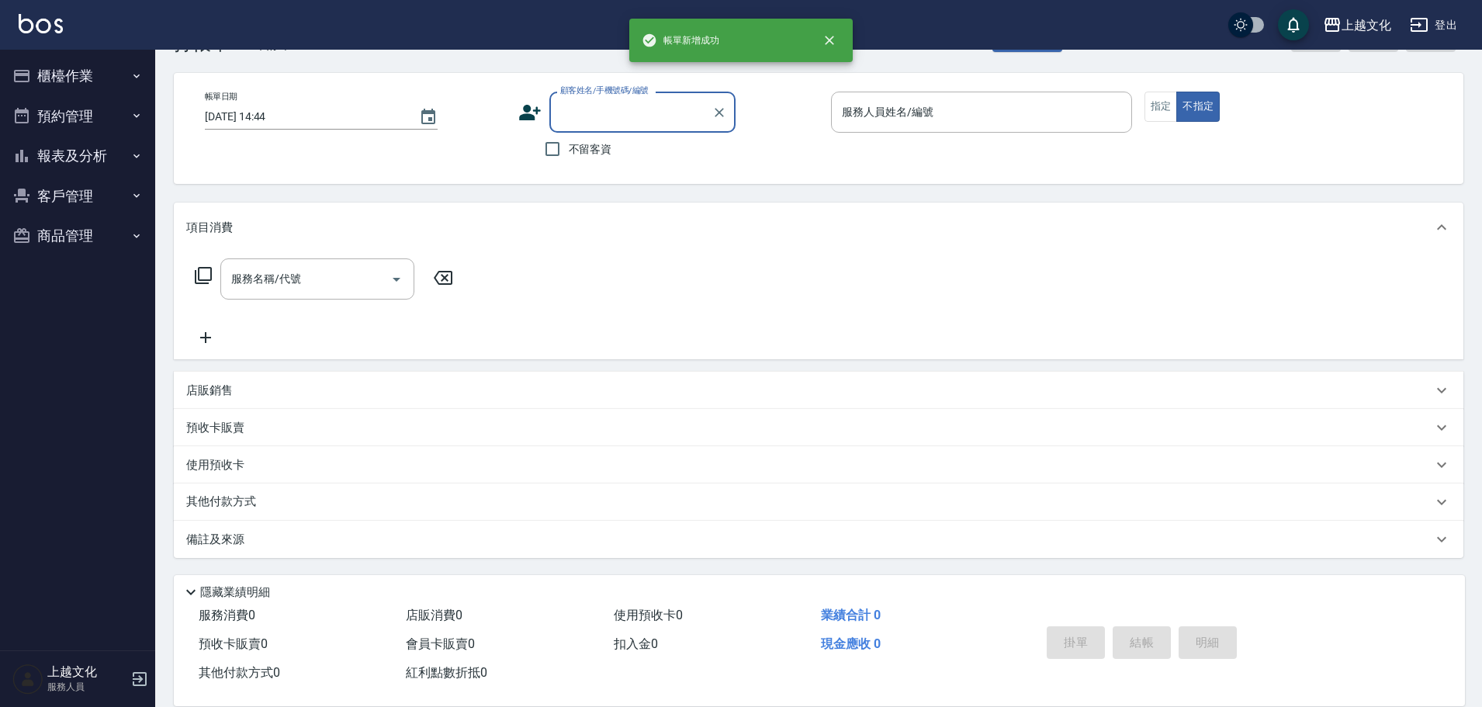
scroll to position [0, 0]
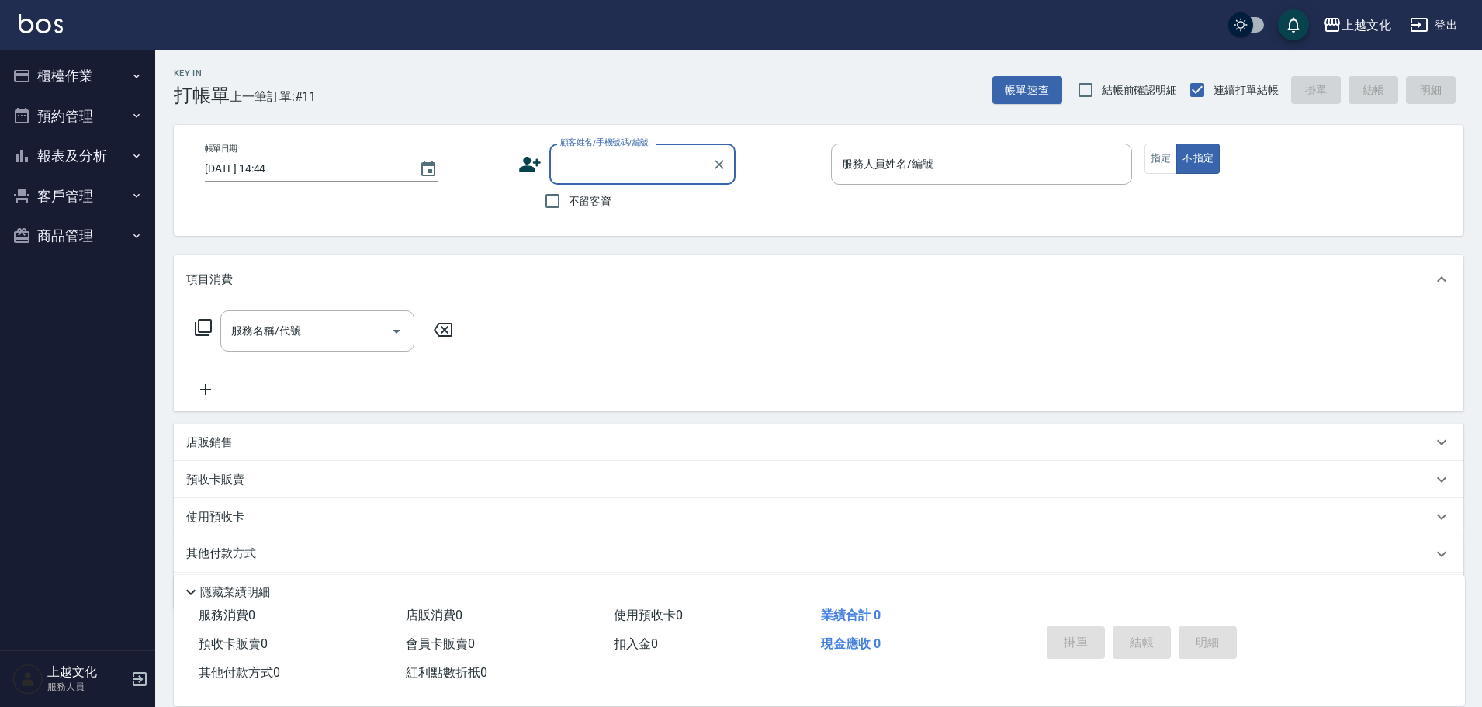
click at [74, 155] on button "報表及分析" at bounding box center [77, 156] width 143 height 40
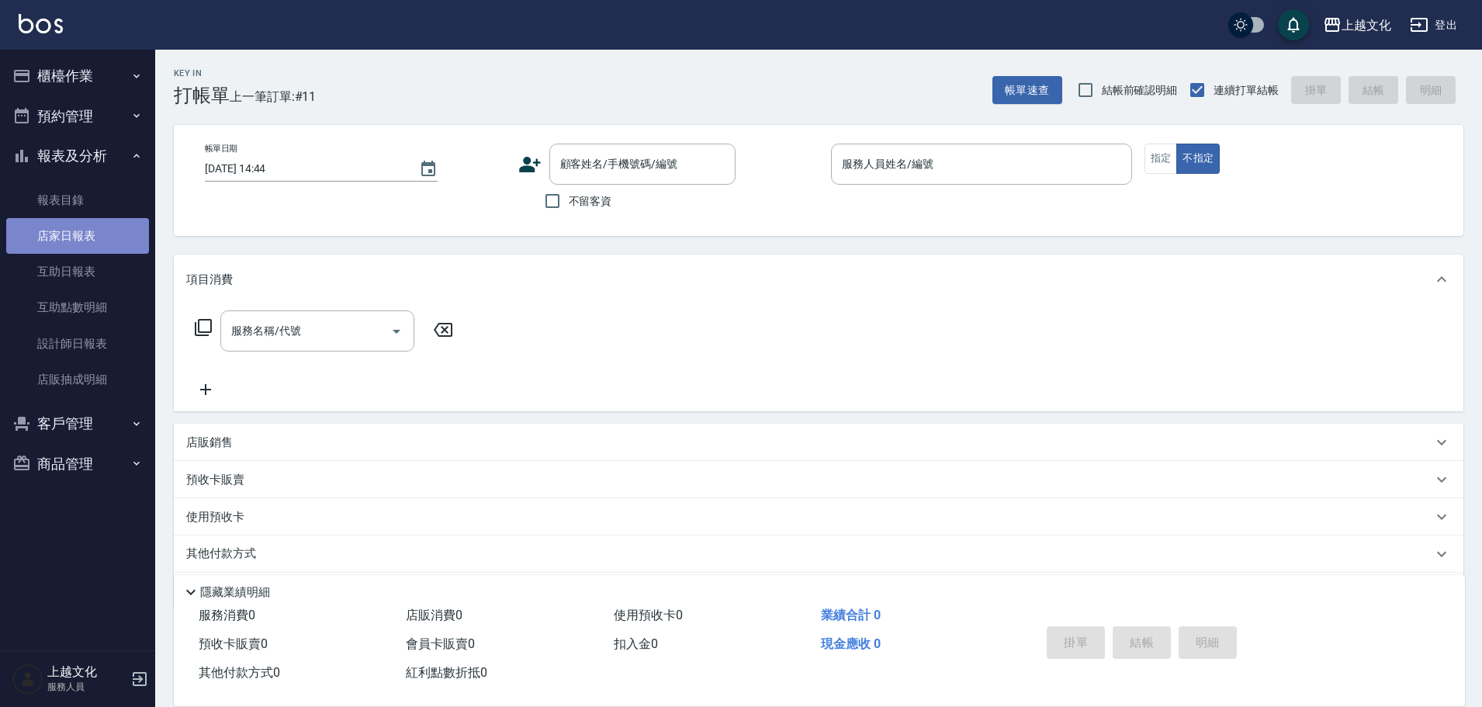
click at [65, 223] on link "店家日報表" at bounding box center [77, 236] width 143 height 36
